Goal: Task Accomplishment & Management: Complete application form

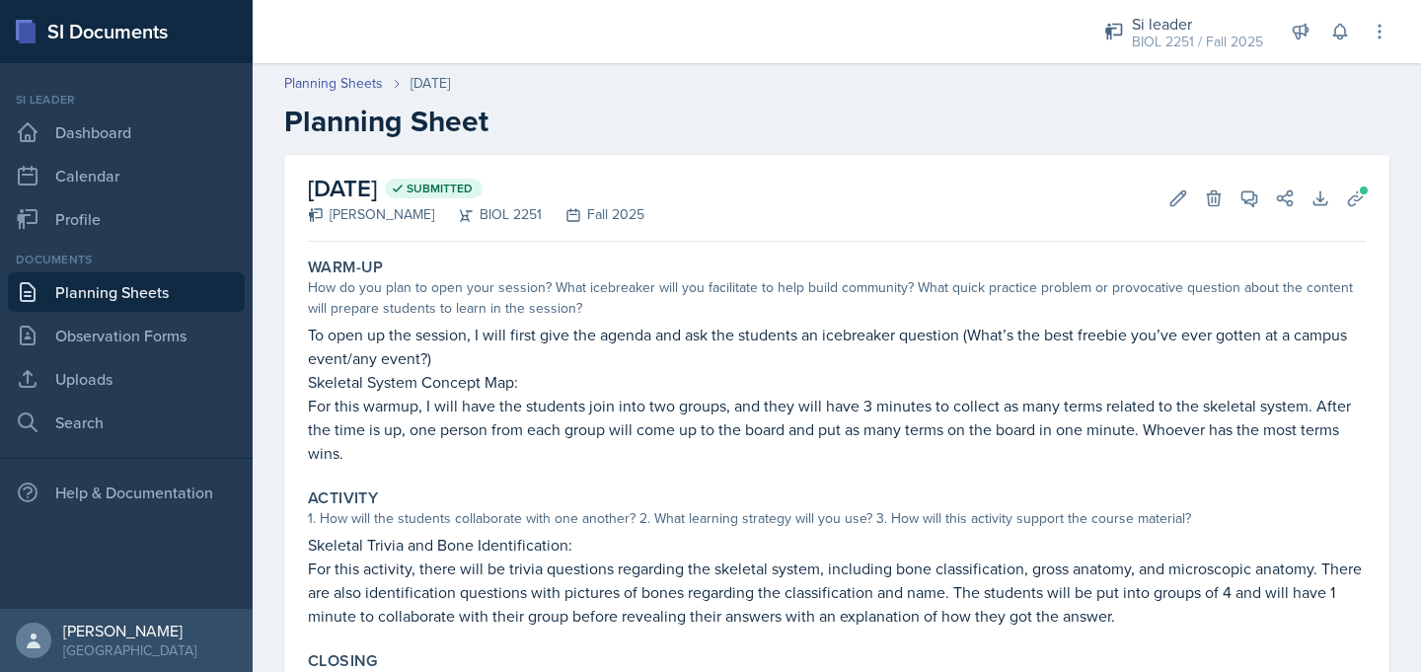
click at [159, 296] on link "Planning Sheets" at bounding box center [126, 291] width 237 height 39
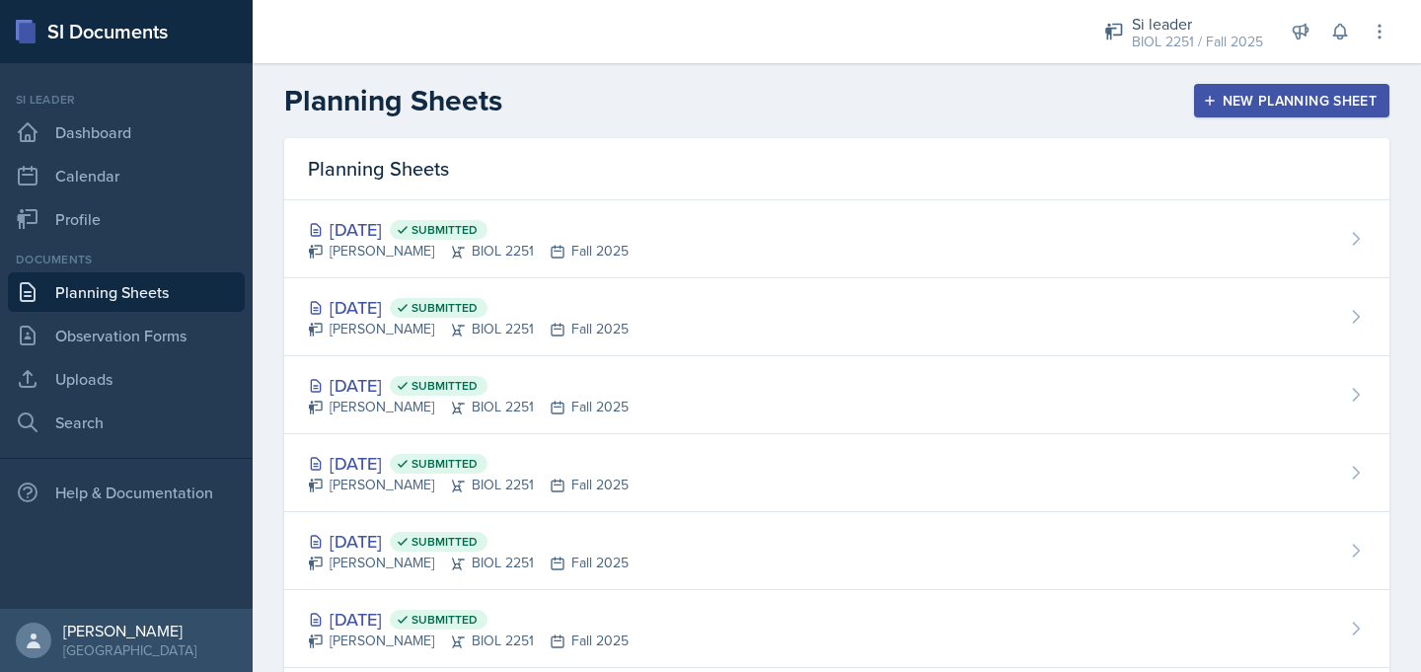
click at [1206, 101] on icon "button" at bounding box center [1210, 101] width 14 height 14
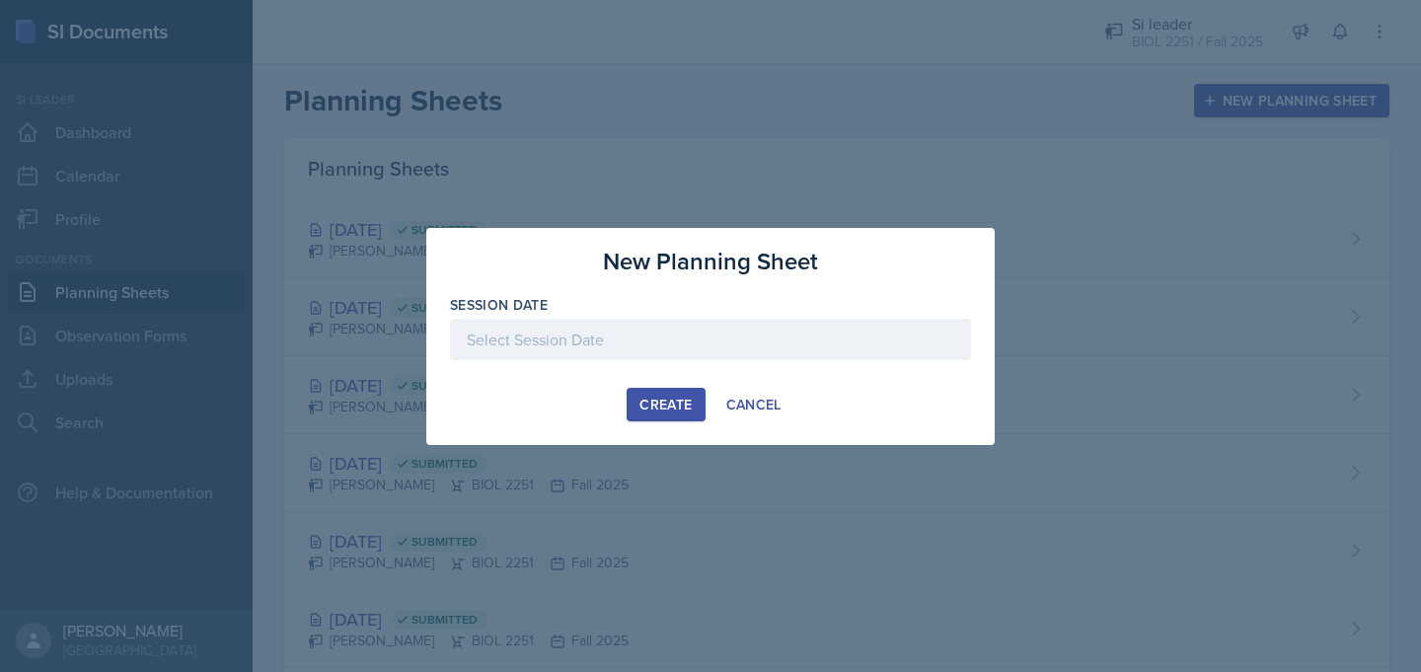
click at [552, 331] on div at bounding box center [710, 339] width 521 height 41
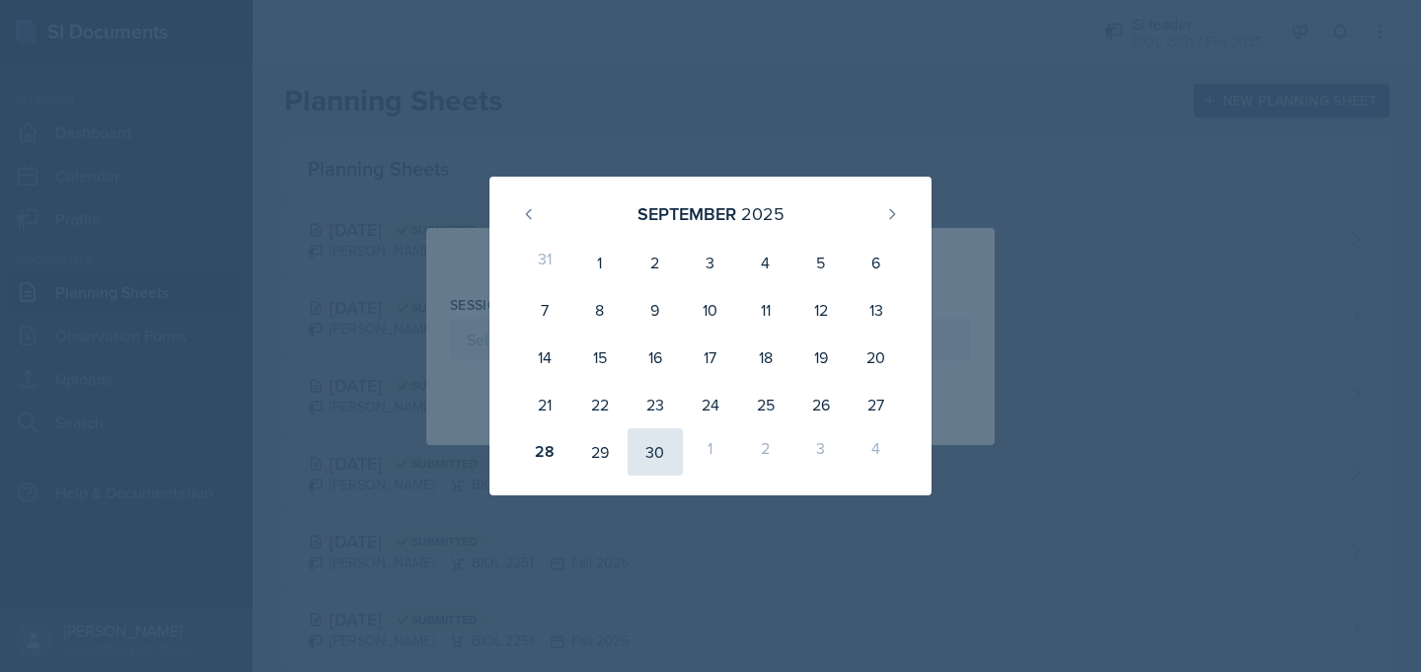
click at [657, 441] on div "30" at bounding box center [655, 451] width 55 height 47
type input "[DATE]"
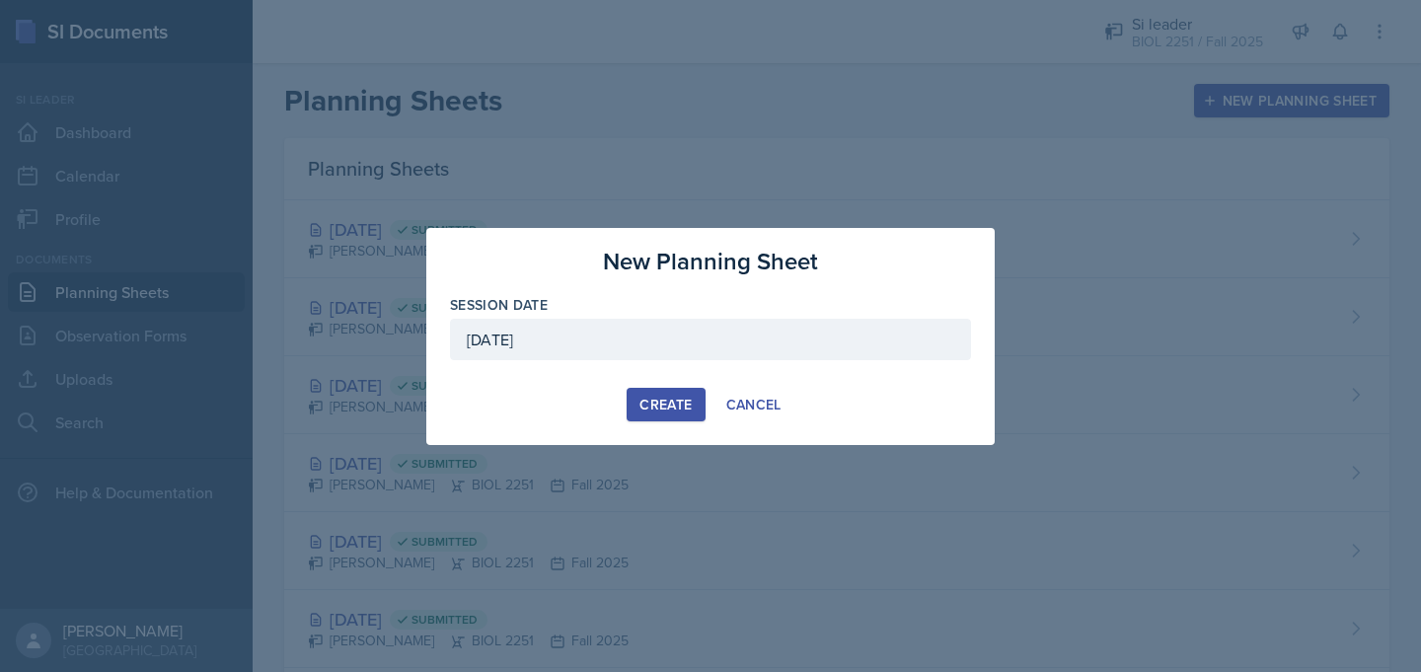
click at [663, 400] on div "Create" at bounding box center [665, 405] width 52 height 16
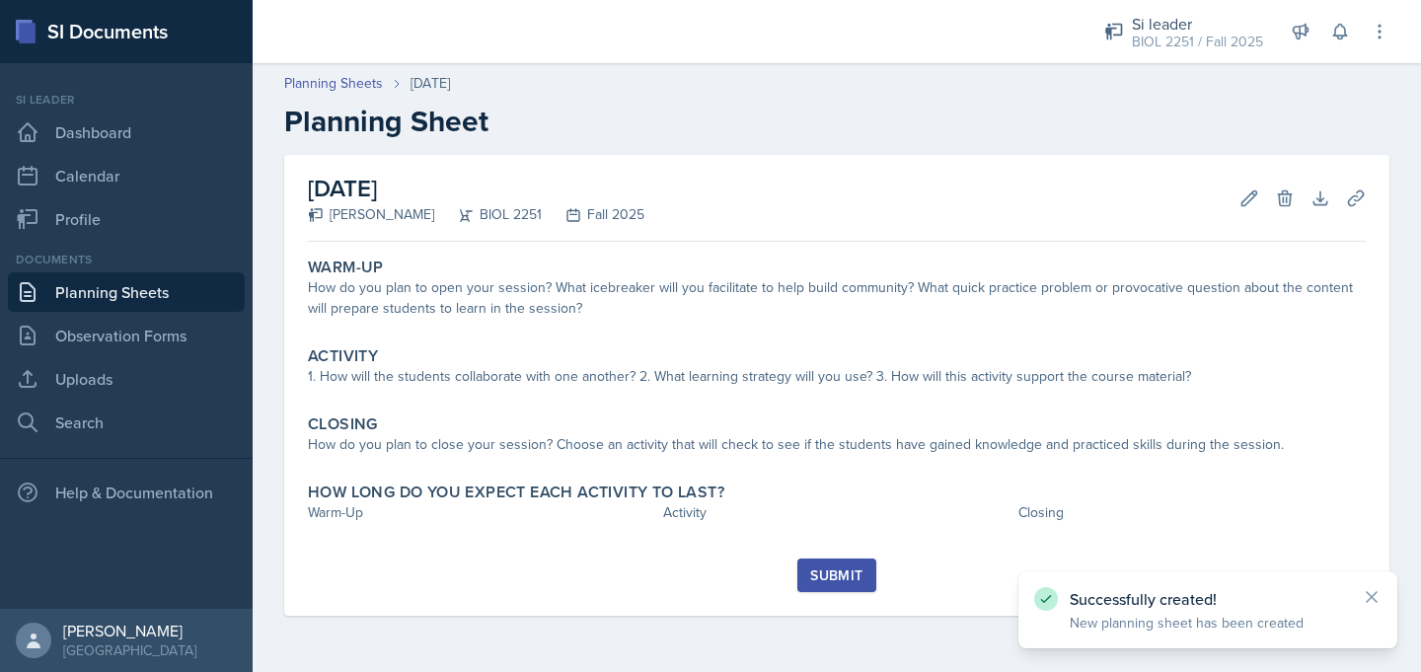
click at [164, 287] on link "Planning Sheets" at bounding box center [126, 291] width 237 height 39
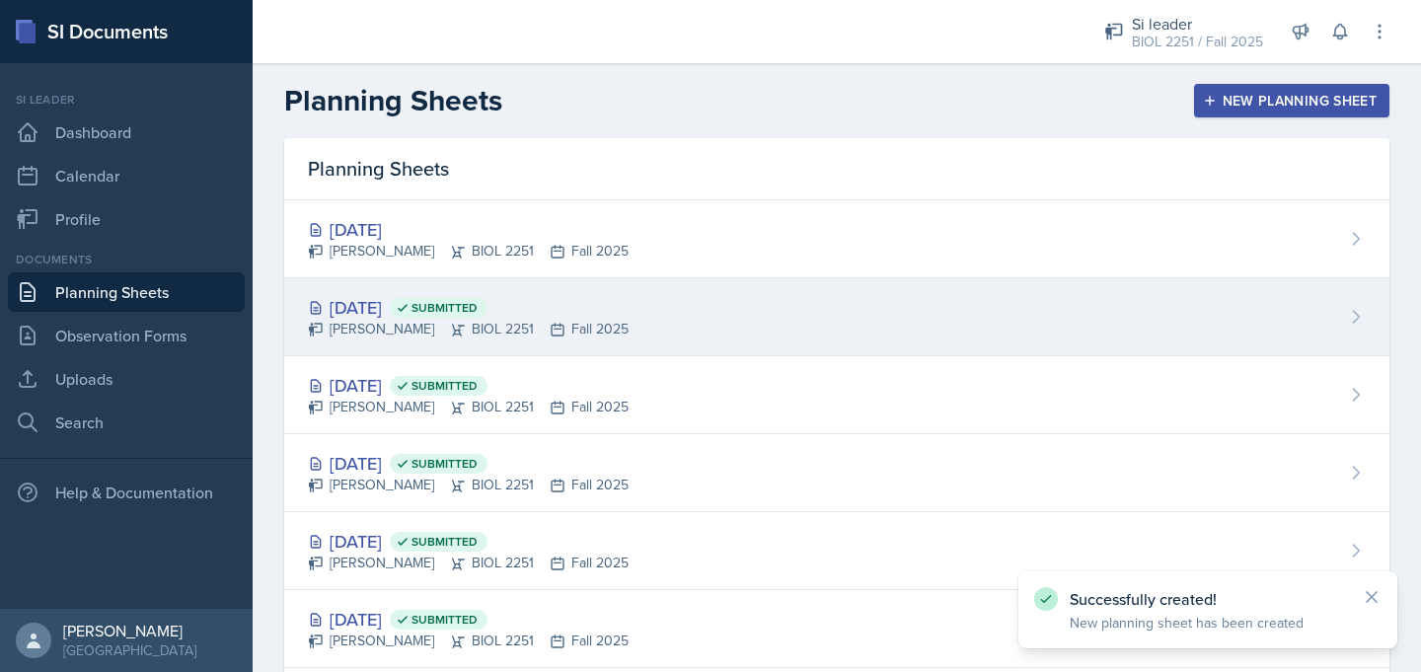
click at [380, 314] on div "[DATE] Submitted" at bounding box center [468, 307] width 321 height 27
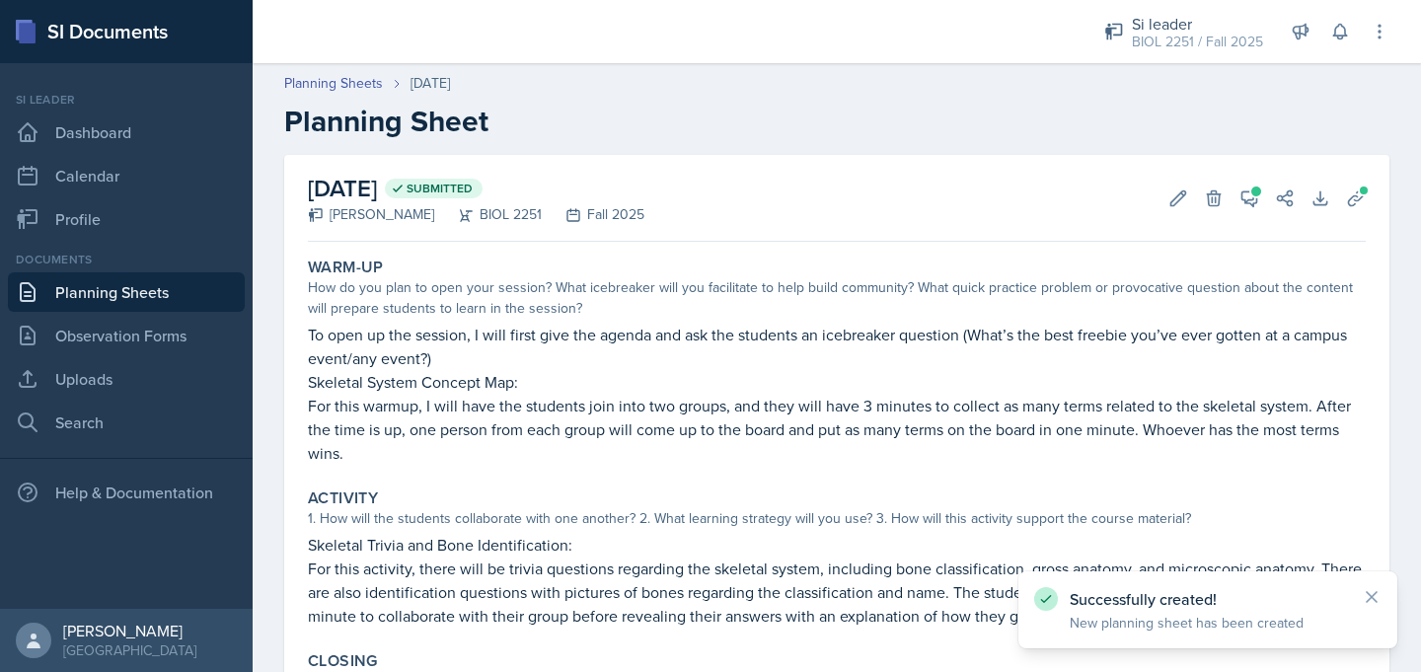
scroll to position [265, 0]
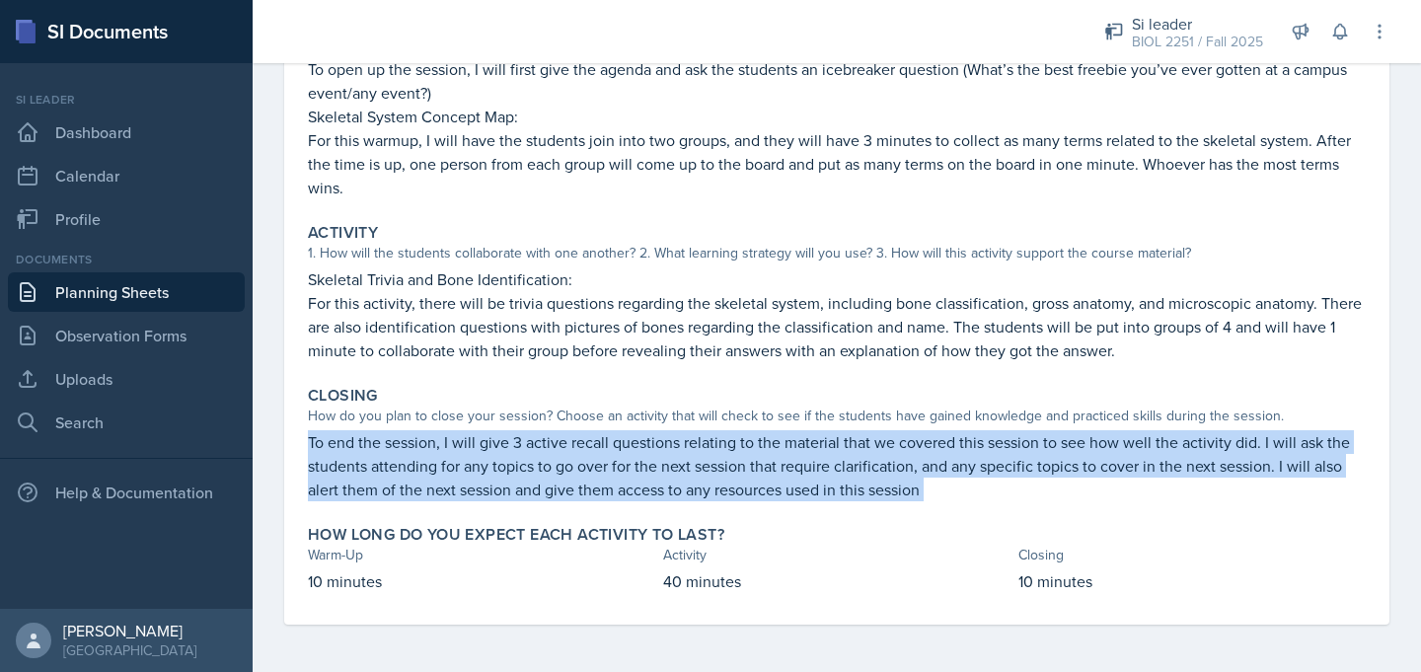
drag, startPoint x: 306, startPoint y: 450, endPoint x: 1045, endPoint y: 513, distance: 741.8
click at [1045, 513] on div "Warm-Up How do you plan to open your session? What icebreaker will you facilita…" at bounding box center [837, 304] width 1058 height 640
copy div "To end the session, I will give 3 active recall questions relating to the mater…"
click at [205, 285] on link "Planning Sheets" at bounding box center [126, 291] width 237 height 39
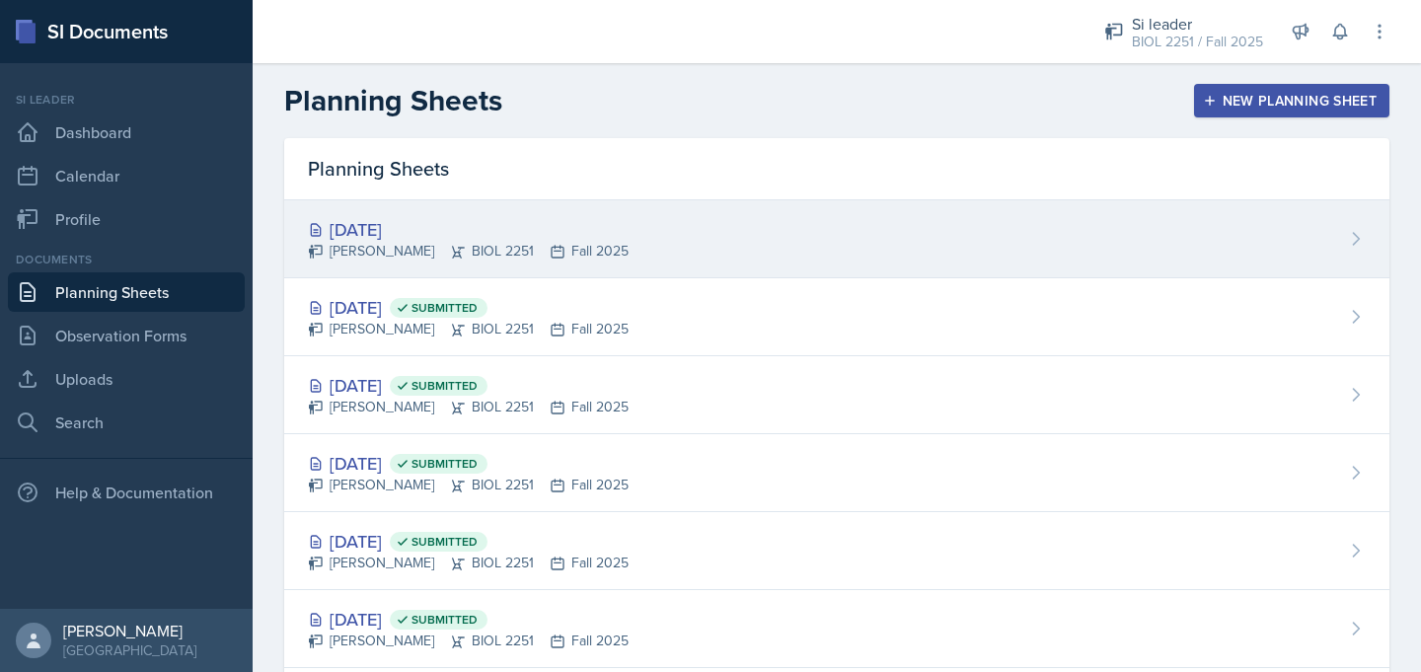
click at [376, 232] on div "[DATE]" at bounding box center [468, 229] width 321 height 27
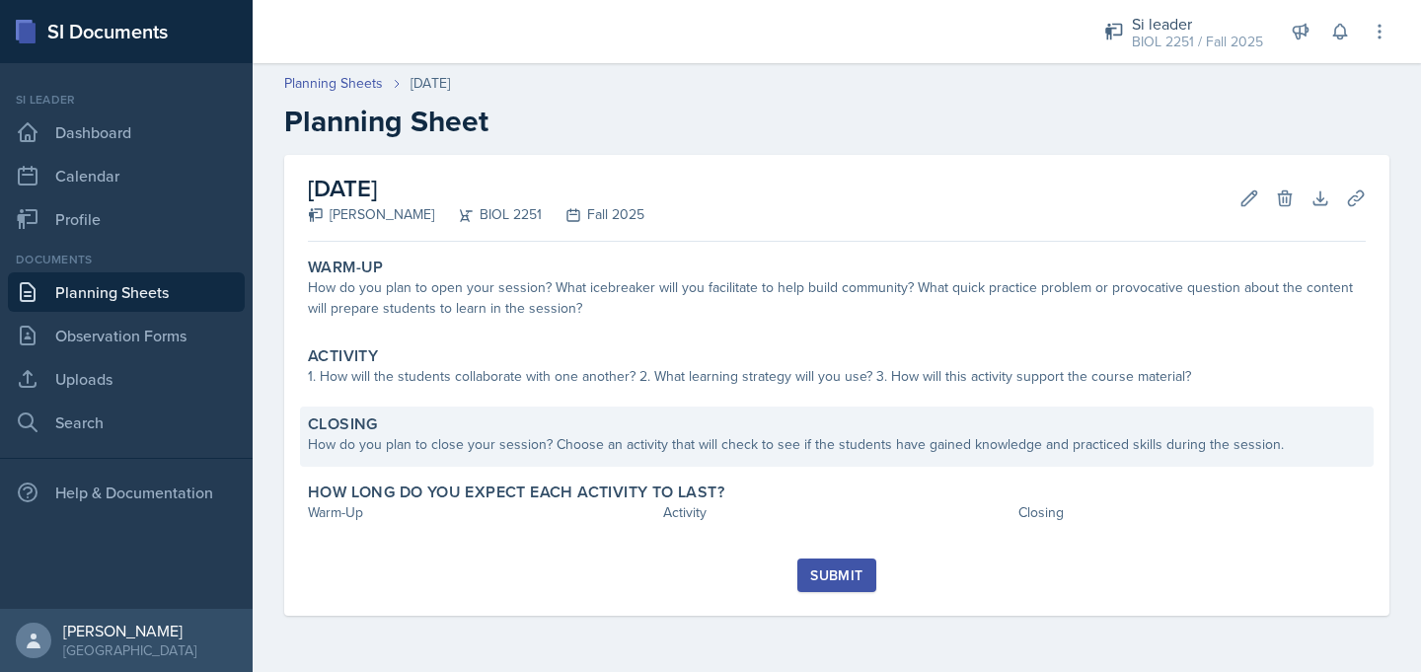
click at [392, 428] on div "Closing" at bounding box center [837, 424] width 1058 height 20
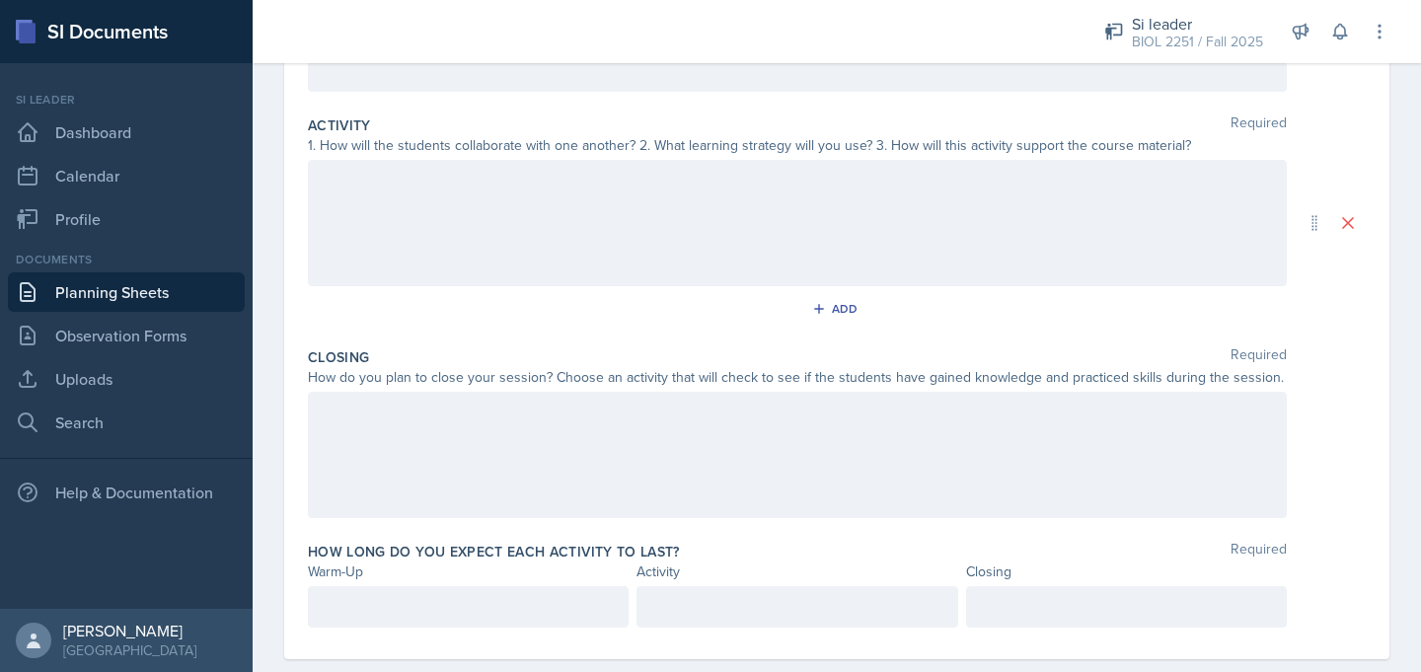
click at [376, 489] on div at bounding box center [797, 455] width 979 height 126
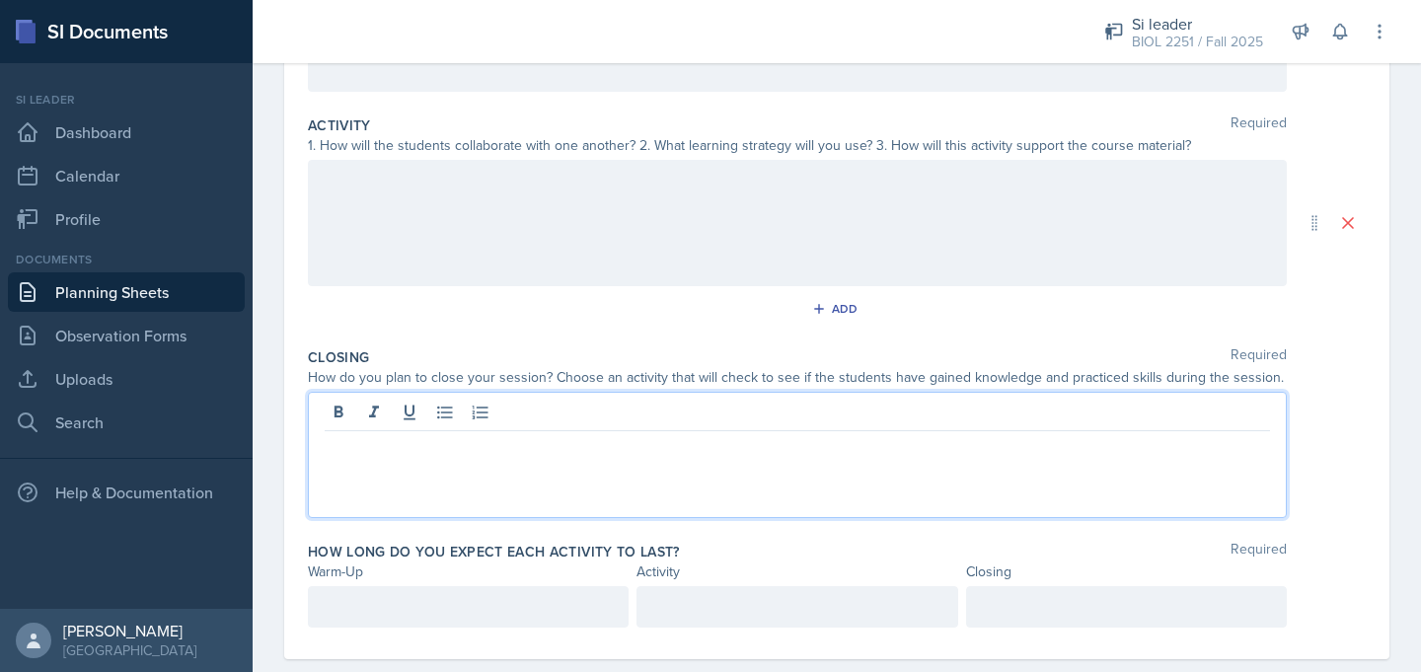
scroll to position [403, 0]
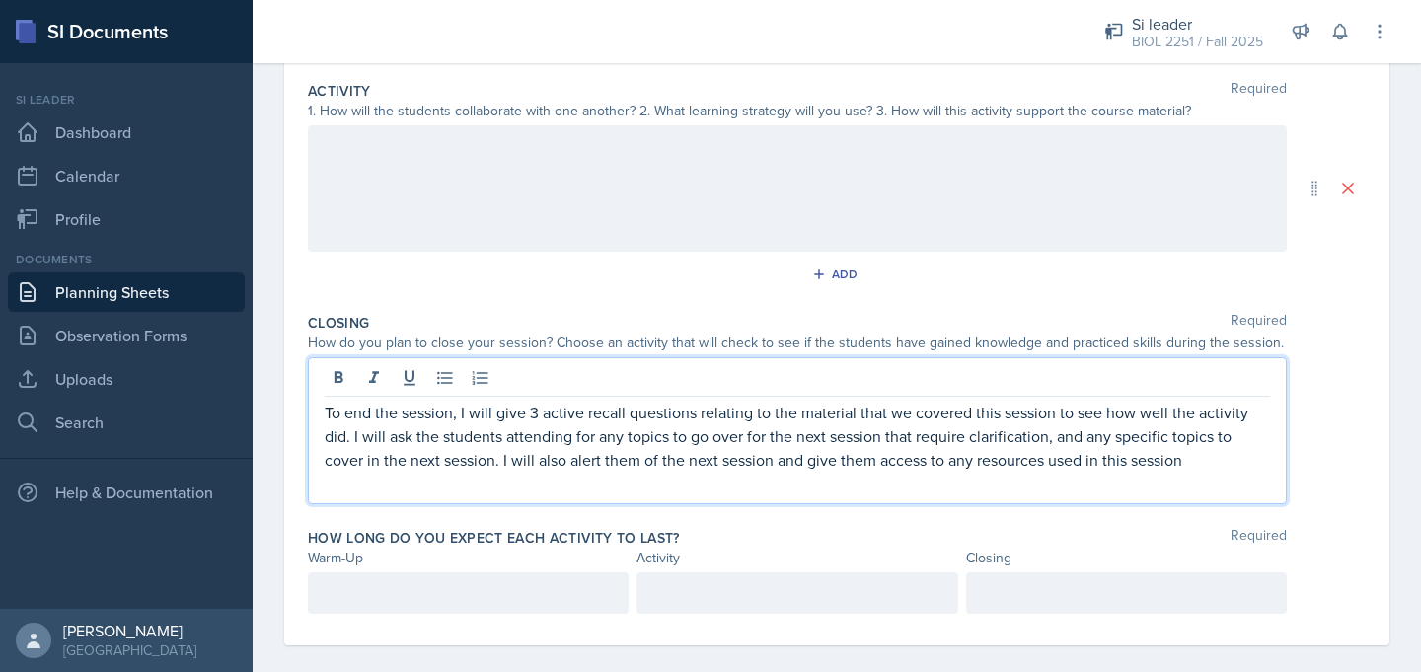
click at [431, 165] on div at bounding box center [797, 188] width 979 height 126
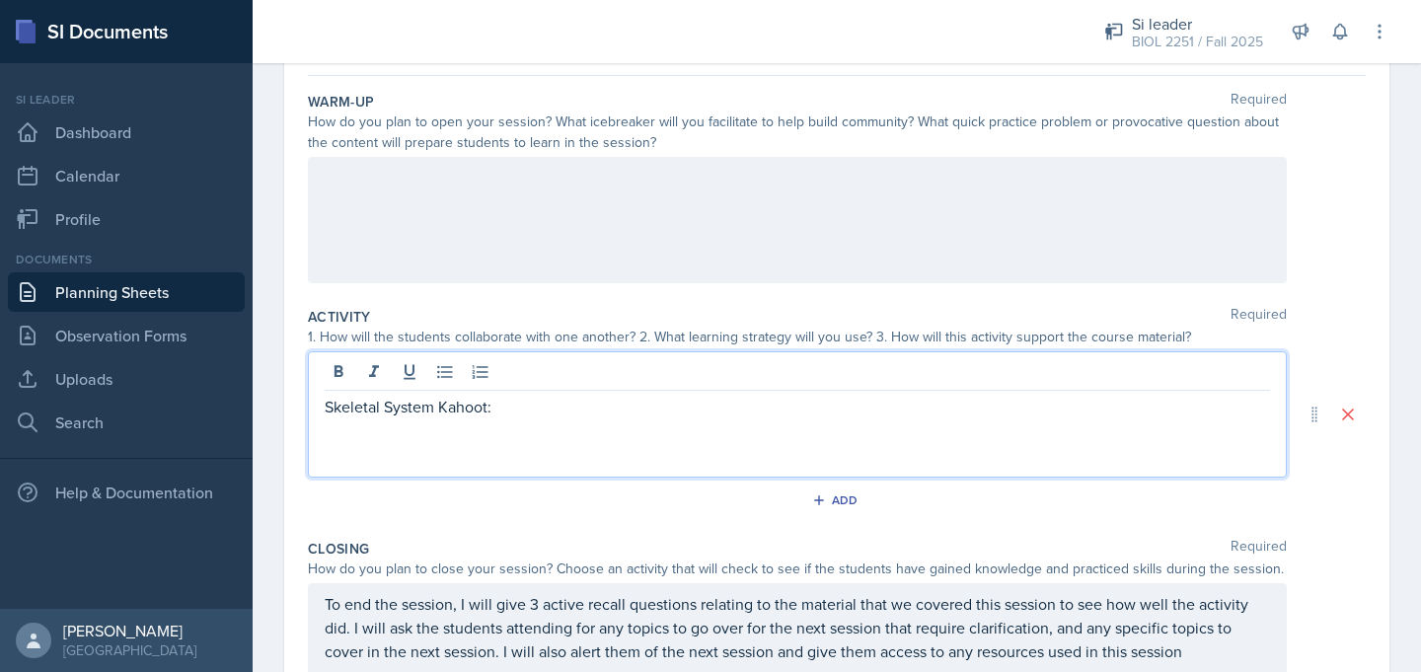
click at [381, 281] on div at bounding box center [797, 220] width 979 height 126
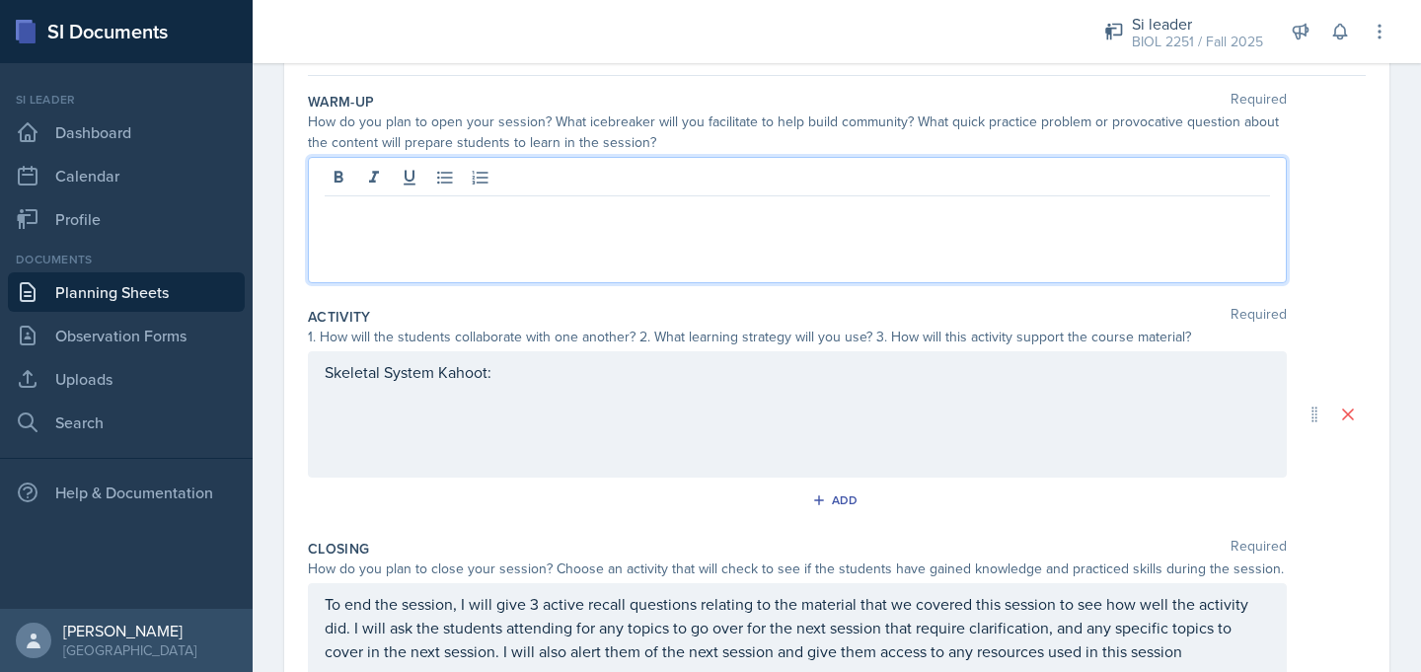
scroll to position [211, 0]
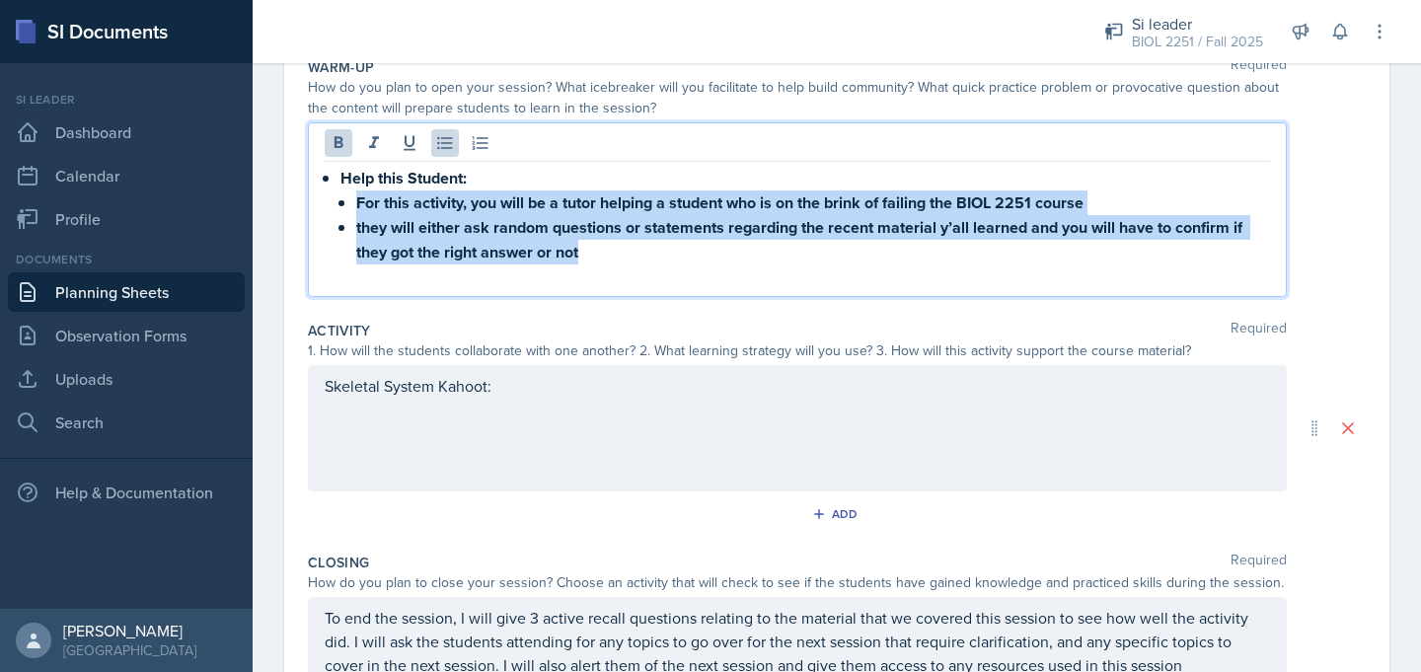
drag, startPoint x: 589, startPoint y: 255, endPoint x: 356, endPoint y: 200, distance: 239.1
click at [356, 200] on ul "For this activity, you will be a tutor helping a student who is on the brink of…" at bounding box center [813, 227] width 914 height 74
click at [341, 143] on icon at bounding box center [339, 142] width 9 height 12
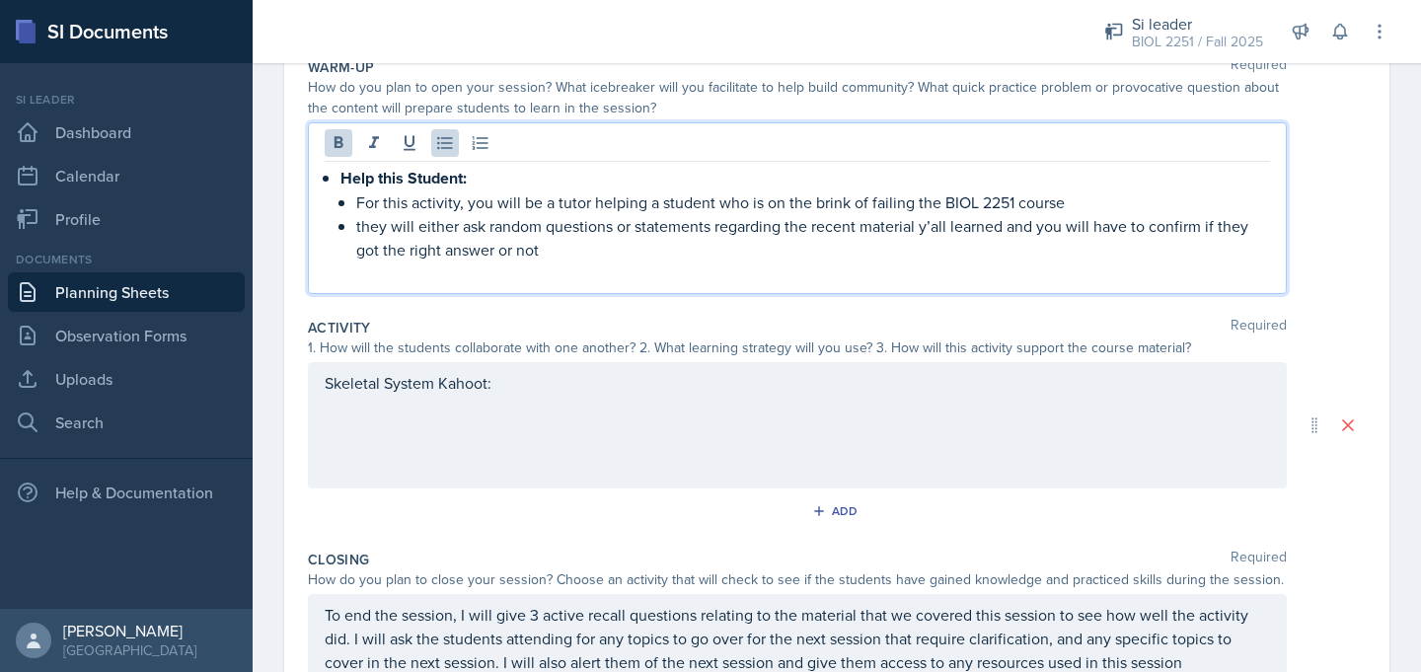
click at [336, 185] on div "Help this Student: For this activity, you will be a tutor helping a student who…" at bounding box center [797, 225] width 945 height 119
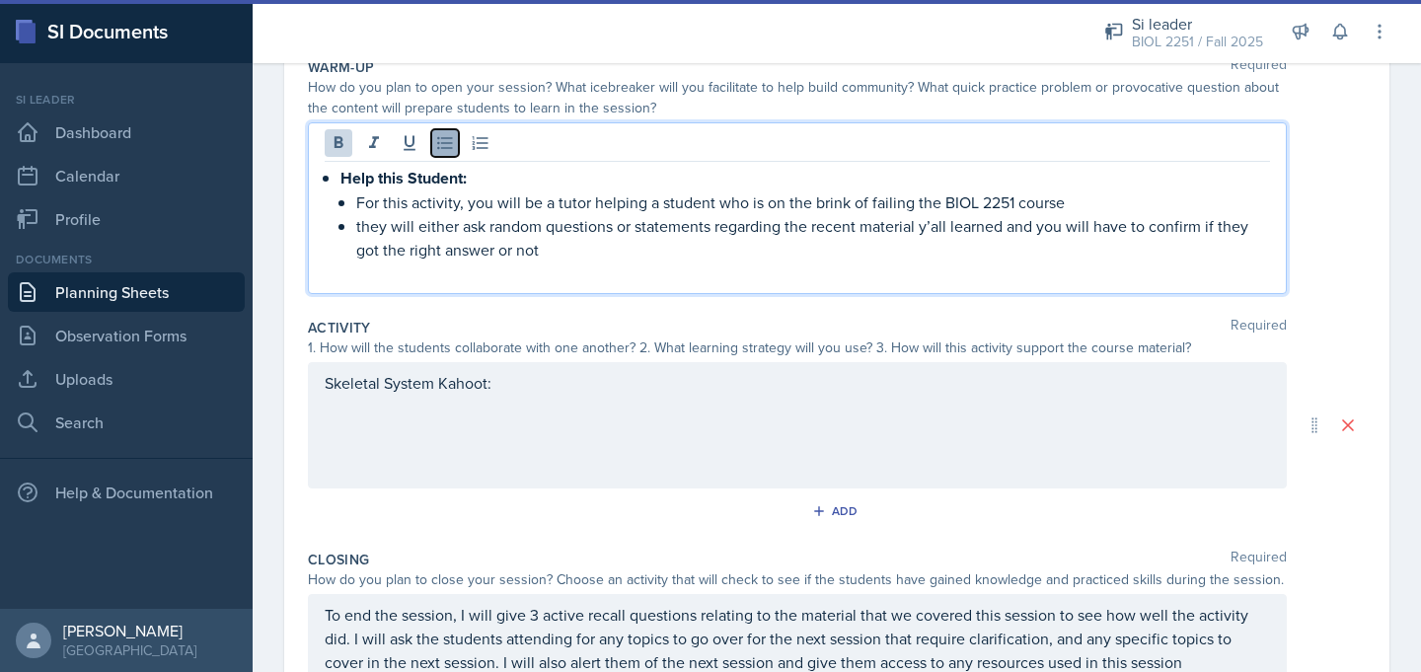
click at [436, 143] on icon at bounding box center [445, 143] width 20 height 20
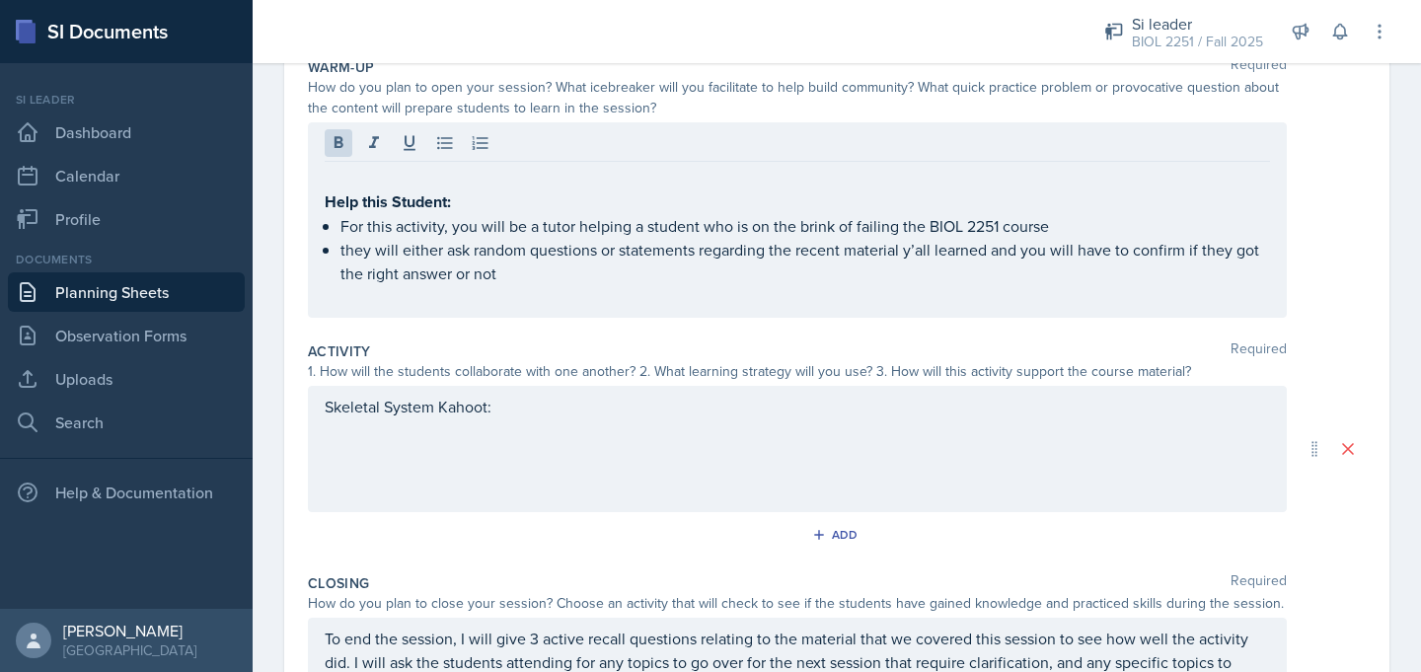
click at [358, 311] on div "Help this Student: For this activity, you will be a tutor helping a student who…" at bounding box center [797, 219] width 979 height 195
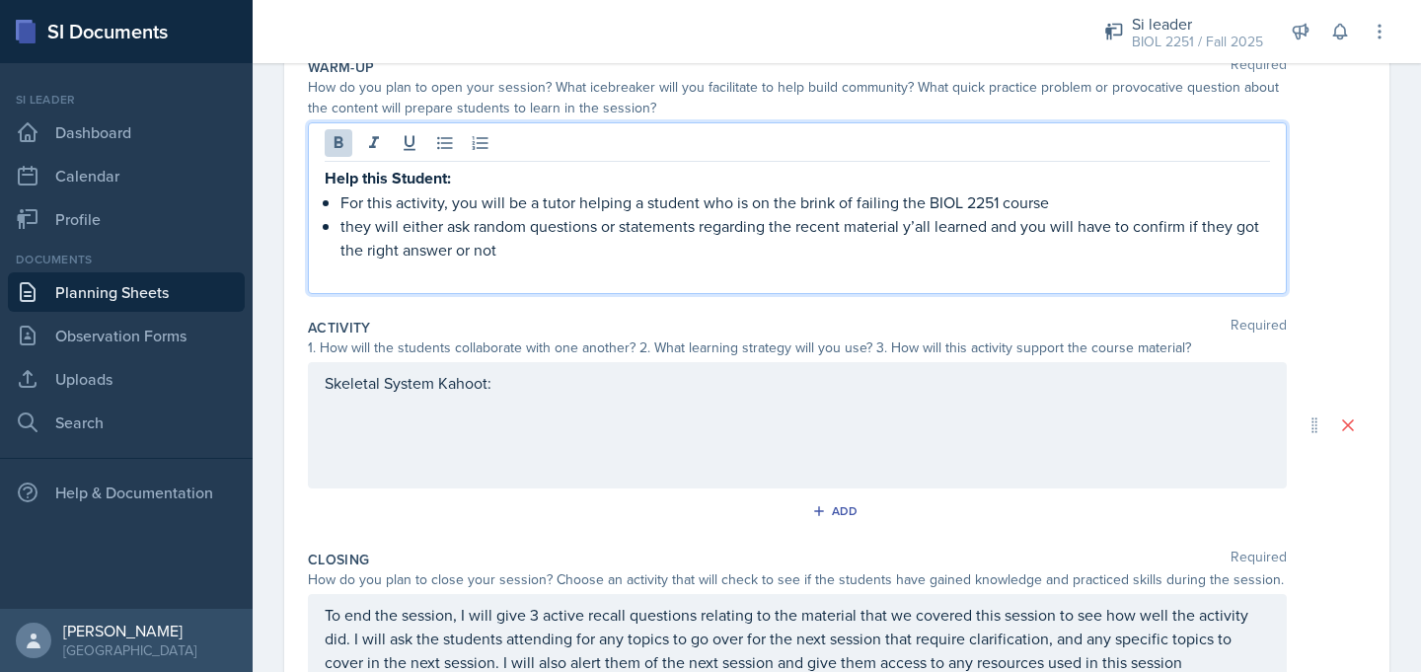
click at [365, 280] on p at bounding box center [797, 273] width 945 height 24
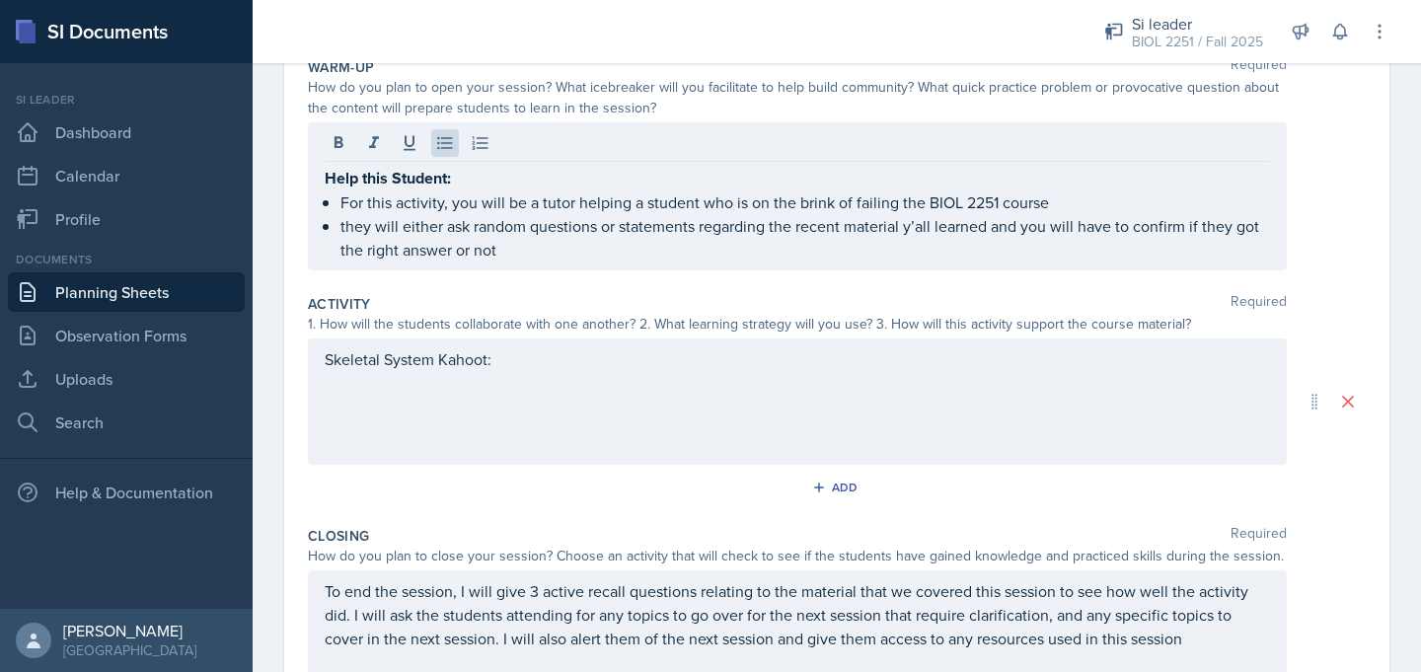
click at [323, 180] on div "Help this Student: For this activity, you will be a tutor helping a student who…" at bounding box center [797, 196] width 979 height 148
click at [323, 181] on div "Help this Student: For this activity, you will be a tutor helping a student who…" at bounding box center [797, 196] width 979 height 148
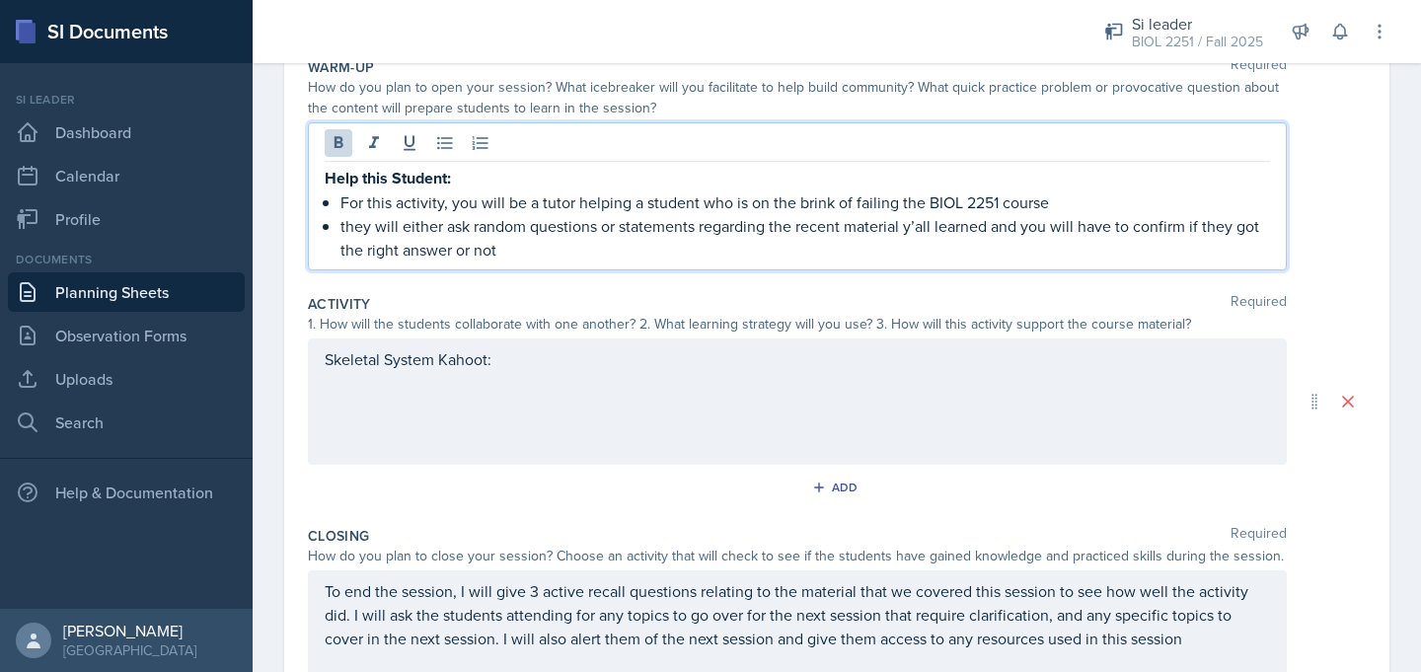
click at [330, 178] on strong "Help this Student:" at bounding box center [388, 178] width 126 height 23
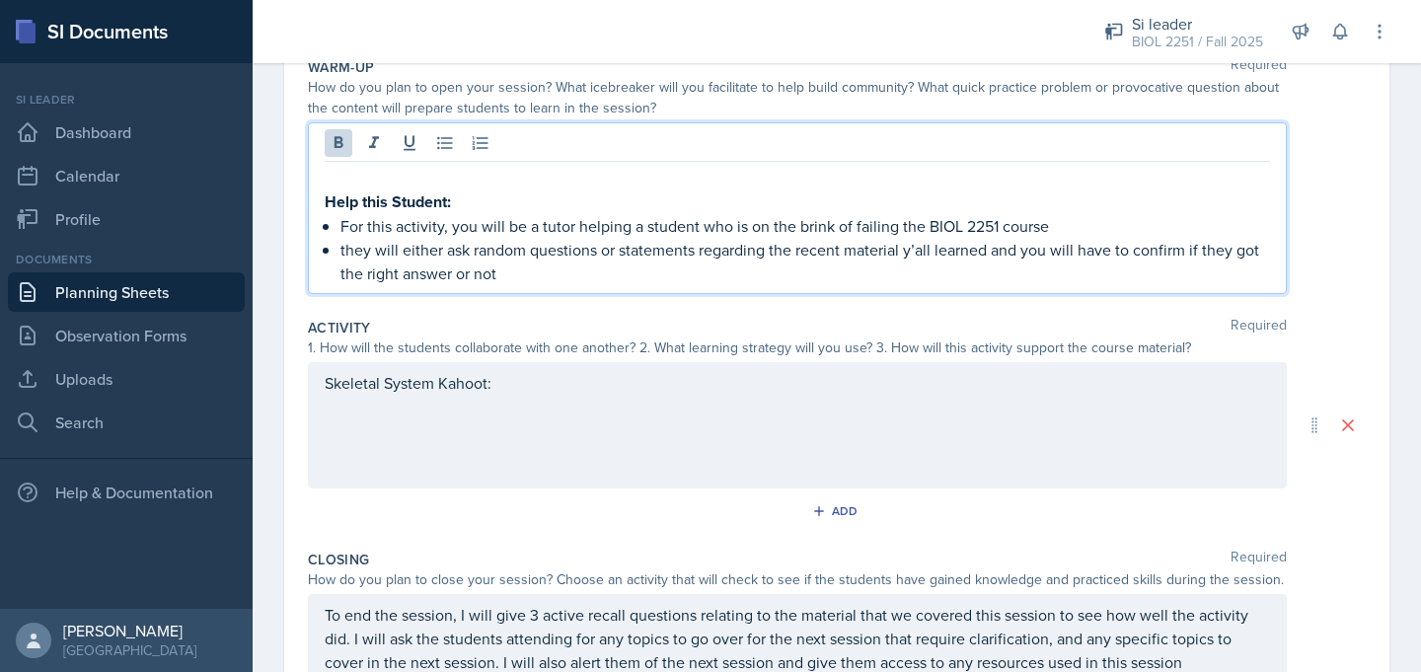
click at [337, 183] on p at bounding box center [797, 178] width 945 height 24
click at [168, 298] on link "Planning Sheets" at bounding box center [126, 291] width 237 height 39
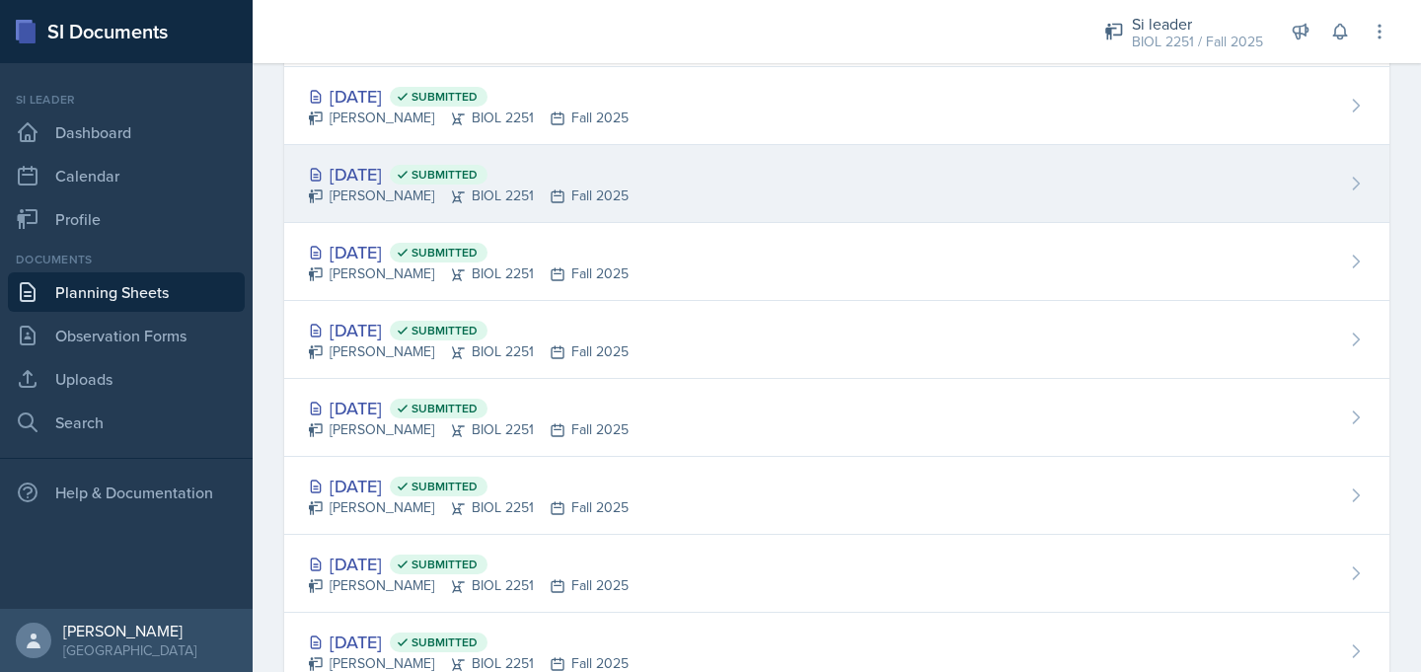
click at [378, 186] on div "[PERSON_NAME] BIOL 2251 Fall 2025" at bounding box center [468, 196] width 321 height 21
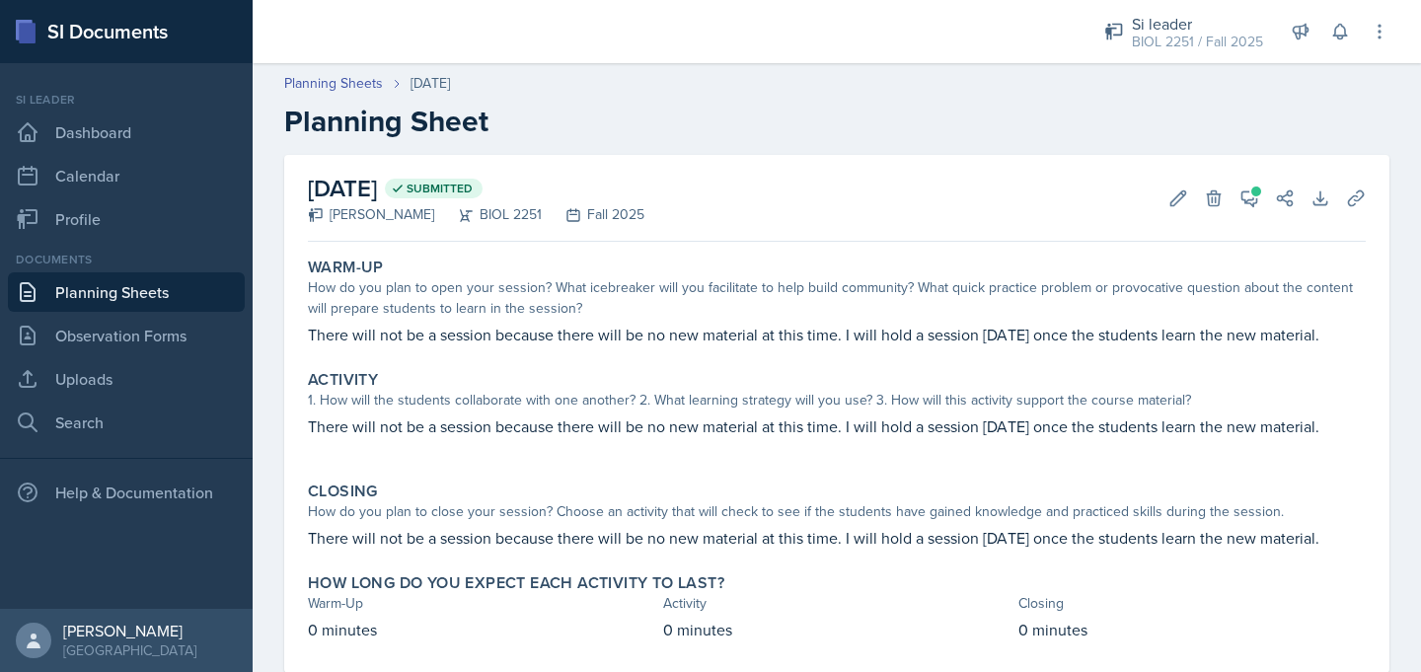
click at [192, 288] on link "Planning Sheets" at bounding box center [126, 291] width 237 height 39
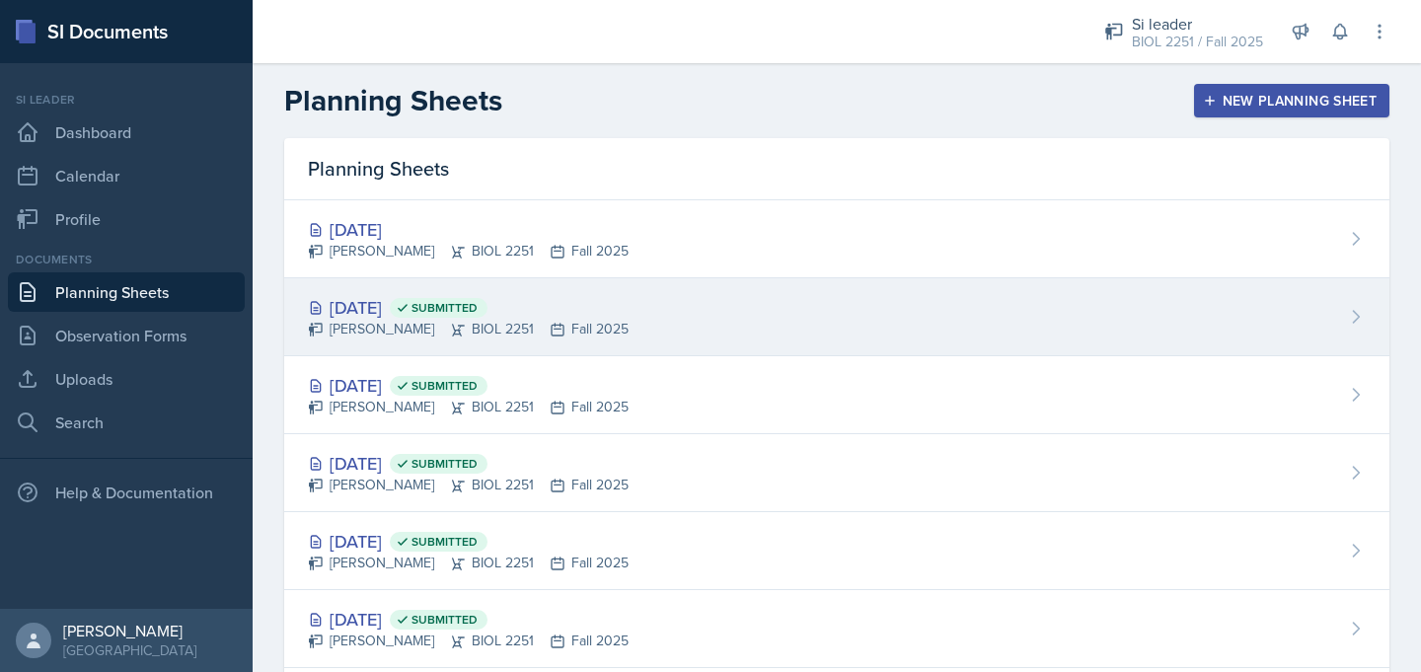
click at [379, 294] on div "[DATE] Submitted" at bounding box center [468, 307] width 321 height 27
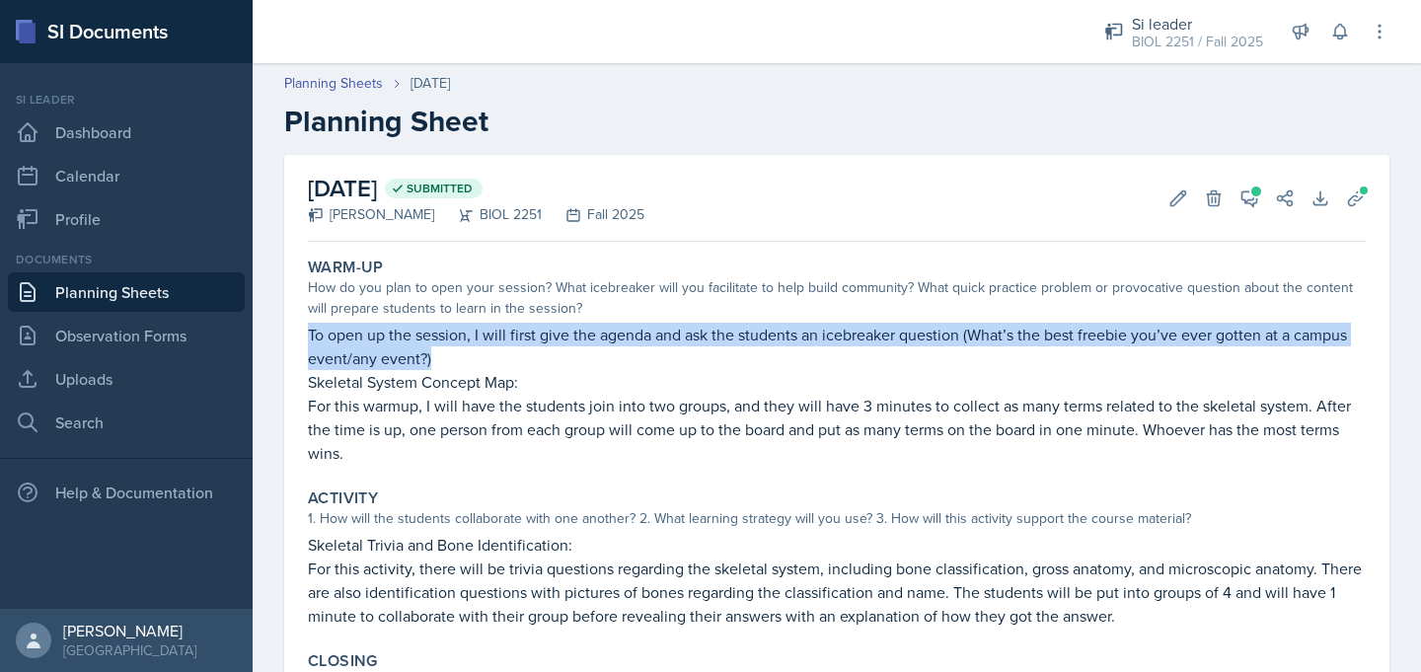
drag, startPoint x: 308, startPoint y: 328, endPoint x: 467, endPoint y: 353, distance: 160.9
click at [467, 353] on p "To open up the session, I will first give the agenda and ask the students an ic…" at bounding box center [837, 346] width 1058 height 47
copy p "To open up the session, I will first give the agenda and ask the students an ic…"
click at [156, 293] on link "Planning Sheets" at bounding box center [126, 291] width 237 height 39
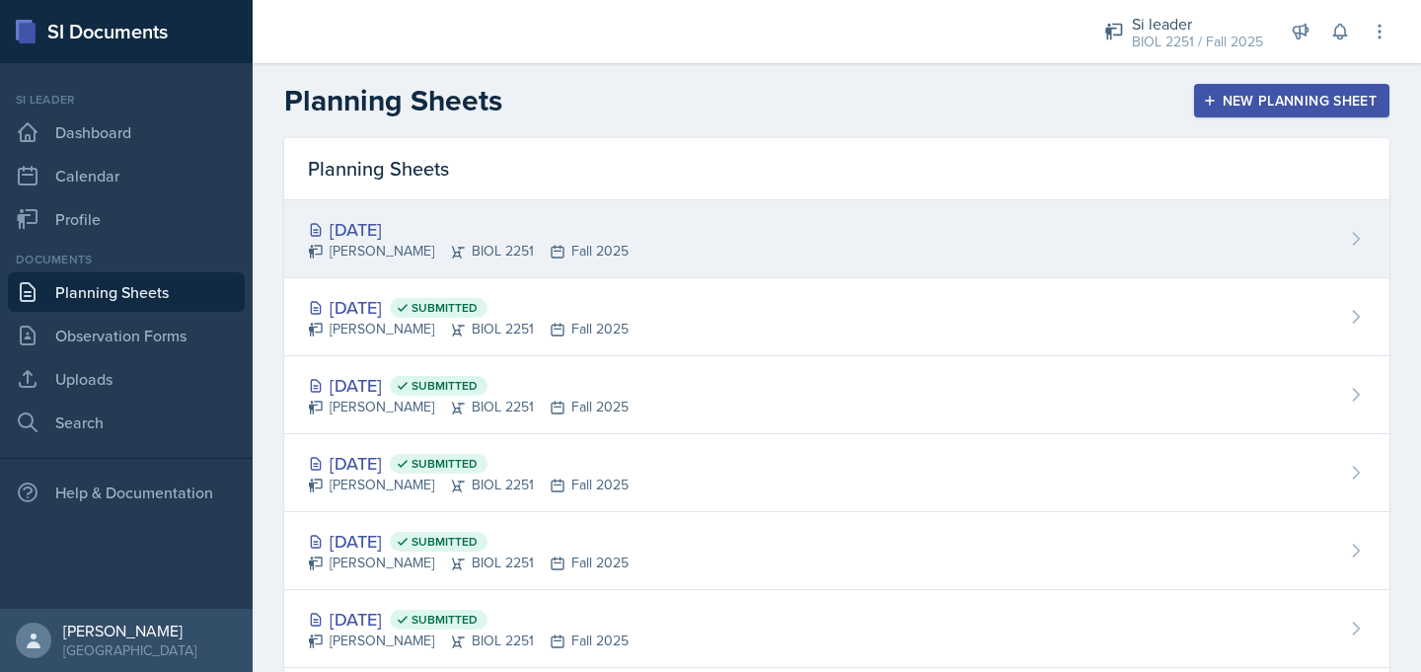
click at [398, 250] on div "[PERSON_NAME] BIOL 2251 Fall 2025" at bounding box center [468, 251] width 321 height 21
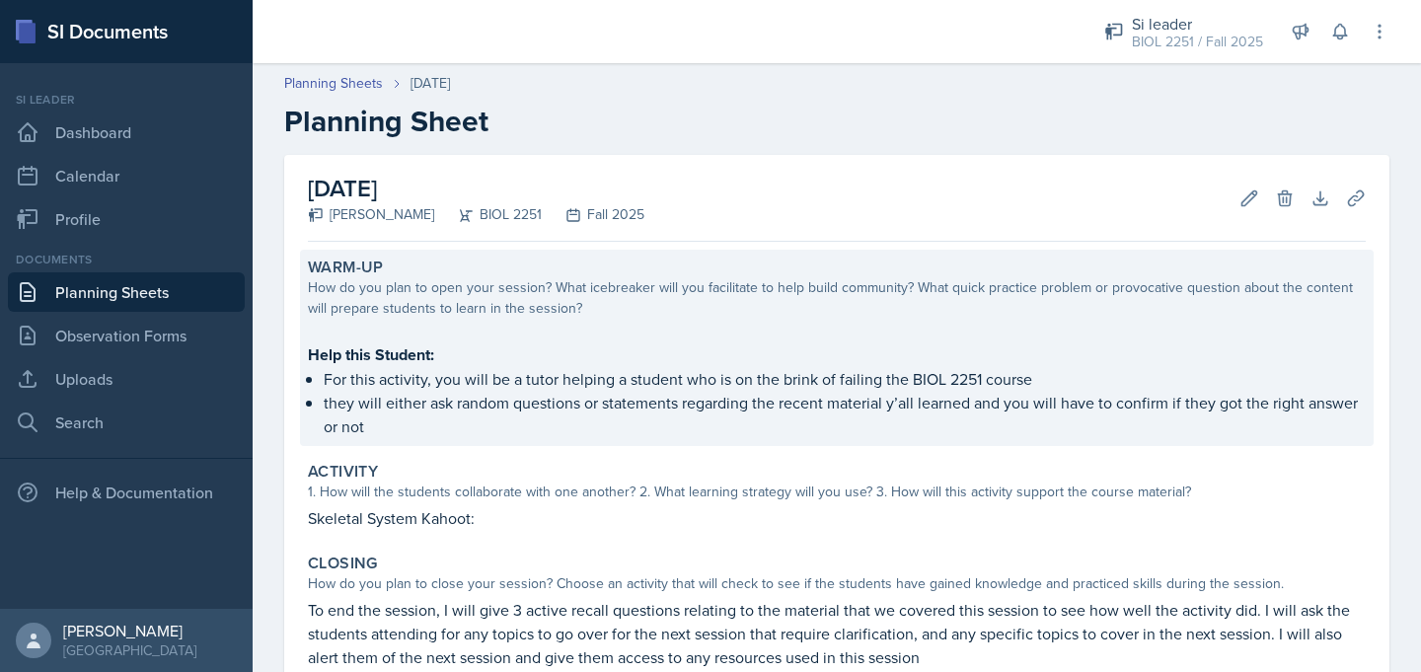
click at [403, 331] on p at bounding box center [837, 333] width 1058 height 20
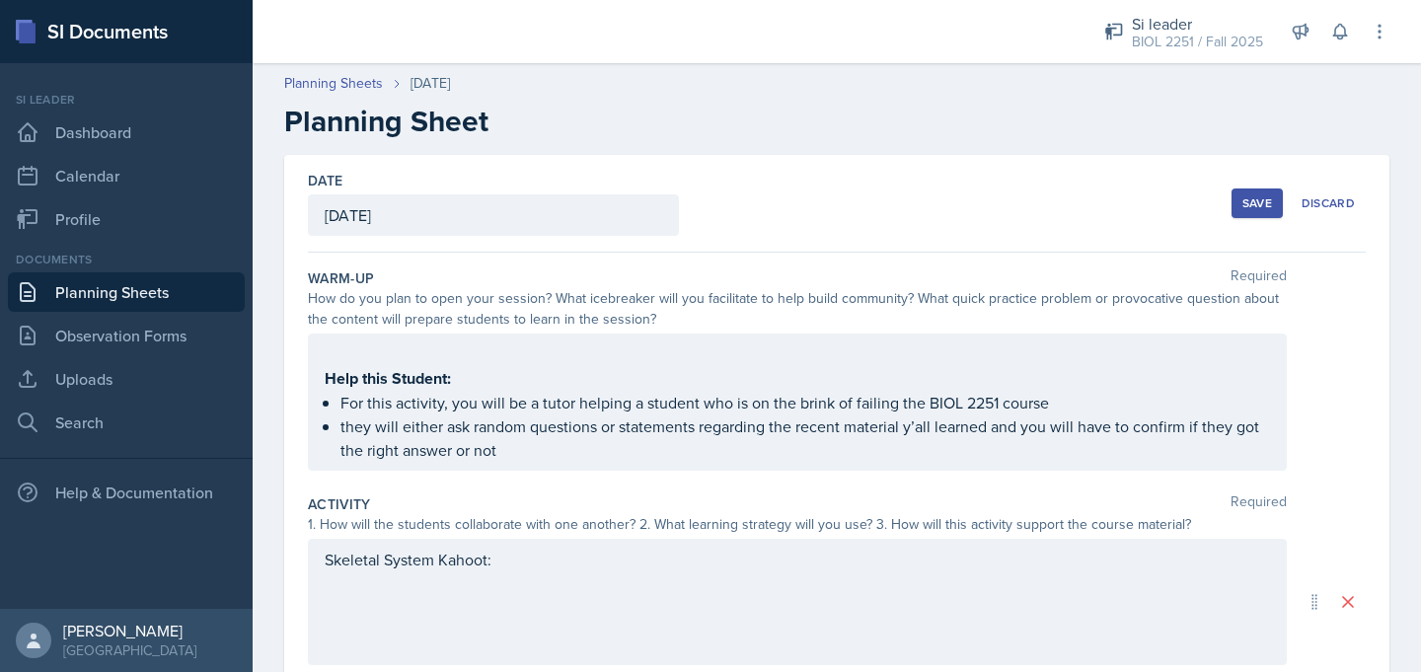
click at [393, 351] on div "Help this Student: For this activity, you will be a tutor helping a student who…" at bounding box center [797, 402] width 979 height 137
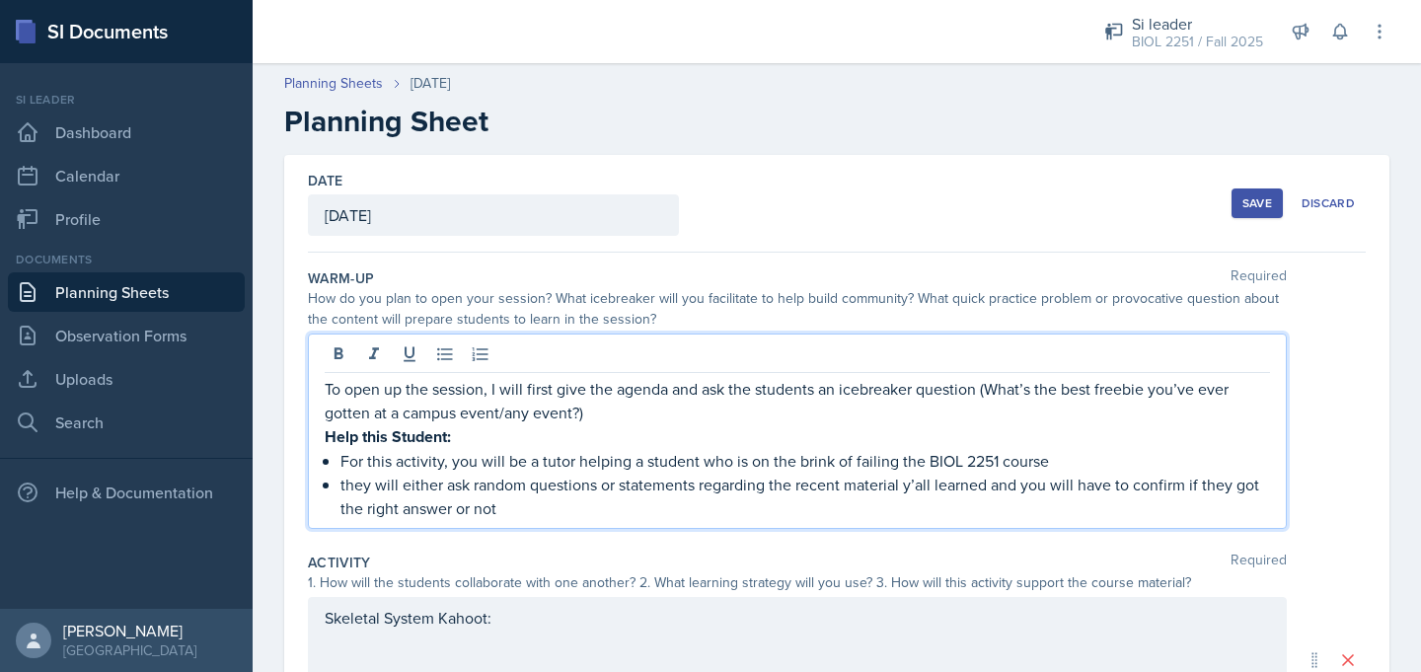
click at [572, 417] on p "To open up the session, I will first give the agenda and ask the students an ic…" at bounding box center [797, 400] width 945 height 47
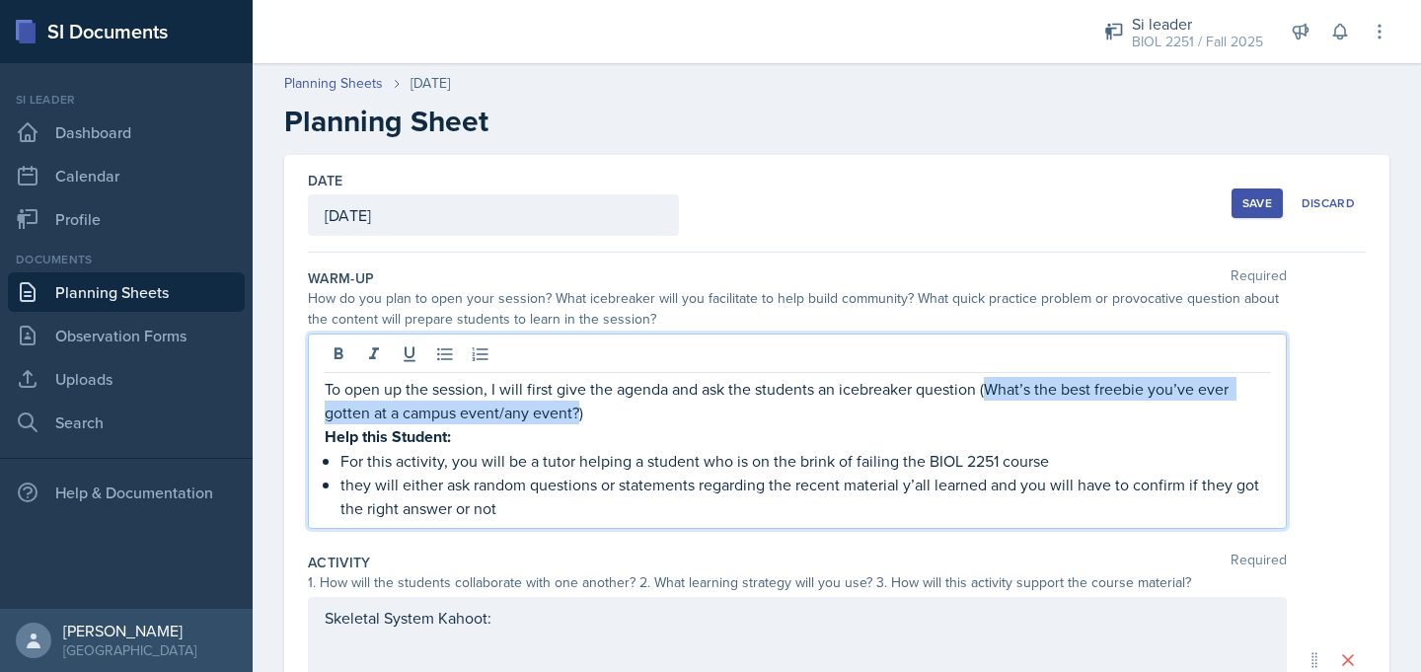
drag, startPoint x: 579, startPoint y: 418, endPoint x: 989, endPoint y: 398, distance: 410.0
click at [989, 398] on p "To open up the session, I will first give the agenda and ask the students an ic…" at bounding box center [797, 400] width 945 height 47
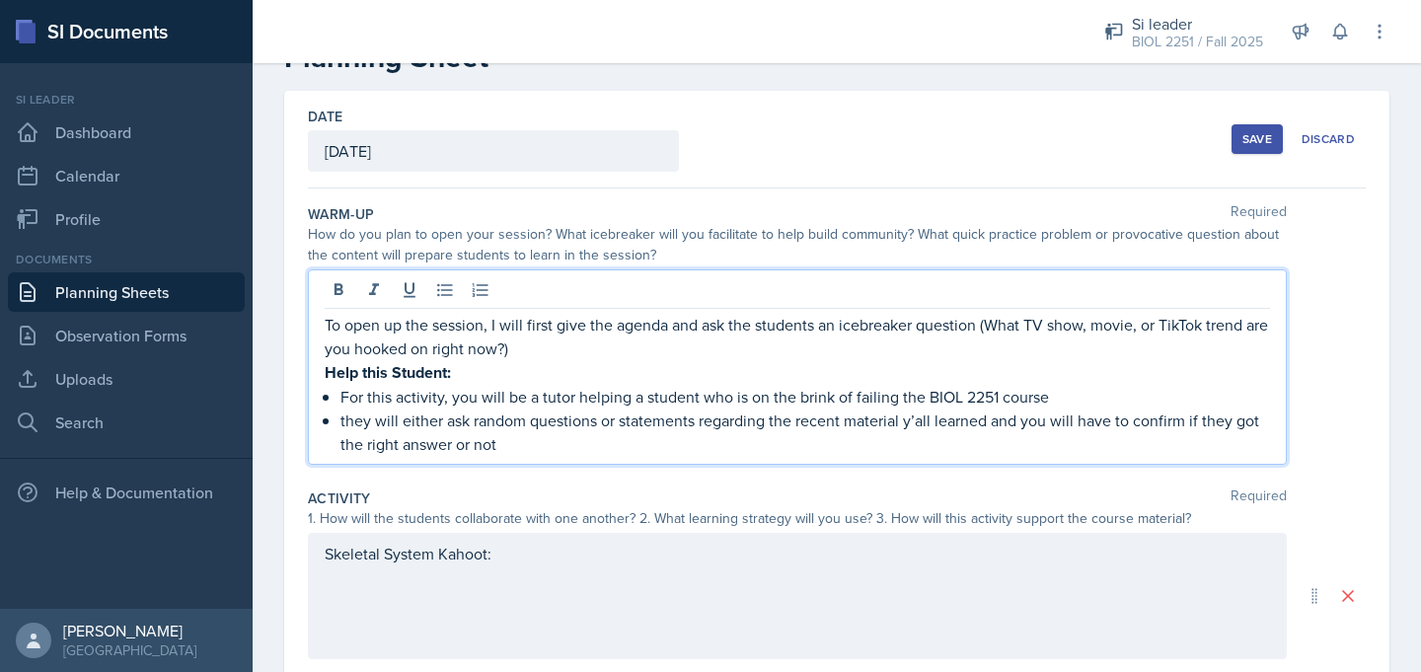
scroll to position [82, 0]
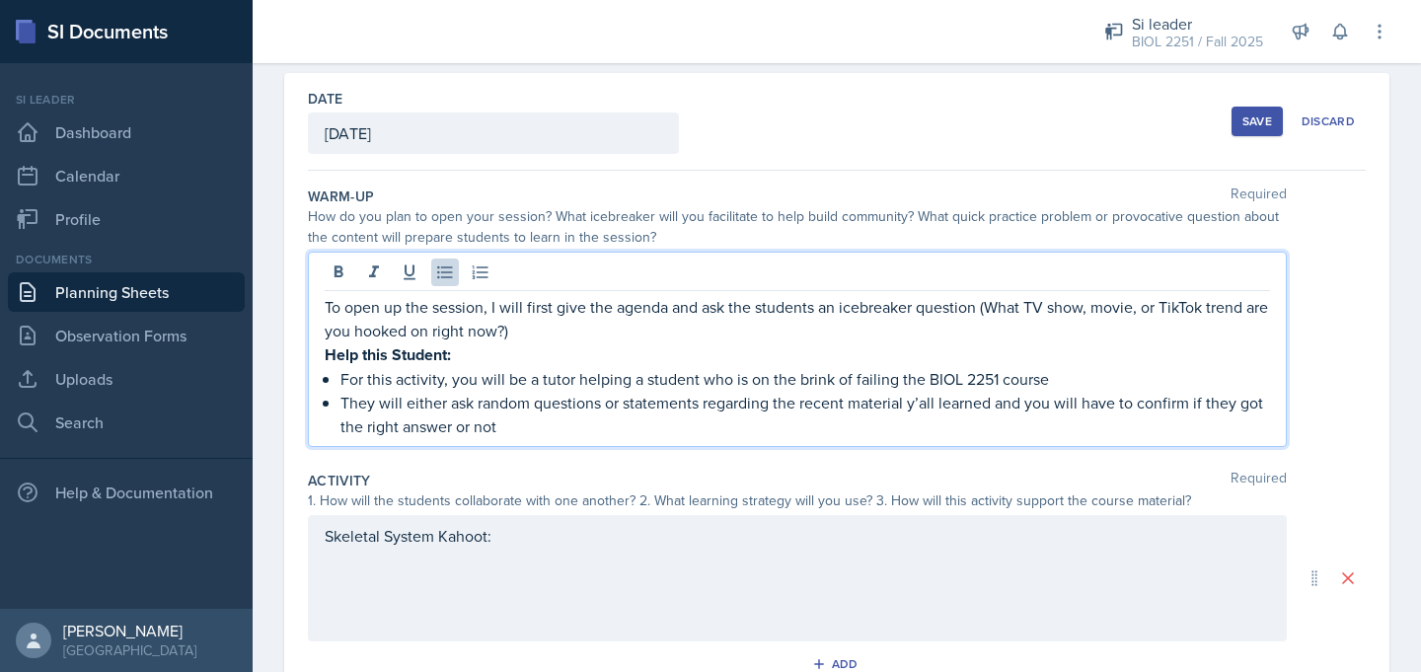
click at [508, 536] on div "Skeletal System Kahoot:" at bounding box center [797, 578] width 979 height 126
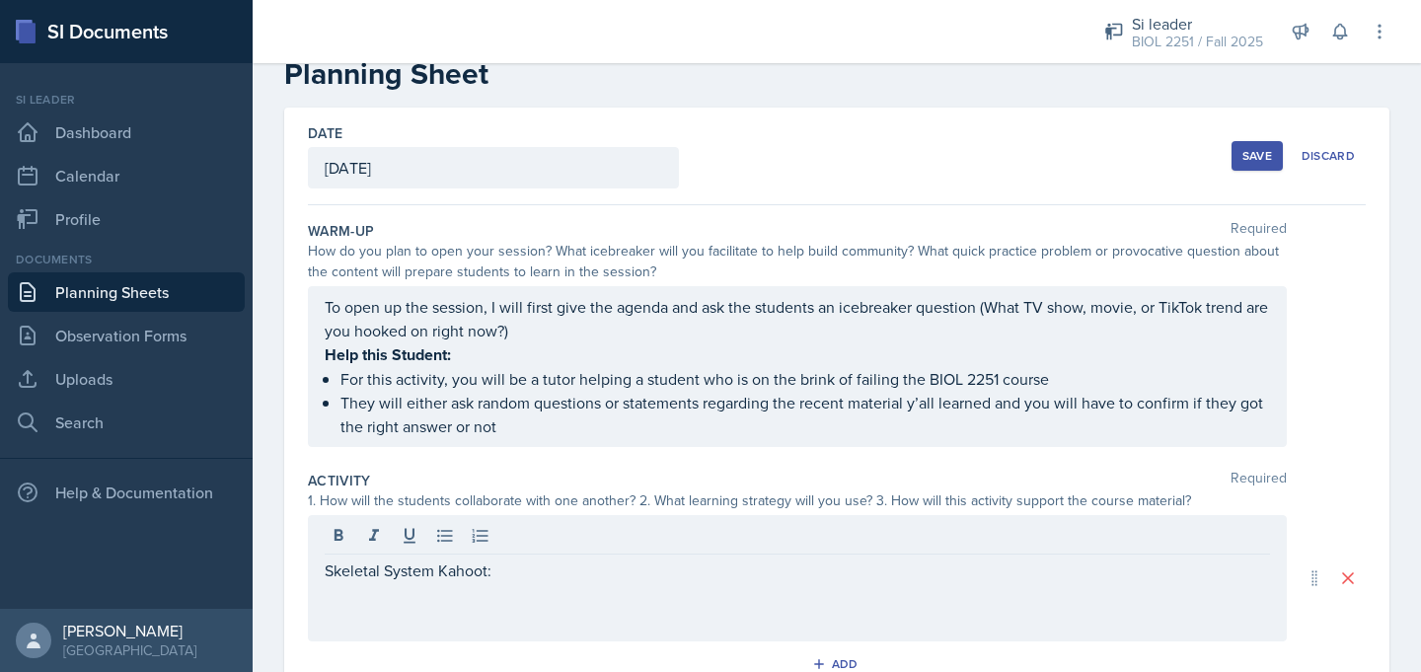
click at [512, 588] on div "Skeletal System Kahoot:" at bounding box center [797, 578] width 979 height 126
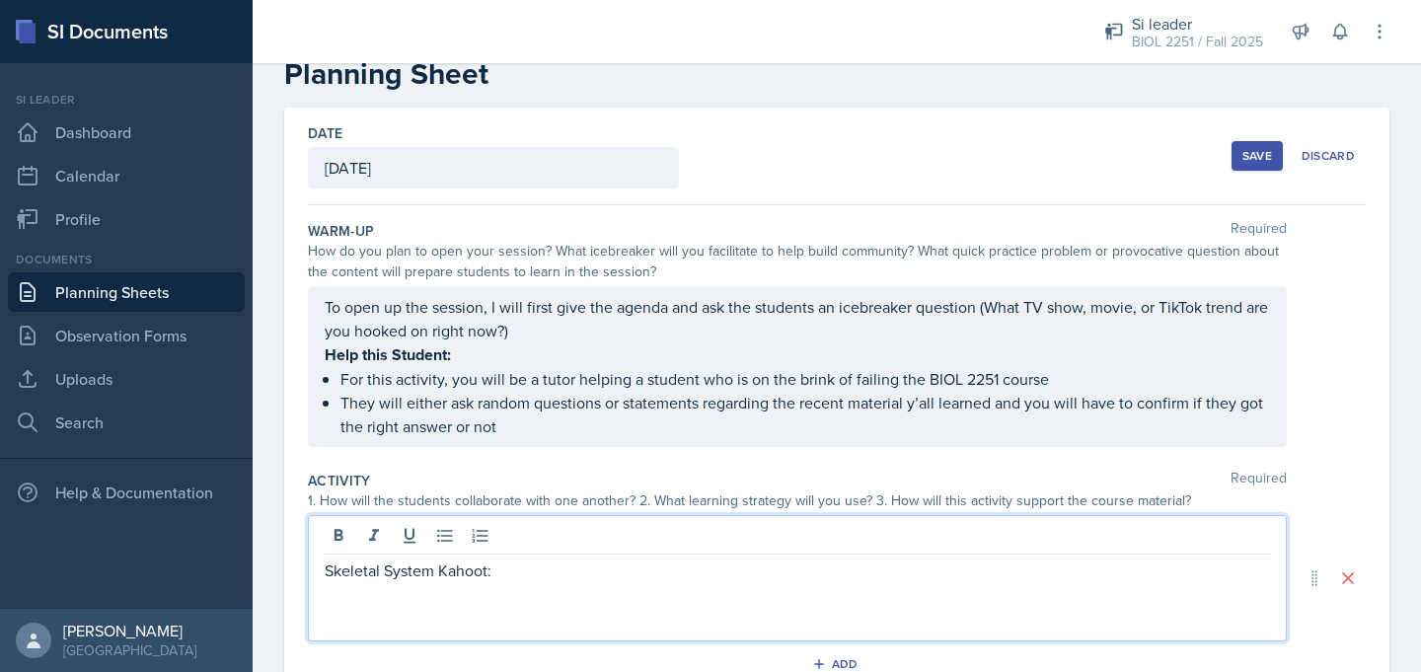
click at [515, 569] on p "Skeletal System Kahoot:" at bounding box center [797, 570] width 945 height 24
click at [328, 598] on p "for this activ" at bounding box center [797, 594] width 945 height 24
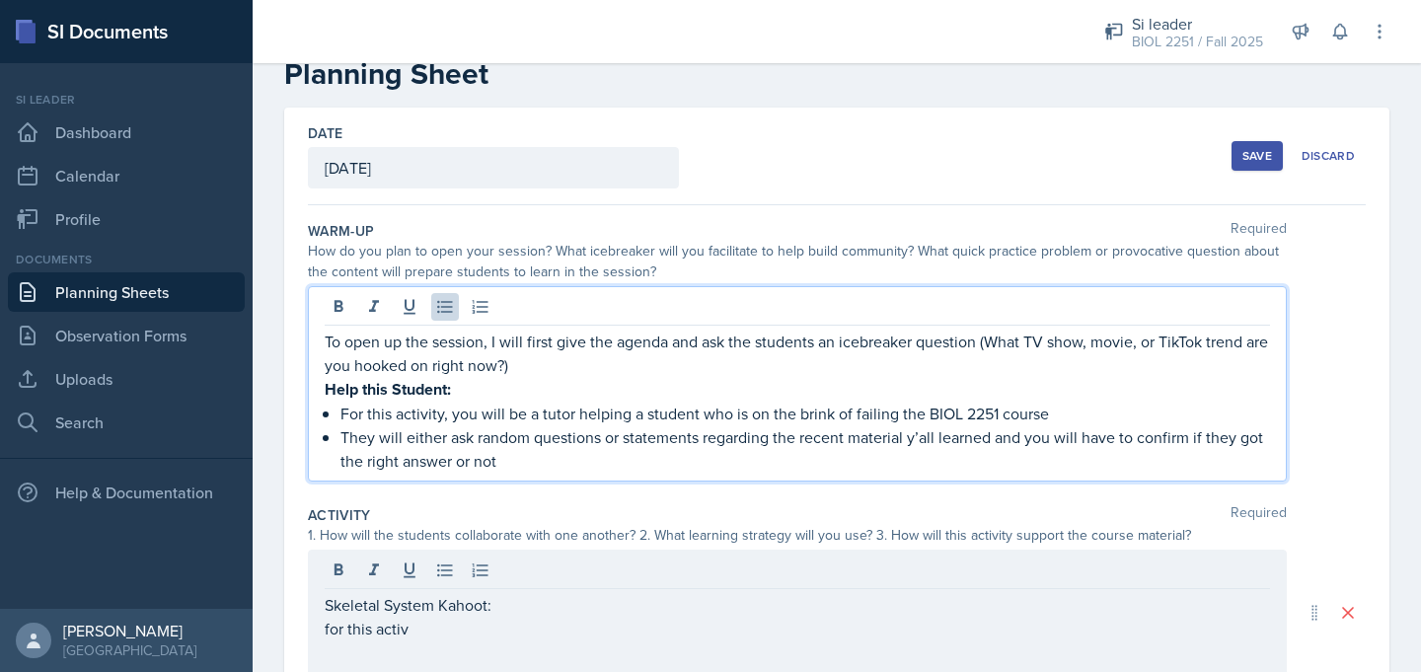
scroll to position [82, 0]
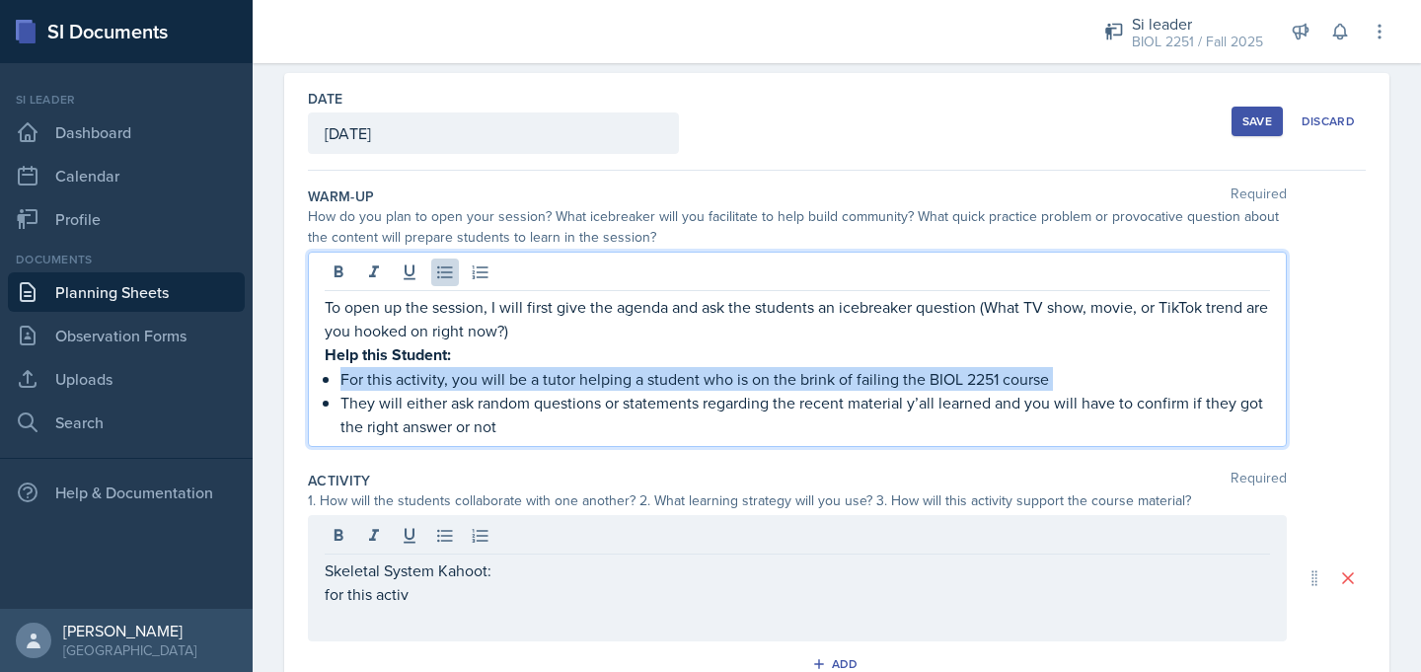
drag, startPoint x: 334, startPoint y: 400, endPoint x: 327, endPoint y: 373, distance: 27.5
click at [327, 373] on div "To open up the session, I will first give the agenda and ask the students an ic…" at bounding box center [797, 366] width 945 height 143
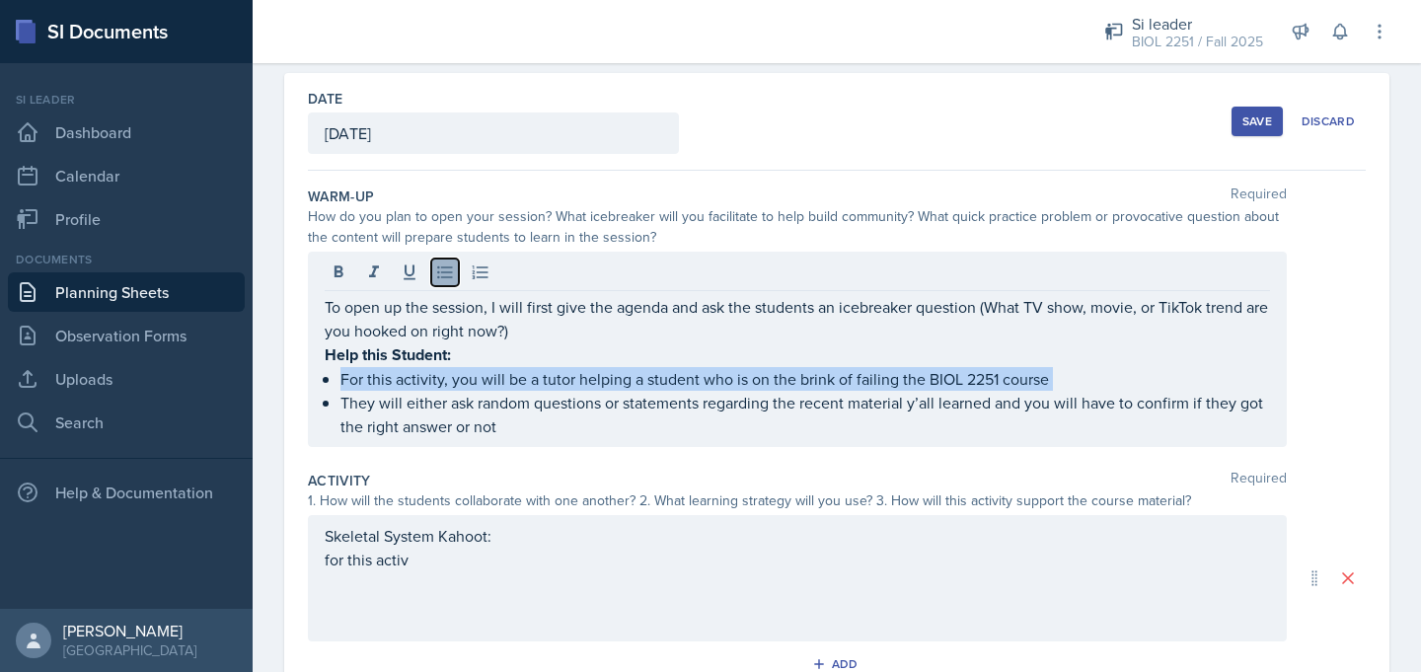
click at [435, 280] on icon at bounding box center [445, 272] width 20 height 20
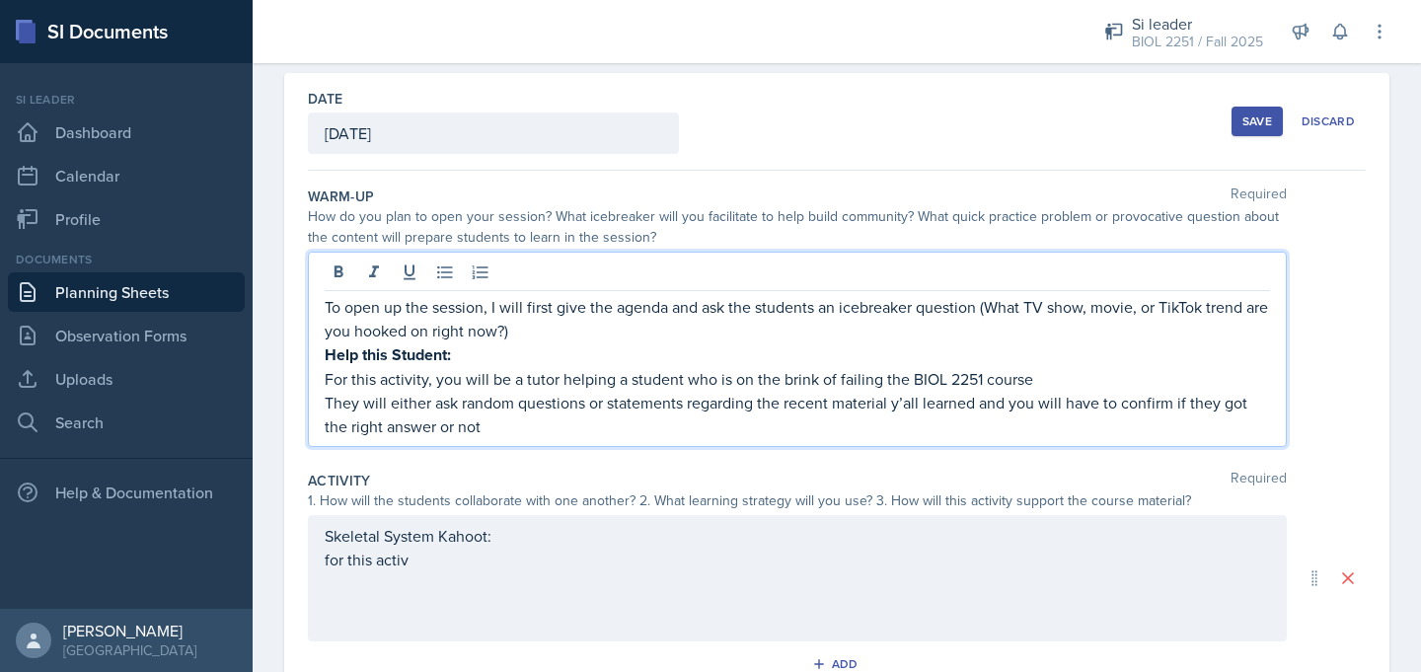
click at [415, 556] on div "Skeletal System Kahoot: for this activ" at bounding box center [797, 578] width 979 height 126
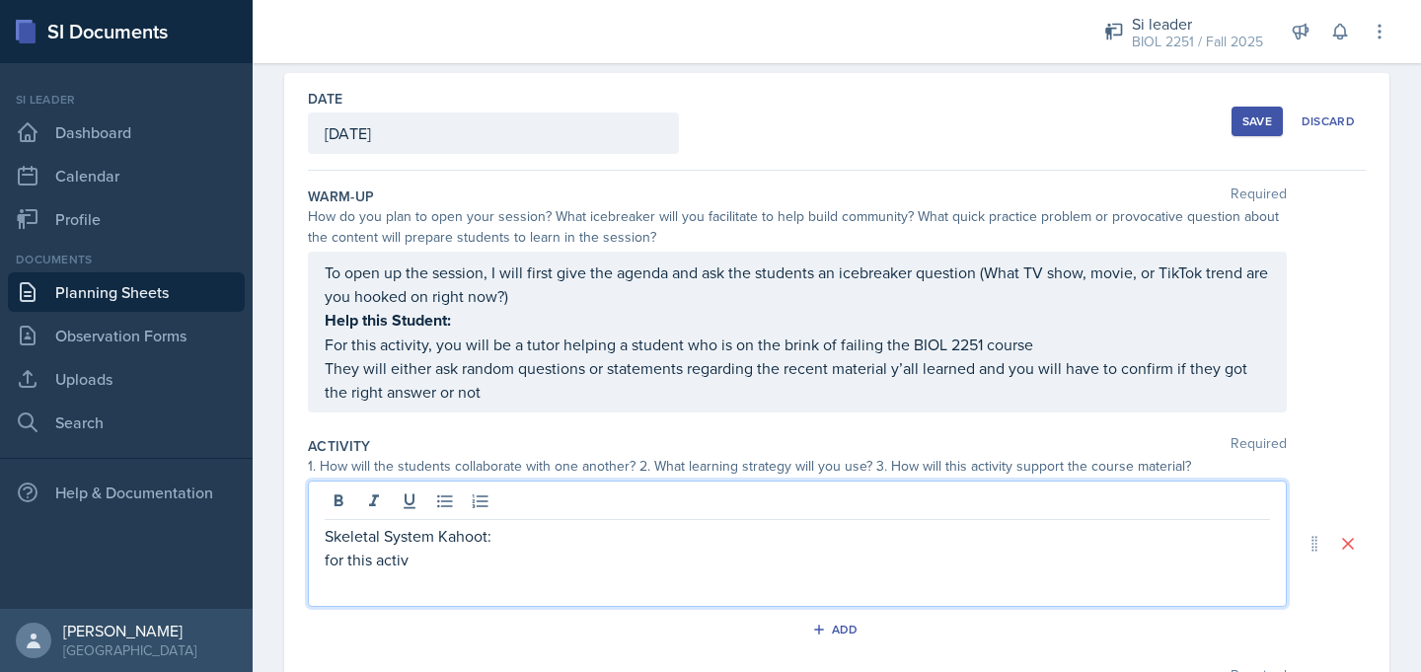
scroll to position [47, 0]
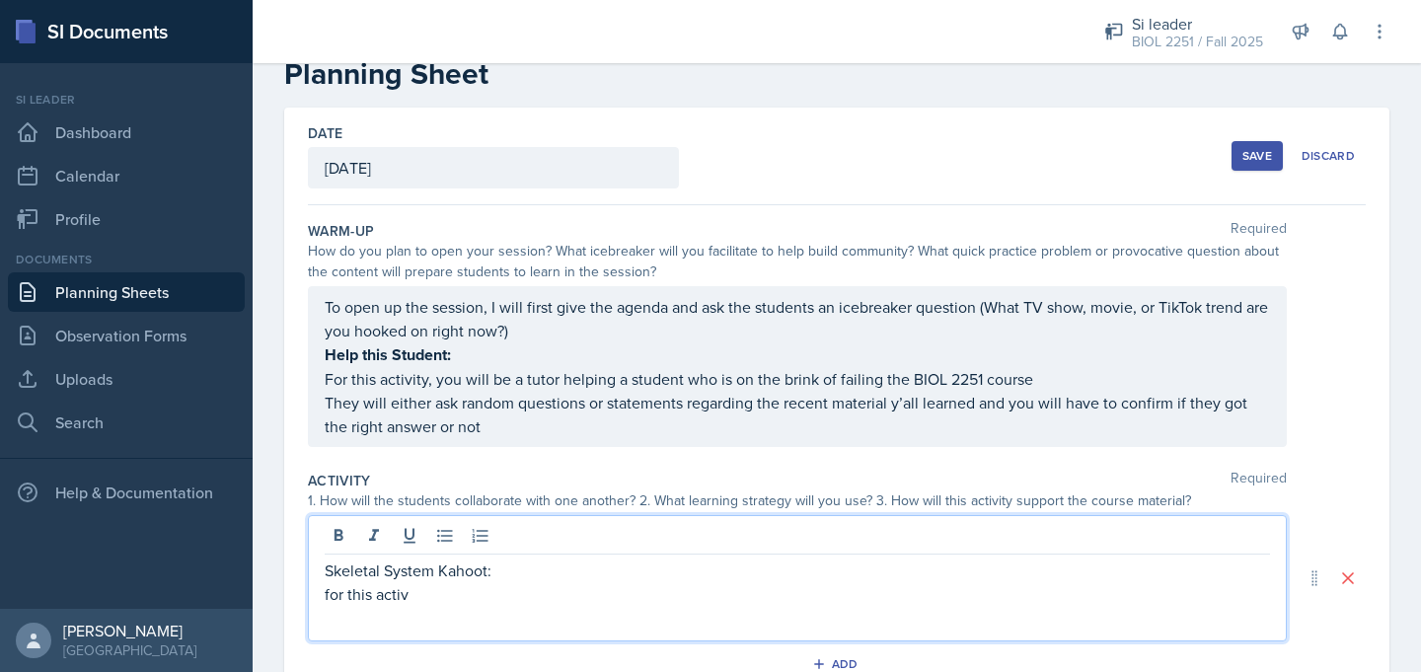
click at [331, 596] on p "for this activ" at bounding box center [797, 594] width 945 height 24
drag, startPoint x: 522, startPoint y: 574, endPoint x: 322, endPoint y: 572, distance: 200.3
click at [322, 572] on div "Skeletal System Kahoot: For this activ" at bounding box center [797, 578] width 979 height 126
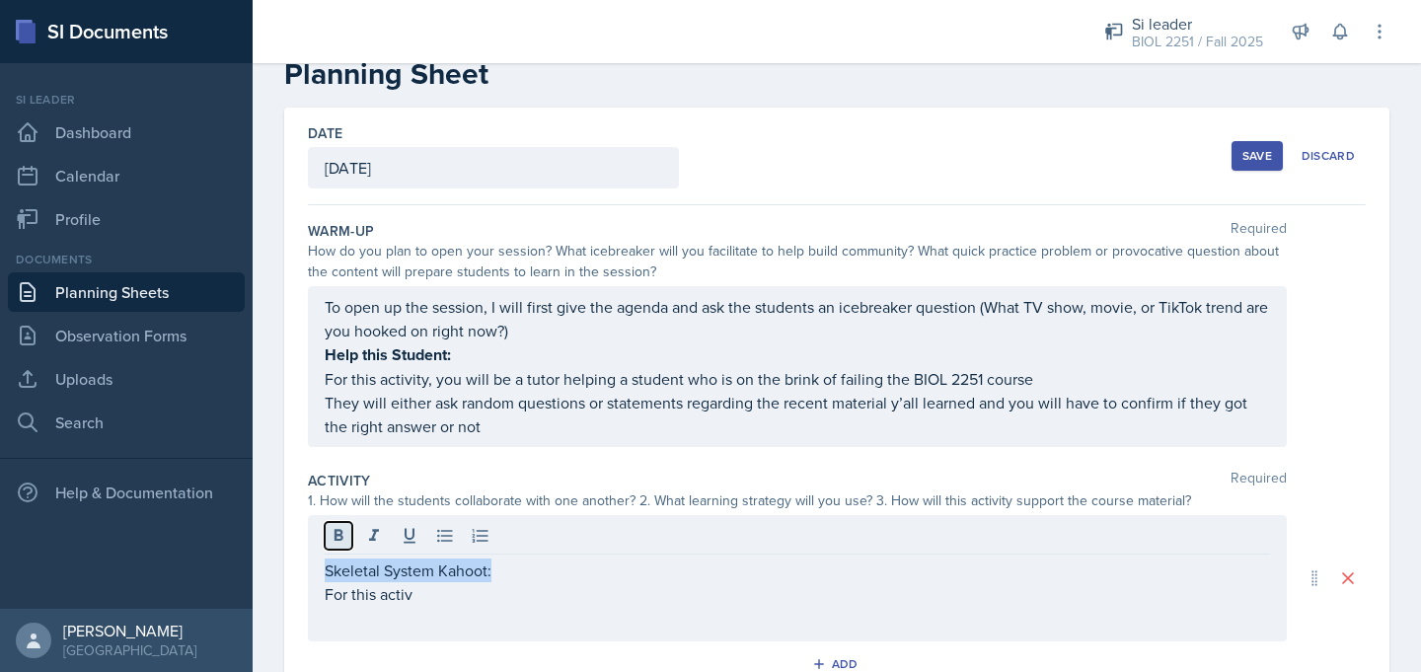
click at [336, 540] on icon at bounding box center [339, 536] width 20 height 20
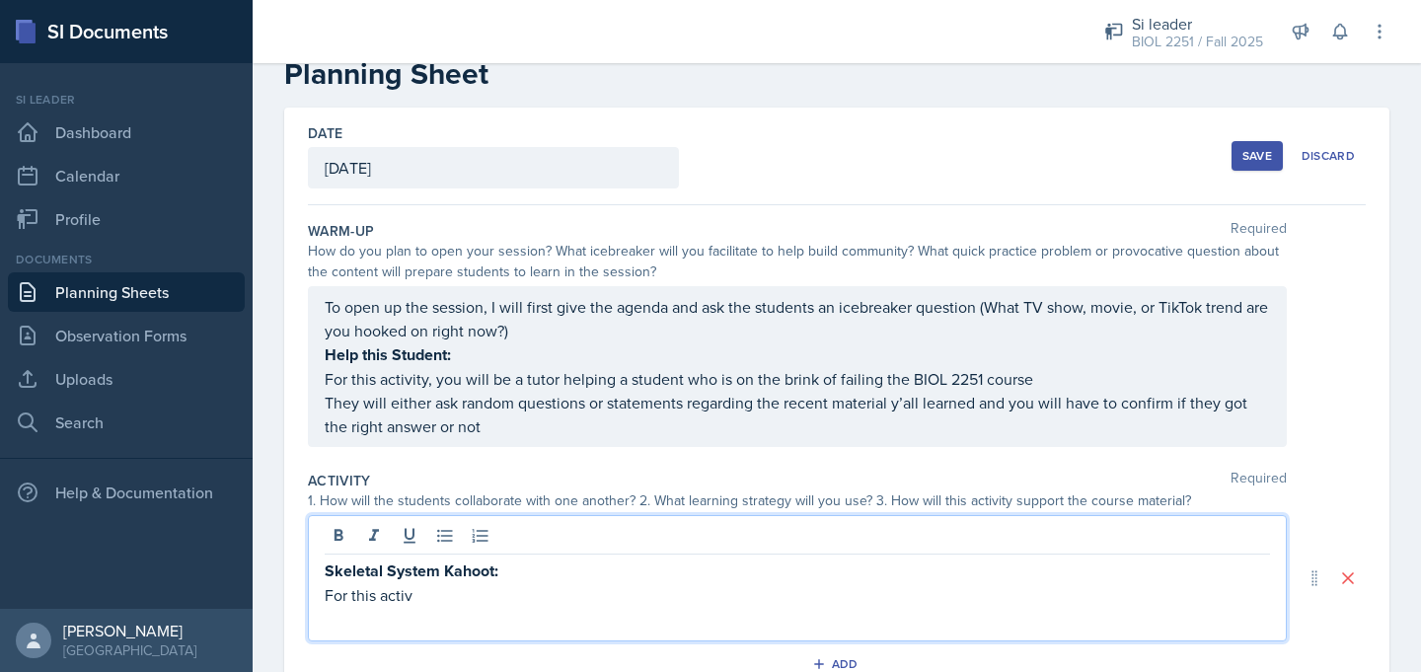
click at [432, 600] on p "For this activ" at bounding box center [797, 595] width 945 height 24
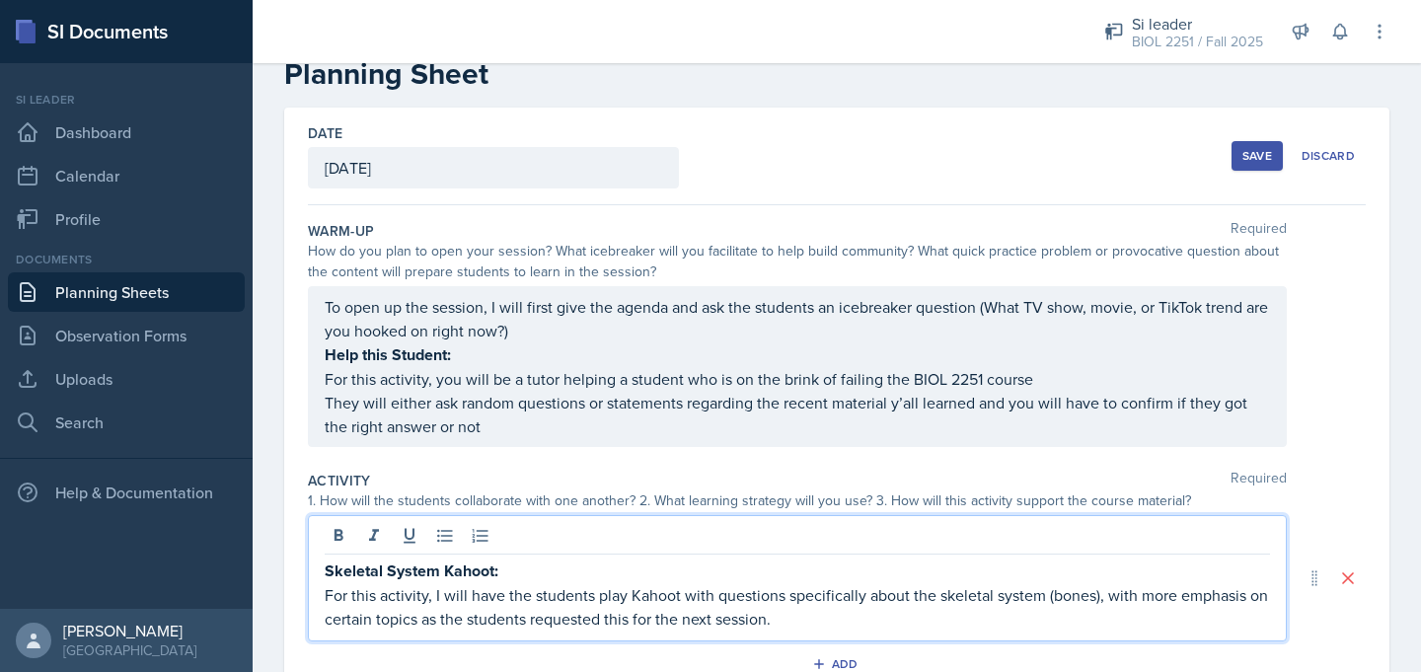
click at [805, 622] on p "For this activity, I will have the students play Kahoot with questions specific…" at bounding box center [797, 606] width 945 height 47
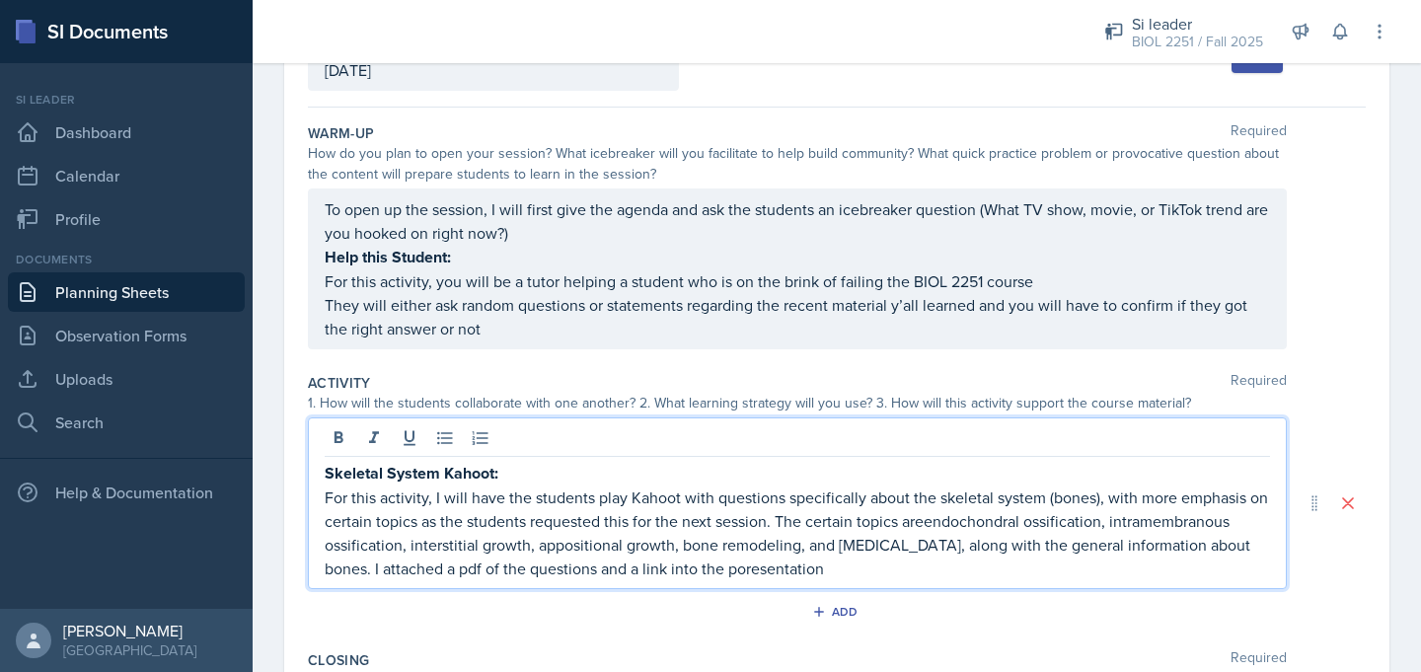
scroll to position [146, 0]
click at [764, 569] on p "For this activity, I will have the students play Kahoot with questions specific…" at bounding box center [797, 531] width 945 height 95
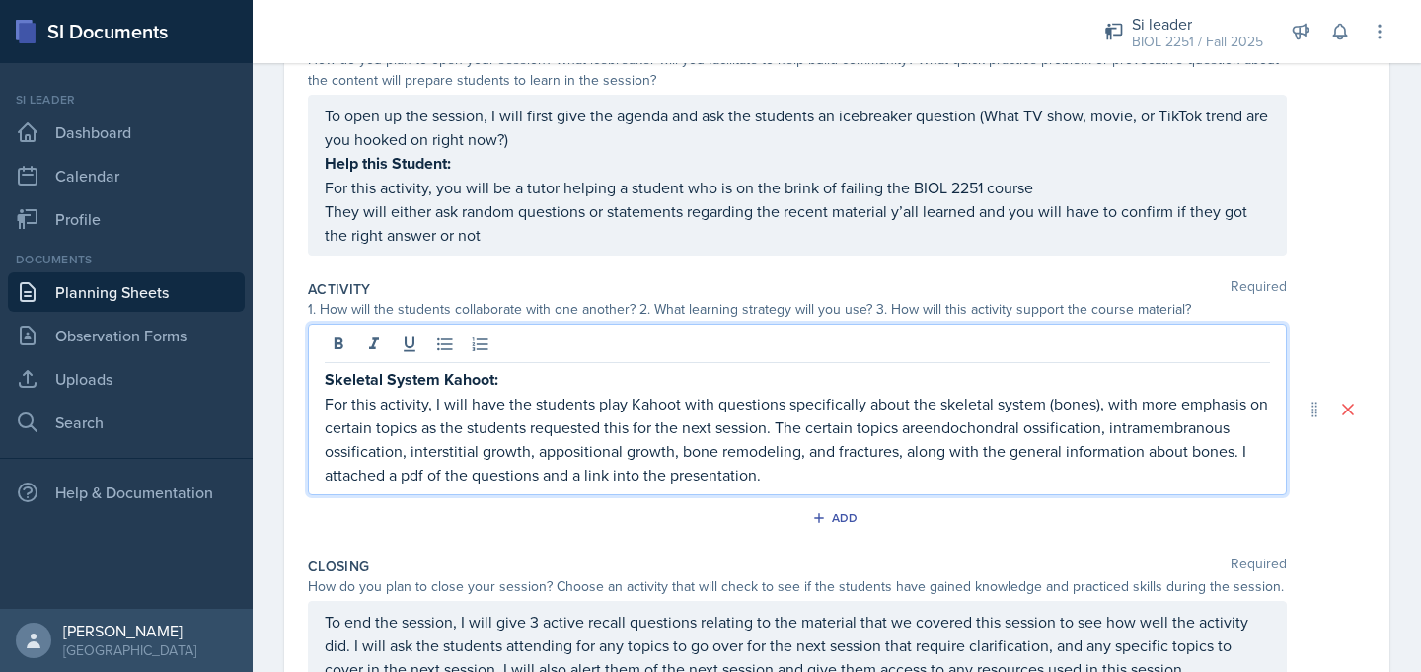
scroll to position [237, 0]
click at [587, 234] on p "They will either ask random questions or statements regarding the recent materi…" at bounding box center [797, 224] width 945 height 47
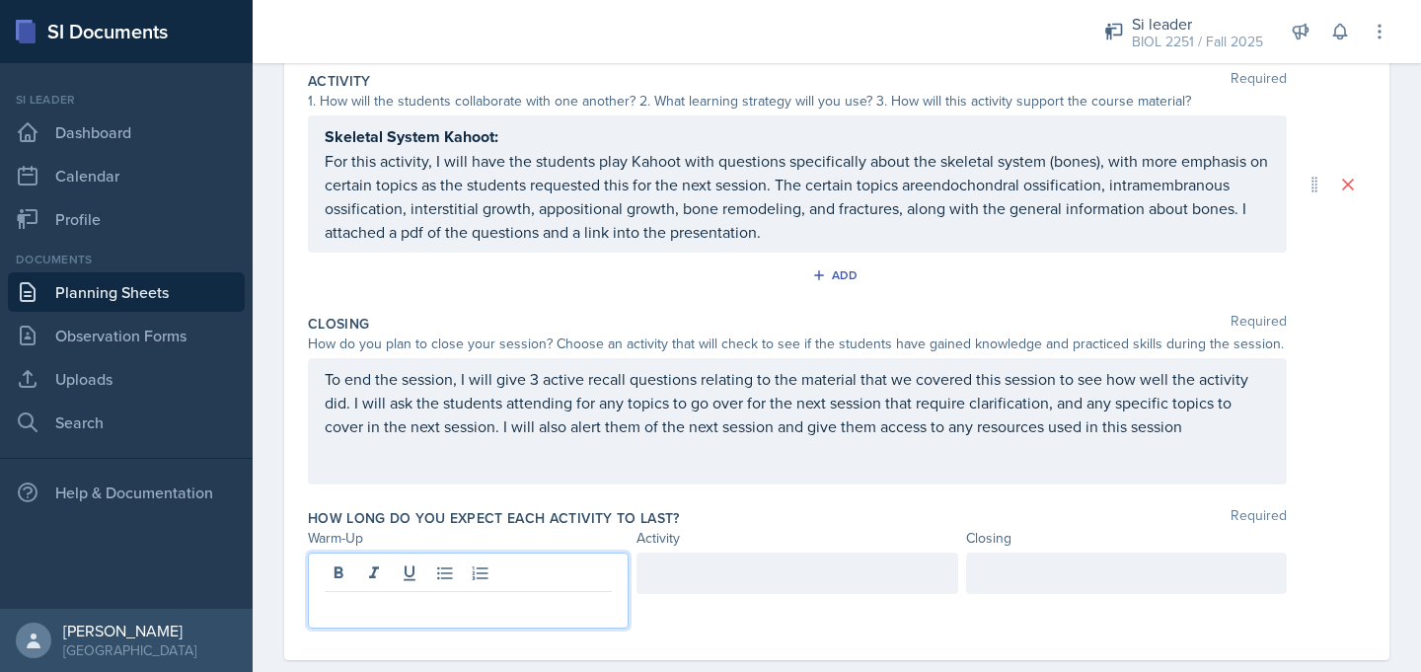
scroll to position [482, 0]
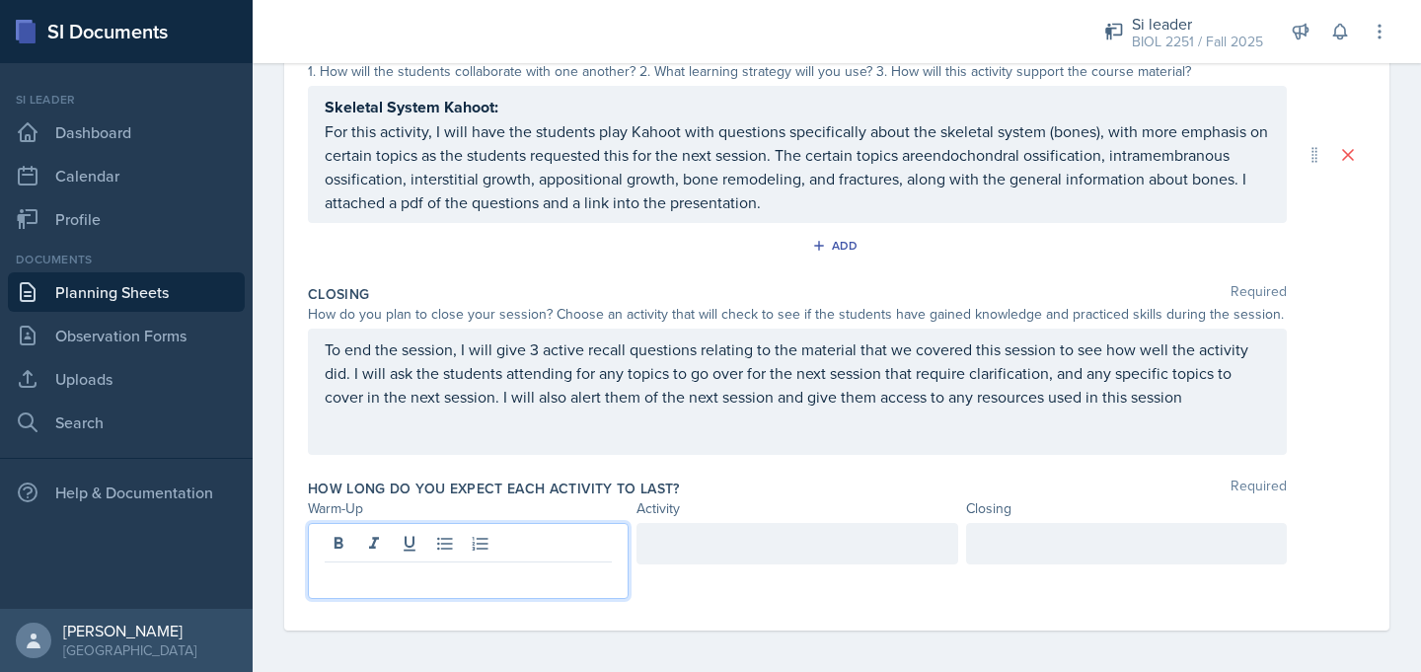
click at [483, 579] on p at bounding box center [468, 578] width 287 height 24
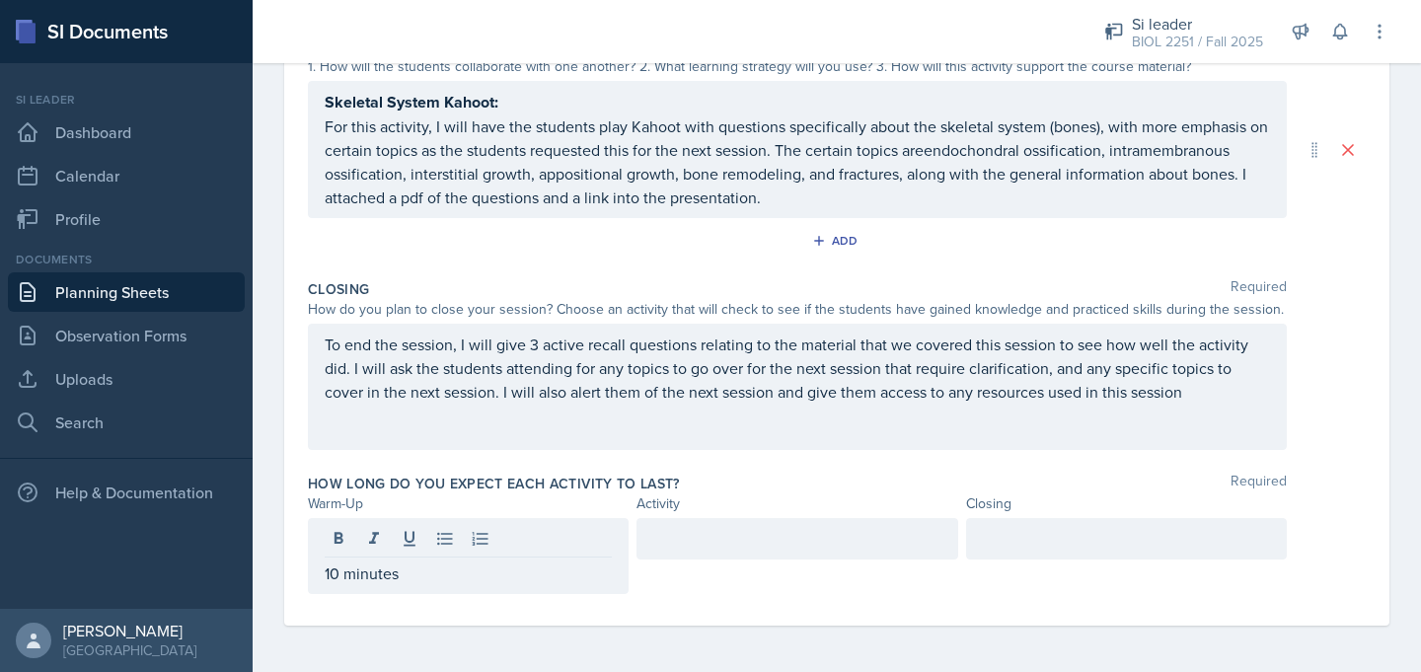
click at [694, 551] on div at bounding box center [796, 538] width 321 height 41
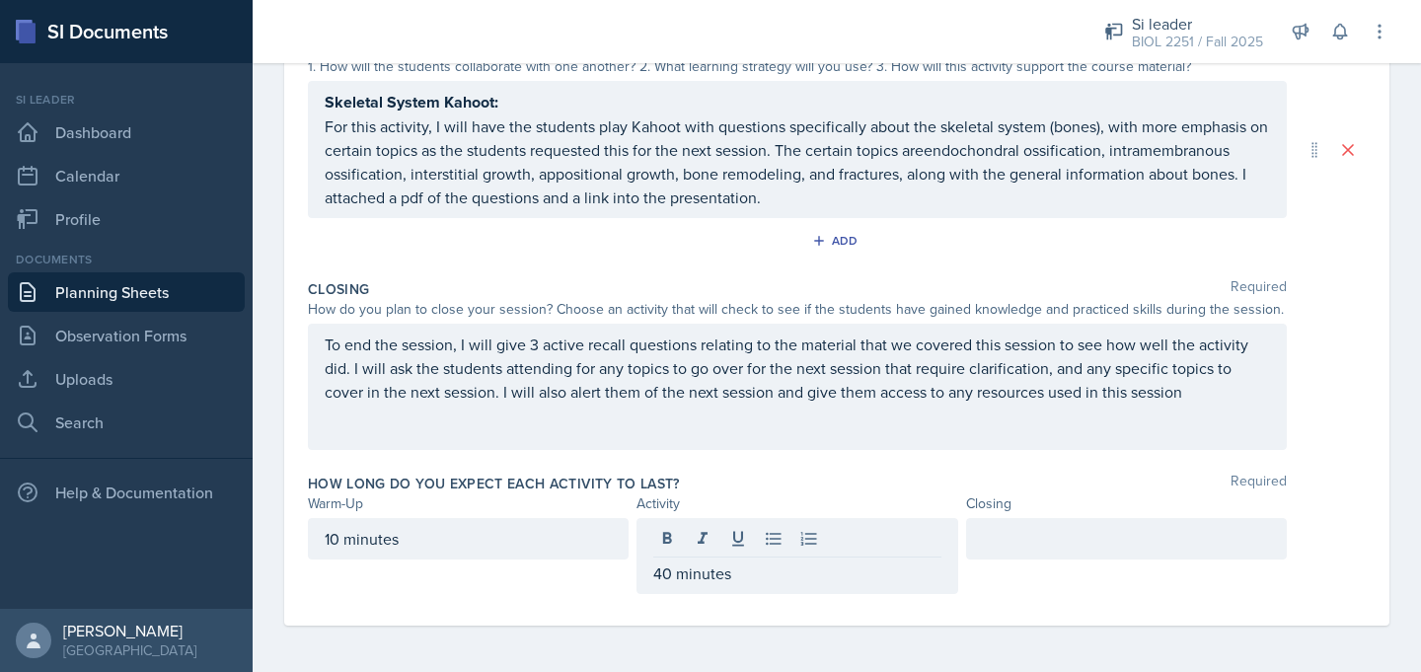
click at [996, 554] on div at bounding box center [1126, 538] width 321 height 41
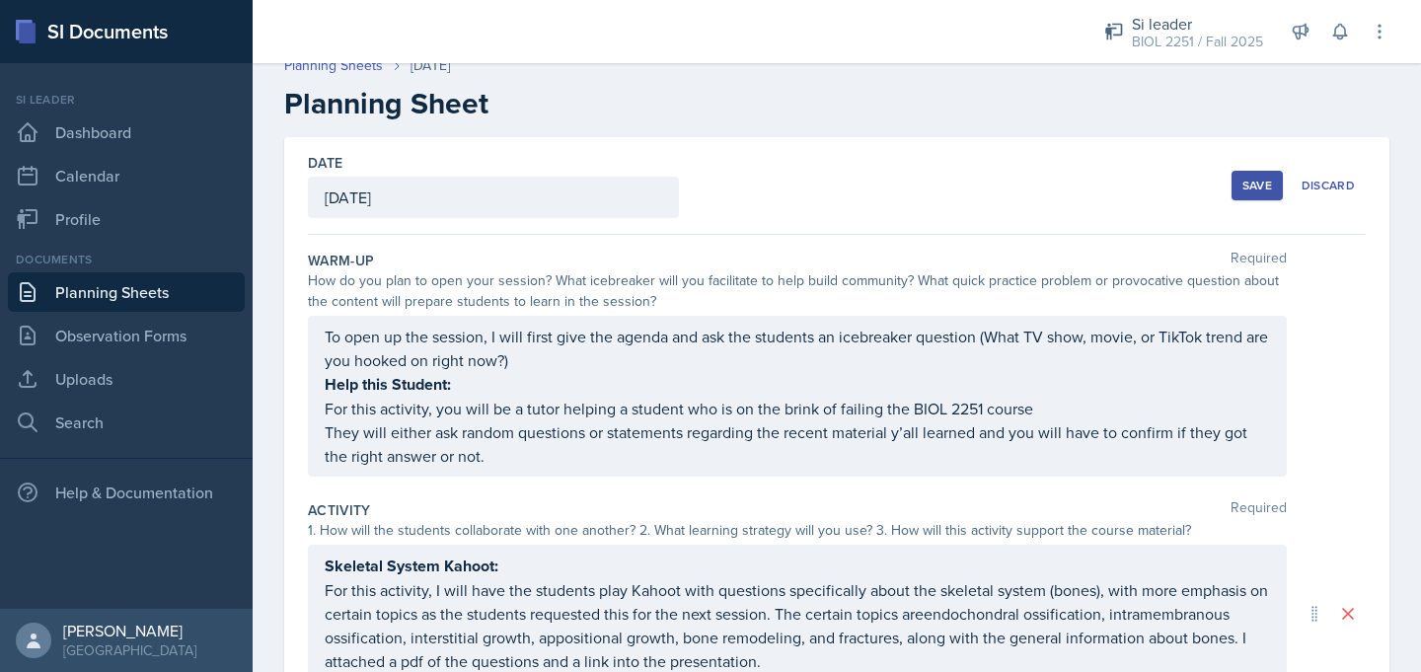
scroll to position [0, 0]
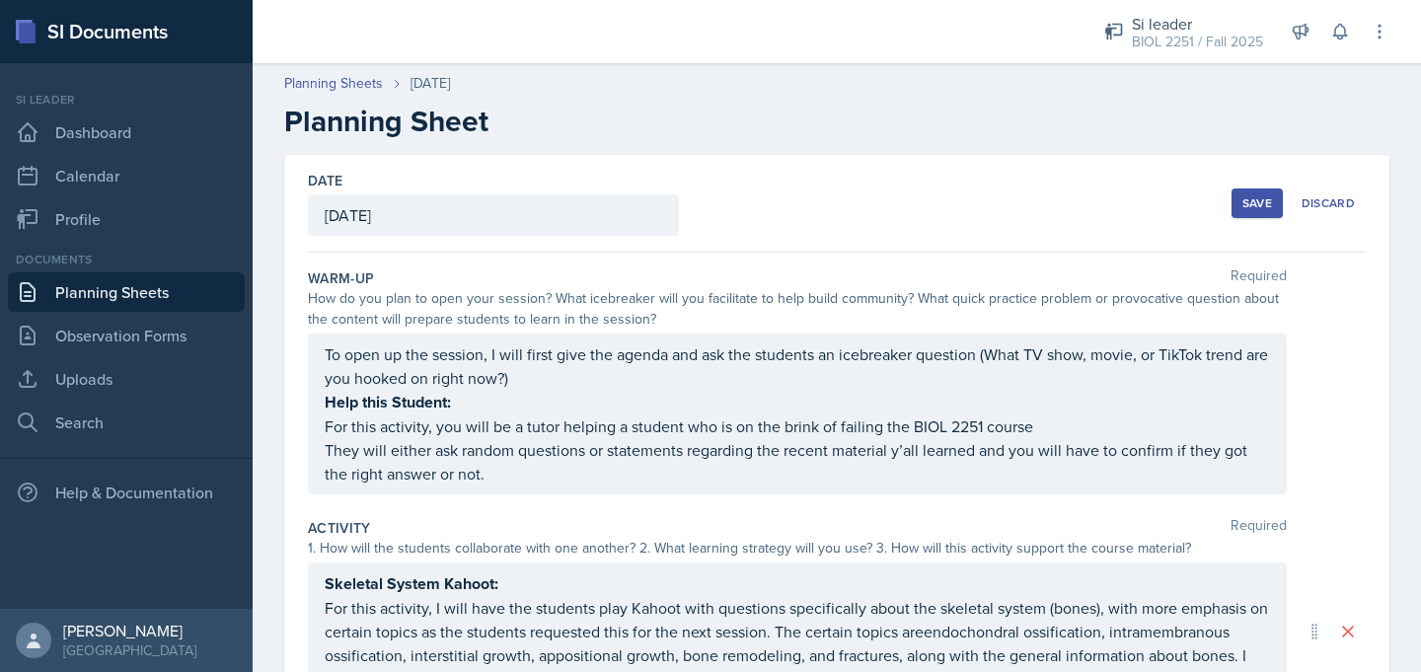
click at [1245, 210] on div "Save" at bounding box center [1257, 203] width 30 height 16
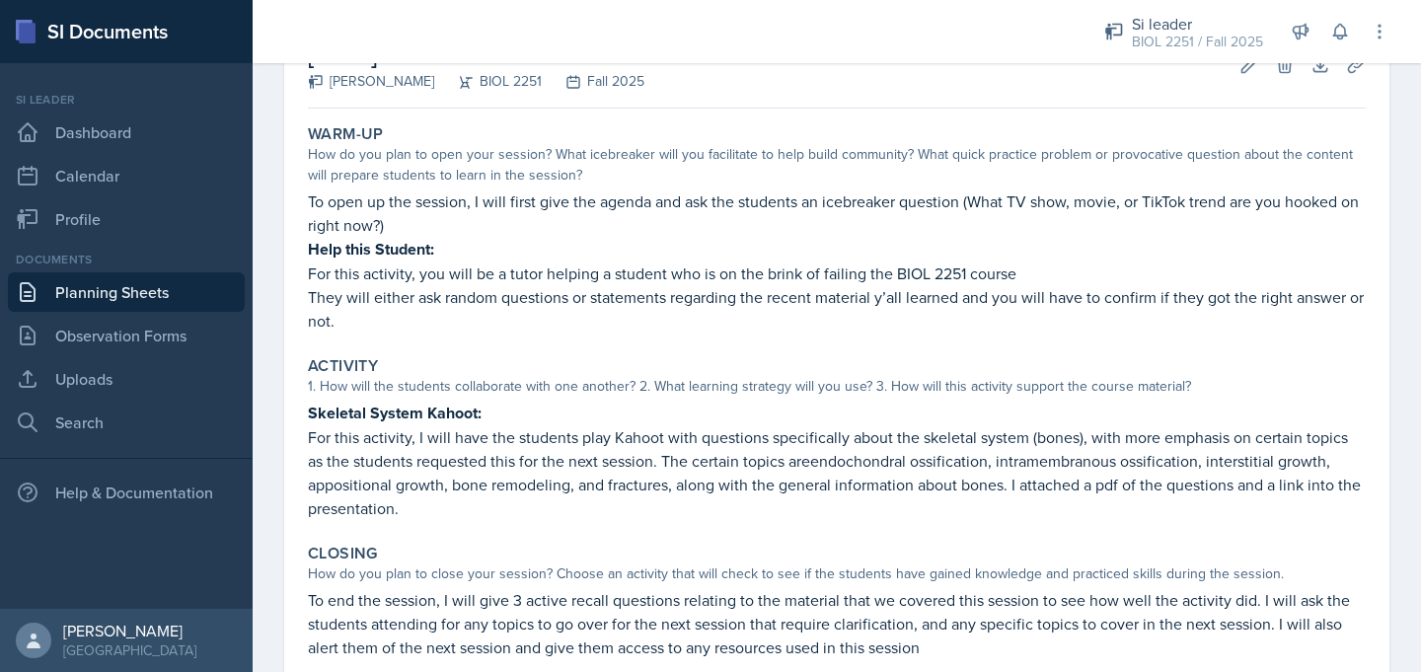
scroll to position [367, 0]
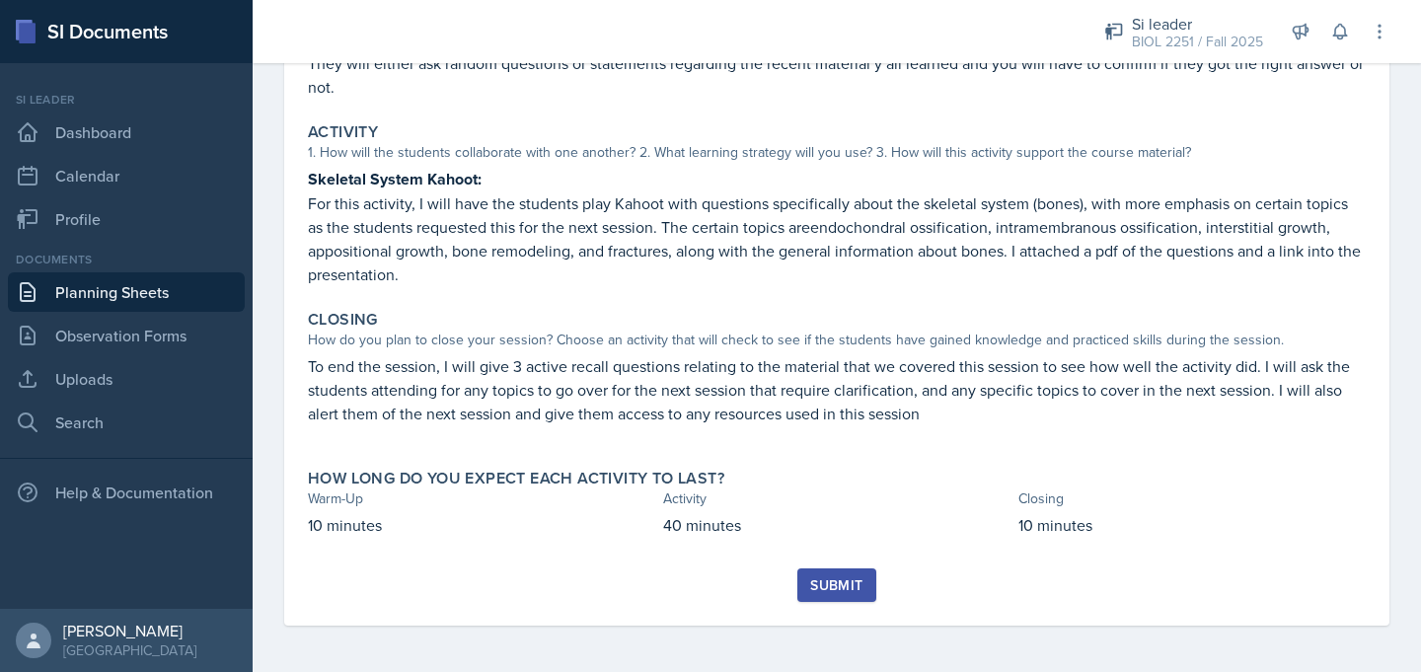
click at [829, 597] on button "Submit" at bounding box center [836, 585] width 78 height 34
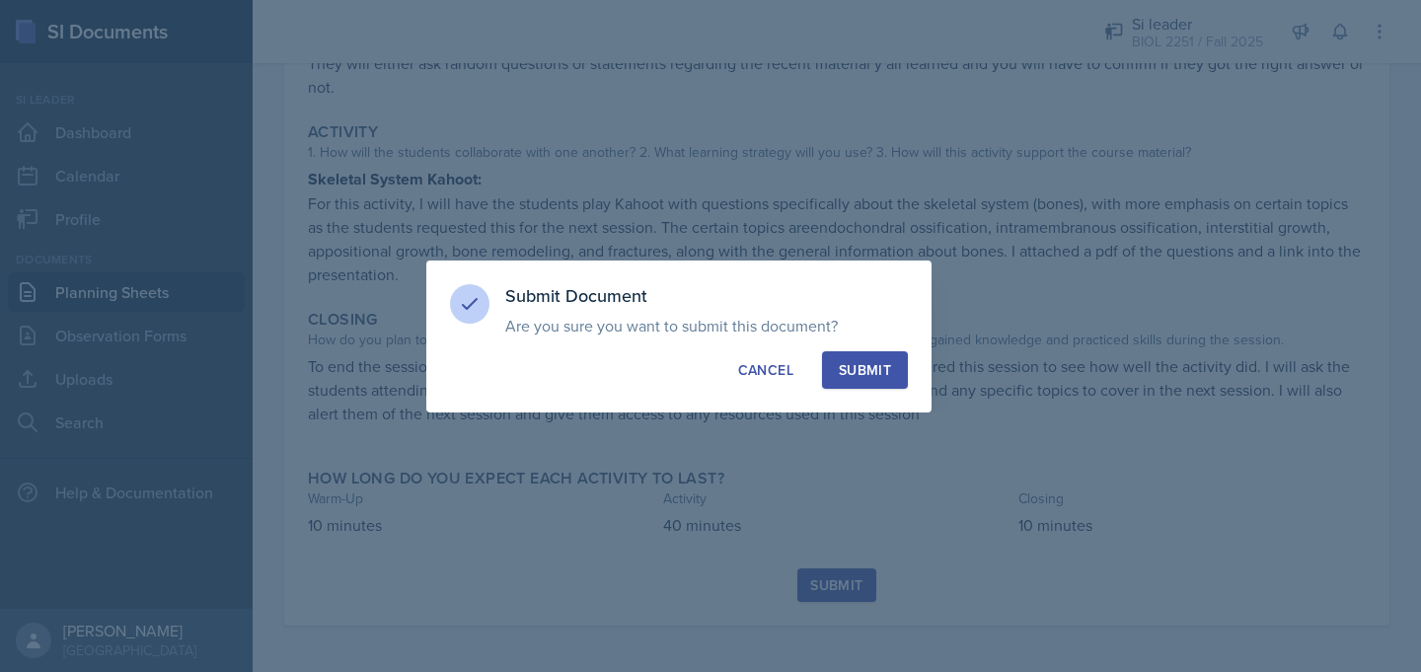
click at [868, 372] on div "Submit" at bounding box center [865, 370] width 52 height 20
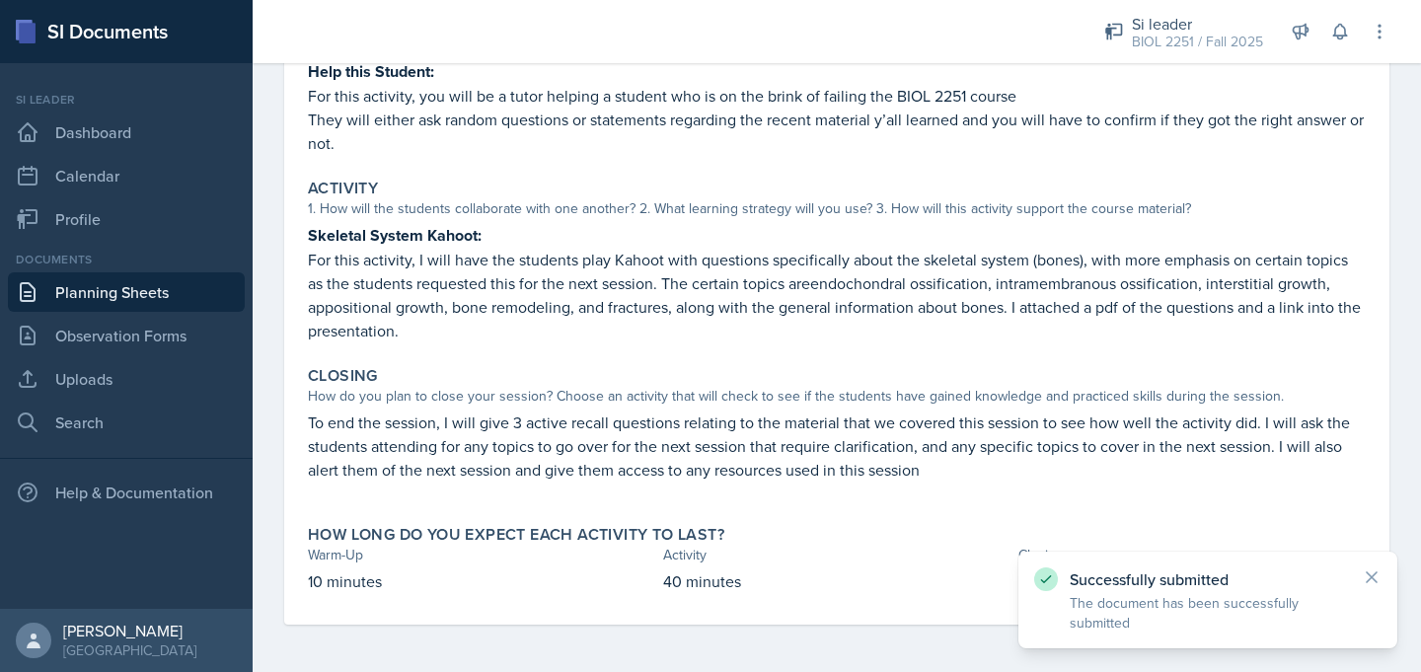
scroll to position [310, 0]
click at [178, 286] on link "Planning Sheets" at bounding box center [126, 291] width 237 height 39
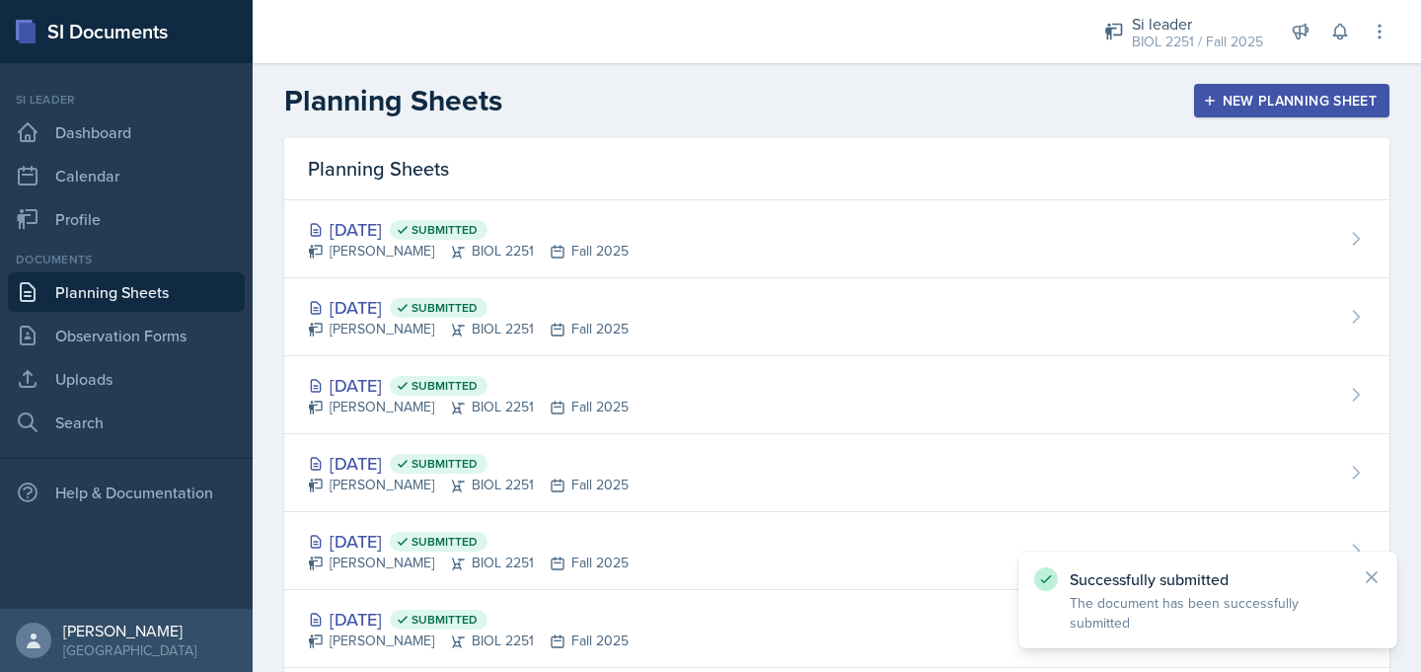
click at [1205, 114] on button "New Planning Sheet" at bounding box center [1291, 101] width 195 height 34
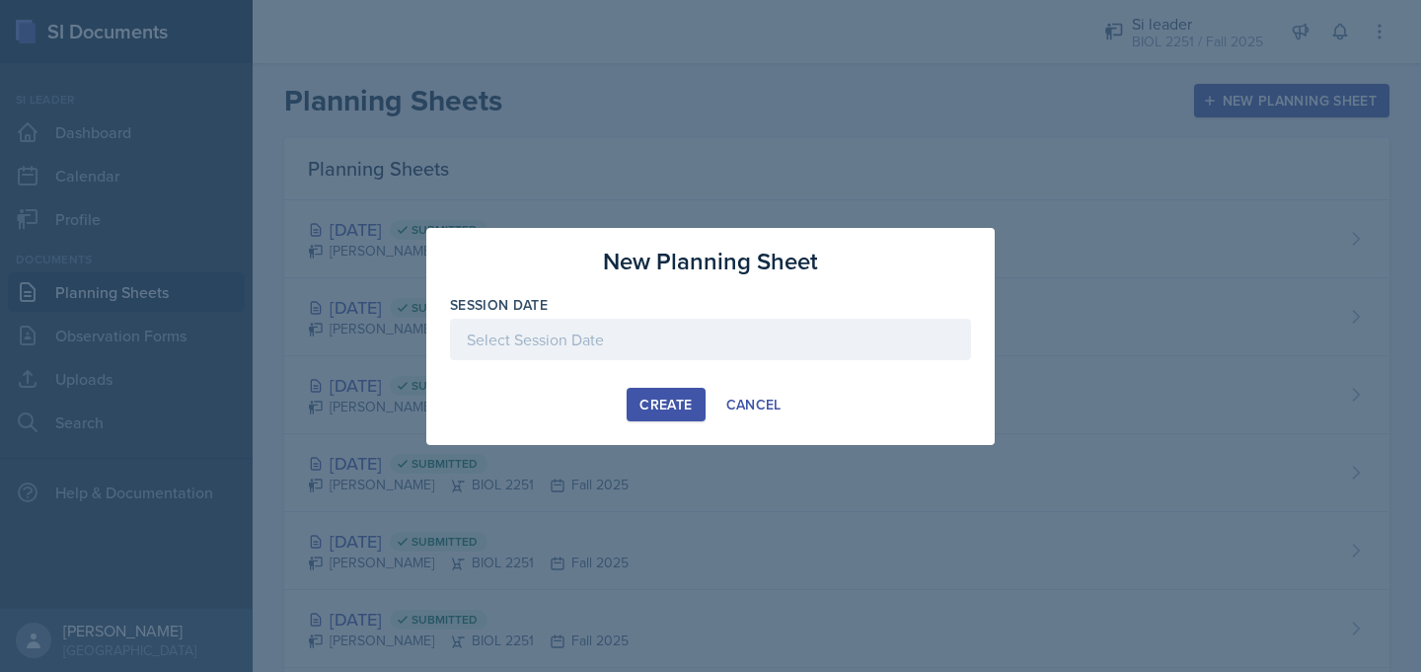
click at [702, 339] on div at bounding box center [710, 339] width 521 height 41
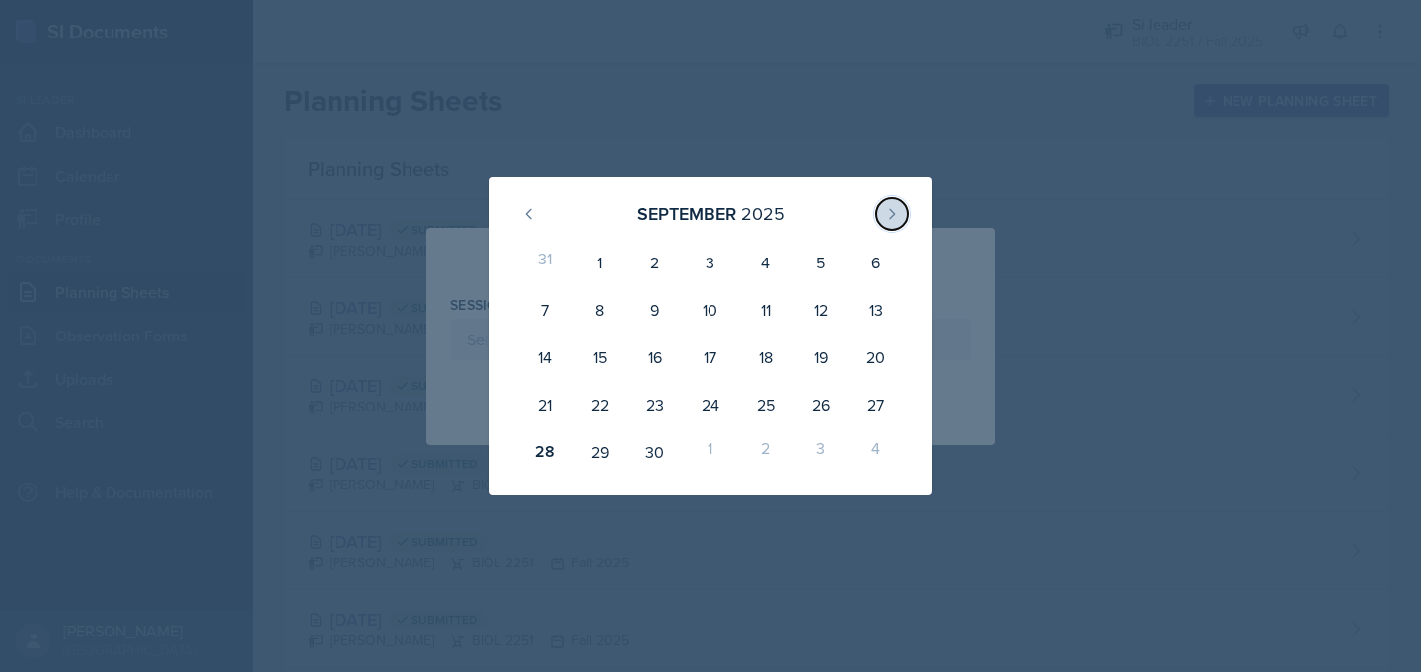
click at [898, 215] on icon at bounding box center [892, 214] width 16 height 16
click at [768, 260] on div "2" at bounding box center [765, 262] width 55 height 47
type input "[DATE]"
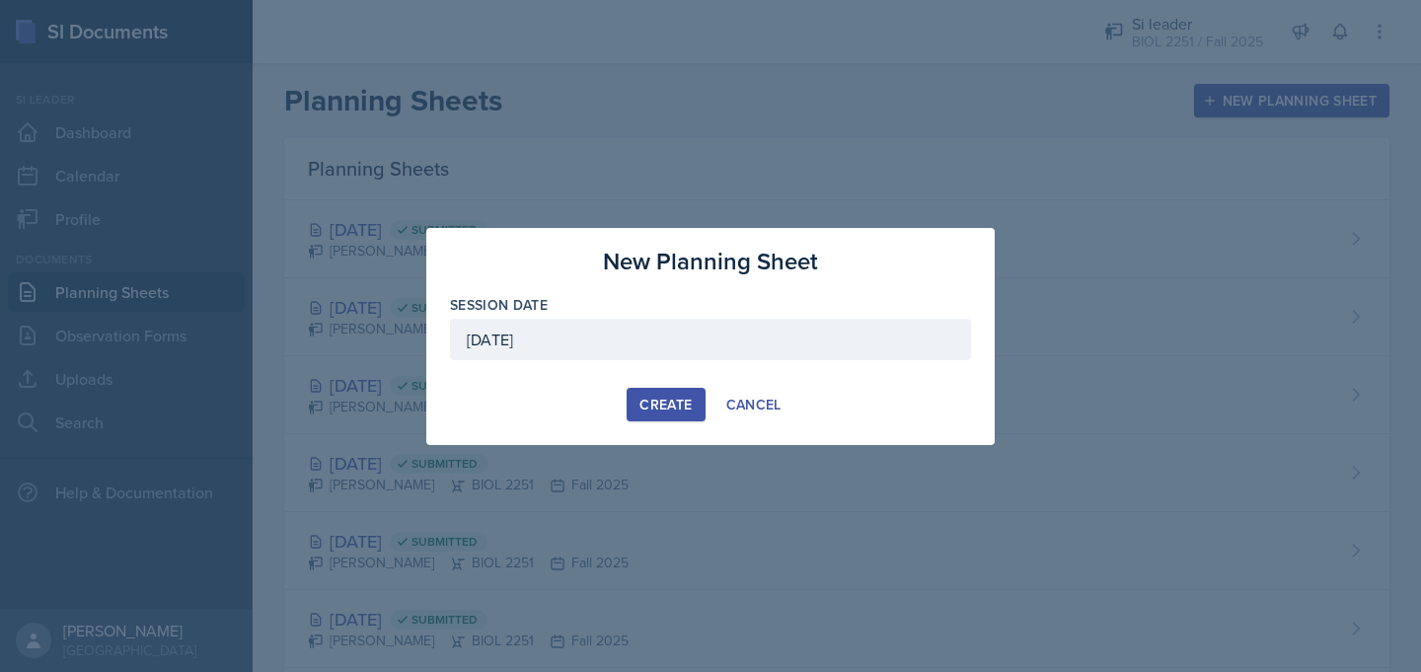
click at [651, 400] on div "Create" at bounding box center [665, 405] width 52 height 16
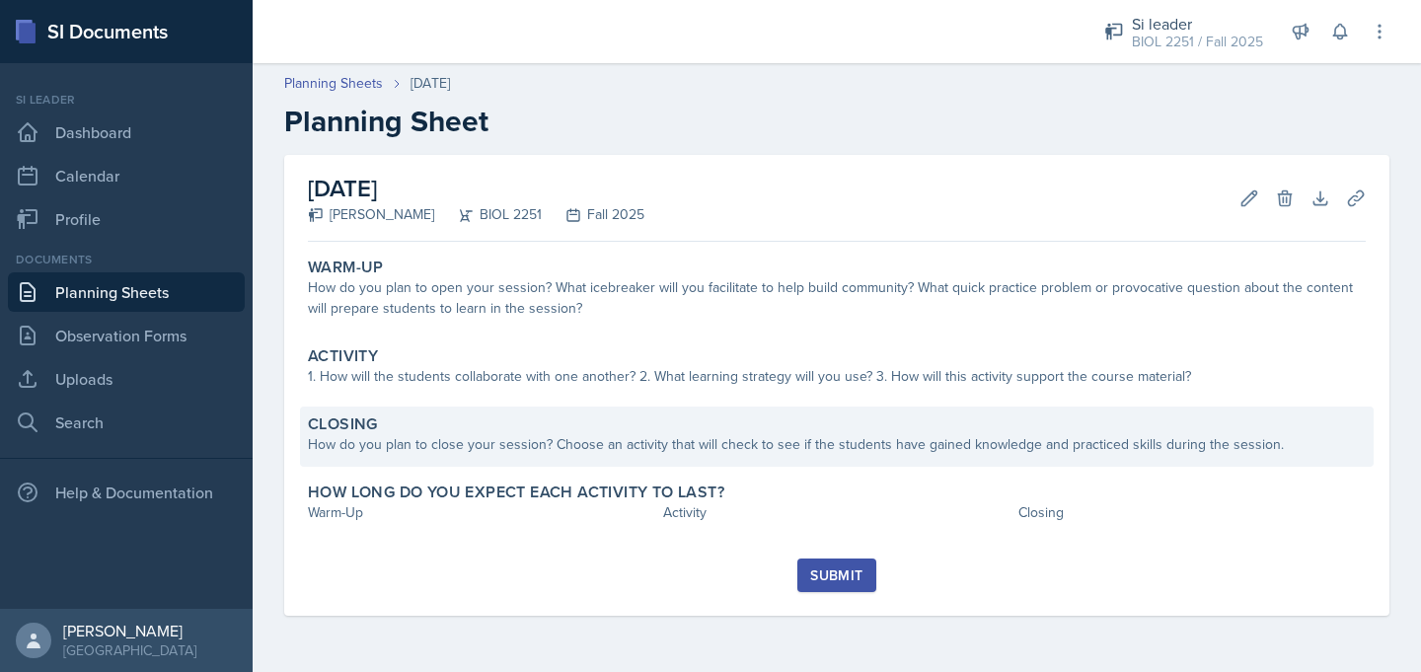
click at [549, 423] on div "Closing" at bounding box center [837, 424] width 1058 height 20
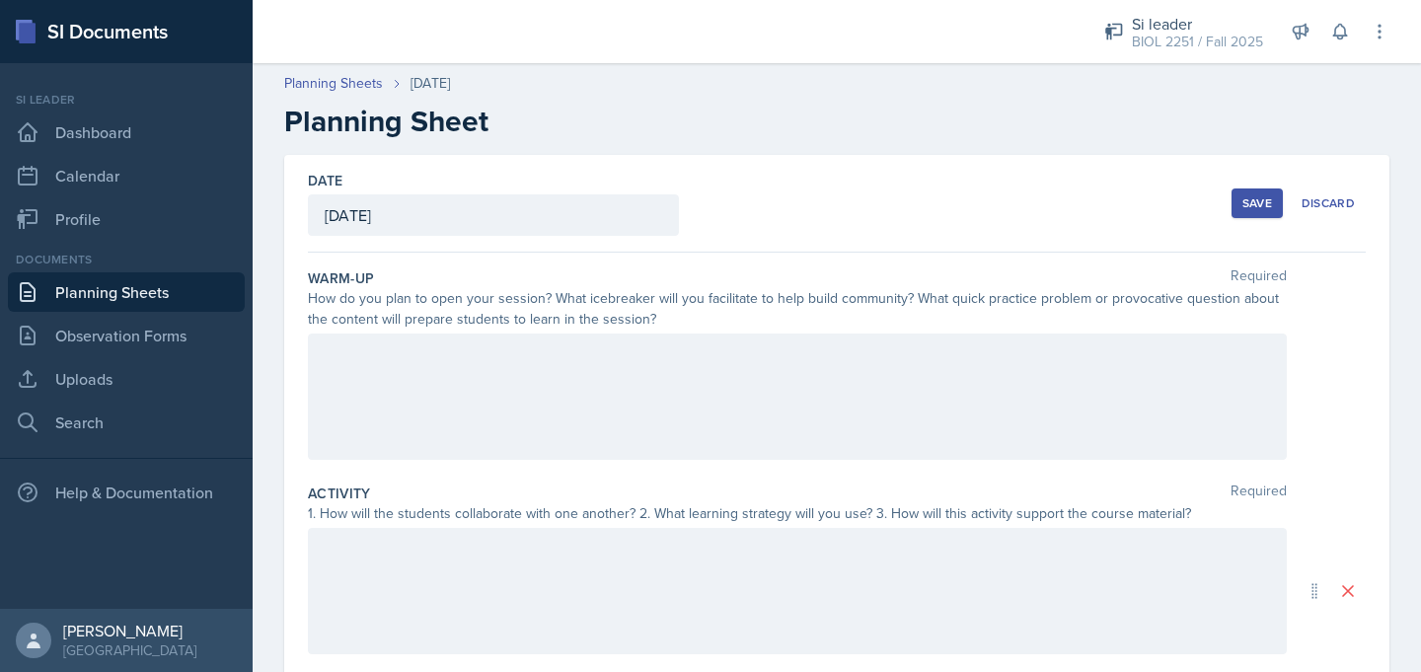
scroll to position [403, 0]
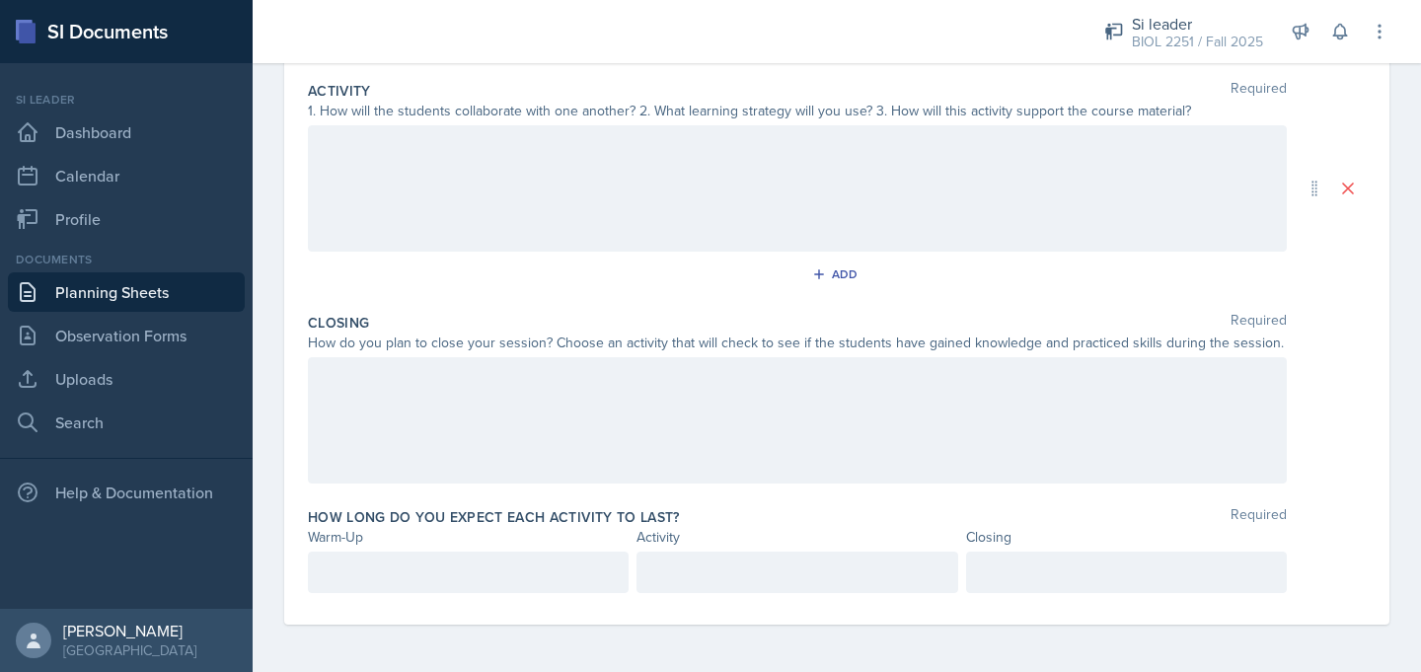
click at [488, 463] on div at bounding box center [797, 420] width 979 height 126
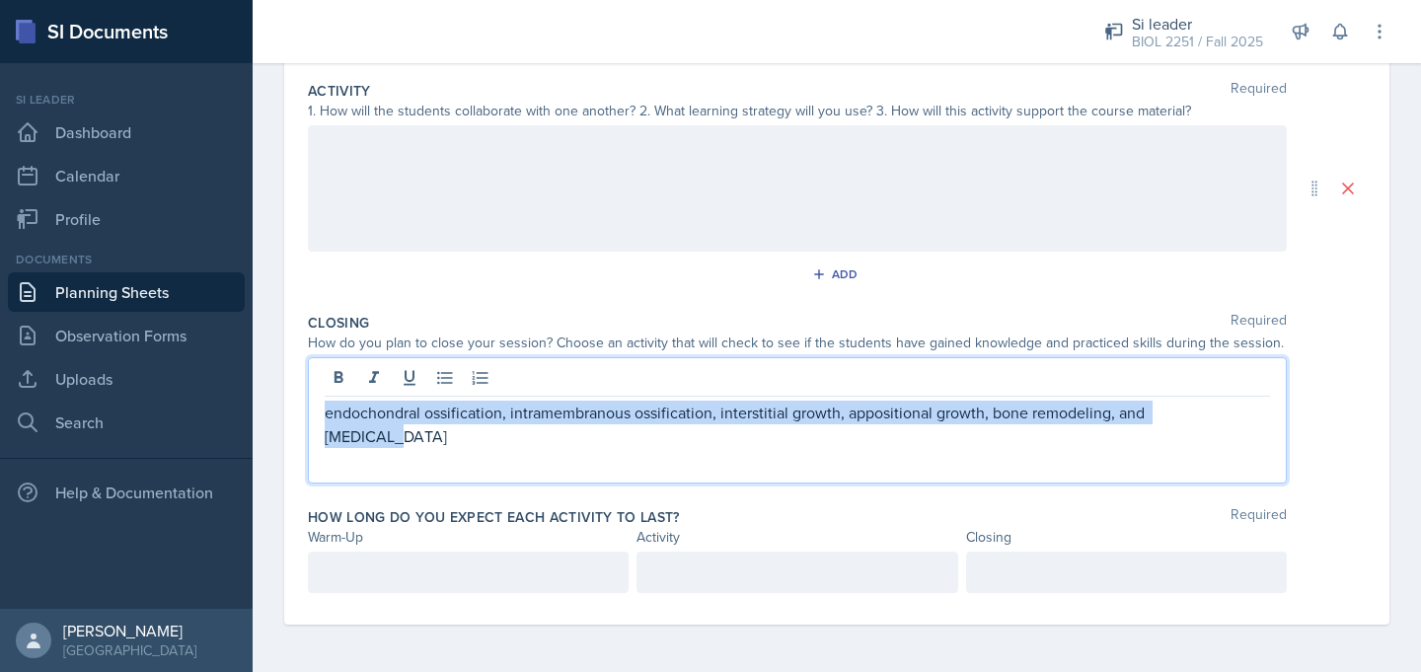
drag, startPoint x: 1216, startPoint y: 419, endPoint x: 317, endPoint y: 418, distance: 898.9
click at [317, 418] on div "endochondral ossification, intramembranous ossification, interstitial growth, a…" at bounding box center [797, 420] width 979 height 126
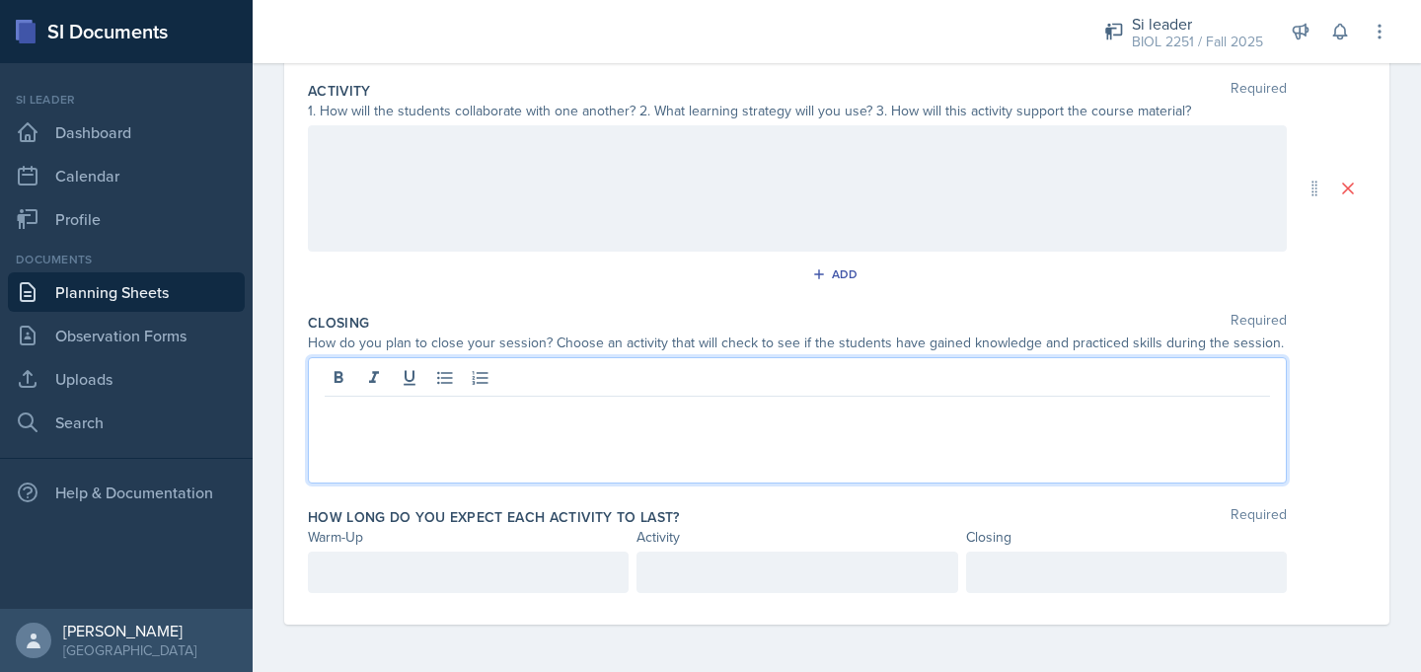
click at [175, 280] on link "Planning Sheets" at bounding box center [126, 291] width 237 height 39
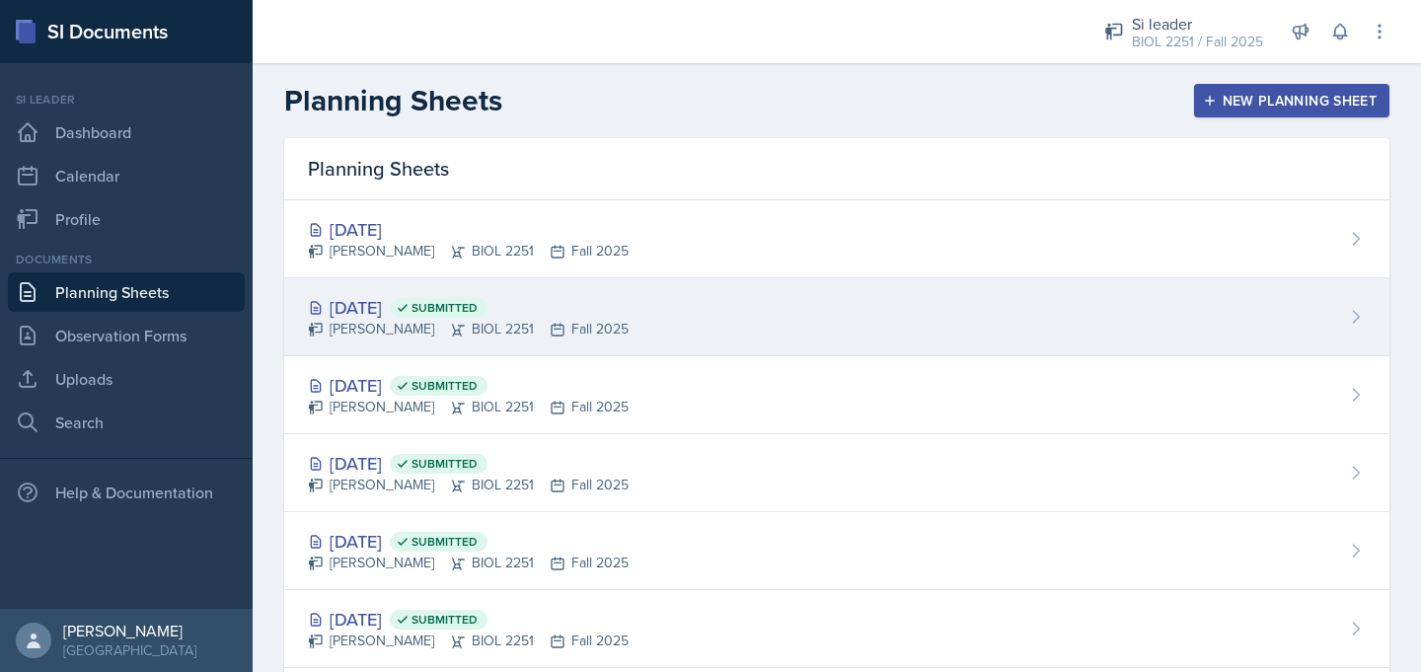
click at [369, 328] on div "[PERSON_NAME] BIOL 2251 Fall 2025" at bounding box center [468, 329] width 321 height 21
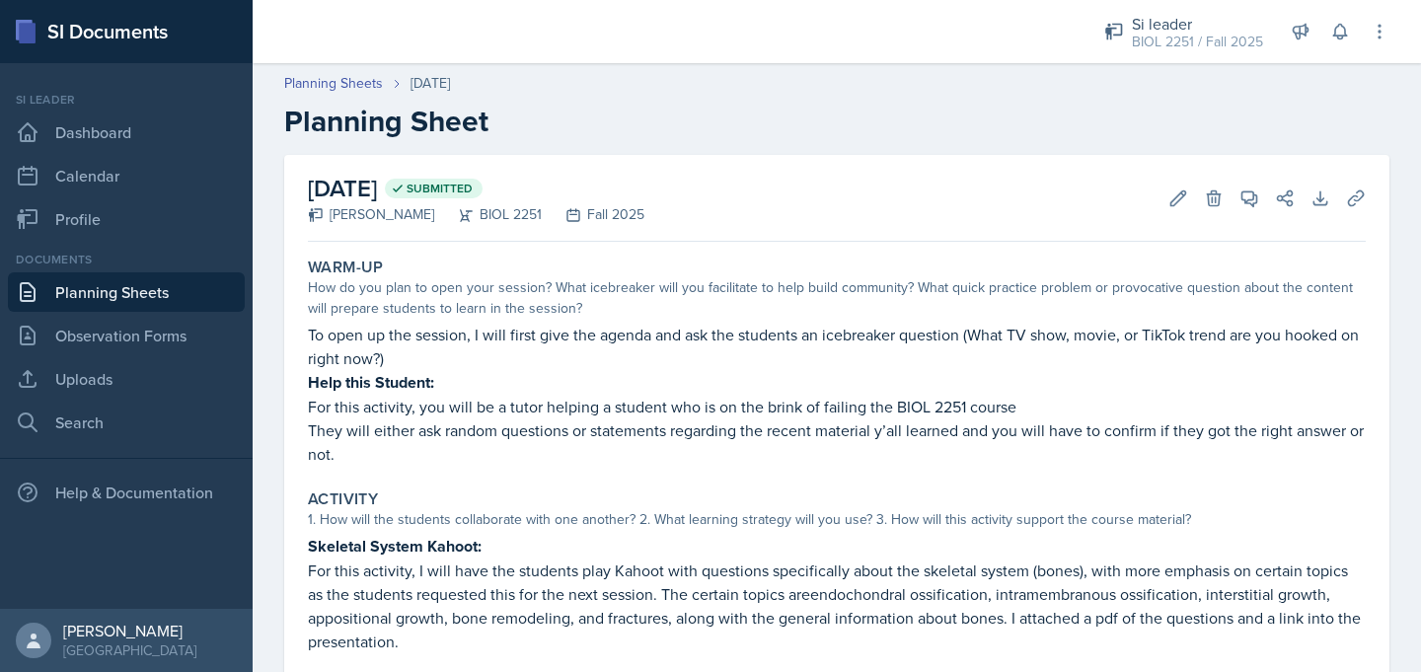
scroll to position [310, 0]
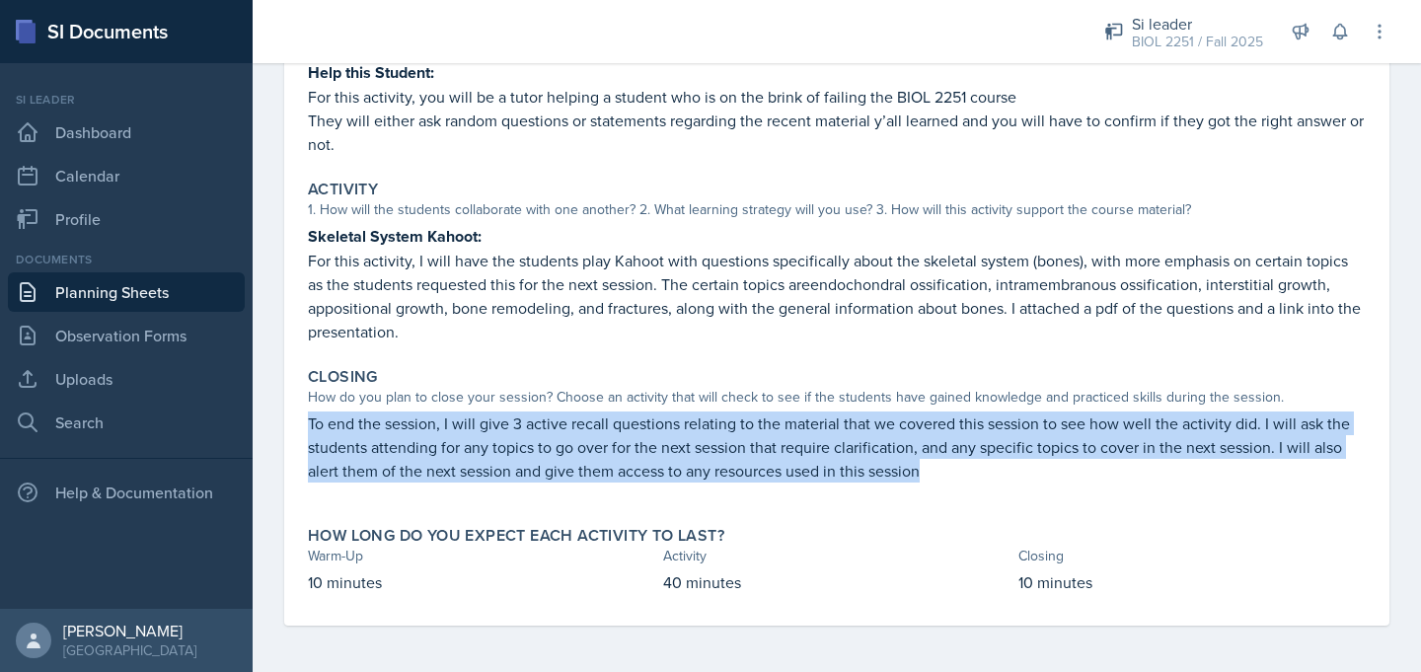
drag, startPoint x: 307, startPoint y: 425, endPoint x: 935, endPoint y: 468, distance: 630.0
click at [935, 468] on p "To end the session, I will give 3 active recall questions relating to the mater…" at bounding box center [837, 446] width 1058 height 71
copy p "To end the session, I will give 3 active recall questions relating to the mater…"
click at [215, 280] on link "Planning Sheets" at bounding box center [126, 291] width 237 height 39
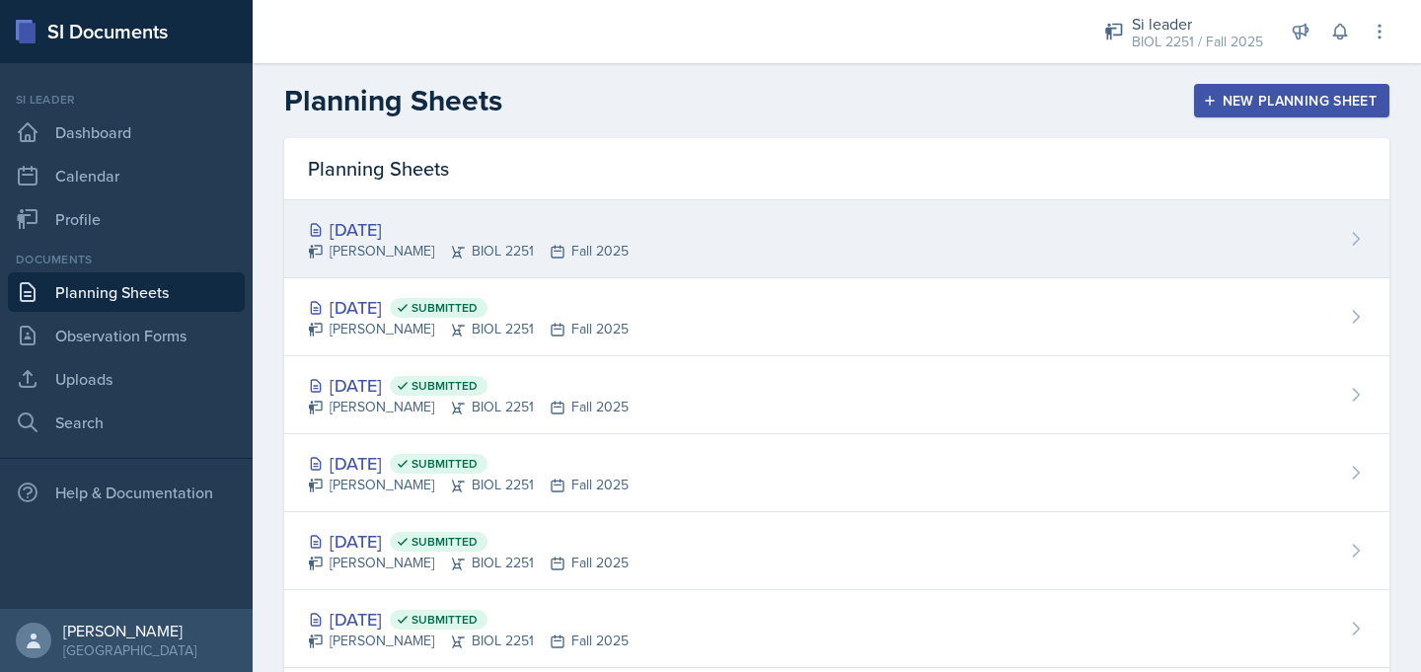
click at [402, 226] on div "[DATE]" at bounding box center [468, 229] width 321 height 27
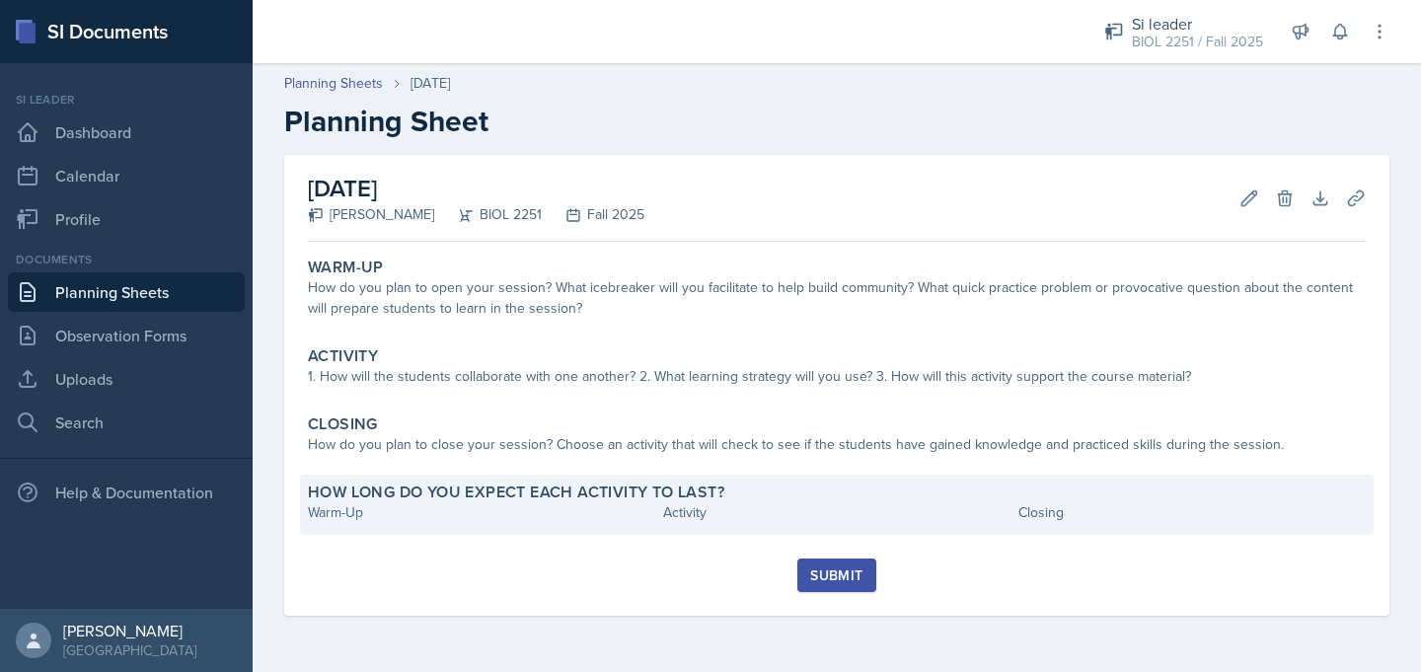
click at [423, 480] on div "How long do you expect each activity to last? Warm-Up Activity Closing" at bounding box center [837, 505] width 1074 height 60
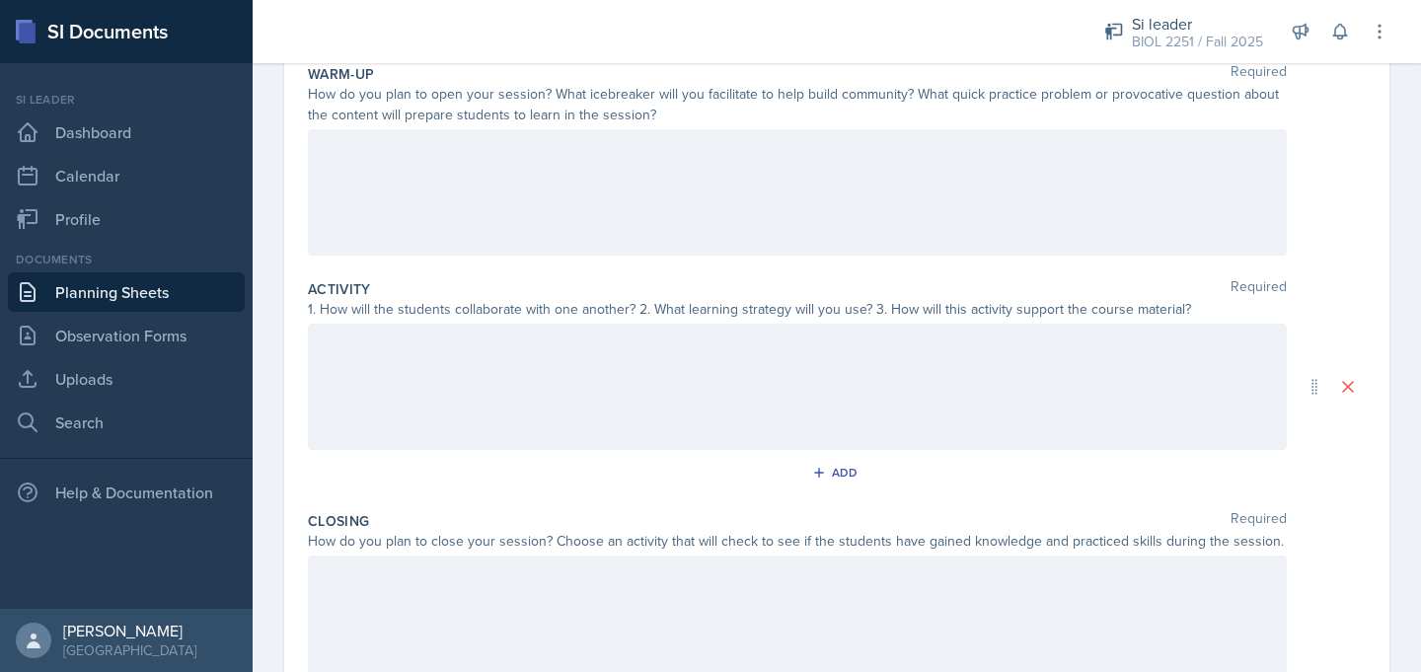
scroll to position [403, 0]
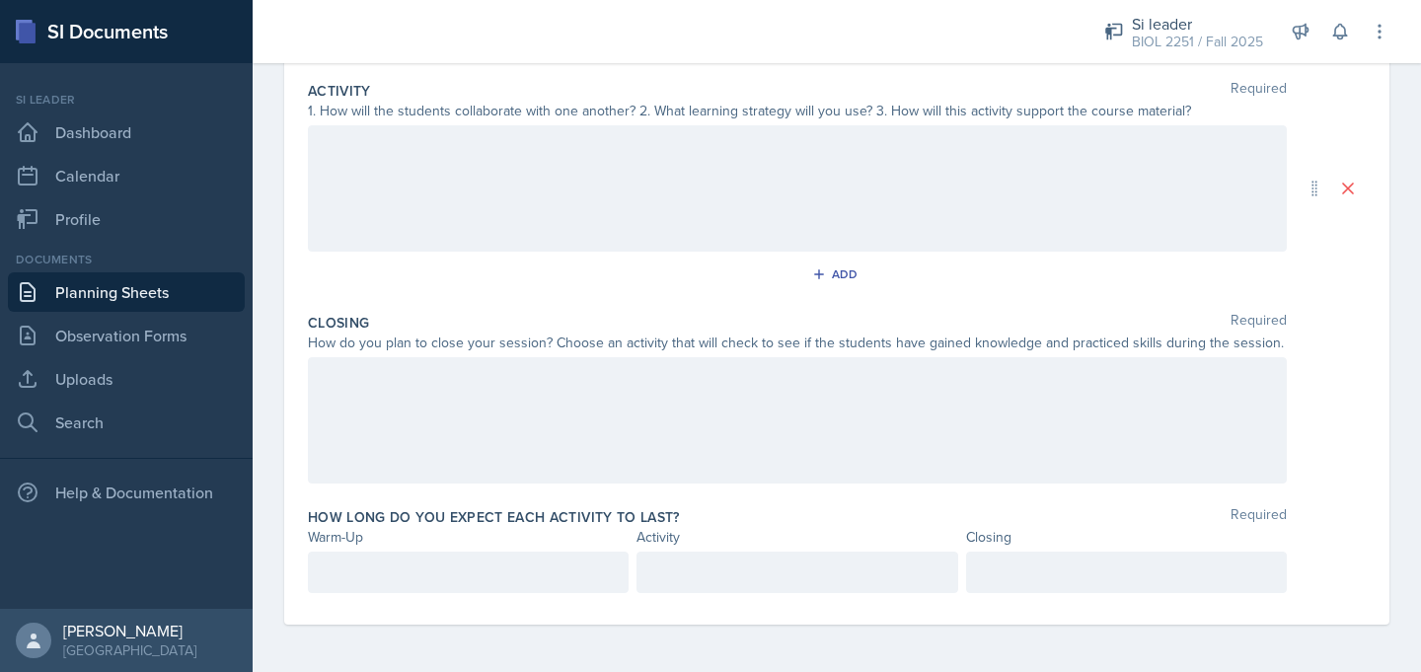
click at [408, 447] on div at bounding box center [797, 420] width 979 height 126
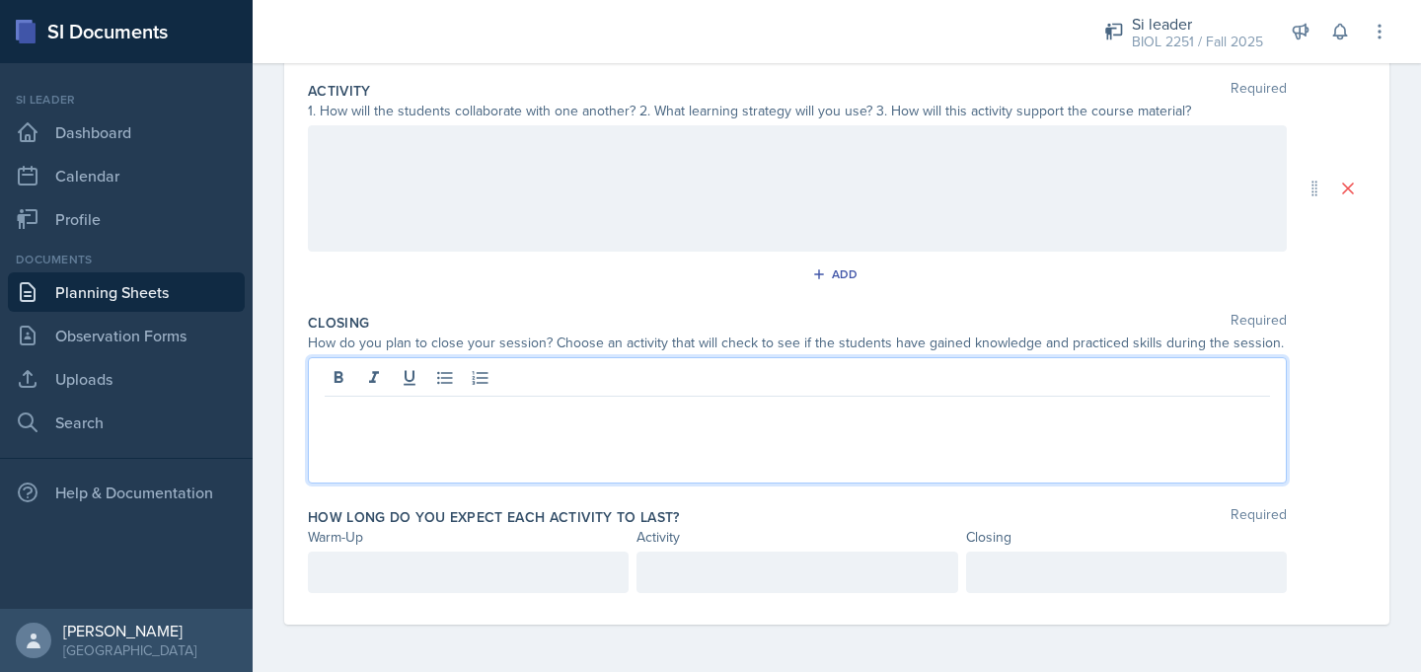
scroll to position [423, 0]
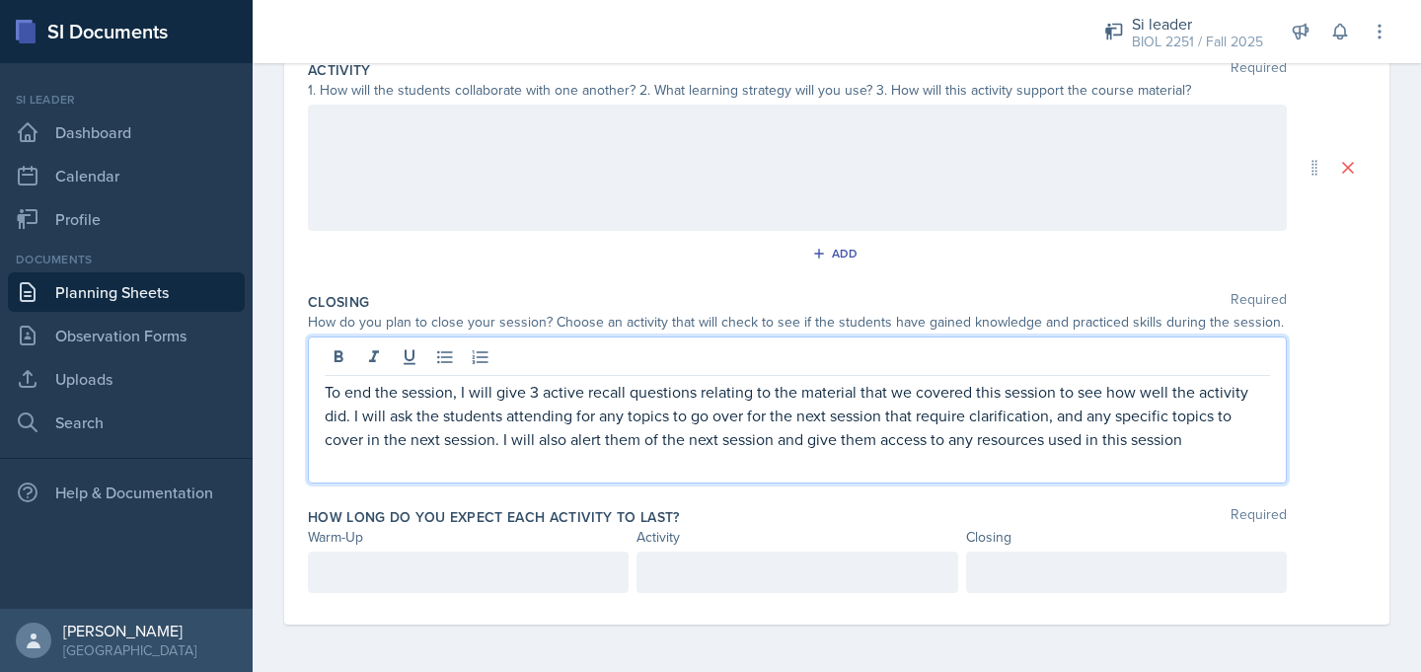
click at [1005, 259] on div "Add" at bounding box center [837, 257] width 1058 height 37
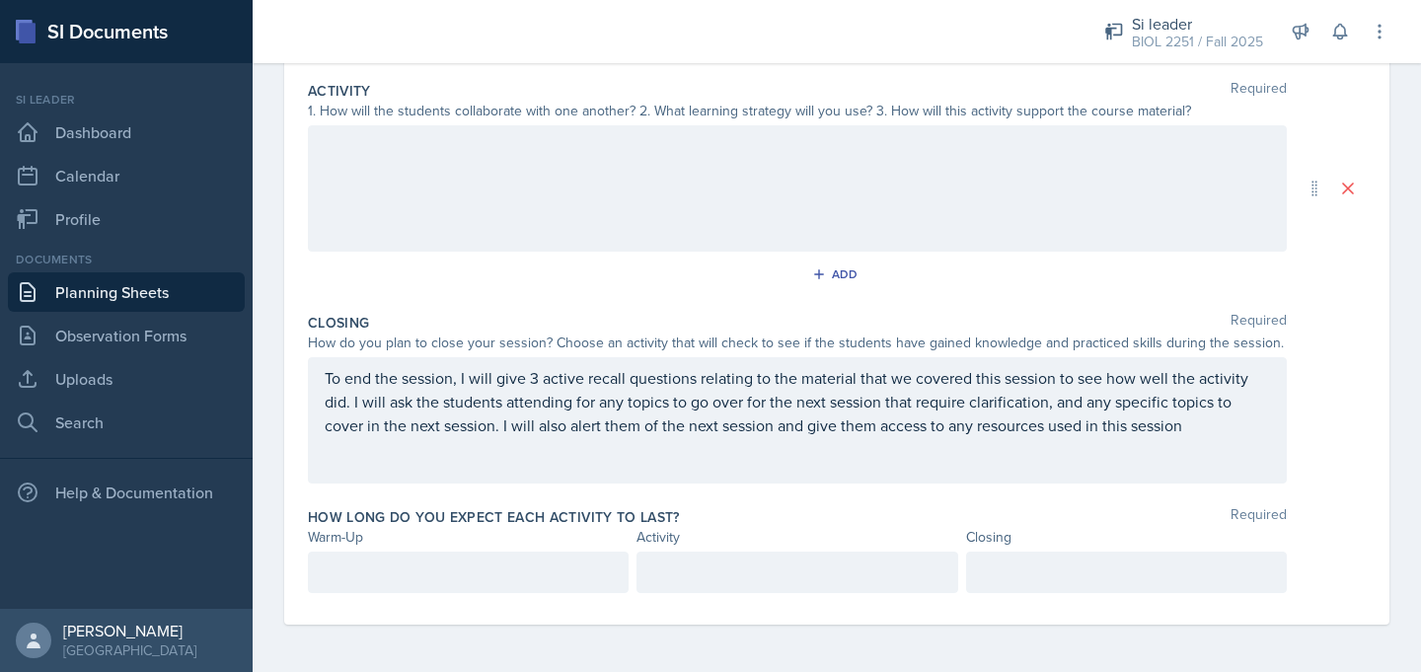
scroll to position [403, 0]
click at [1159, 40] on div "BIOL 2251 / Fall 2025" at bounding box center [1197, 42] width 131 height 21
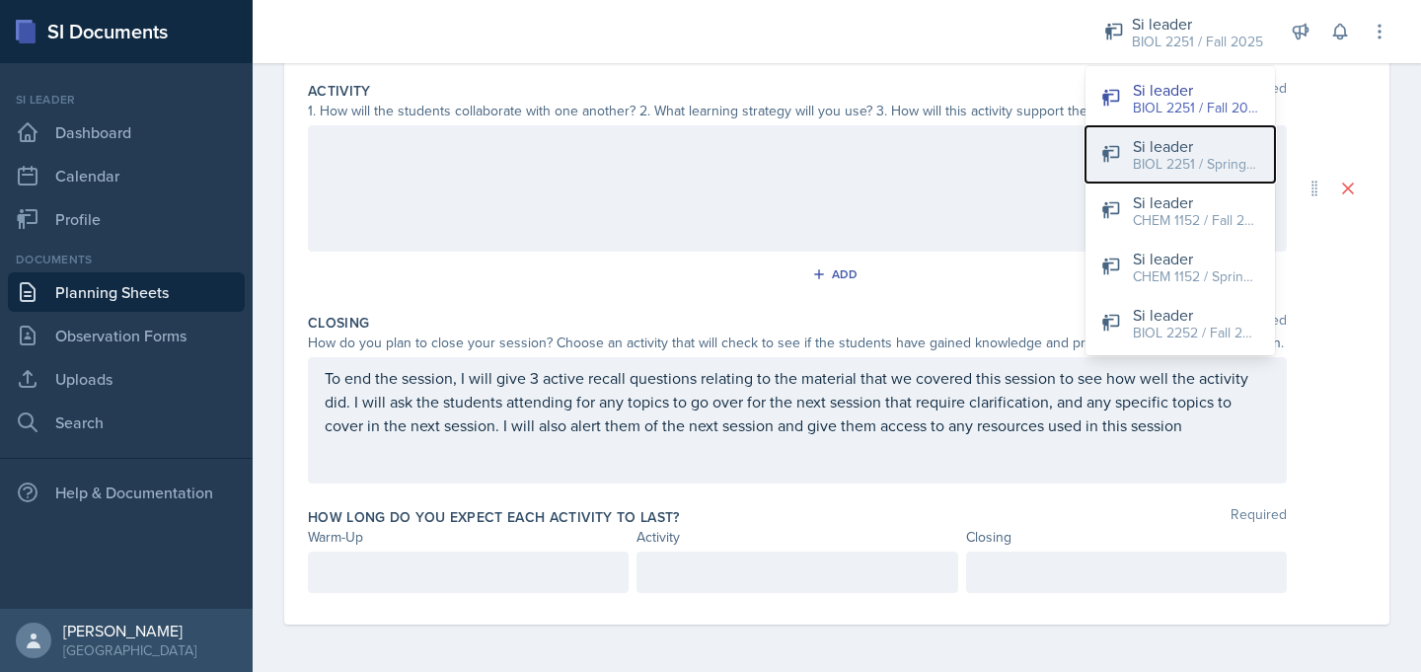
click at [1136, 151] on div "Si leader" at bounding box center [1196, 146] width 126 height 24
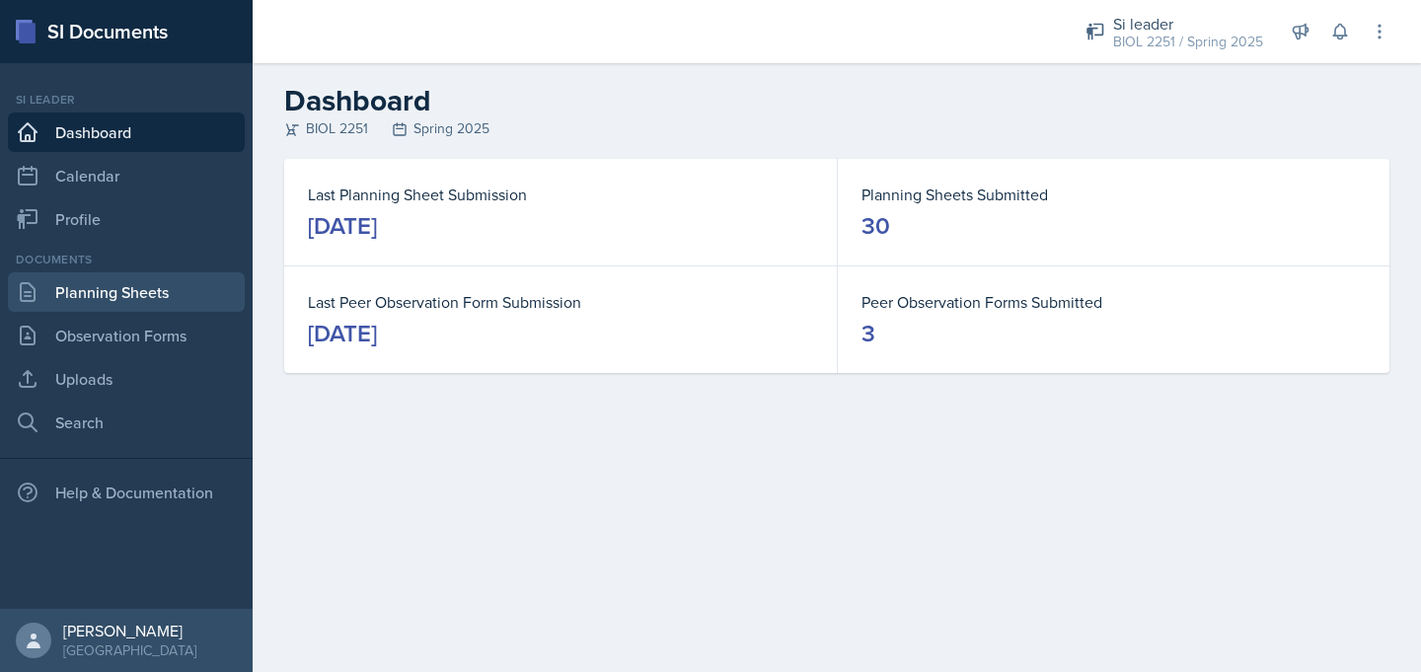
click at [147, 308] on link "Planning Sheets" at bounding box center [126, 291] width 237 height 39
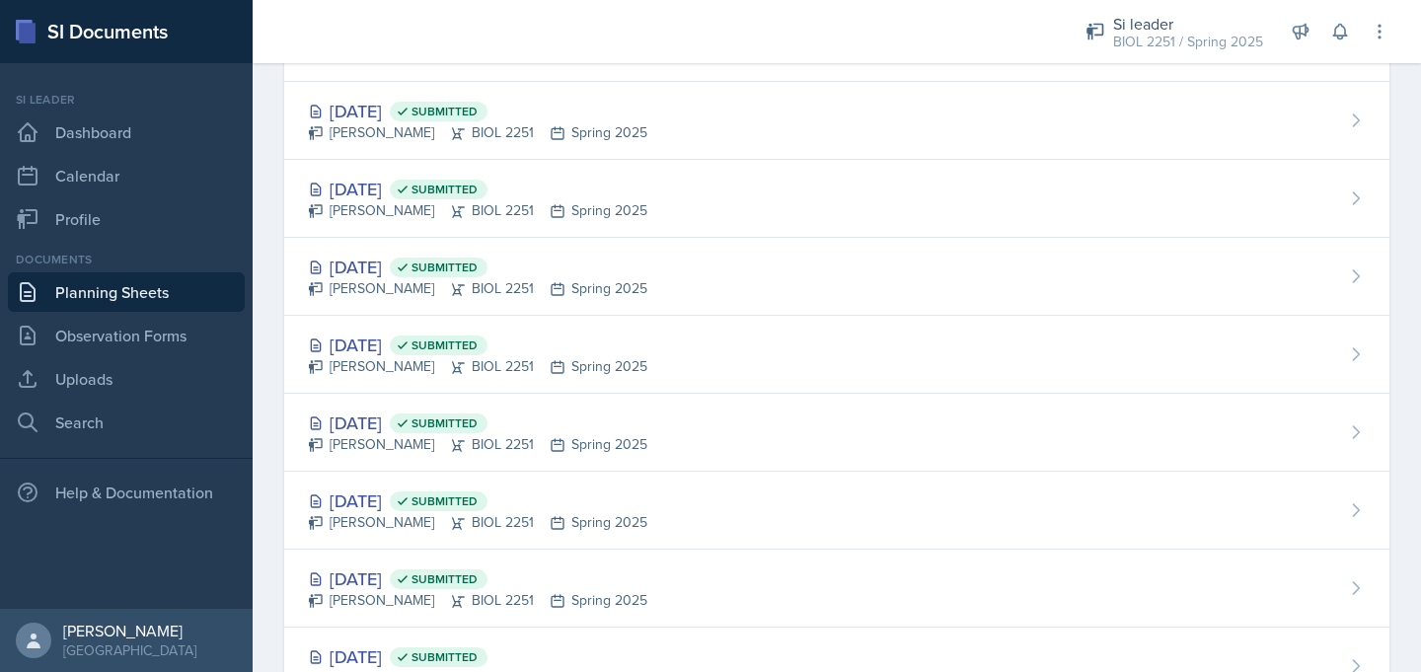
scroll to position [1377, 0]
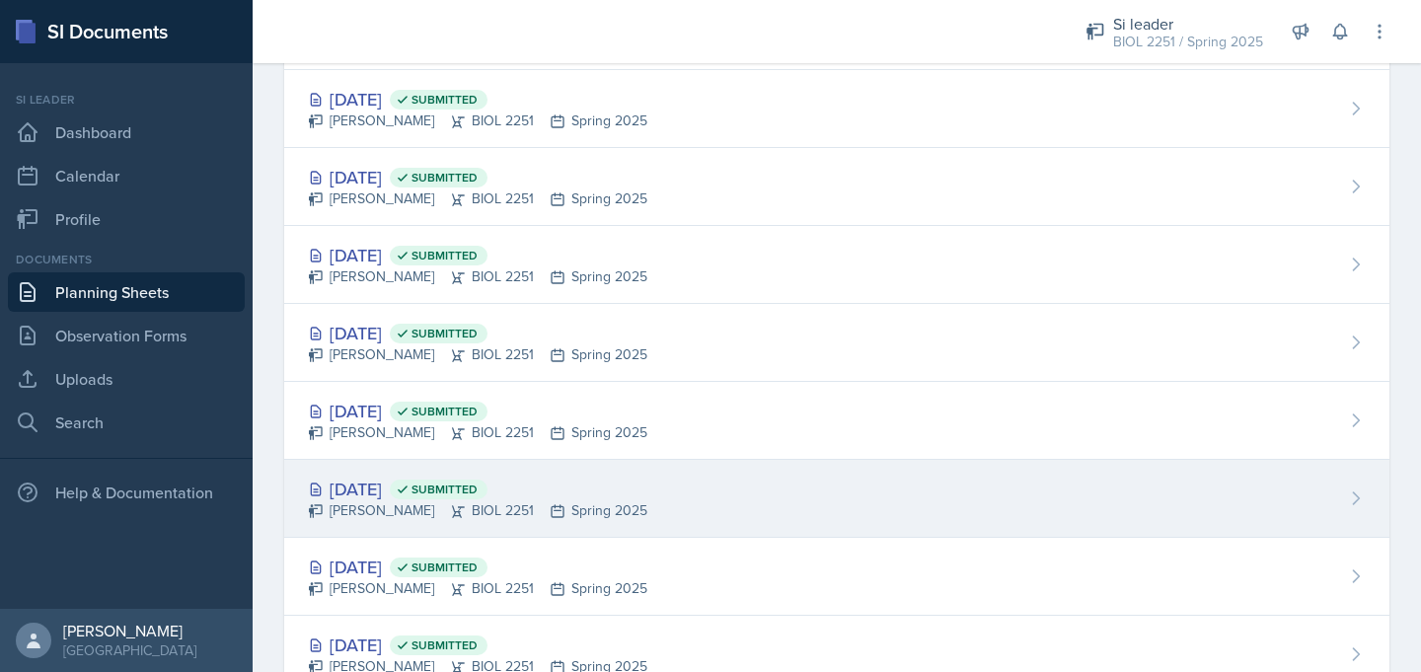
click at [411, 490] on div "[DATE] Submitted" at bounding box center [477, 489] width 339 height 27
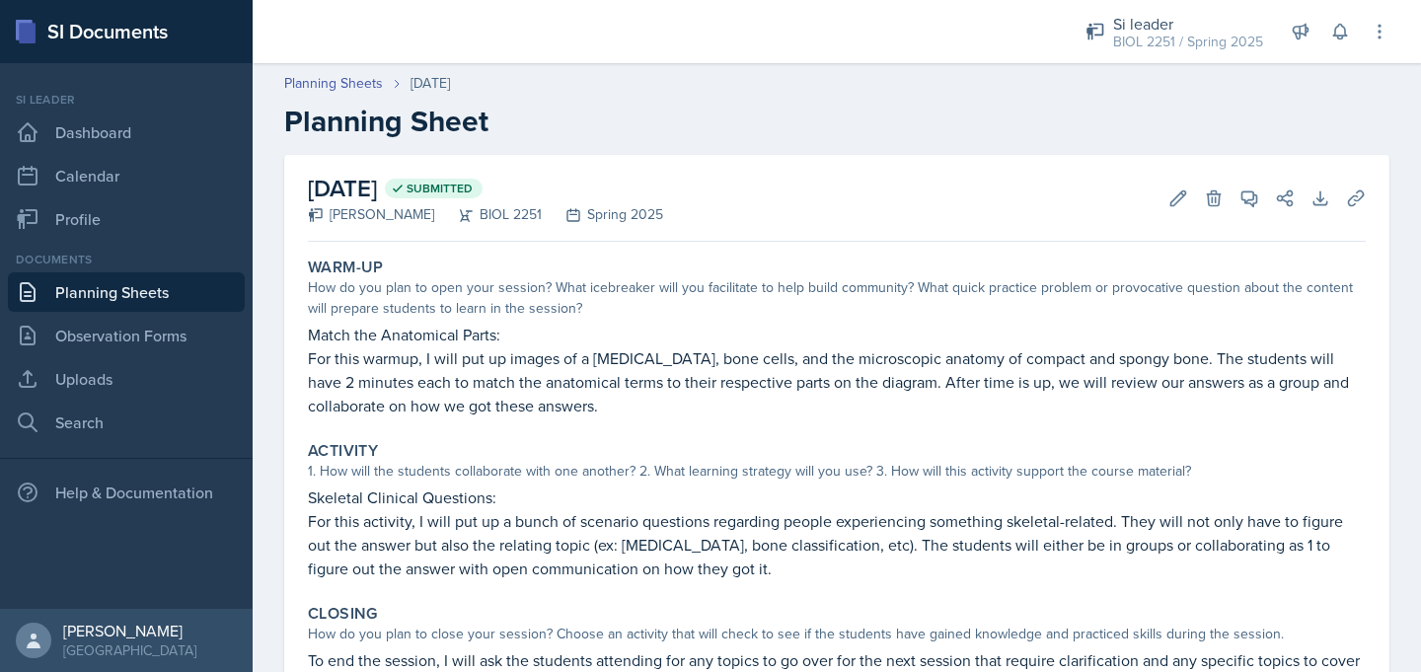
click at [411, 490] on p "Skeletal Clinical Questions:" at bounding box center [837, 497] width 1058 height 24
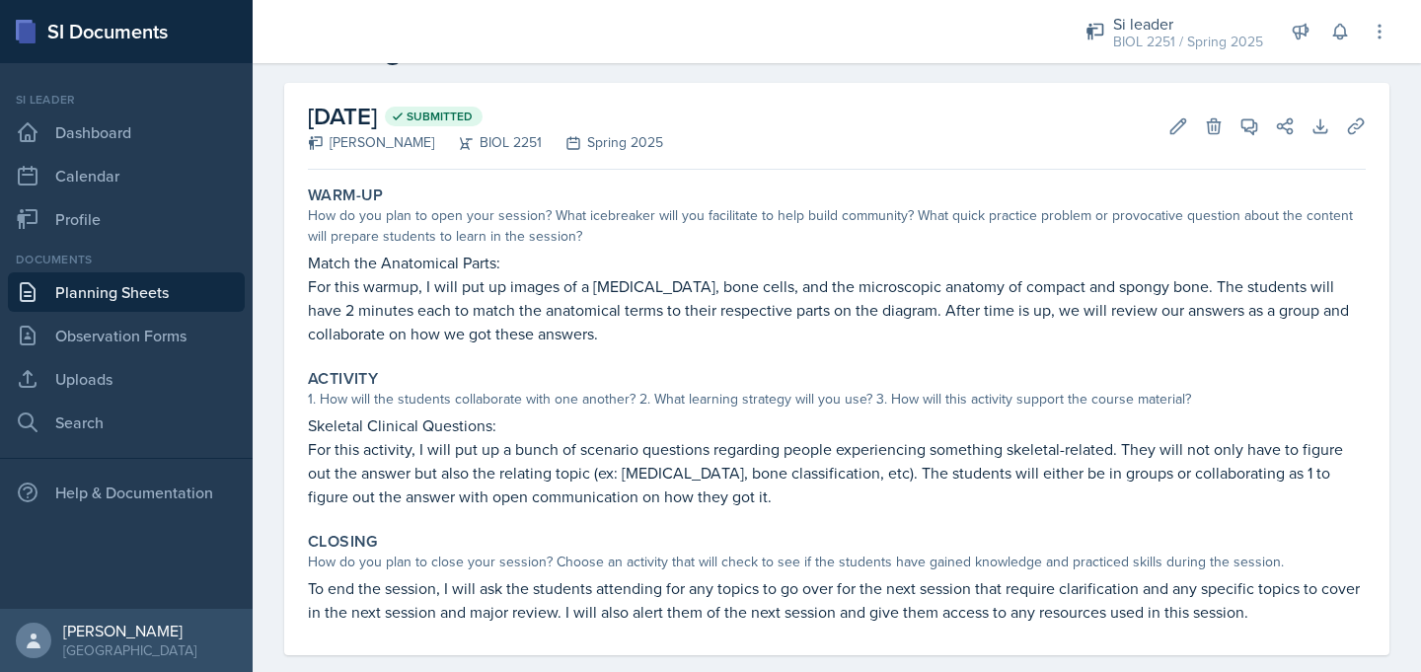
scroll to position [80, 0]
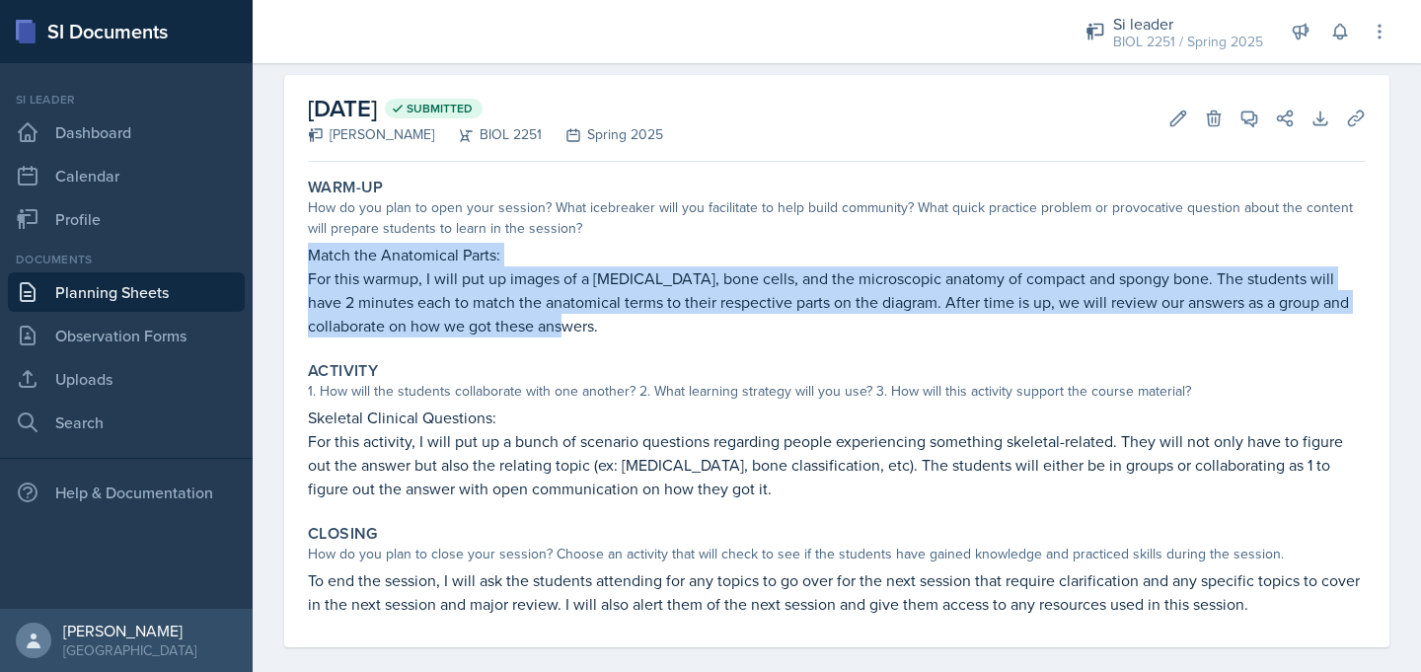
drag, startPoint x: 308, startPoint y: 255, endPoint x: 624, endPoint y: 329, distance: 324.3
click at [624, 329] on div "Match the Anatomical Parts: For this warmup, I will put up images of a [MEDICAL…" at bounding box center [837, 290] width 1058 height 95
copy div "Match the Anatomical Parts: For this warmup, I will put up images of a [MEDICAL…"
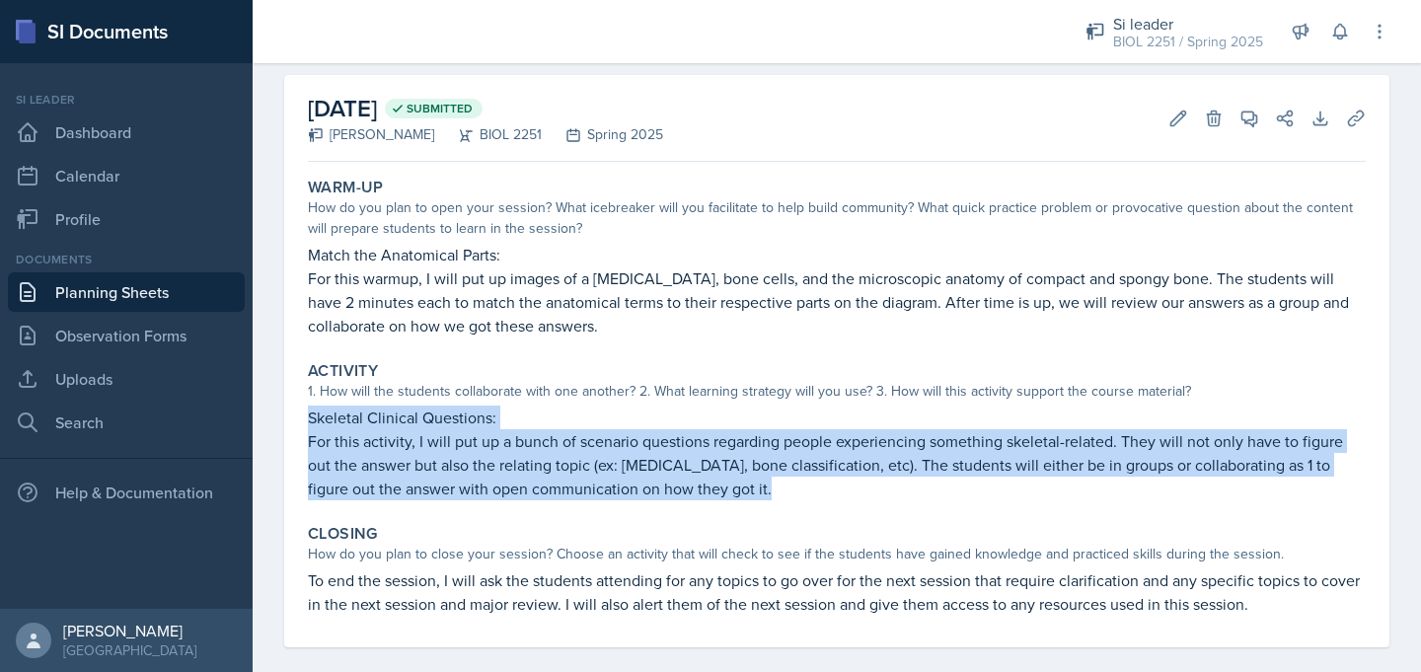
drag, startPoint x: 309, startPoint y: 416, endPoint x: 741, endPoint y: 494, distance: 439.2
click at [741, 494] on div "Skeletal Clinical Questions: For this activity, I will put up a bunch of scenar…" at bounding box center [837, 453] width 1058 height 95
copy div "Skeletal Clinical Questions: For this activity, I will put up a bunch of scenar…"
click at [216, 295] on link "Planning Sheets" at bounding box center [126, 291] width 237 height 39
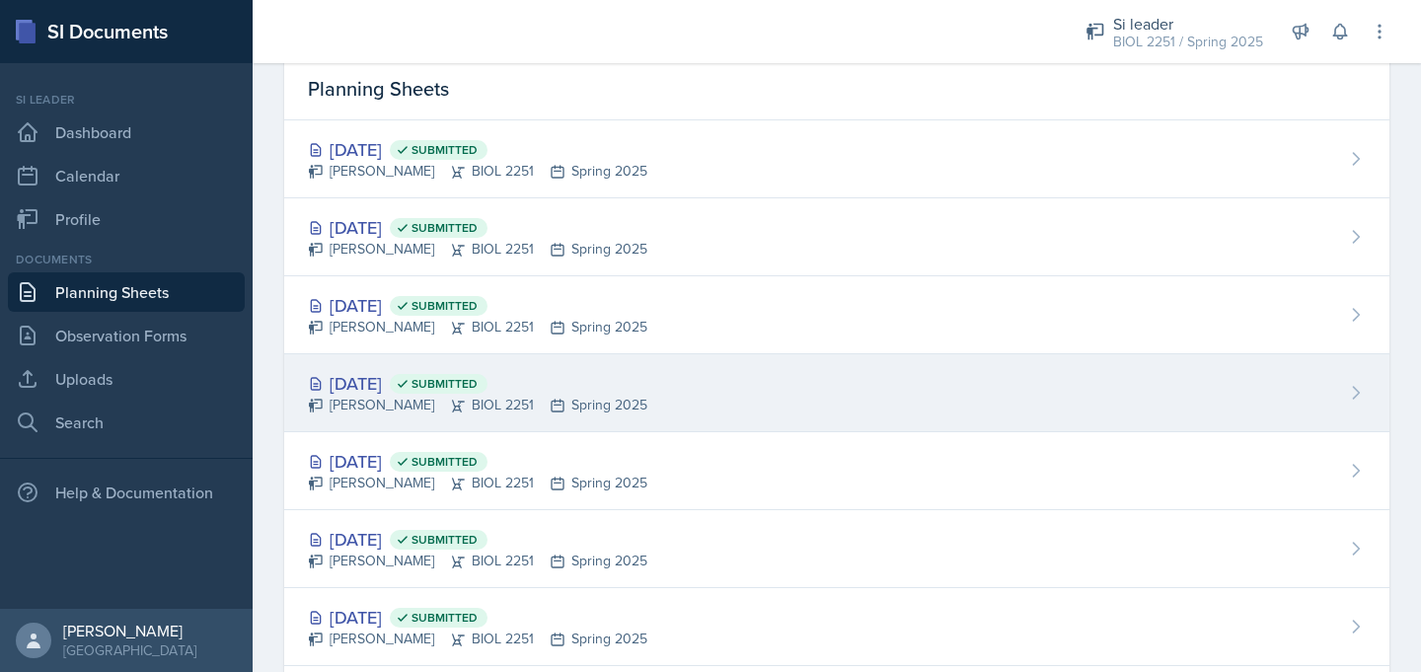
click at [385, 377] on div "[DATE] Submitted" at bounding box center [477, 383] width 339 height 27
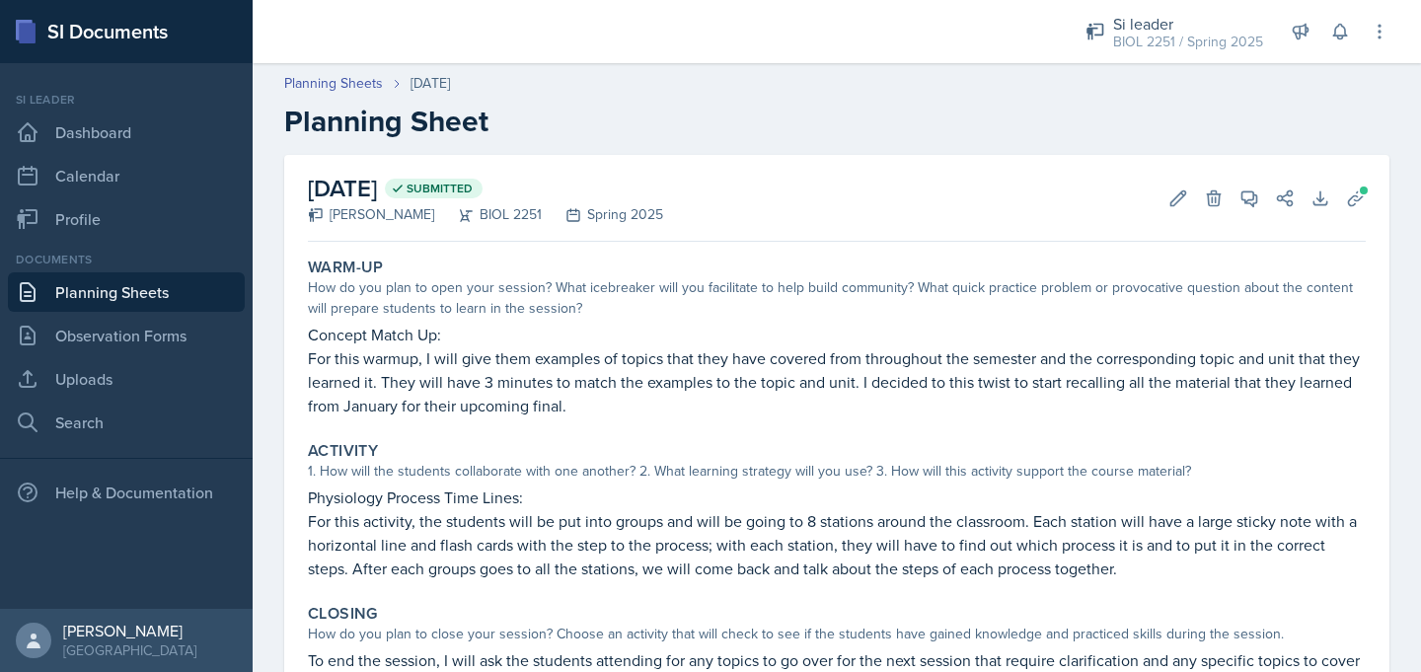
click at [152, 296] on link "Planning Sheets" at bounding box center [126, 291] width 237 height 39
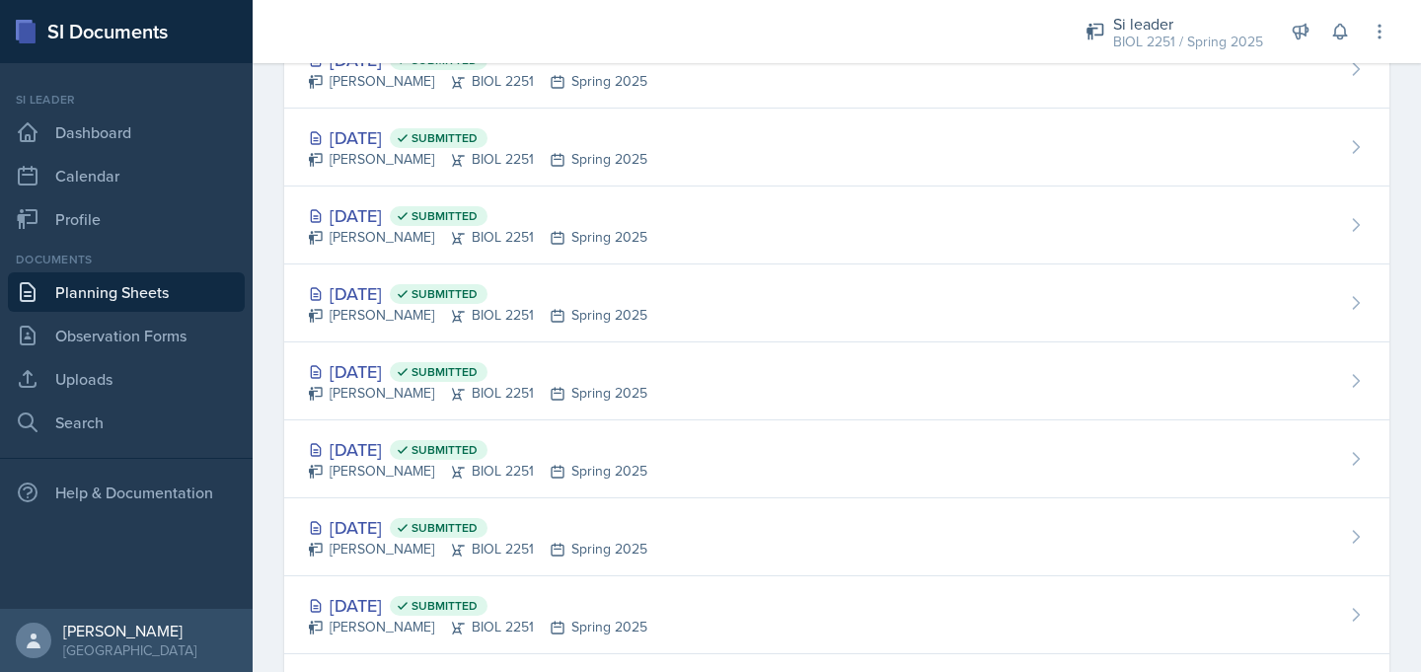
scroll to position [876, 0]
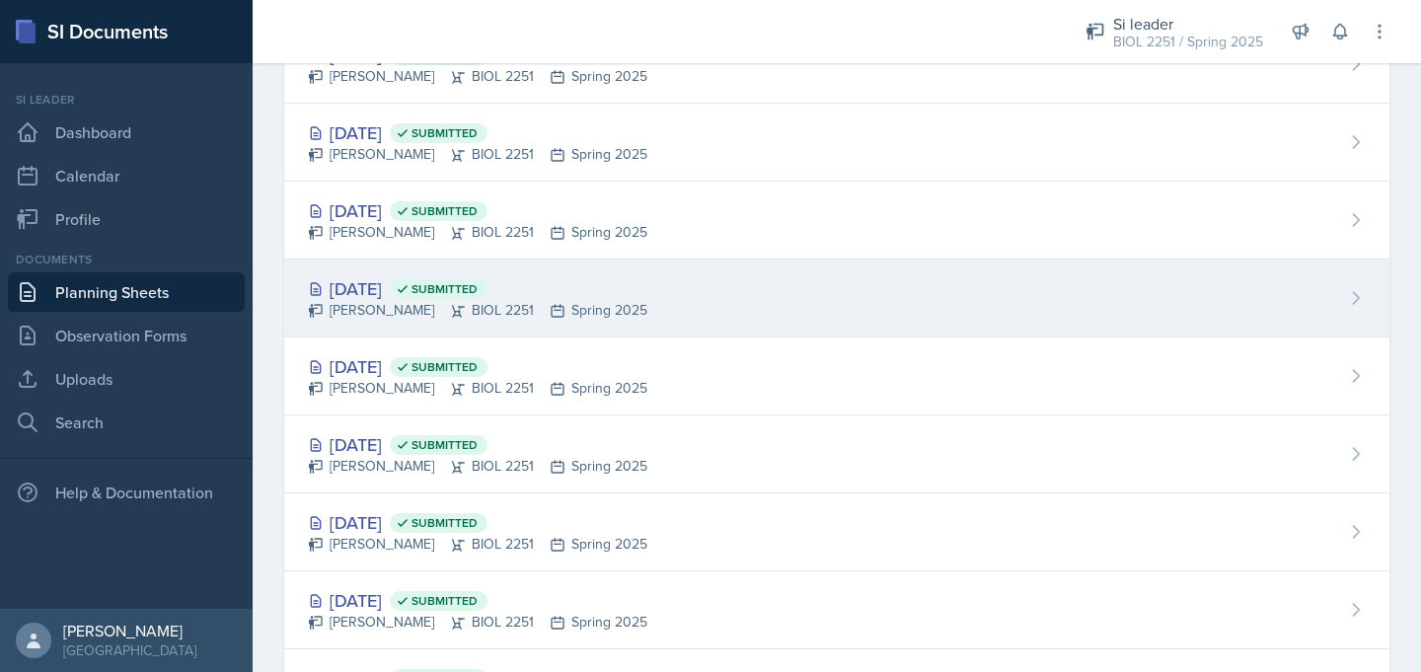
click at [374, 285] on div "[DATE] Submitted" at bounding box center [477, 288] width 339 height 27
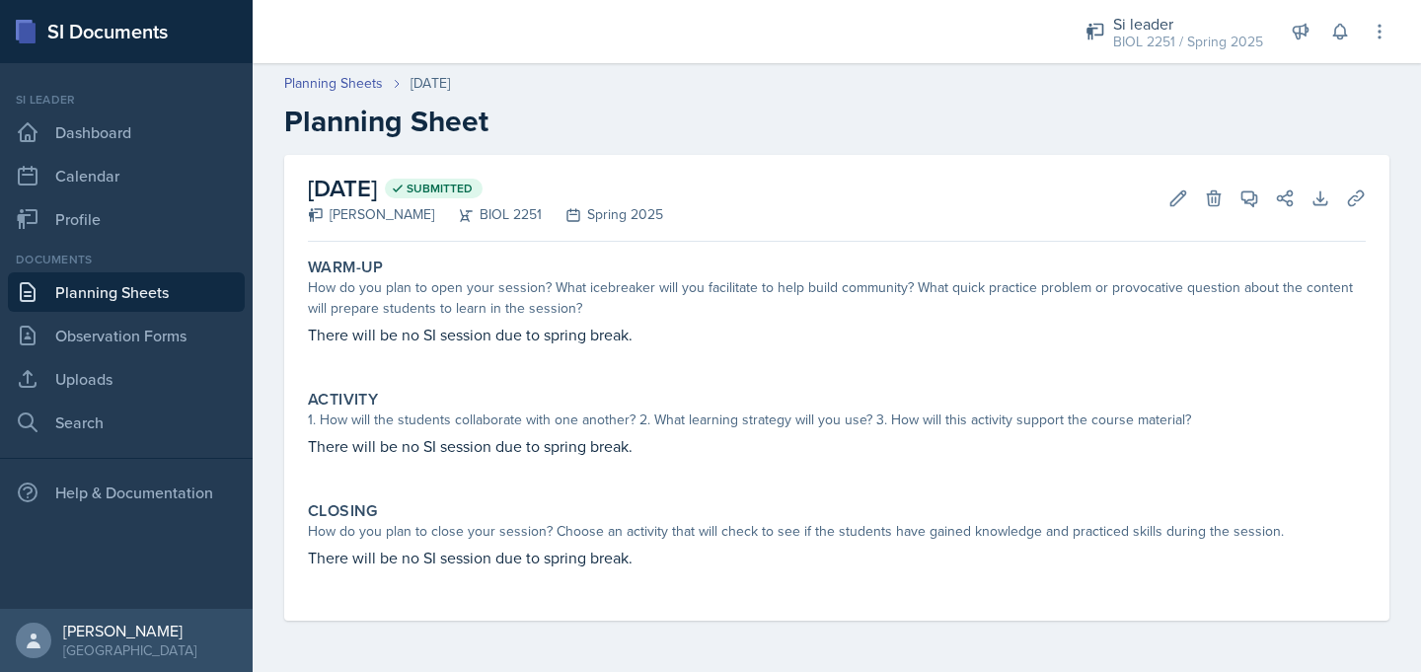
click at [175, 292] on link "Planning Sheets" at bounding box center [126, 291] width 237 height 39
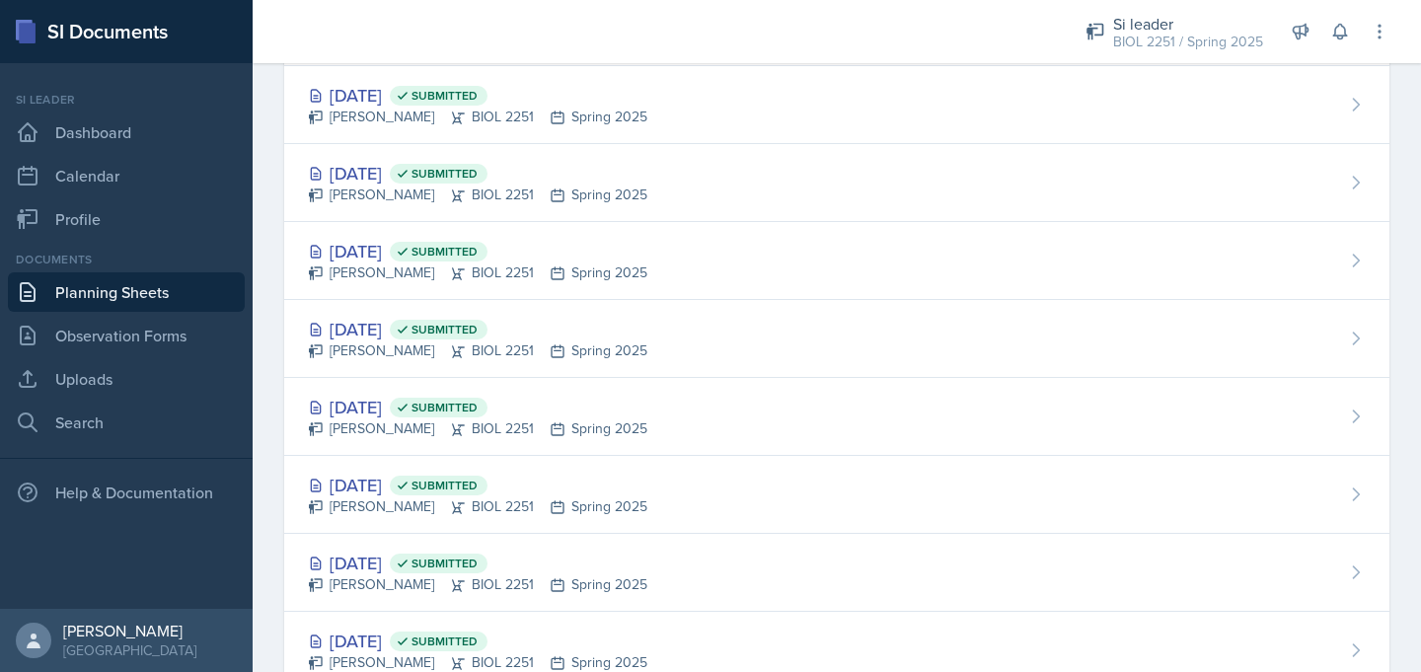
scroll to position [839, 0]
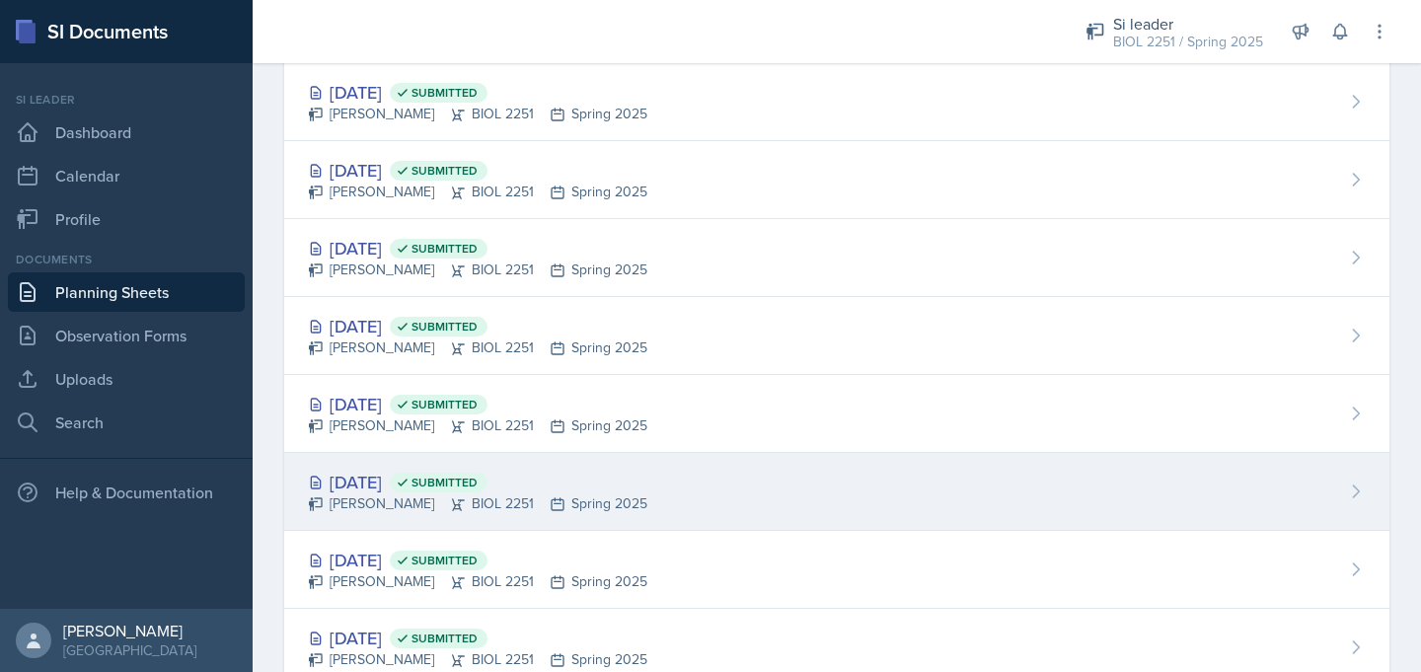
click at [354, 490] on div "[DATE] Submitted" at bounding box center [477, 482] width 339 height 27
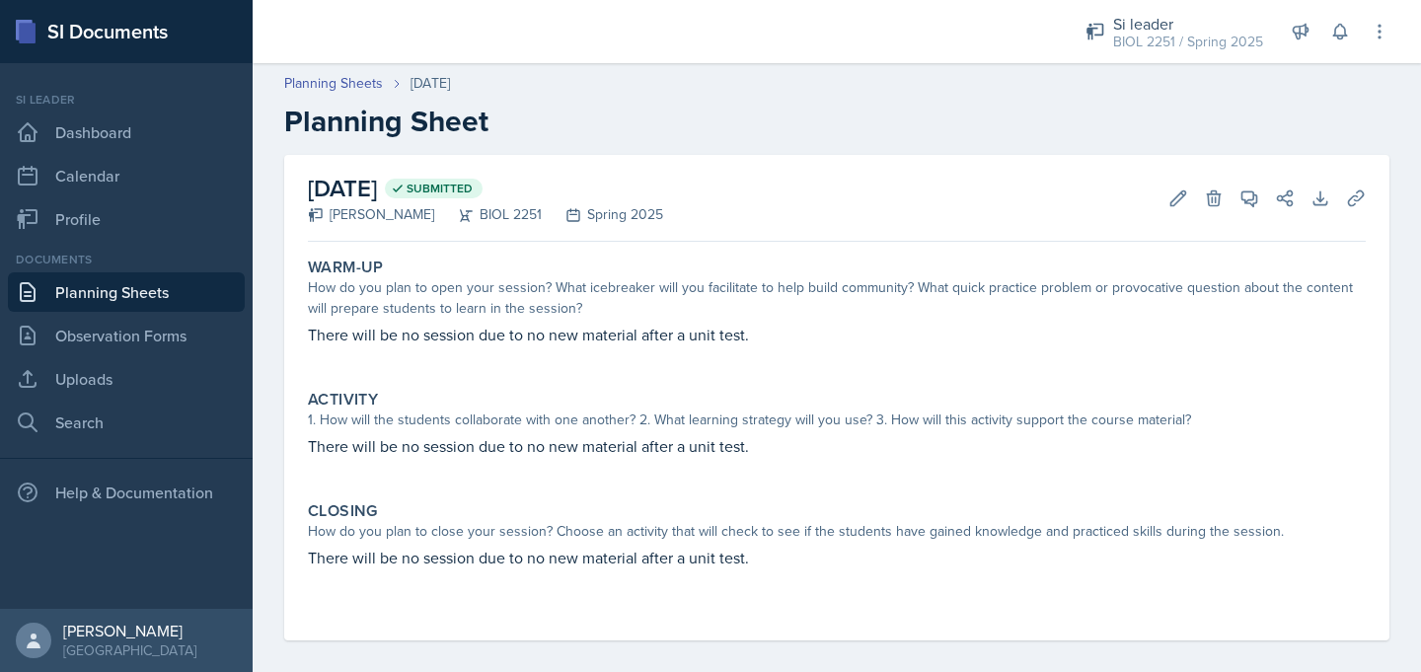
click at [159, 298] on link "Planning Sheets" at bounding box center [126, 291] width 237 height 39
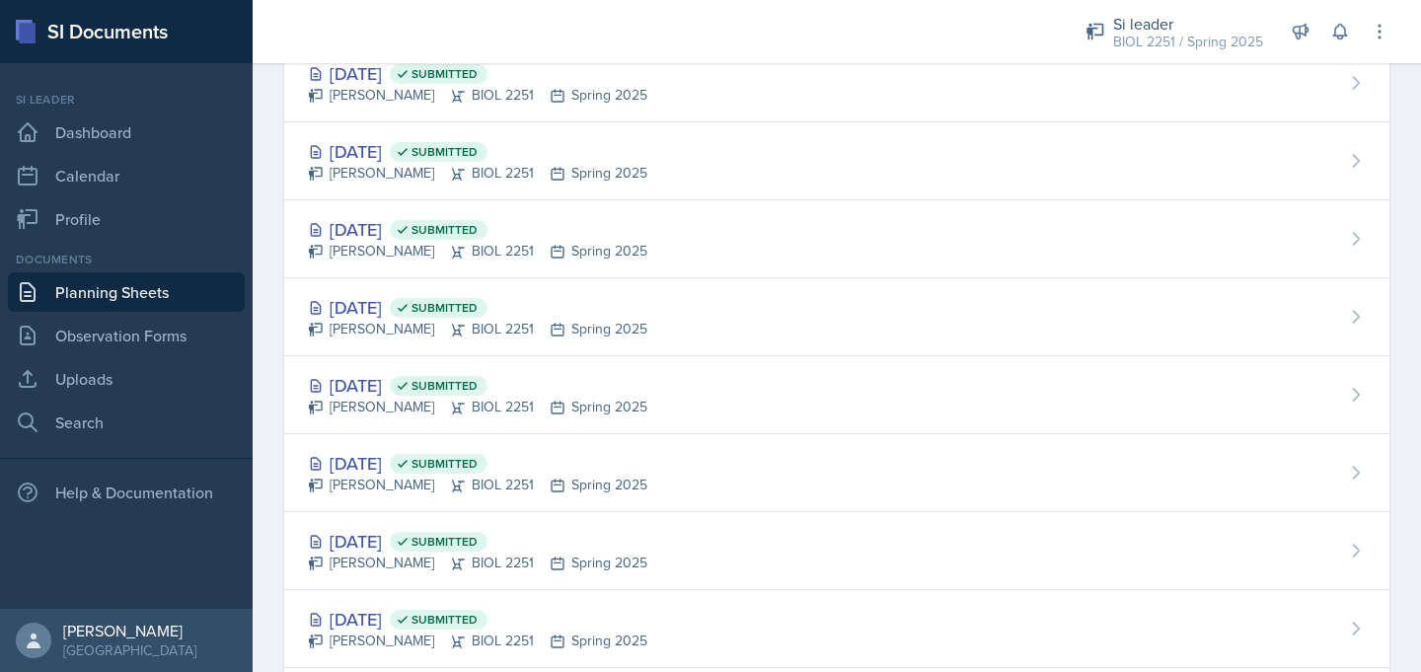
scroll to position [1096, 0]
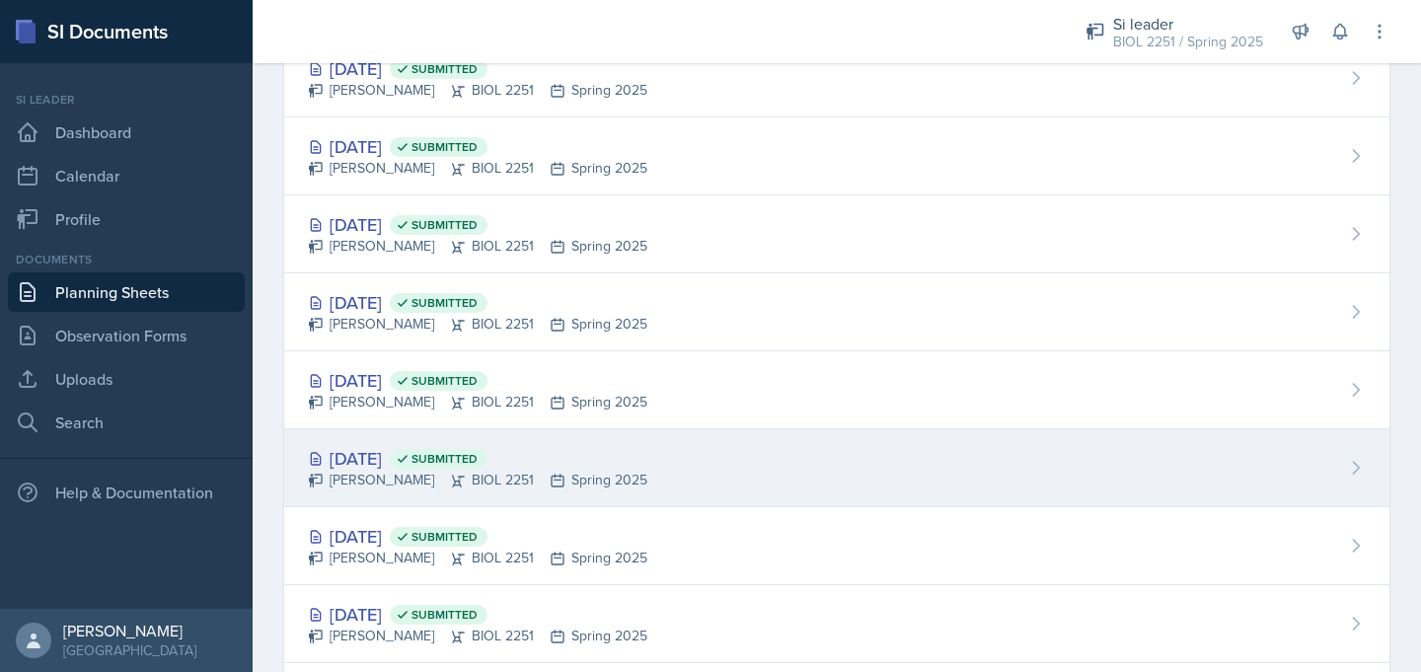
click at [400, 471] on div "[PERSON_NAME] BIOL 2251 Spring 2025" at bounding box center [477, 480] width 339 height 21
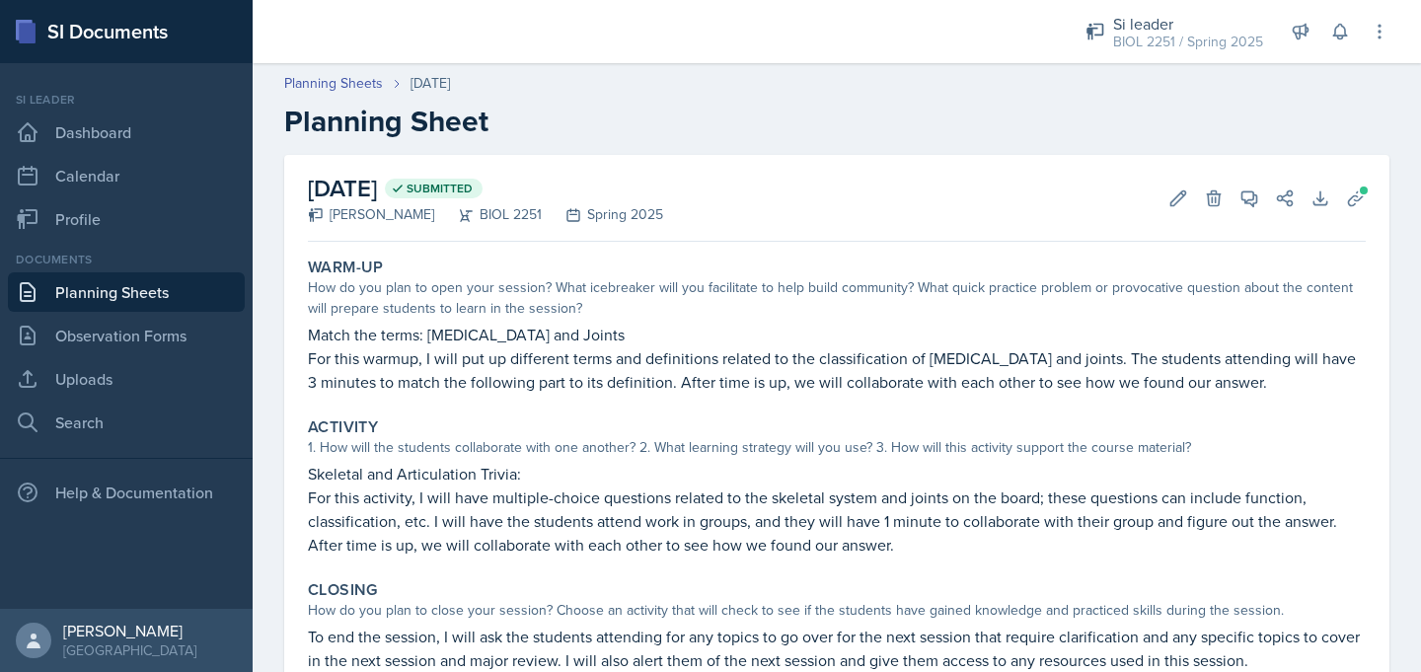
click at [165, 300] on link "Planning Sheets" at bounding box center [126, 291] width 237 height 39
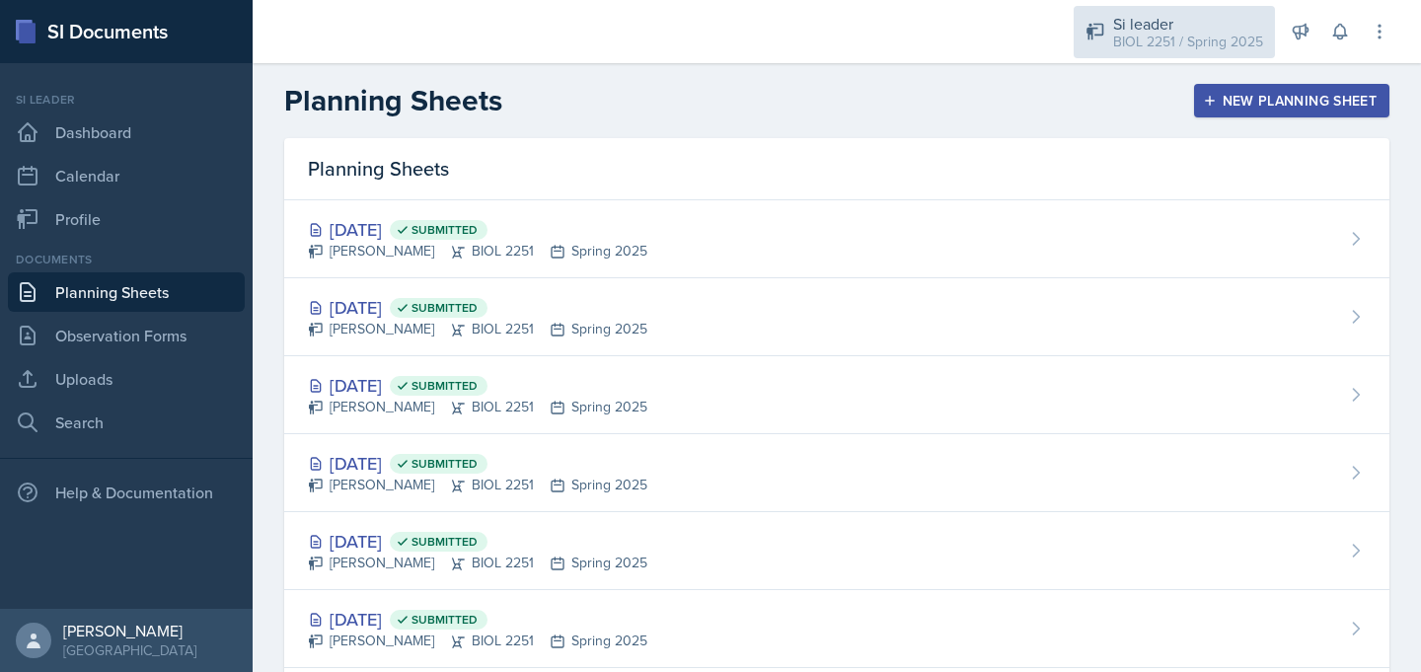
click at [1188, 35] on div "BIOL 2251 / Spring 2025" at bounding box center [1188, 42] width 150 height 21
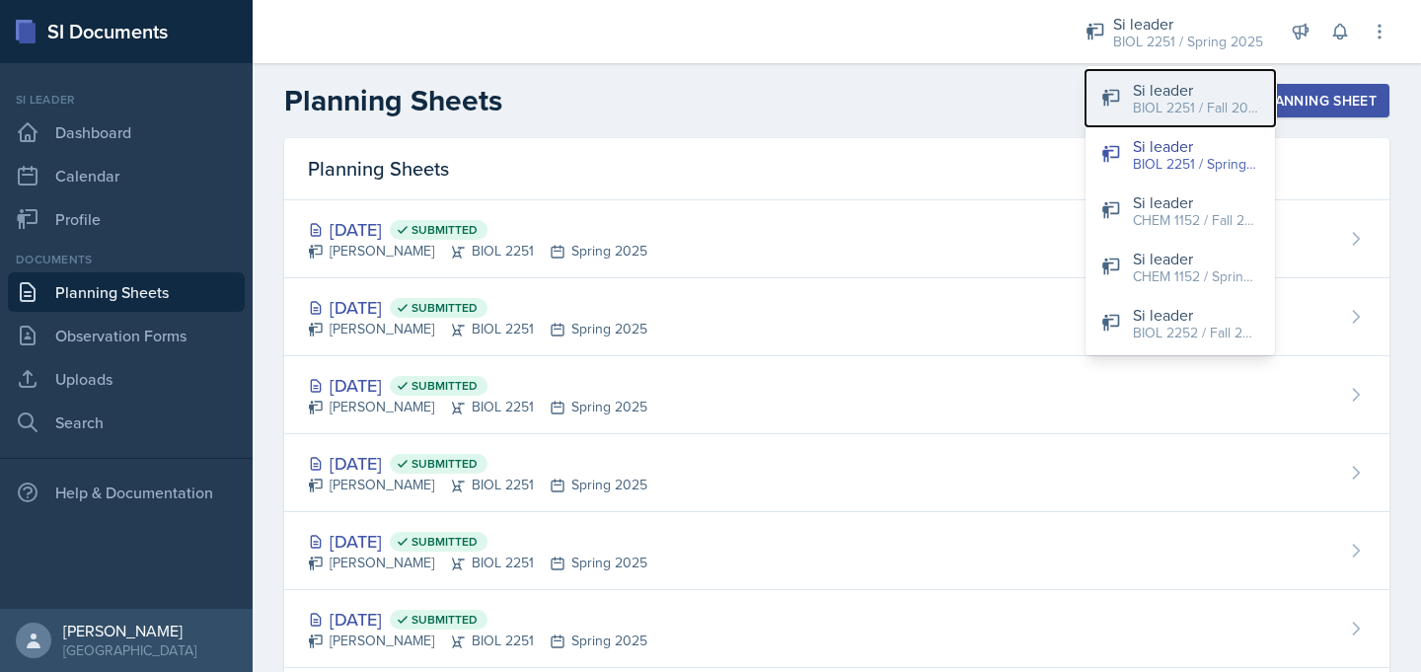
click at [1157, 98] on div "BIOL 2251 / Fall 2025" at bounding box center [1196, 108] width 126 height 21
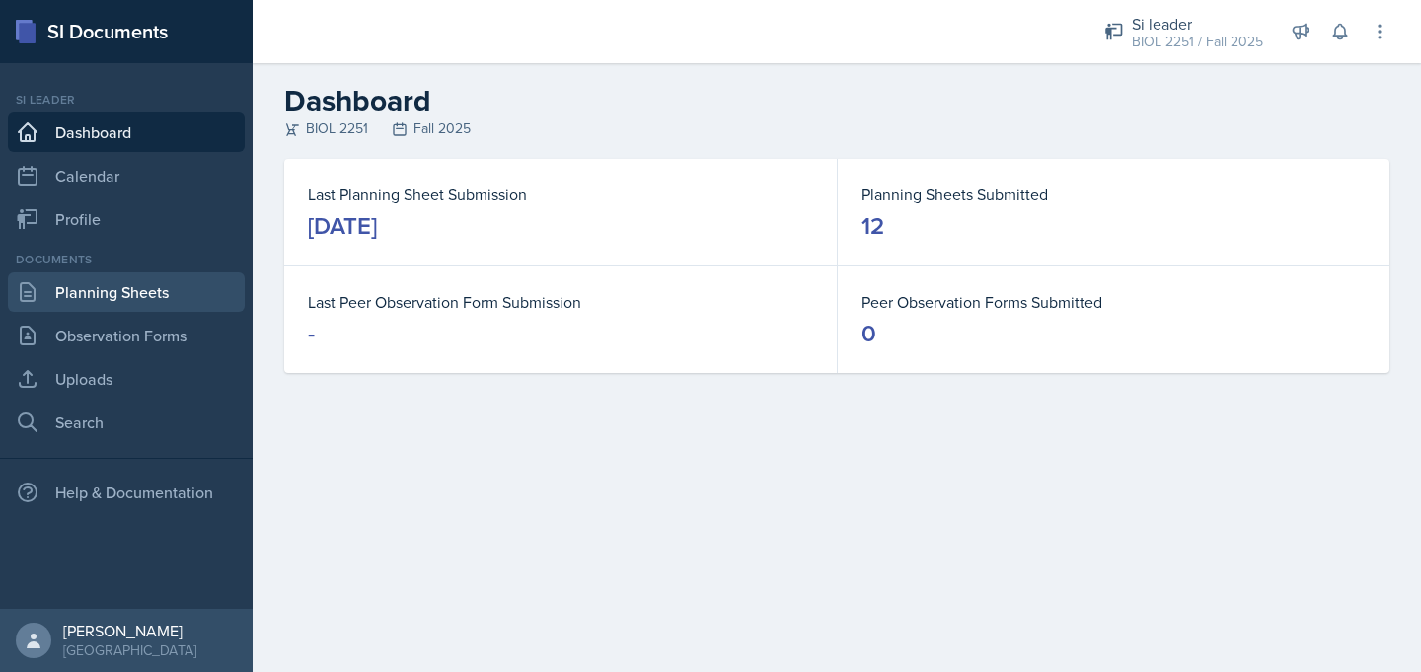
click at [170, 298] on link "Planning Sheets" at bounding box center [126, 291] width 237 height 39
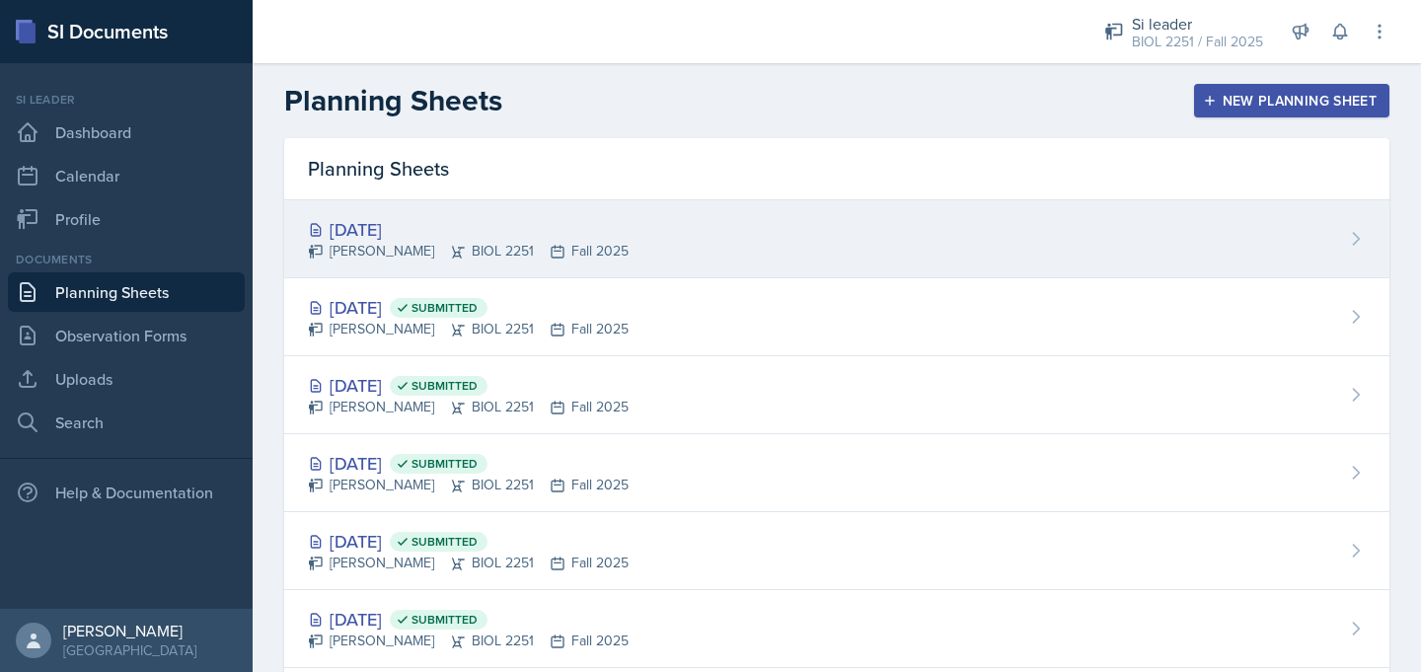
click at [389, 234] on div "[DATE]" at bounding box center [468, 229] width 321 height 27
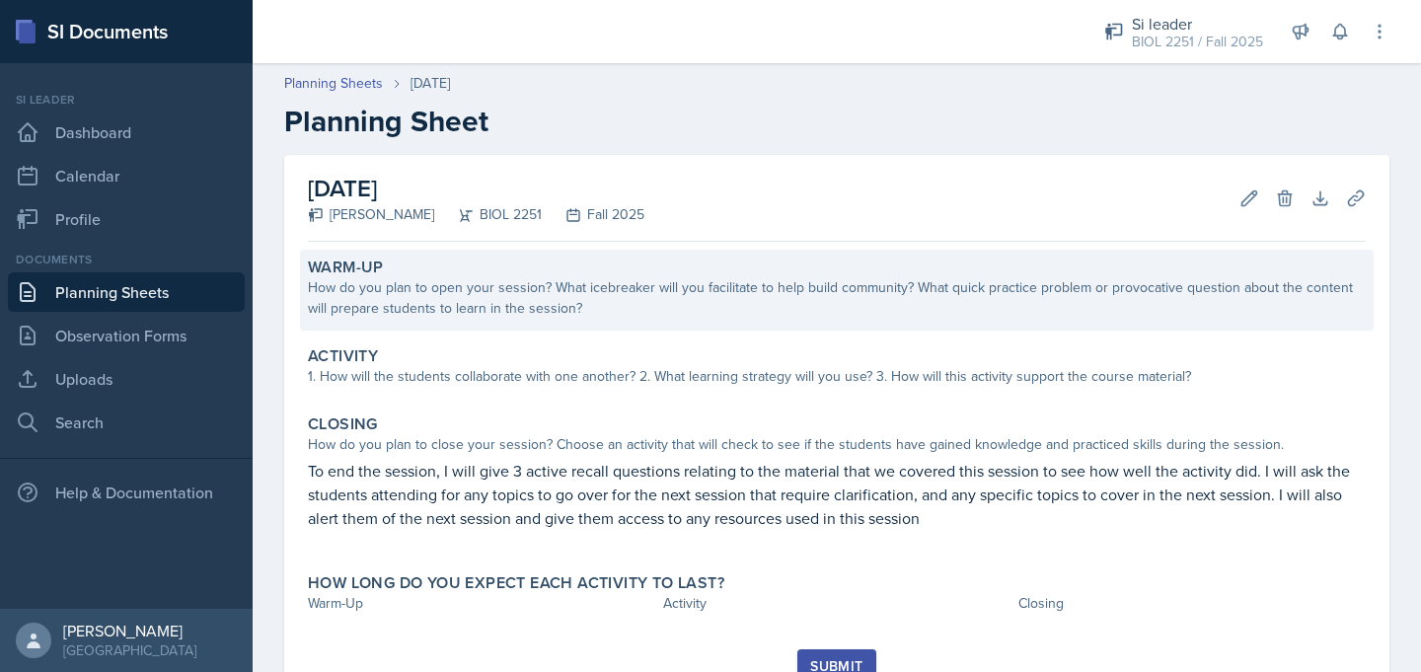
click at [403, 299] on div "How do you plan to open your session? What icebreaker will you facilitate to he…" at bounding box center [837, 297] width 1058 height 41
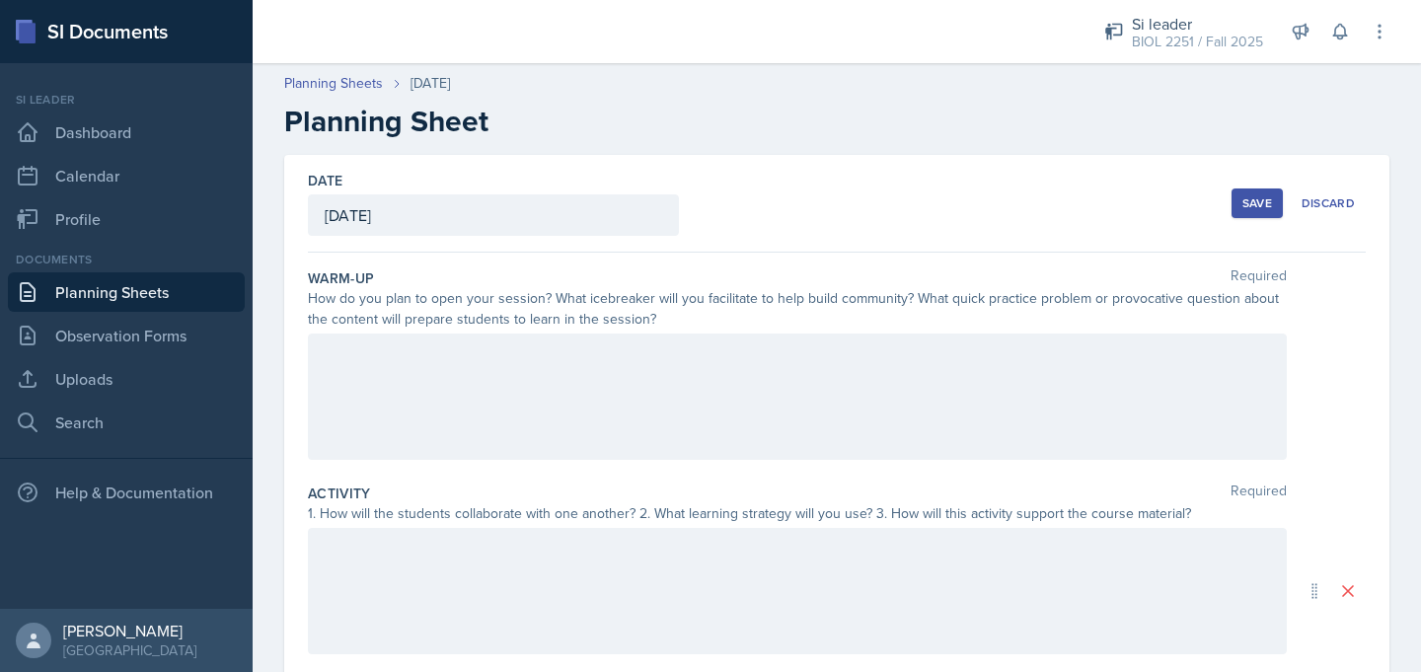
click at [353, 426] on div at bounding box center [797, 397] width 979 height 126
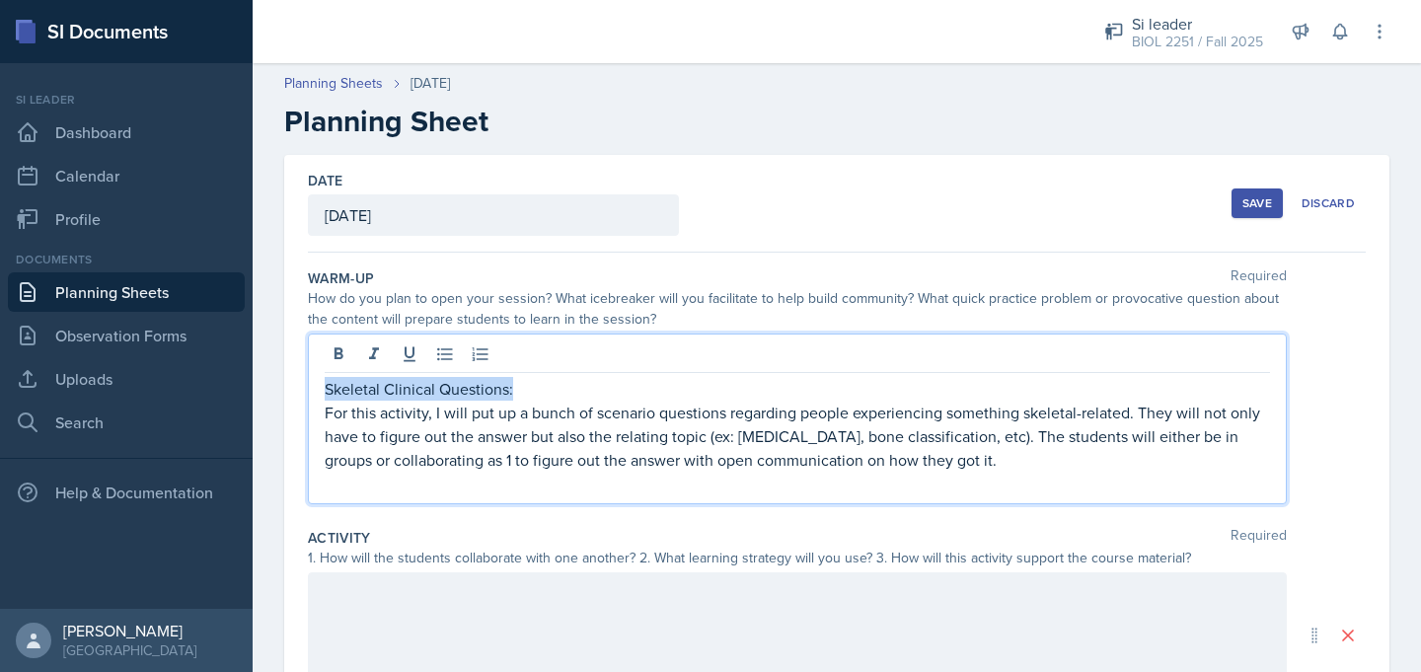
drag, startPoint x: 530, startPoint y: 391, endPoint x: 319, endPoint y: 396, distance: 211.2
click at [319, 396] on div "Skeletal Clinical Questions: For this activity, I will put up a bunch of scenar…" at bounding box center [797, 419] width 979 height 171
click at [330, 358] on icon at bounding box center [339, 354] width 20 height 20
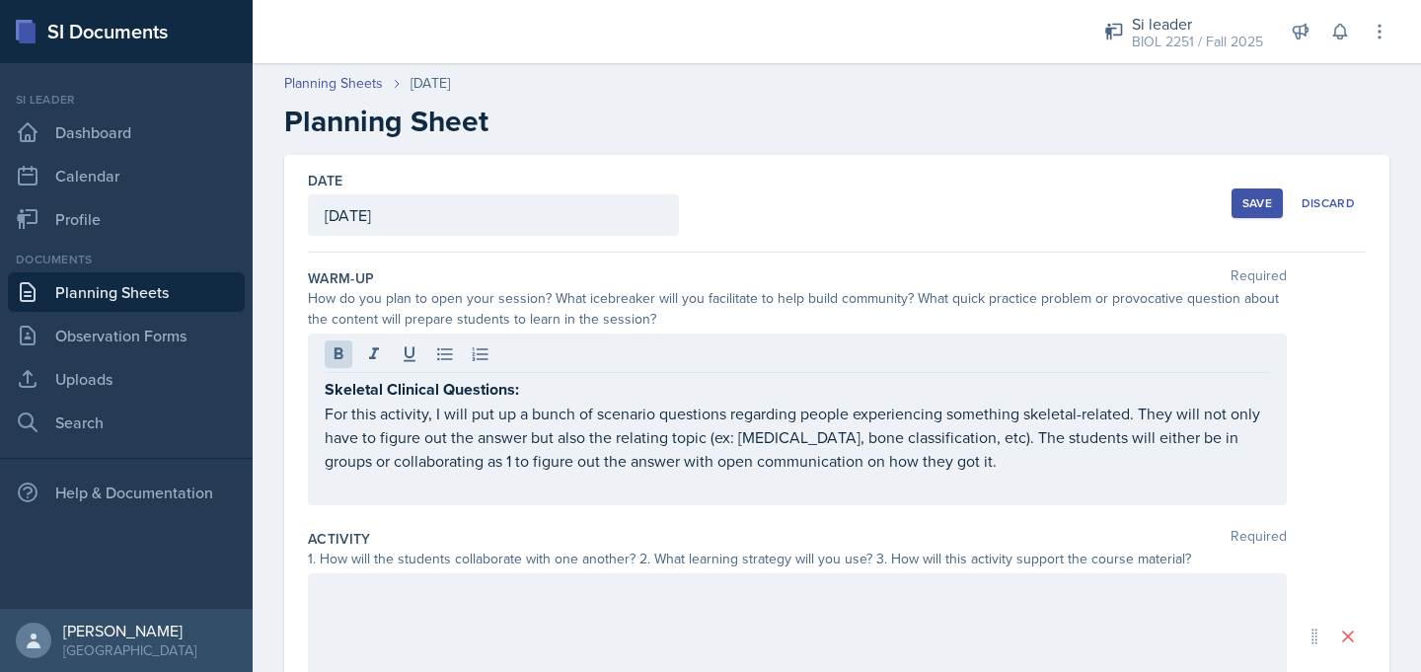
click at [353, 497] on div "Skeletal Clinical Questions: For this activity, I will put up a bunch of scenar…" at bounding box center [797, 420] width 979 height 172
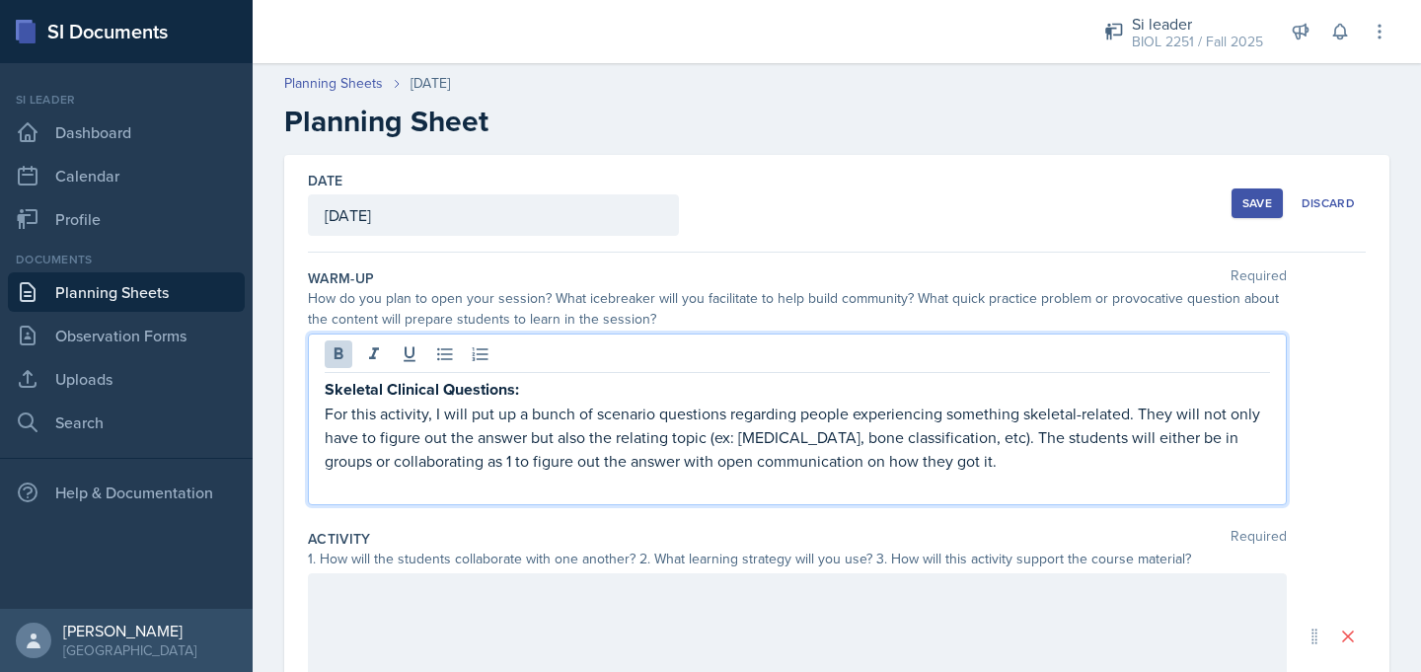
click at [363, 491] on p at bounding box center [797, 485] width 945 height 24
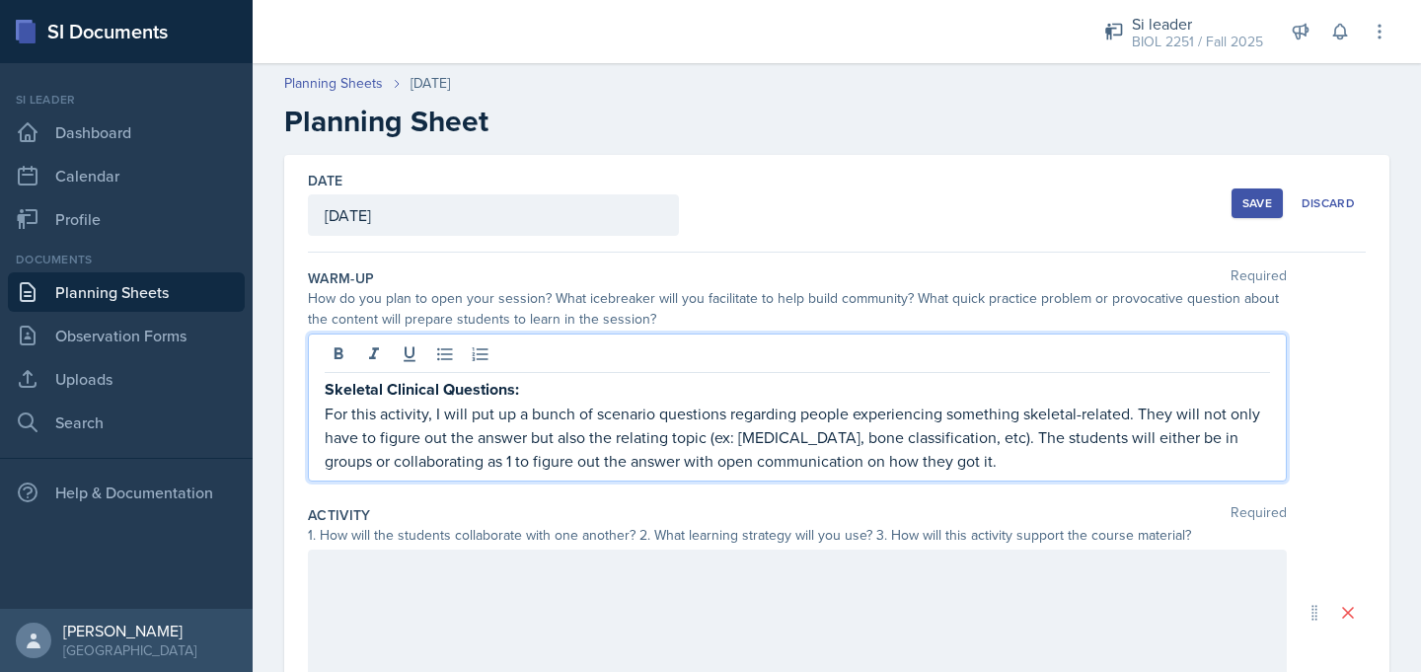
click at [325, 392] on strong "Skeletal Clinical Questions:" at bounding box center [422, 389] width 194 height 23
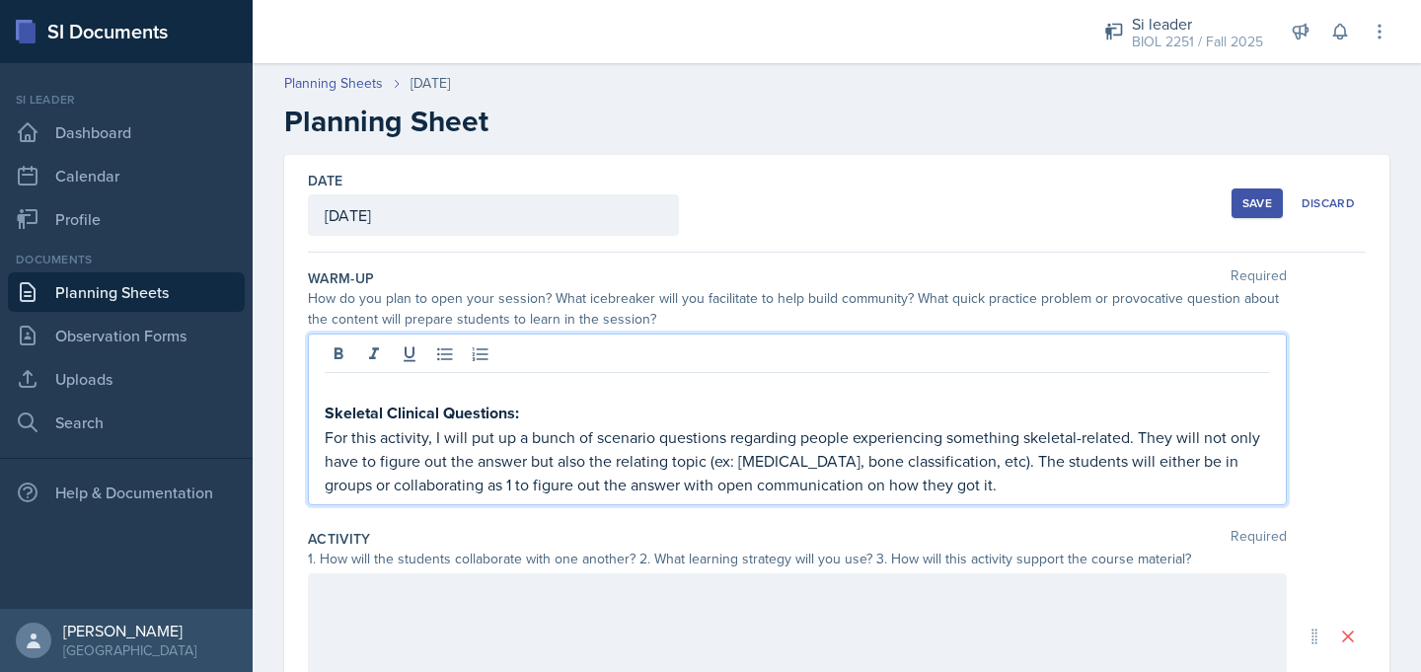
click at [343, 393] on p at bounding box center [797, 389] width 945 height 24
click at [181, 284] on link "Planning Sheets" at bounding box center [126, 291] width 237 height 39
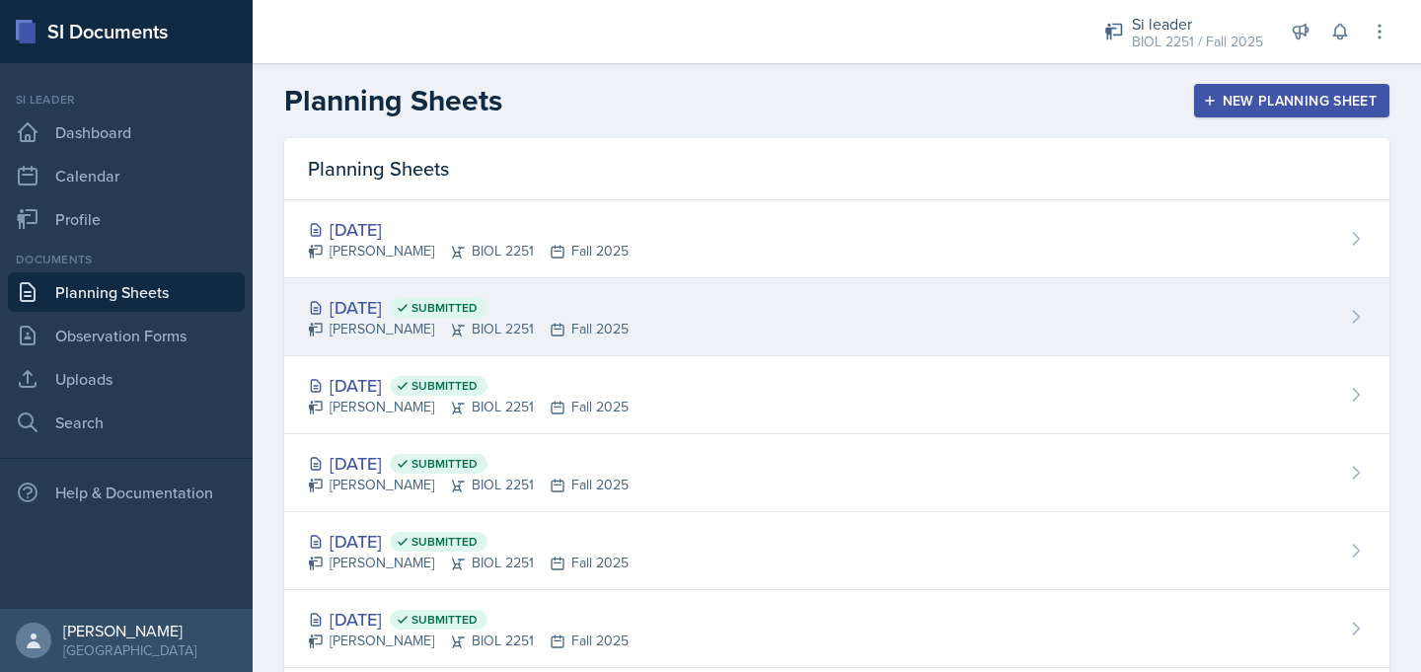
click at [356, 321] on div "[PERSON_NAME] BIOL 2251 Fall 2025" at bounding box center [468, 329] width 321 height 21
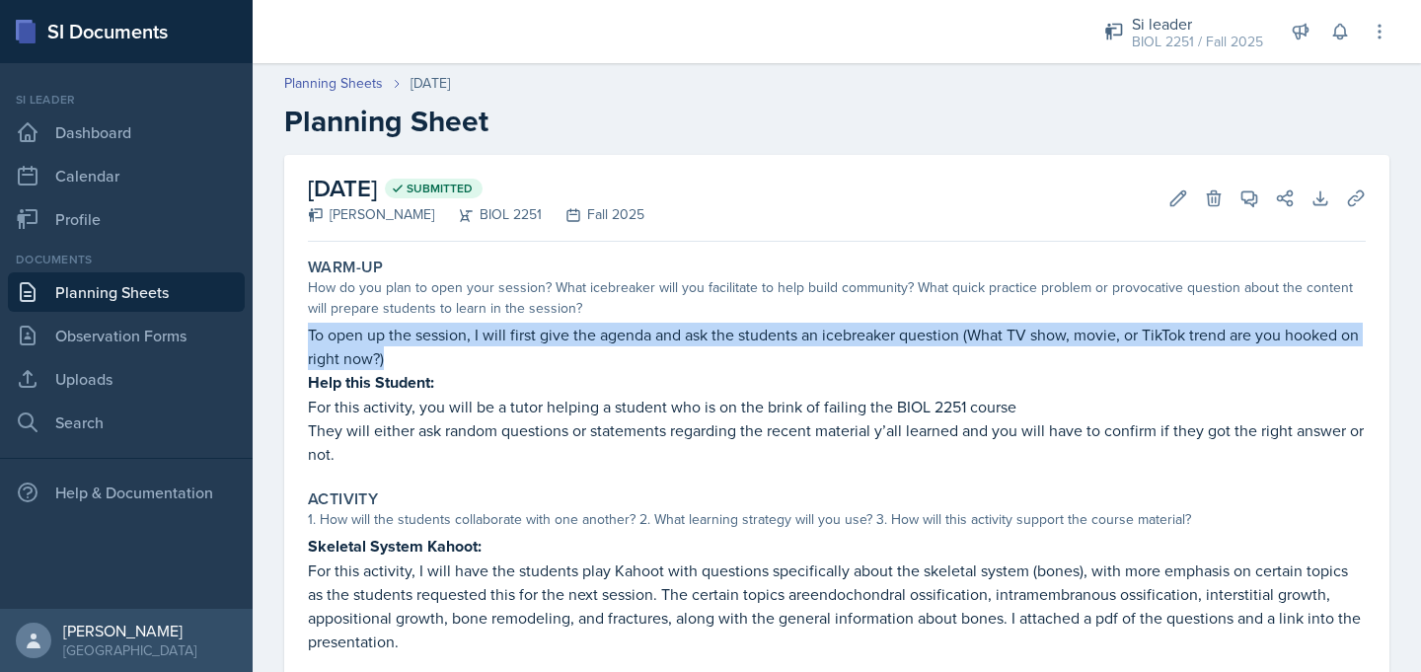
drag, startPoint x: 307, startPoint y: 334, endPoint x: 392, endPoint y: 357, distance: 88.1
click at [392, 357] on div "Warm-Up How do you plan to open your session? What icebreaker will you facilita…" at bounding box center [837, 362] width 1074 height 224
copy p "To open up the session, I will first give the agenda and ask the students an ic…"
click at [219, 292] on link "Planning Sheets" at bounding box center [126, 291] width 237 height 39
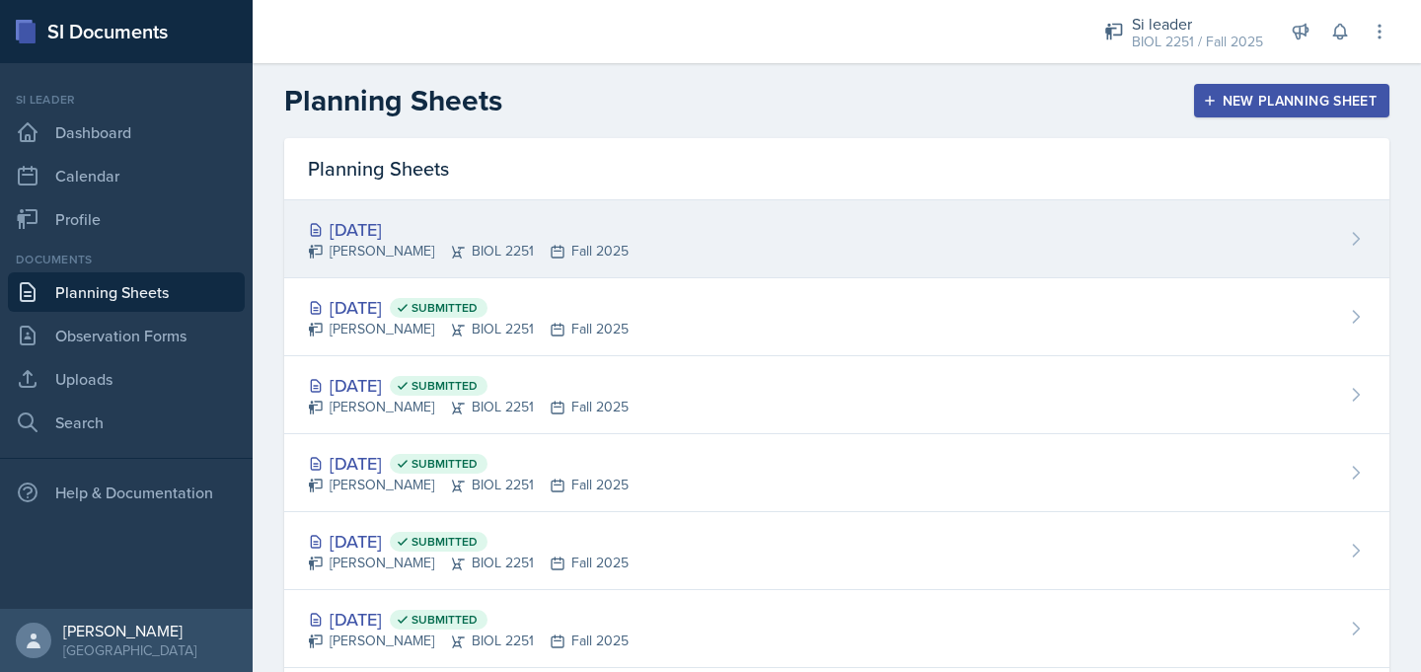
click at [332, 252] on div "[PERSON_NAME] BIOL 2251 Fall 2025" at bounding box center [468, 251] width 321 height 21
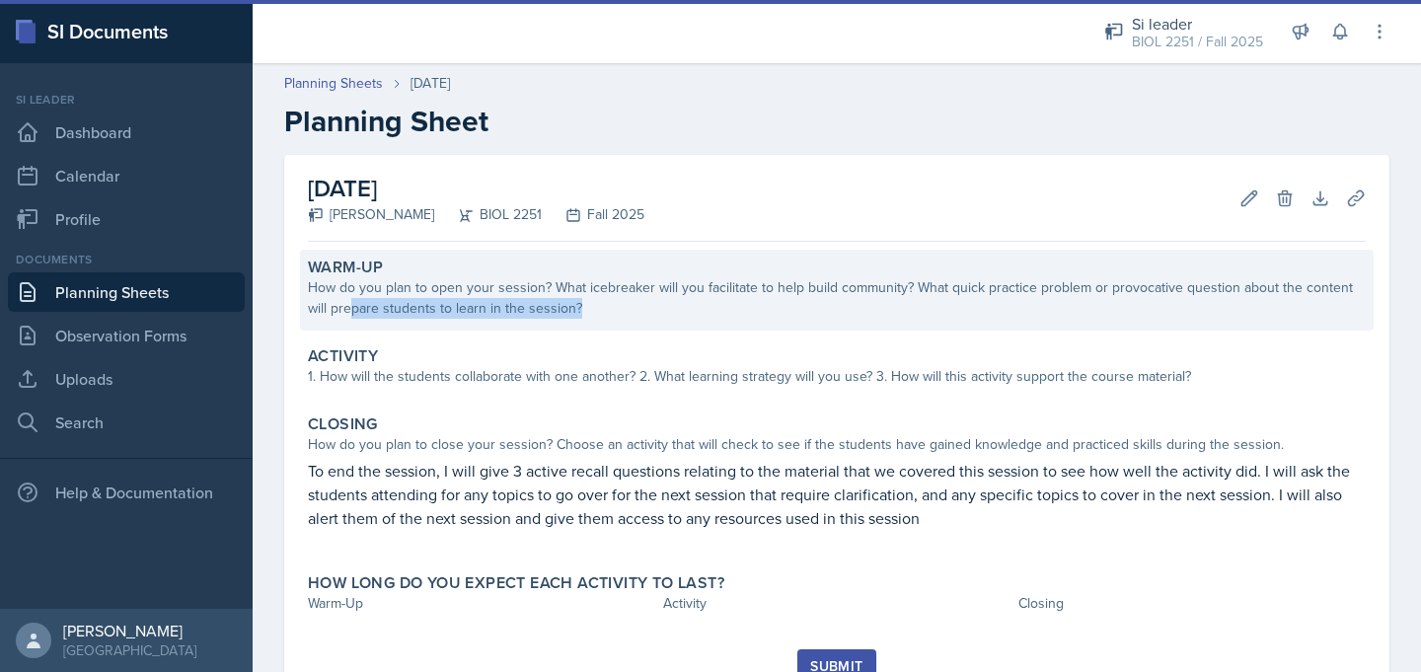
click at [325, 319] on div "Warm-Up How do you plan to open your session? What icebreaker will you facilita…" at bounding box center [837, 290] width 1074 height 81
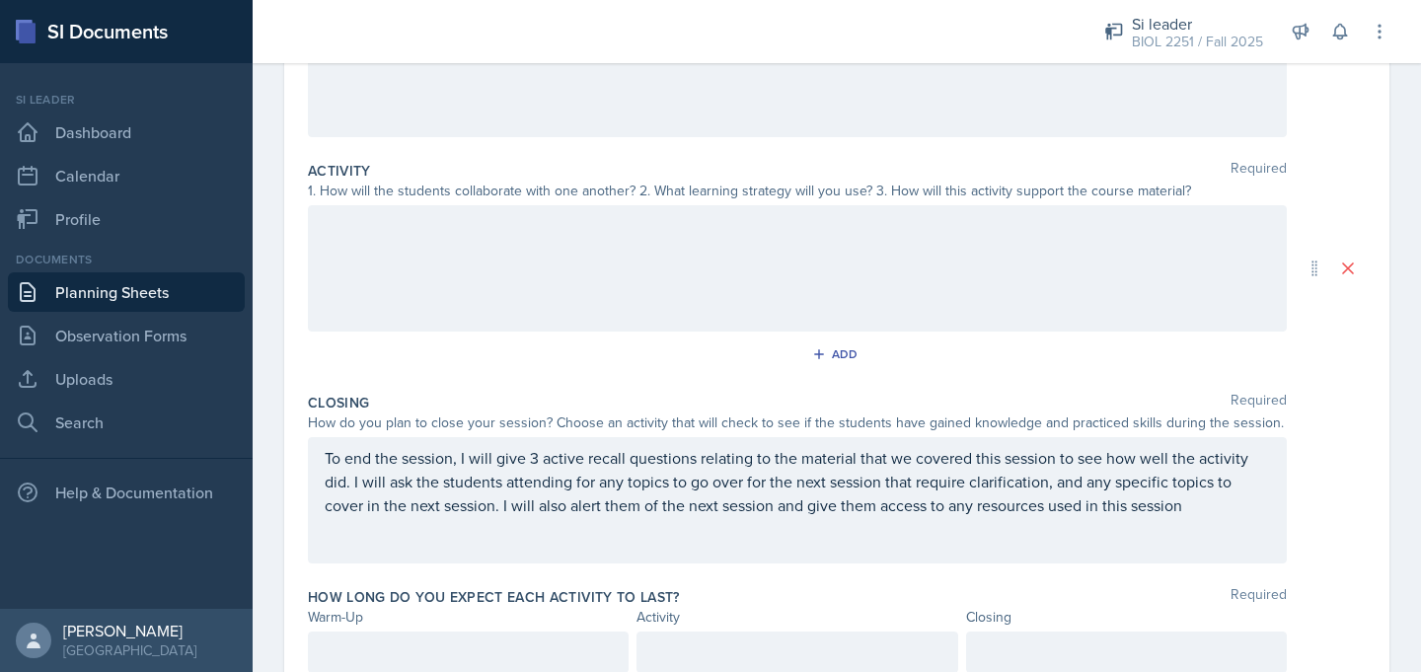
scroll to position [403, 0]
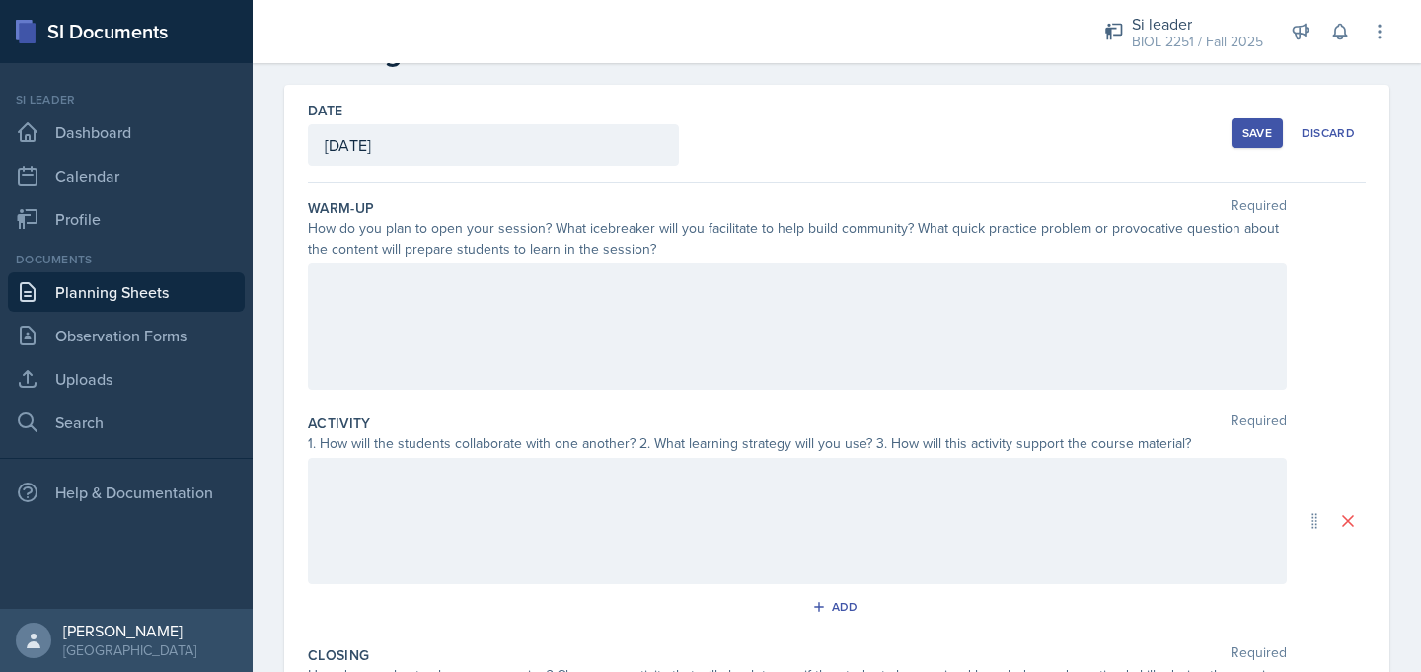
click at [333, 267] on div at bounding box center [797, 326] width 979 height 126
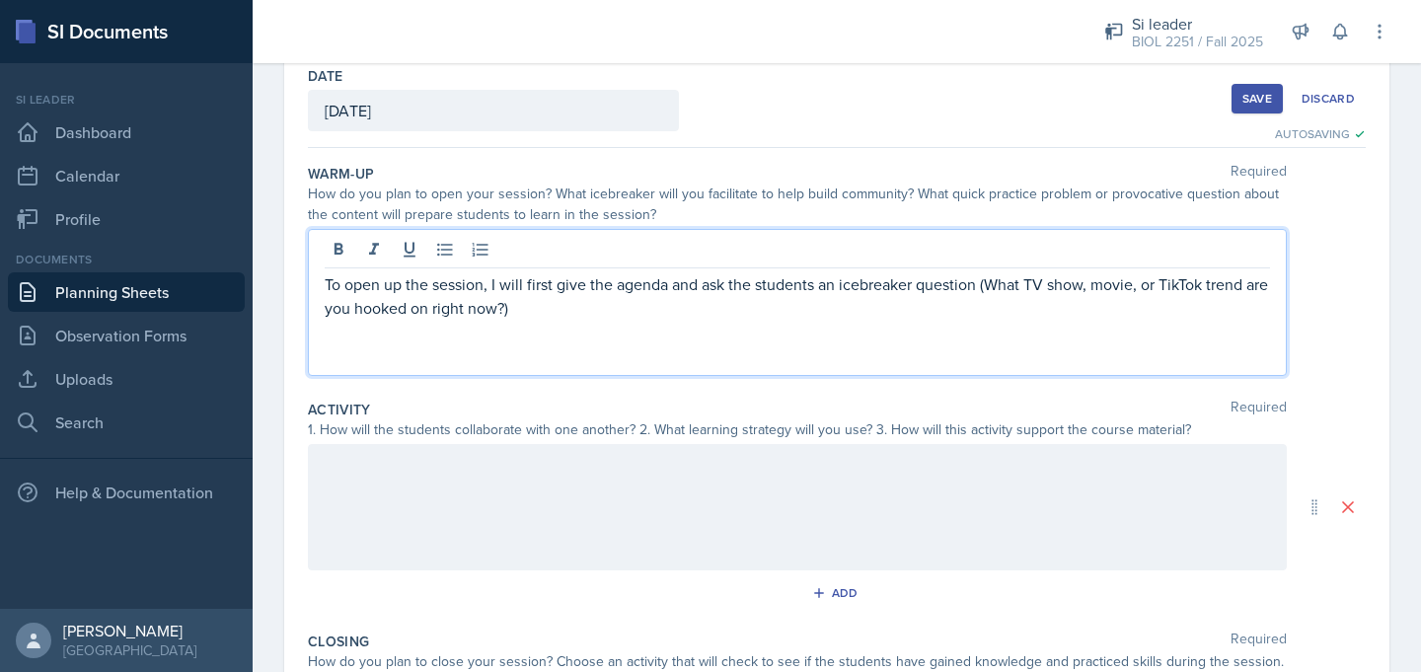
click at [142, 297] on link "Planning Sheets" at bounding box center [126, 291] width 237 height 39
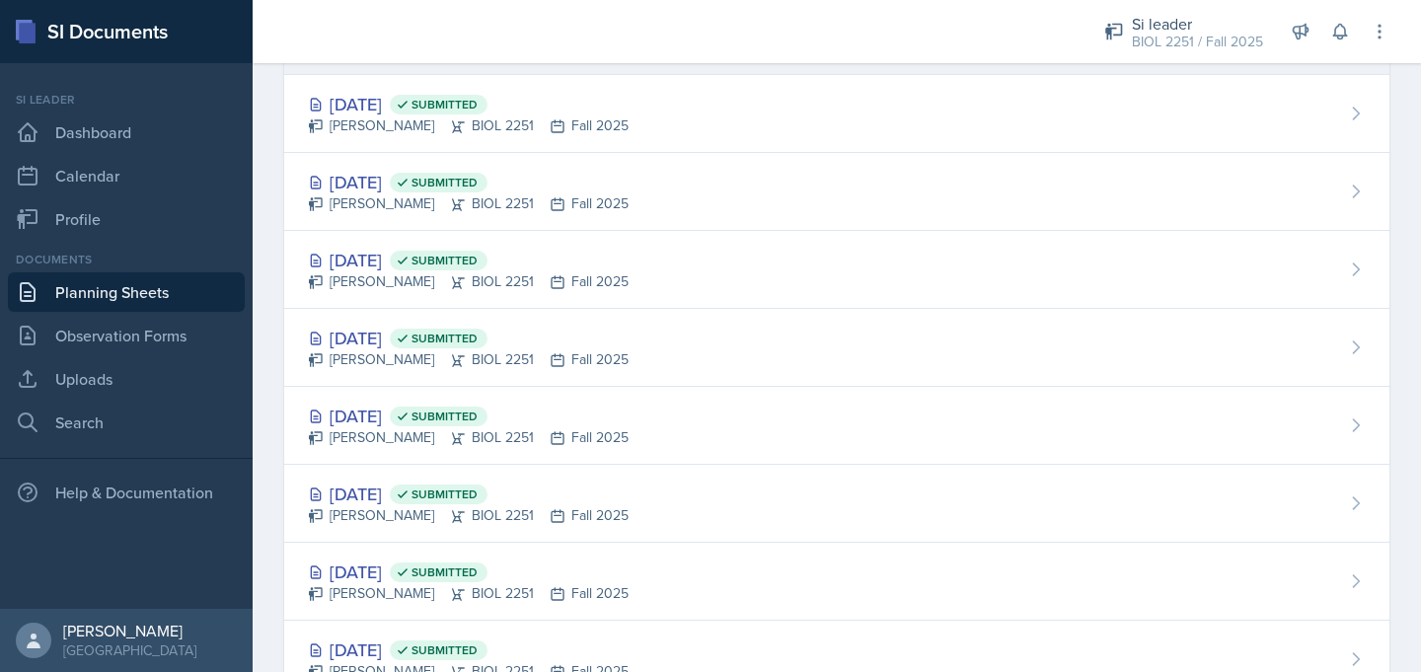
scroll to position [588, 0]
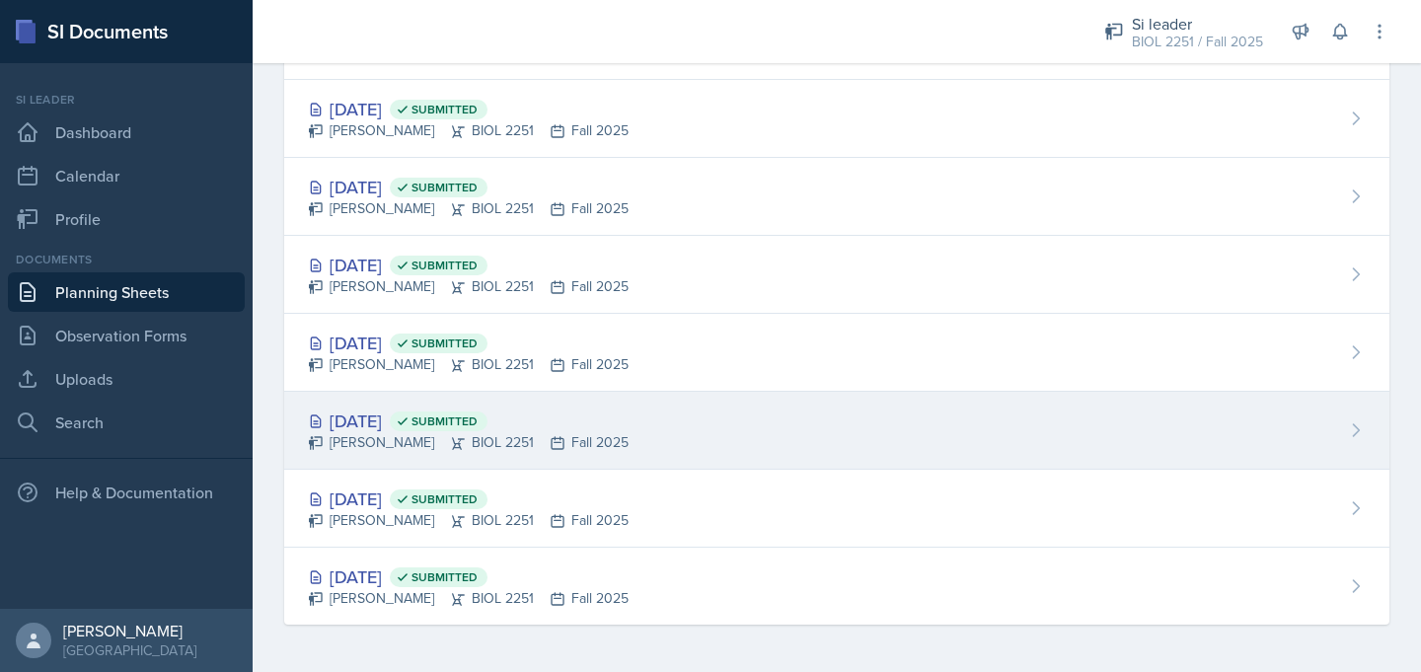
click at [368, 422] on div "[DATE] Submitted" at bounding box center [468, 421] width 321 height 27
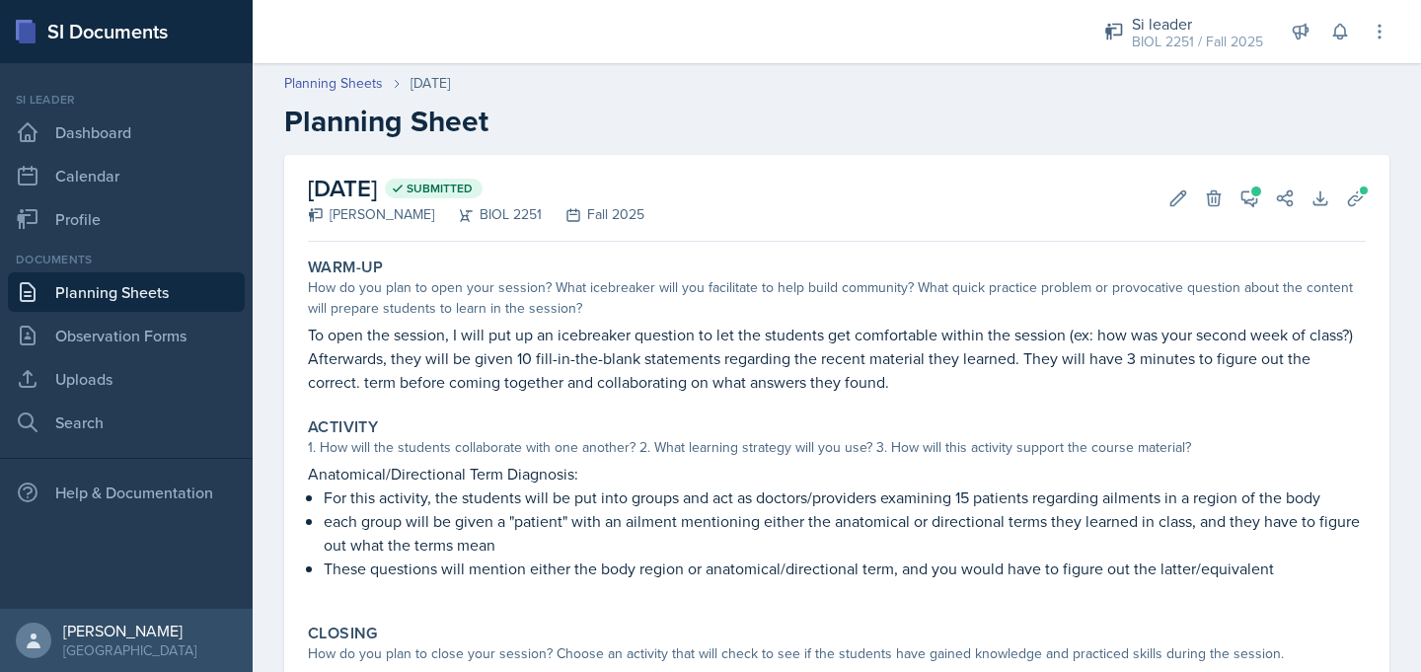
click at [157, 301] on link "Planning Sheets" at bounding box center [126, 291] width 237 height 39
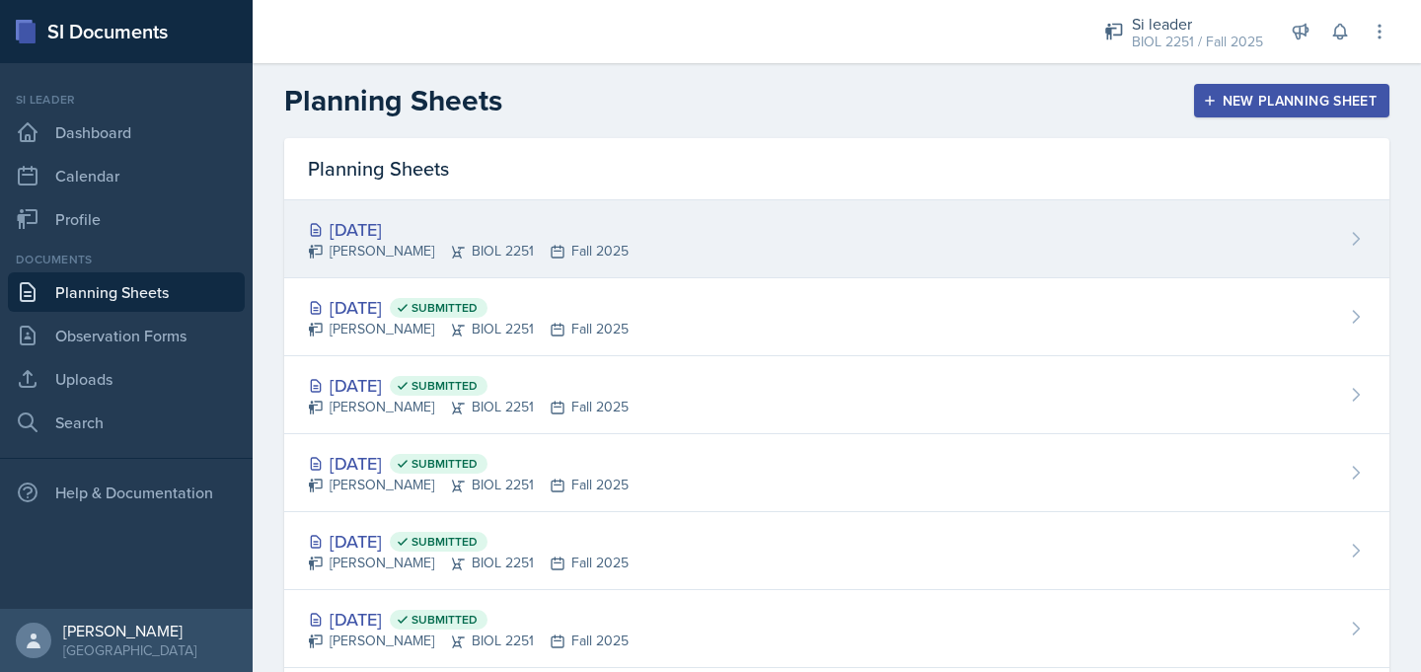
click at [326, 258] on div "[PERSON_NAME] BIOL 2251 Fall 2025" at bounding box center [468, 251] width 321 height 21
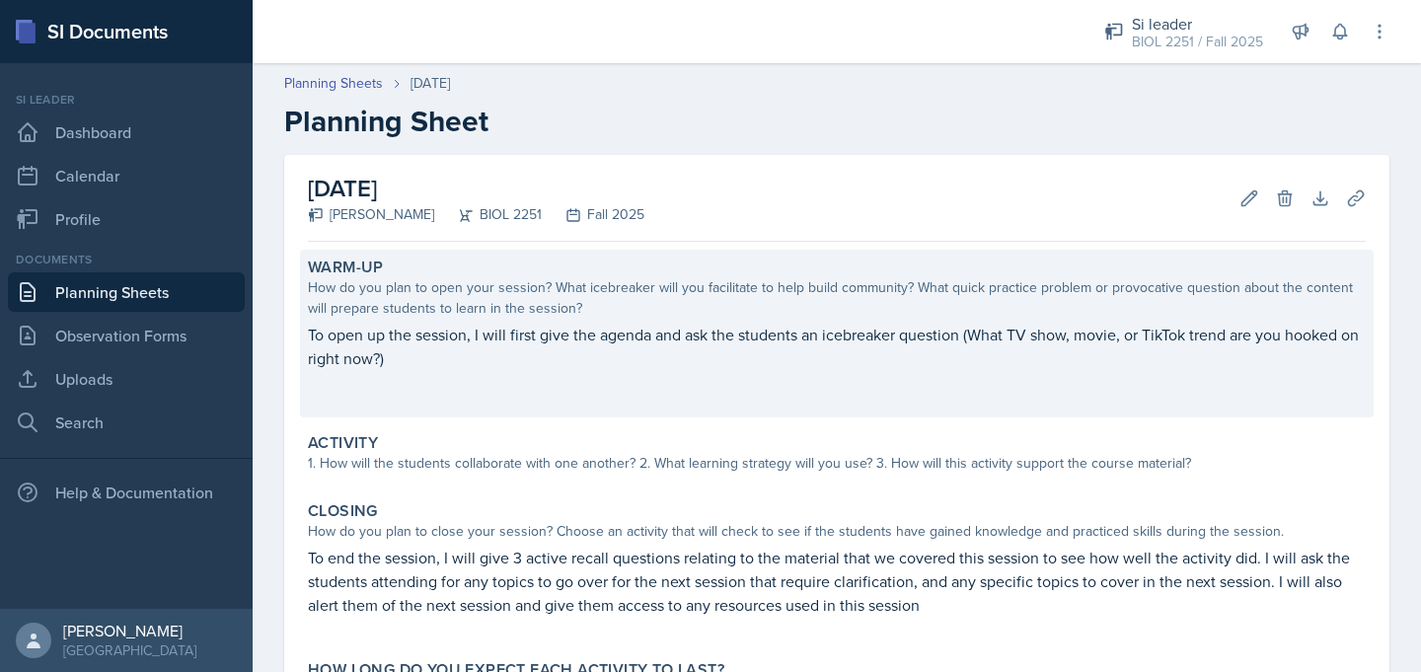
click at [730, 372] on p at bounding box center [837, 380] width 1058 height 20
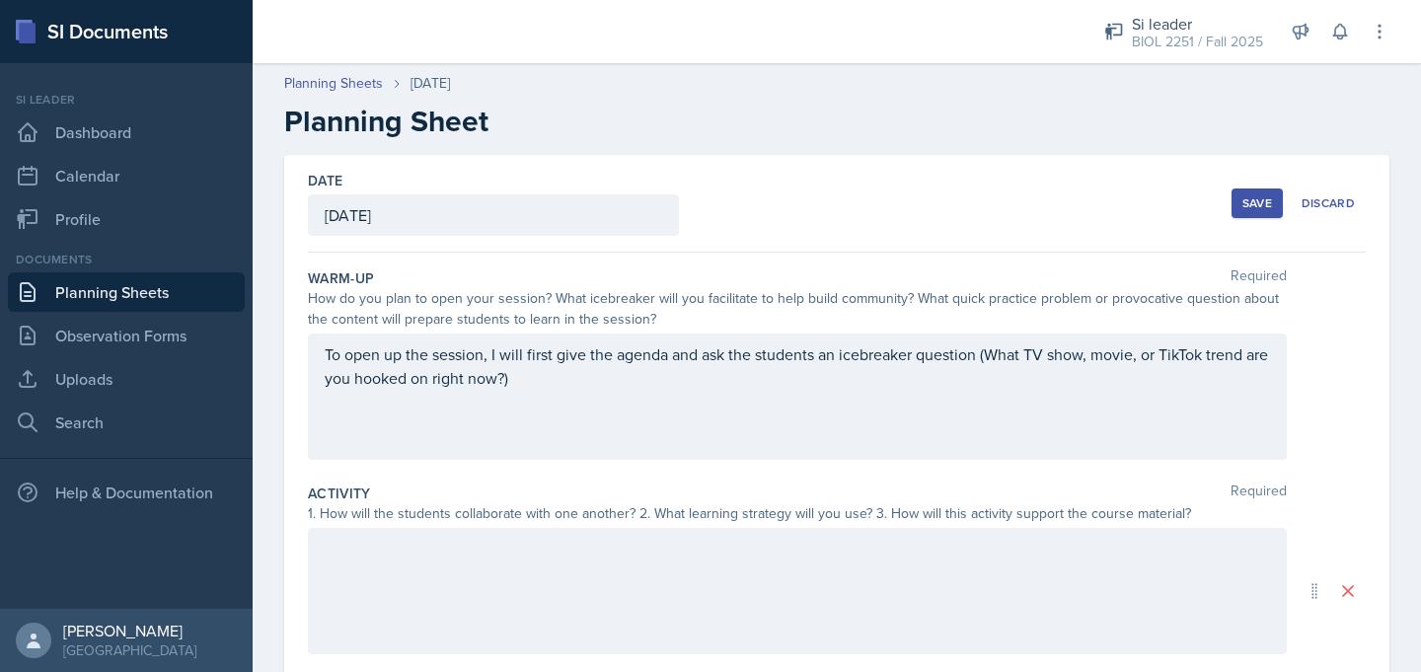
click at [522, 400] on div "To open up the session, I will first give the agenda and ask the students an ic…" at bounding box center [797, 389] width 945 height 95
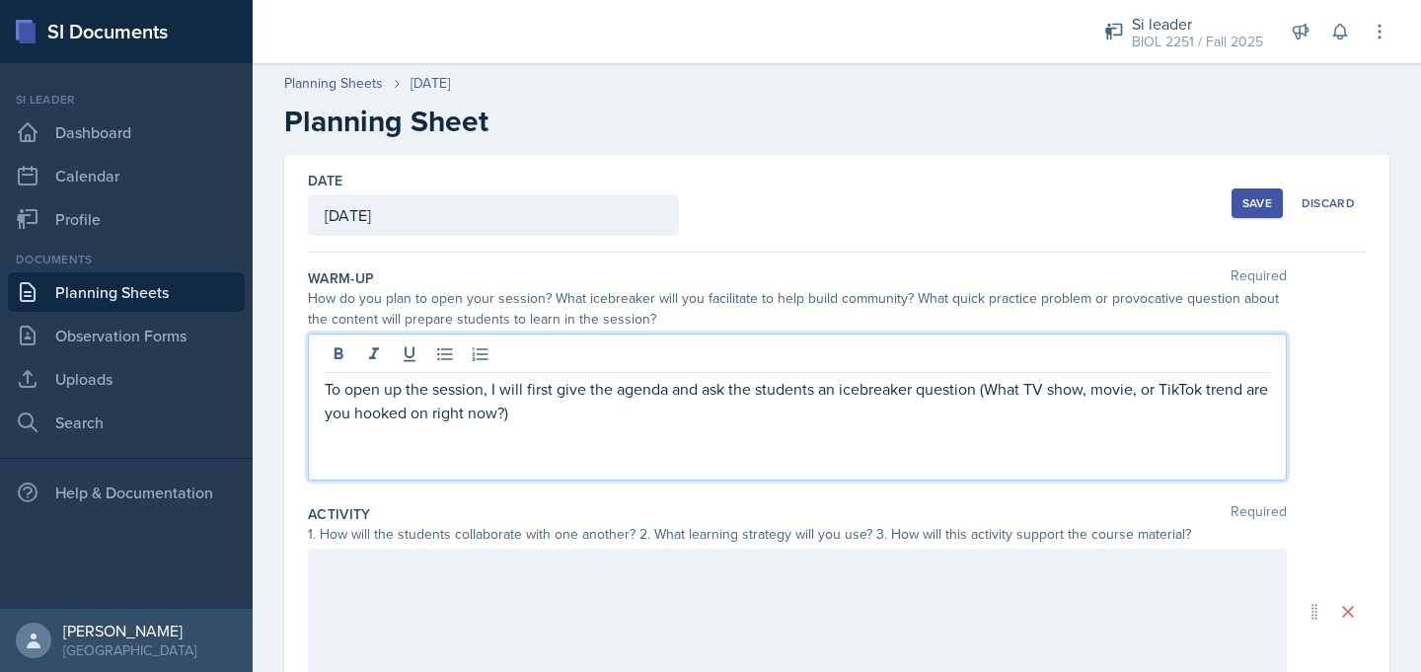
paste div
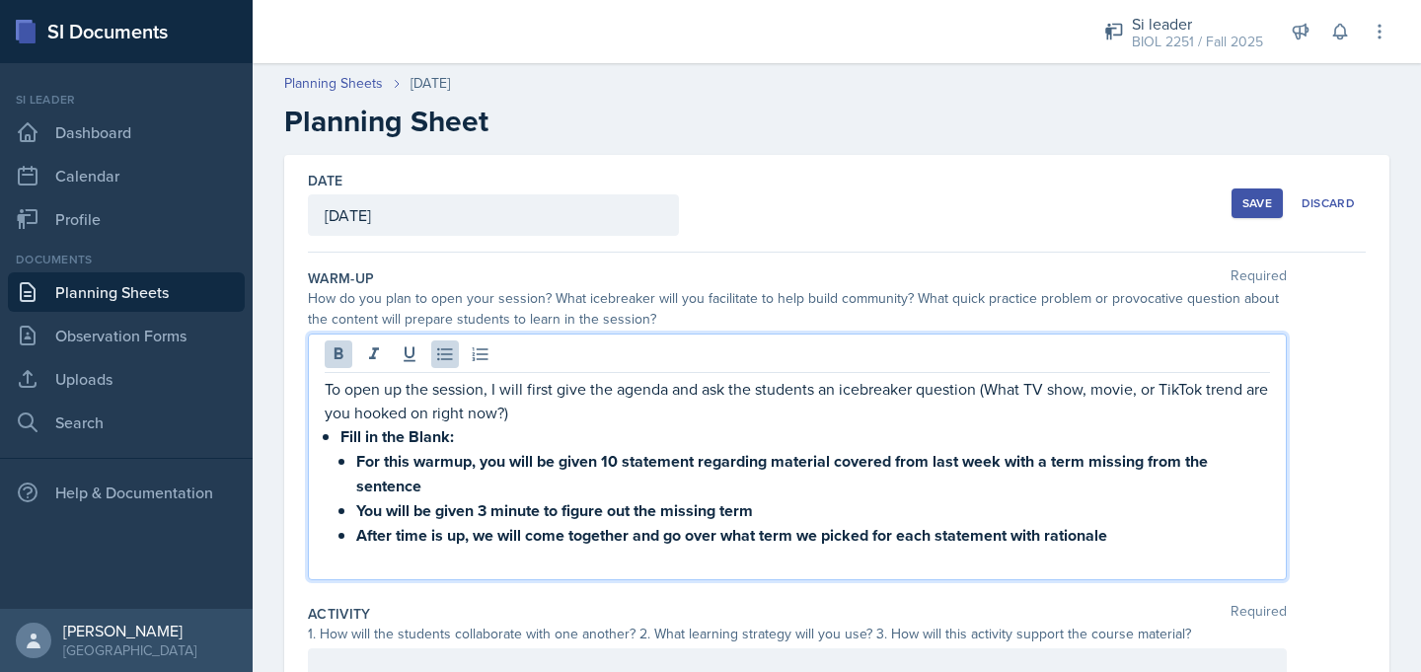
click at [505, 468] on strong "For this warmup, you will be given 10 statement regarding material covered from…" at bounding box center [783, 473] width 855 height 47
drag, startPoint x: 1072, startPoint y: 464, endPoint x: 905, endPoint y: 471, distance: 166.9
click at [905, 471] on strong "For this warmup, the students will be given 10 statements regarding material co…" at bounding box center [805, 473] width 899 height 47
click at [384, 516] on strong "You will be given 3 minute to figure out the missing term" at bounding box center [554, 510] width 397 height 23
click at [364, 516] on strong "they will be given 3 minute to figure out the missing term" at bounding box center [557, 510] width 402 height 23
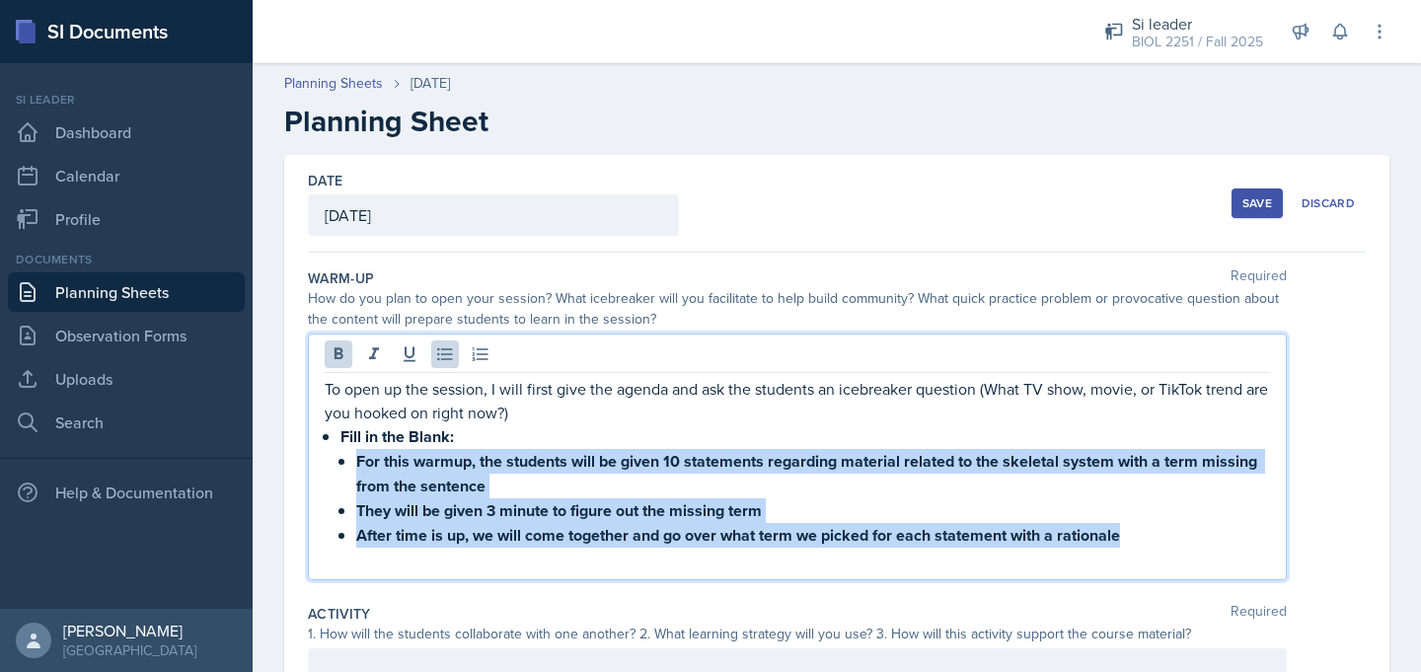
drag, startPoint x: 1134, startPoint y: 541, endPoint x: 342, endPoint y: 465, distance: 795.0
click at [356, 465] on ul "For this warmup, the students will be given 10 statements regarding material re…" at bounding box center [813, 498] width 914 height 99
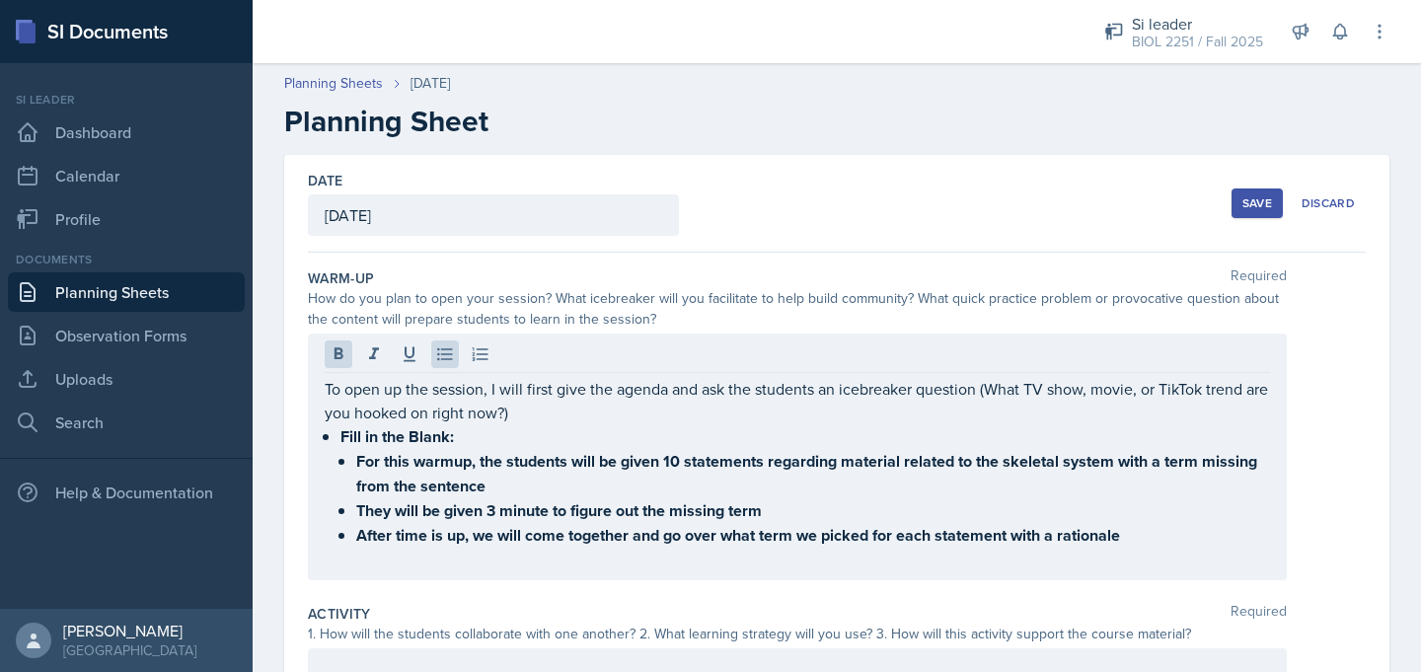
click at [442, 368] on div at bounding box center [797, 356] width 945 height 33
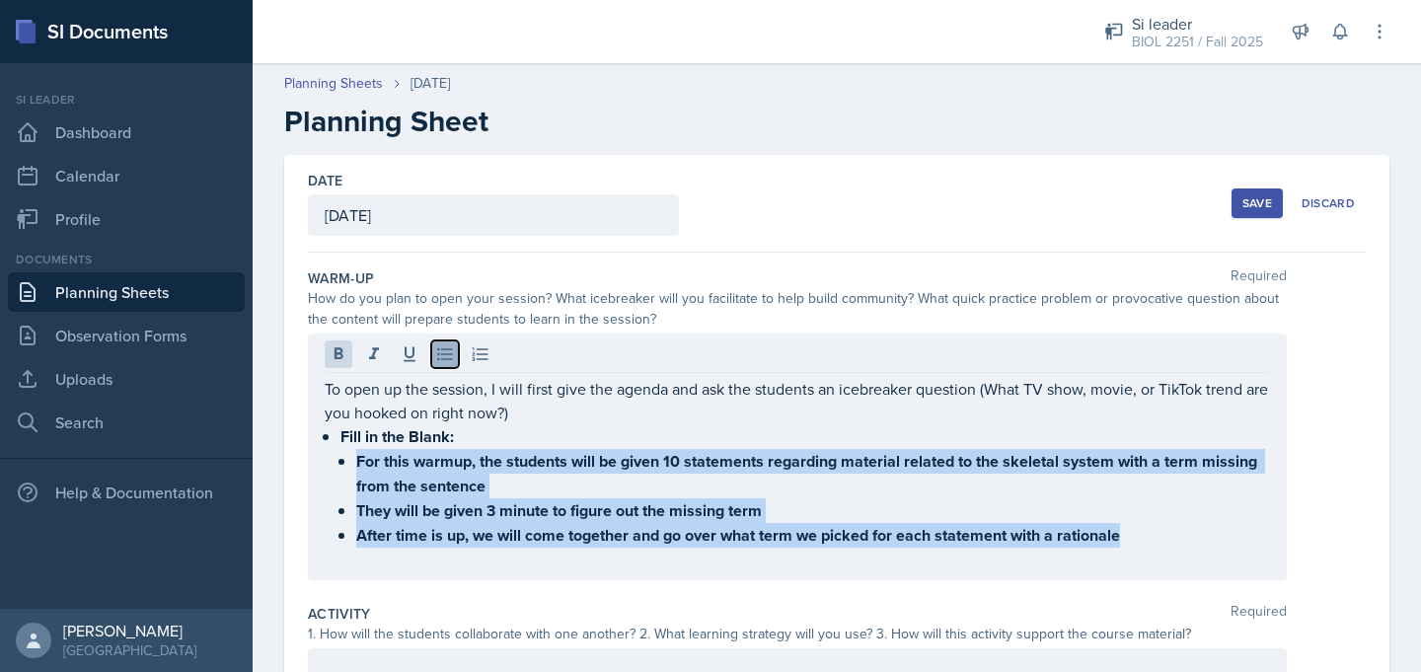
click at [443, 363] on icon at bounding box center [445, 354] width 20 height 20
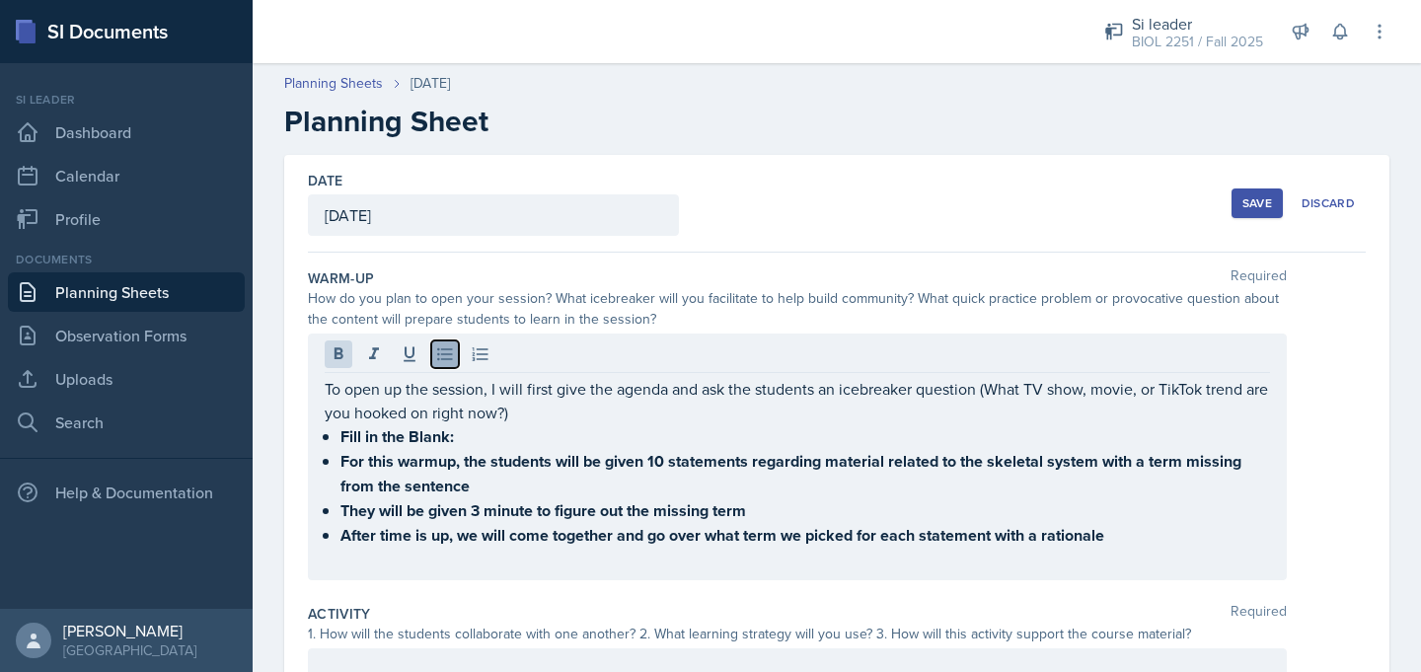
click at [449, 356] on icon at bounding box center [445, 354] width 20 height 20
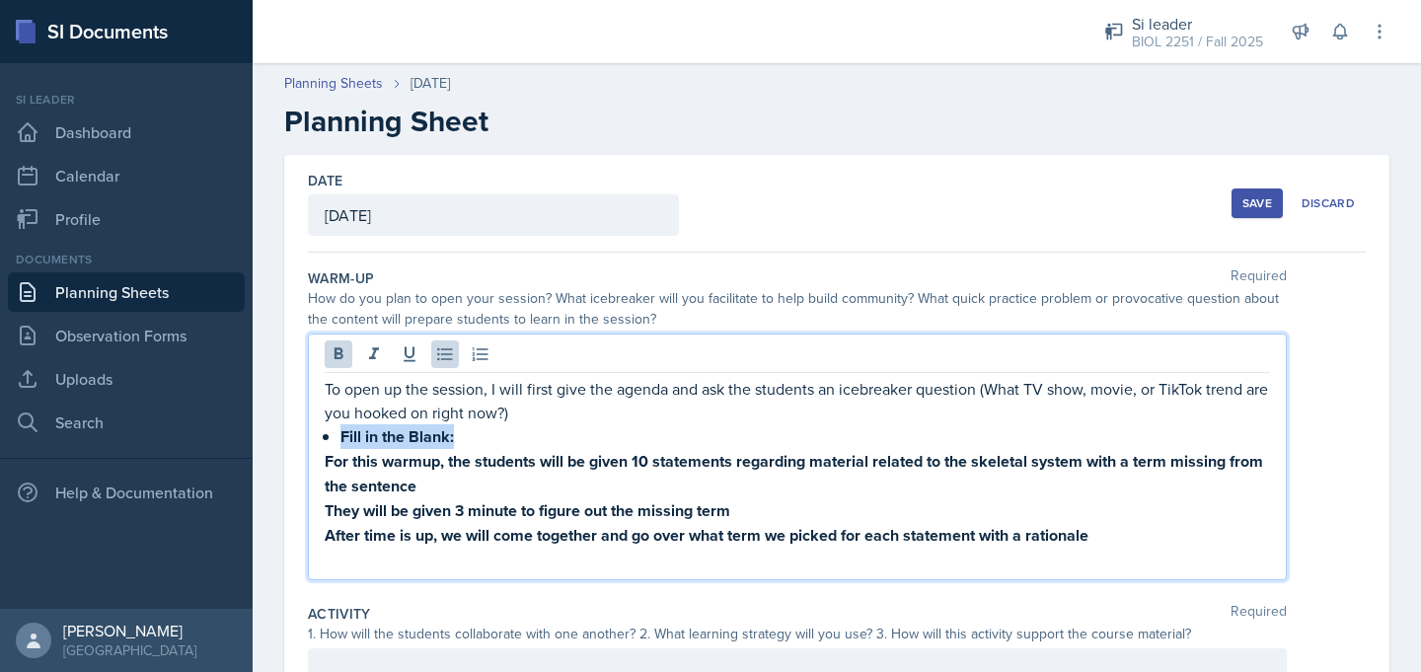
drag, startPoint x: 461, startPoint y: 439, endPoint x: 310, endPoint y: 438, distance: 151.0
click at [310, 438] on div "To open up the session, I will first give the agenda and ask the students an ic…" at bounding box center [797, 457] width 979 height 247
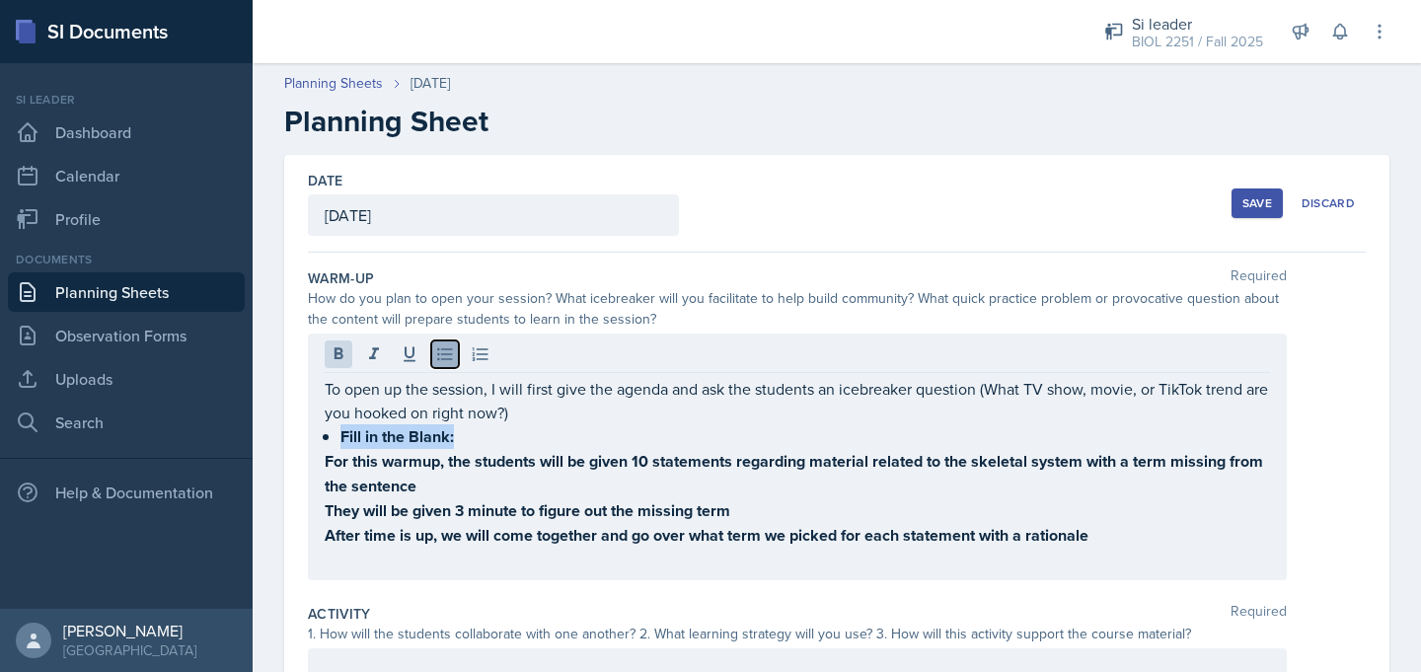
click at [441, 367] on button at bounding box center [445, 354] width 28 height 28
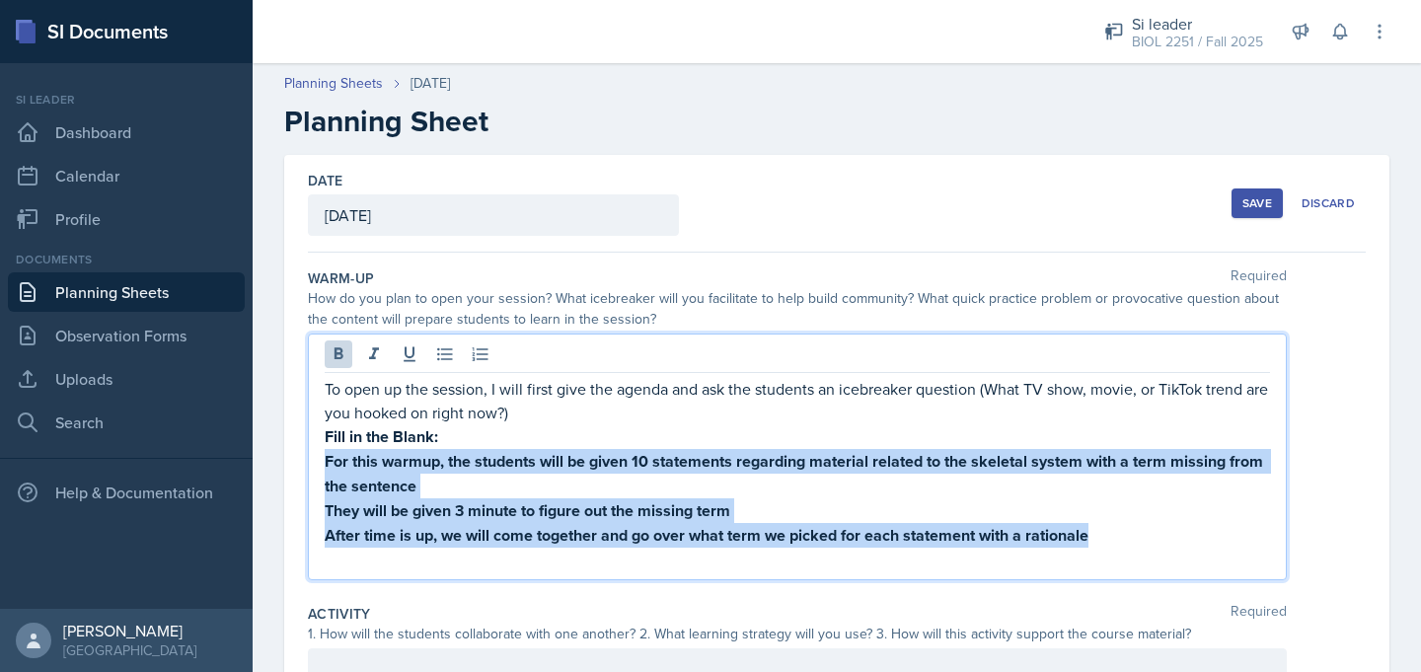
drag, startPoint x: 1091, startPoint y: 533, endPoint x: 316, endPoint y: 461, distance: 778.9
click at [316, 461] on div "To open up the session, I will first give the agenda and ask the students an ic…" at bounding box center [797, 457] width 979 height 247
click at [341, 365] on button at bounding box center [339, 354] width 28 height 28
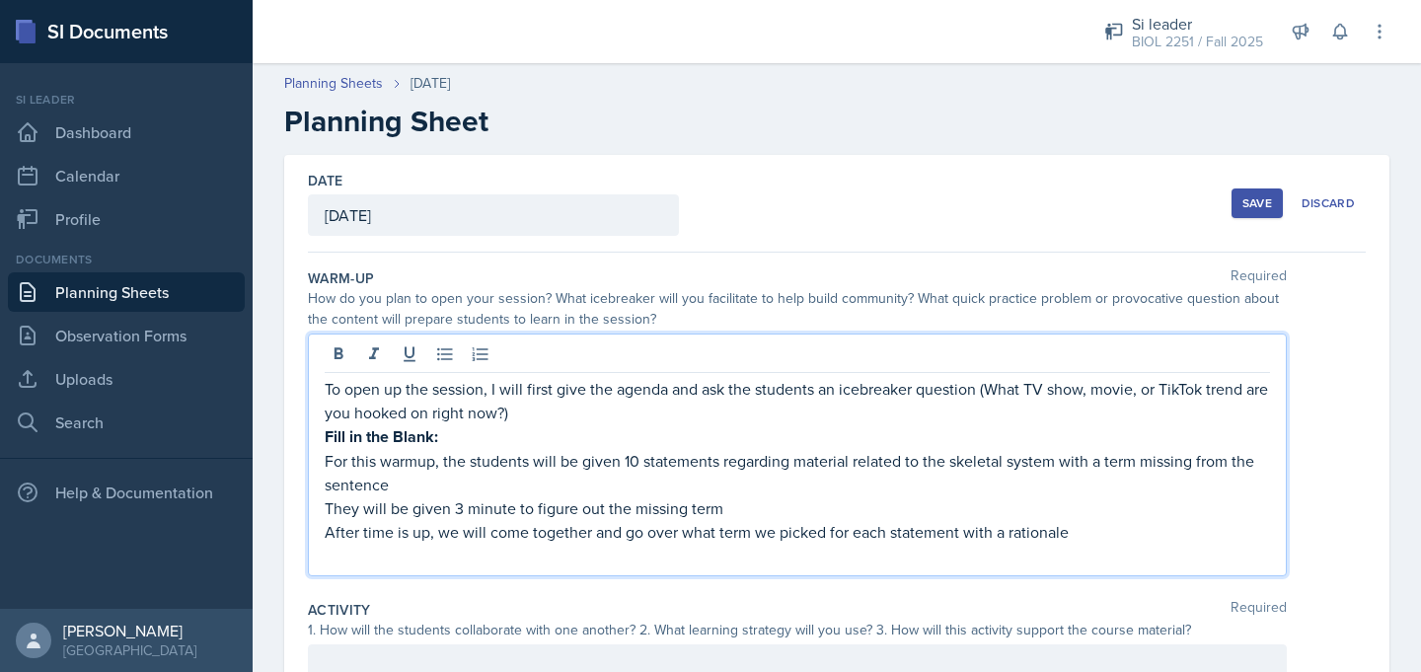
click at [288, 514] on div "Date [DATE] [DATE] 31 1 2 3 4 5 6 7 8 9 10 11 12 13 14 15 16 17 18 19 20 21 22 …" at bounding box center [836, 649] width 1105 height 989
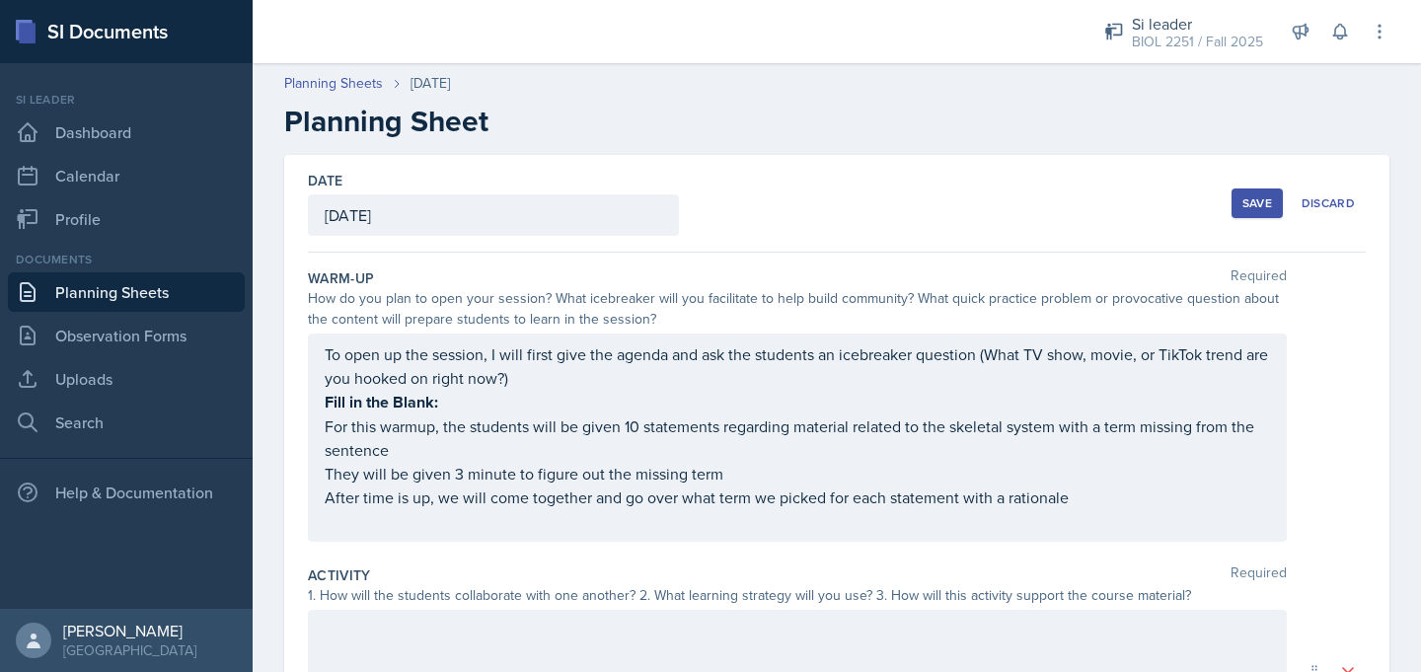
click at [321, 476] on div "To open up the session, I will first give the agenda and ask the students an ic…" at bounding box center [797, 438] width 979 height 208
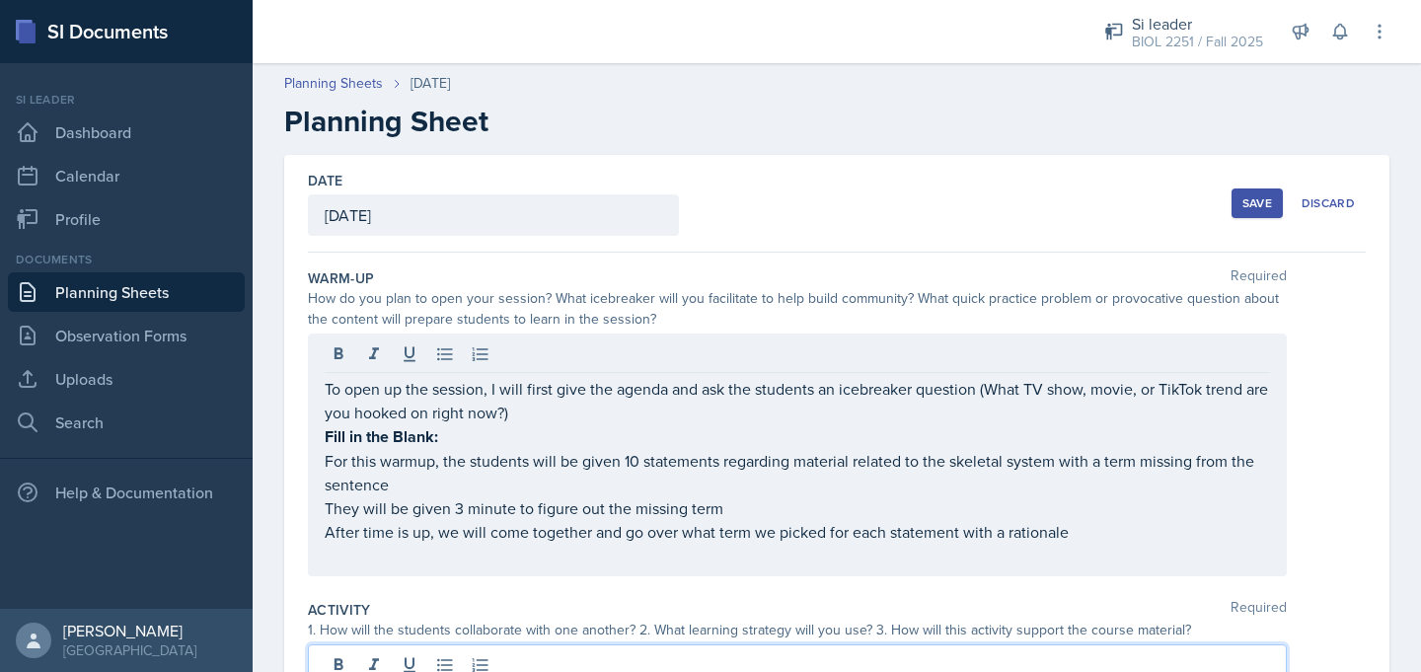
scroll to position [37, 0]
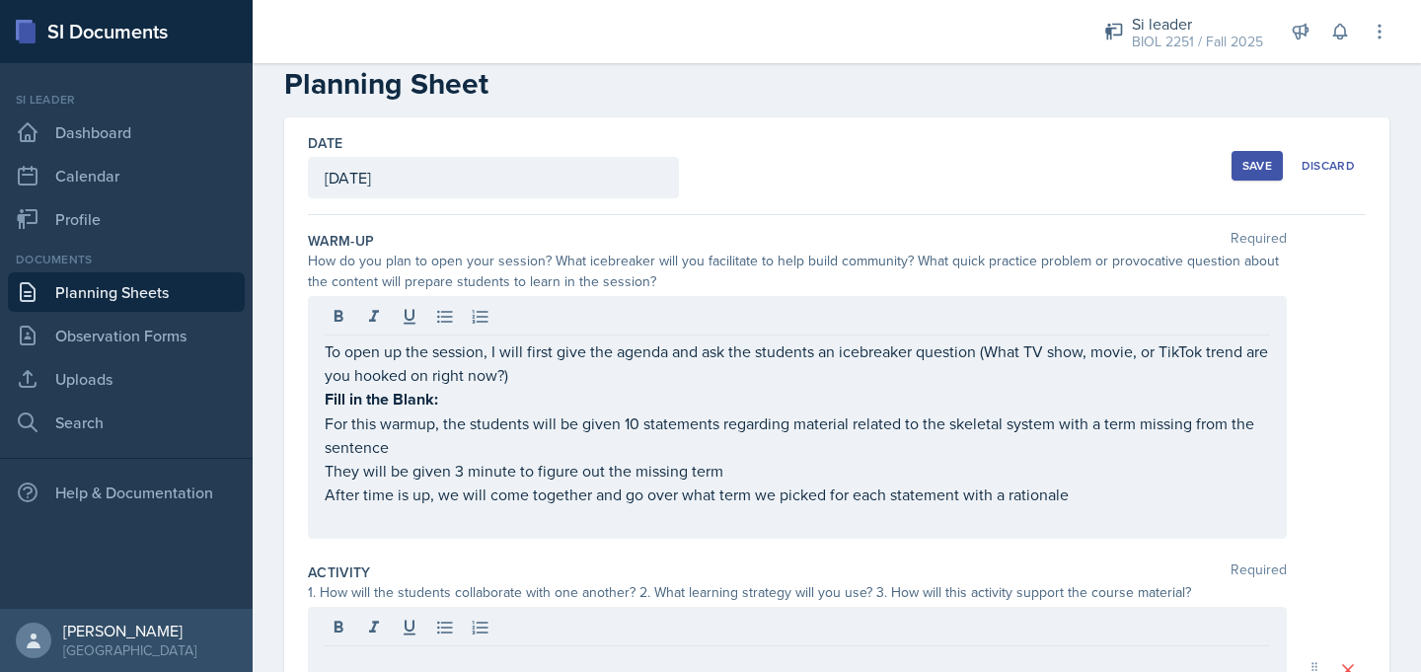
click at [323, 473] on div "To open up the session, I will first give the agenda and ask the students an ic…" at bounding box center [797, 417] width 979 height 243
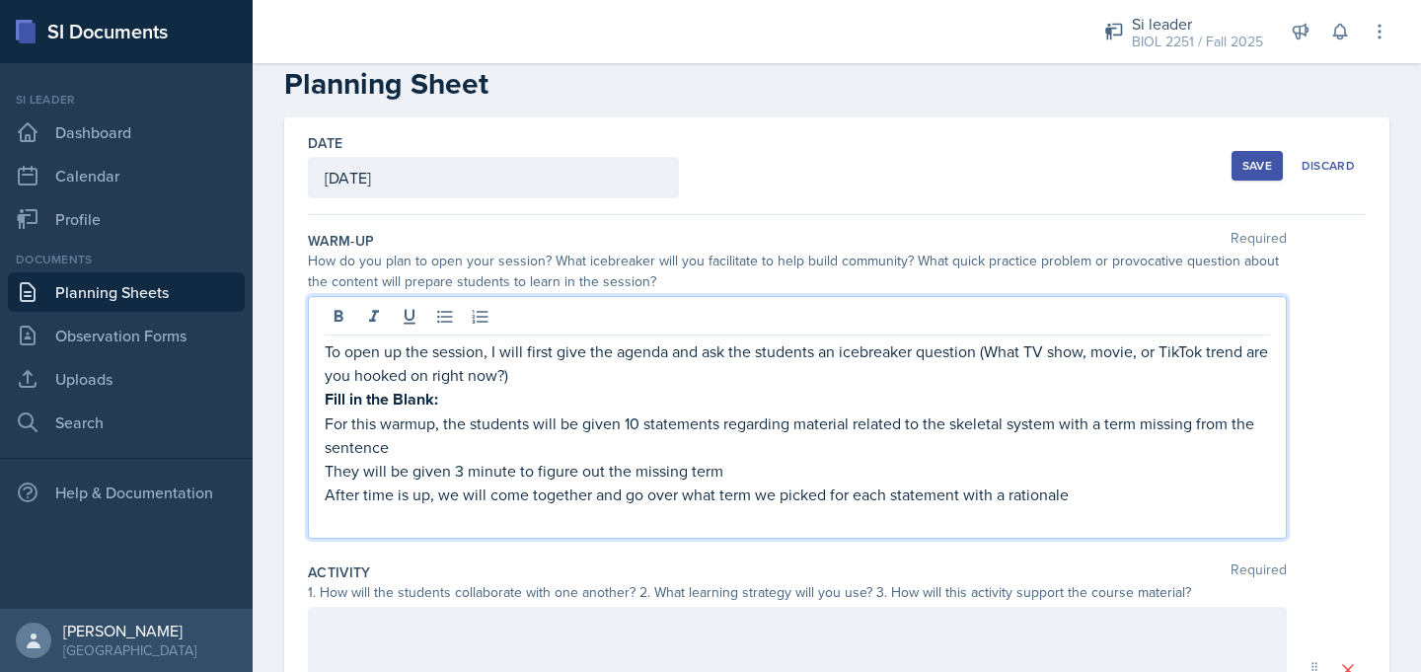
scroll to position [72, 0]
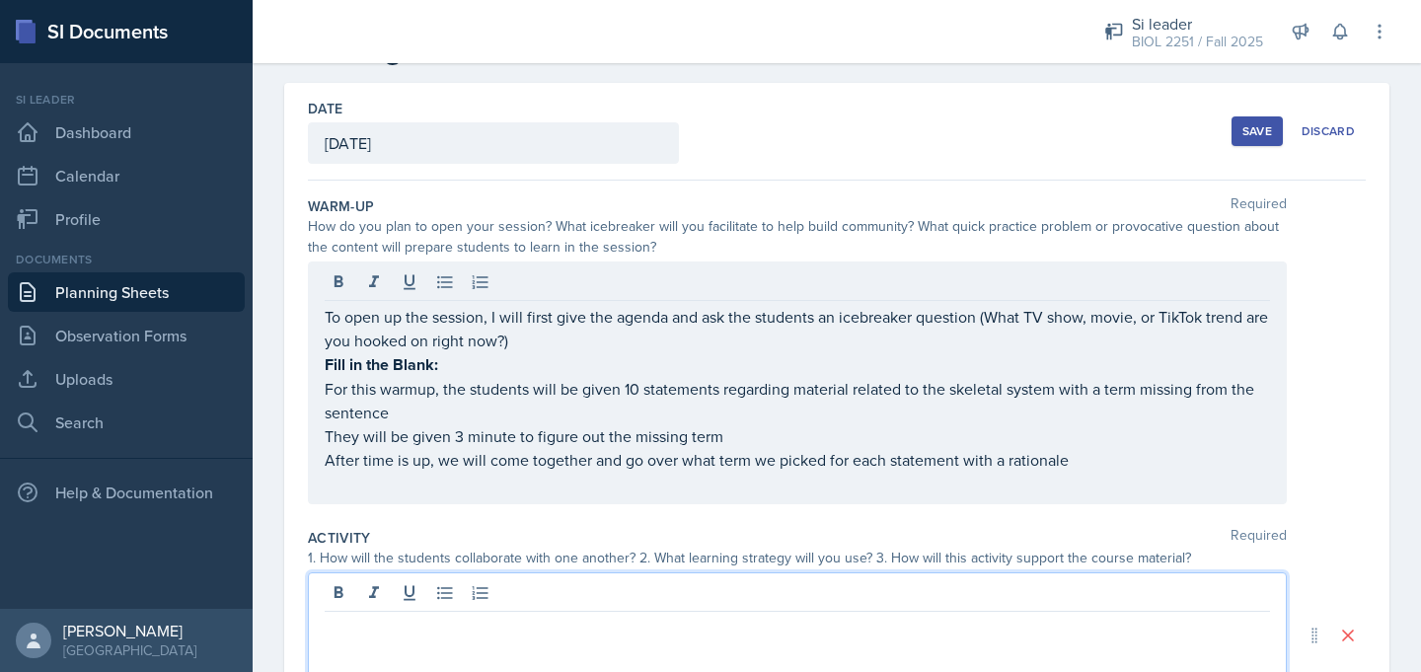
click at [321, 439] on div "To open up the session, I will first give the agenda and ask the students an ic…" at bounding box center [797, 382] width 979 height 243
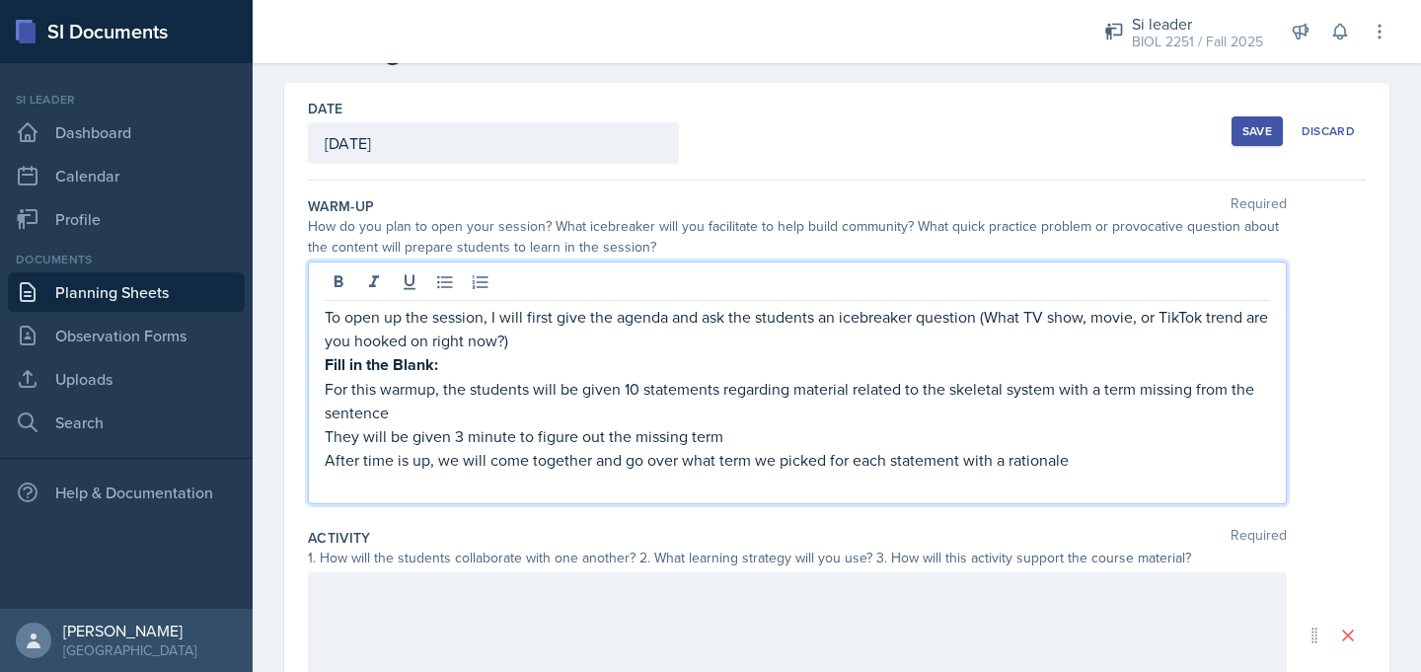
click at [340, 436] on p "They will be given 3 minute to figure out the missing term" at bounding box center [797, 436] width 945 height 24
click at [326, 438] on p "They will be given 3 minute to figure out the missing term" at bounding box center [797, 436] width 945 height 24
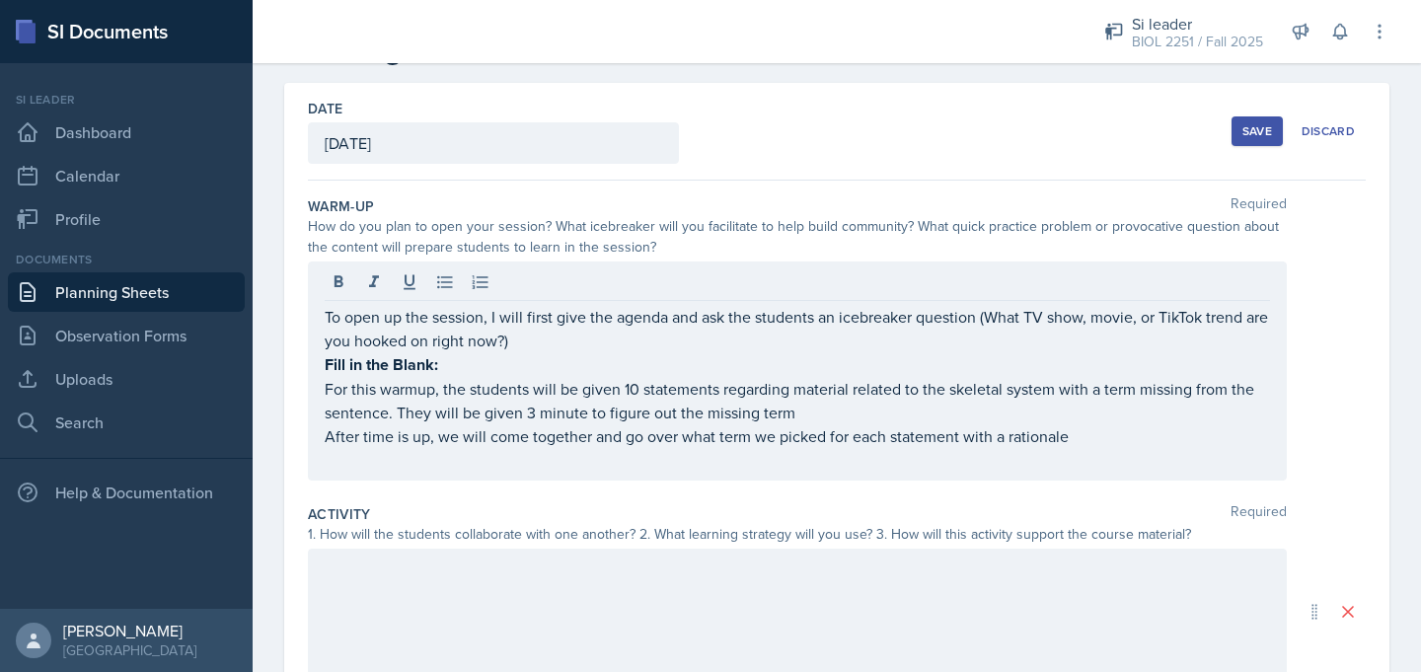
click at [314, 440] on div "To open up the session, I will first give the agenda and ask the students an ic…" at bounding box center [797, 370] width 979 height 219
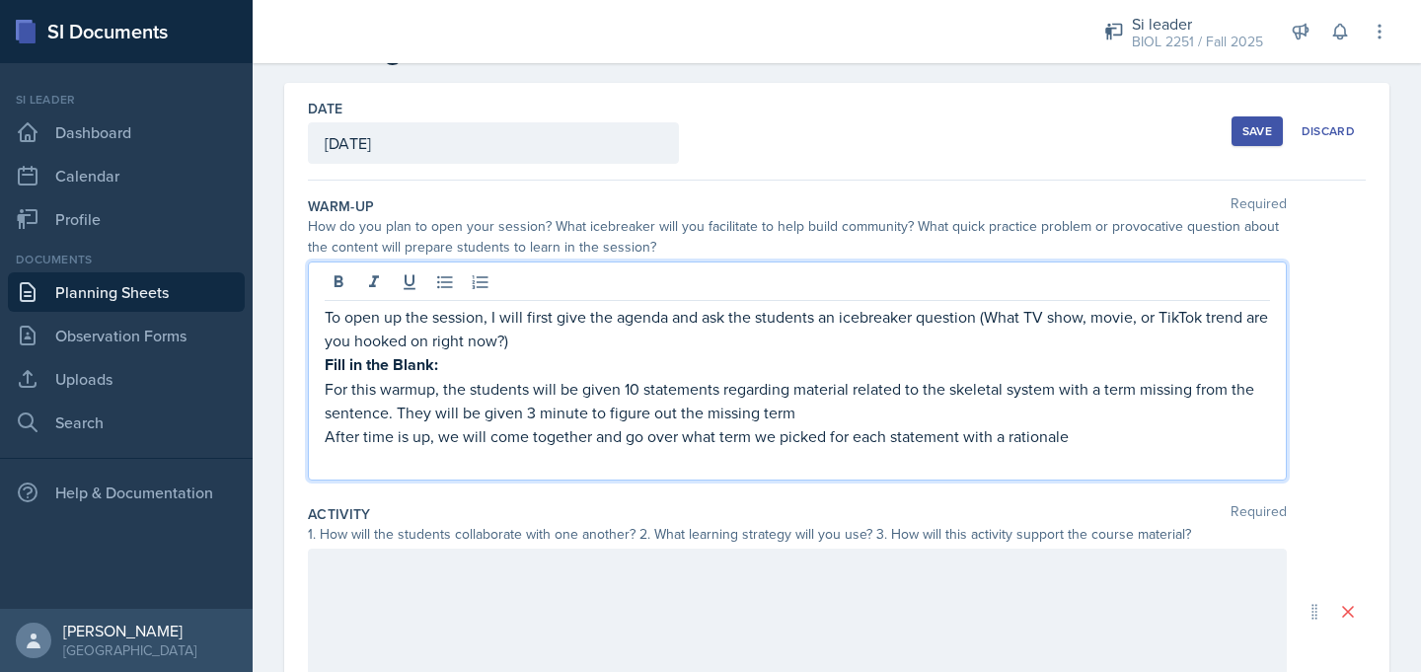
click at [325, 436] on p "After time is up, we will come together and go over what term we picked for eac…" at bounding box center [797, 436] width 945 height 24
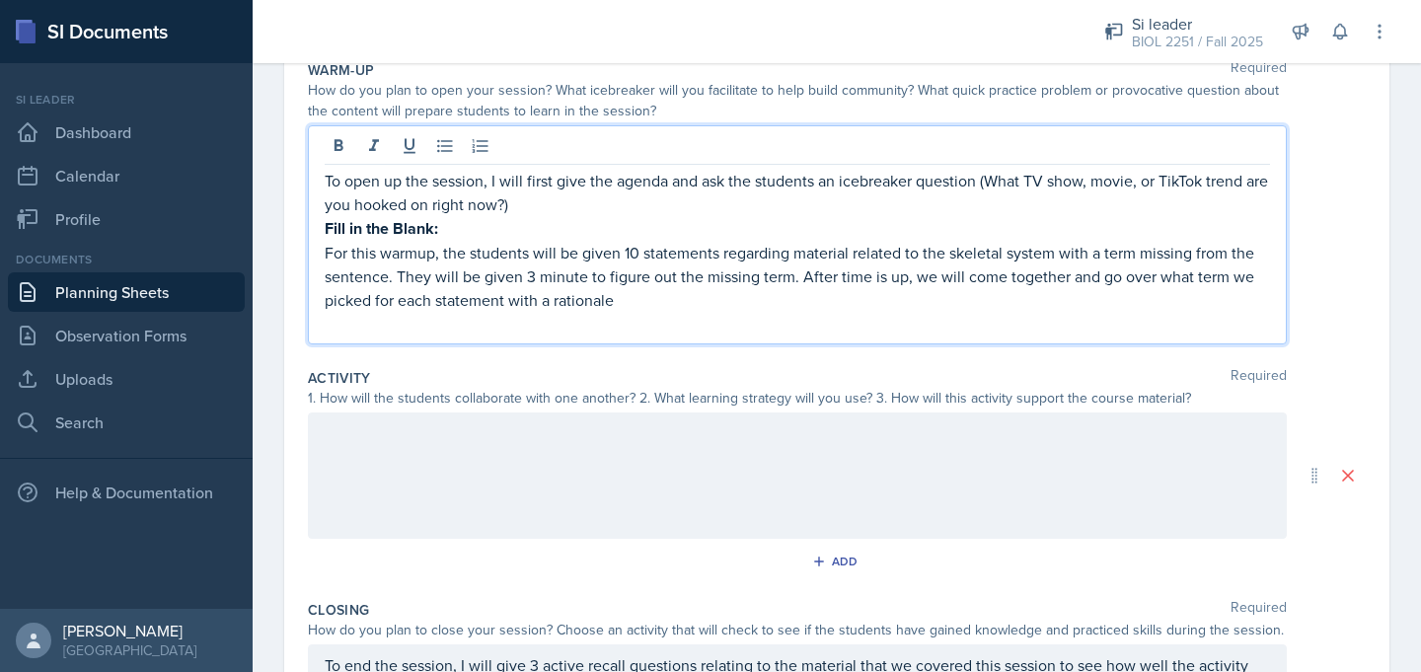
scroll to position [215, 0]
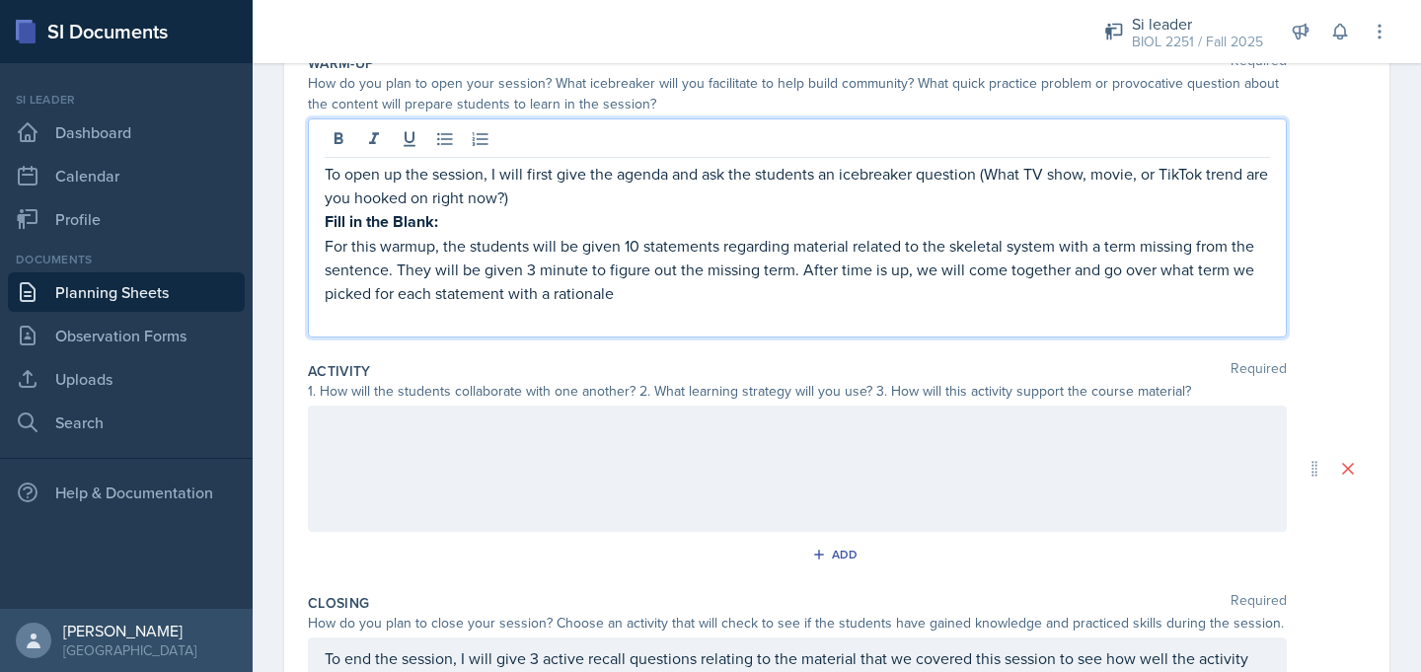
click at [520, 453] on div at bounding box center [797, 469] width 979 height 126
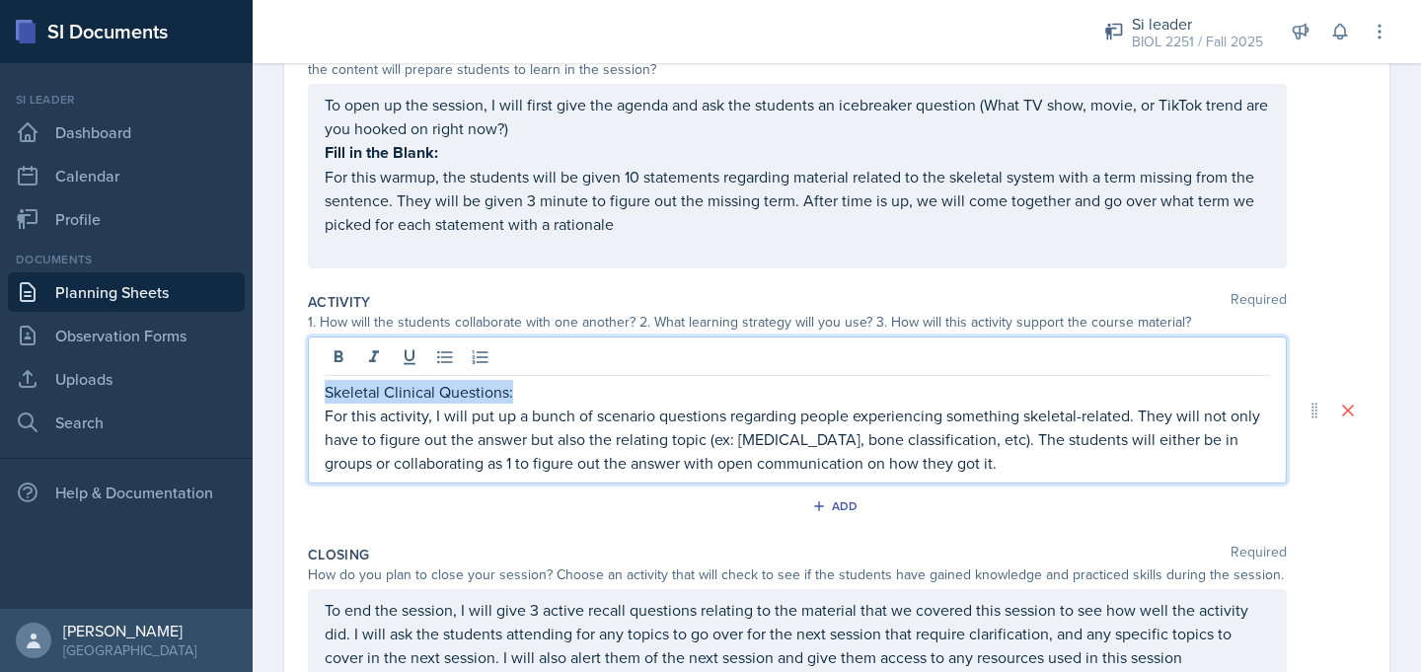
drag, startPoint x: 522, startPoint y: 388, endPoint x: 311, endPoint y: 395, distance: 211.3
click at [311, 395] on div "Skeletal Clinical Questions: For this activity, I will put up a bunch of scenar…" at bounding box center [797, 409] width 979 height 147
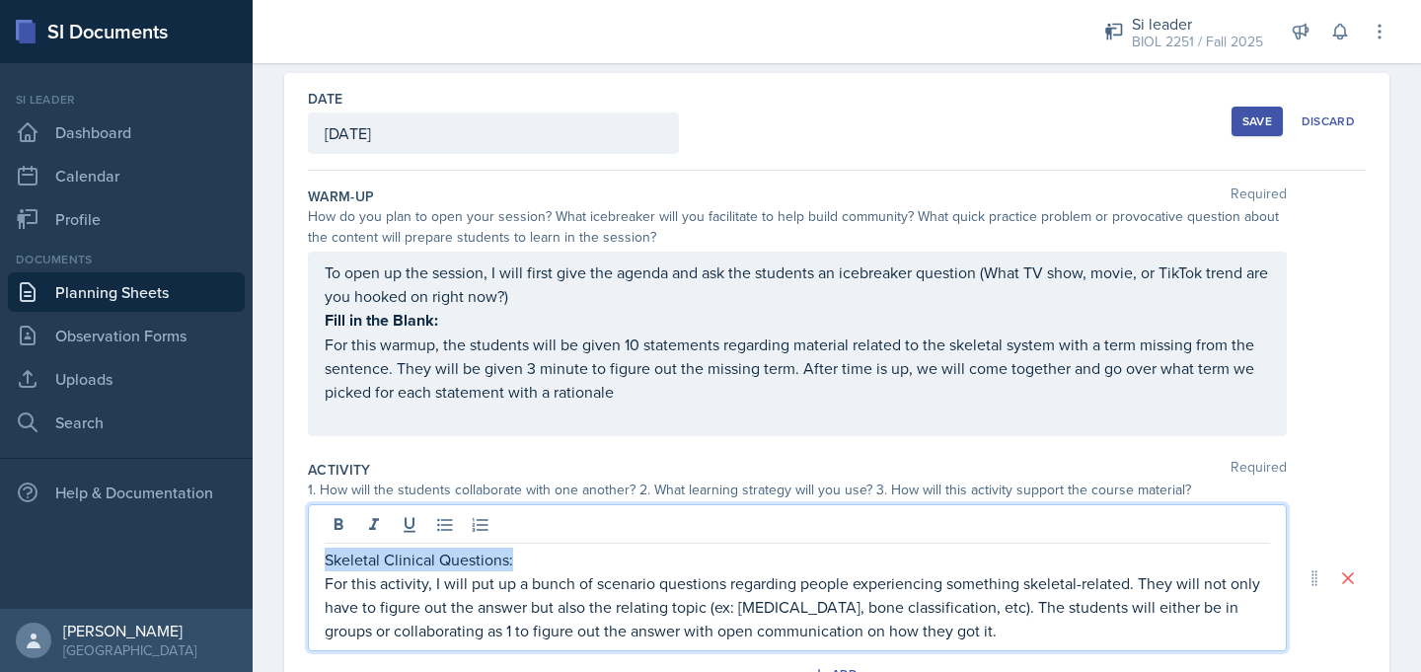
scroll to position [80, 0]
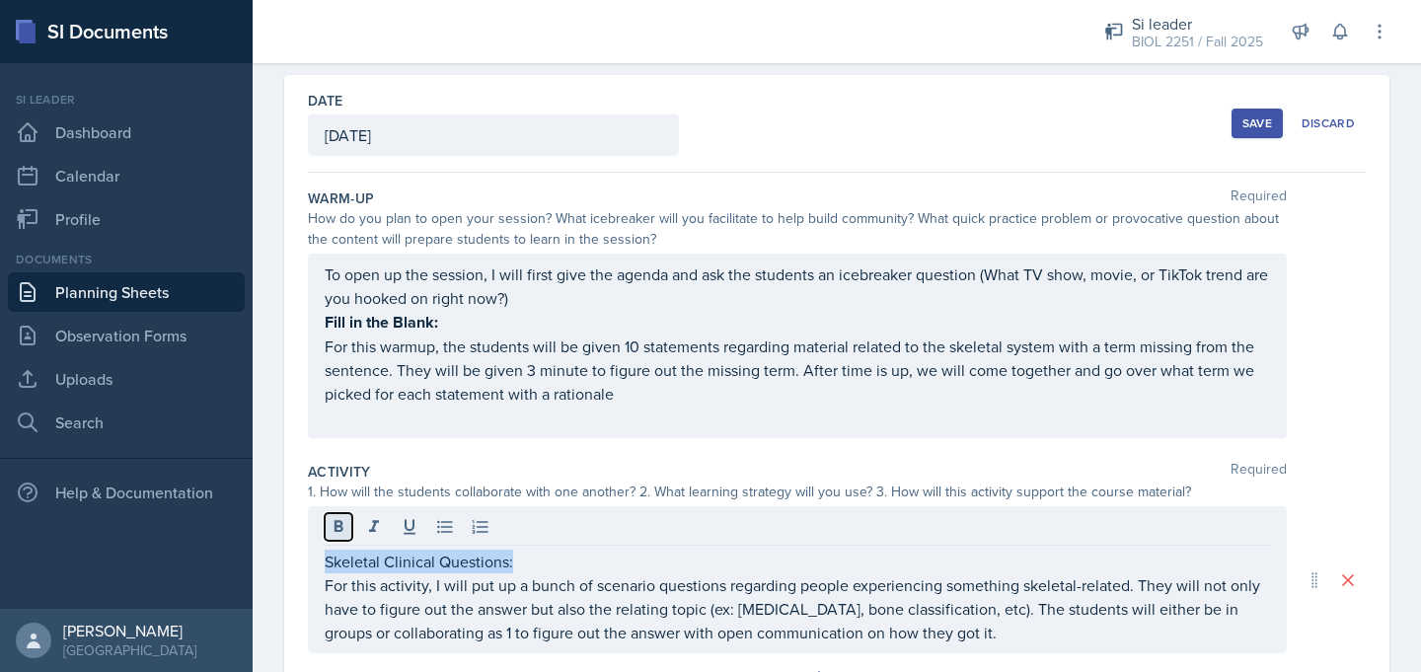
click at [346, 519] on icon at bounding box center [339, 527] width 20 height 20
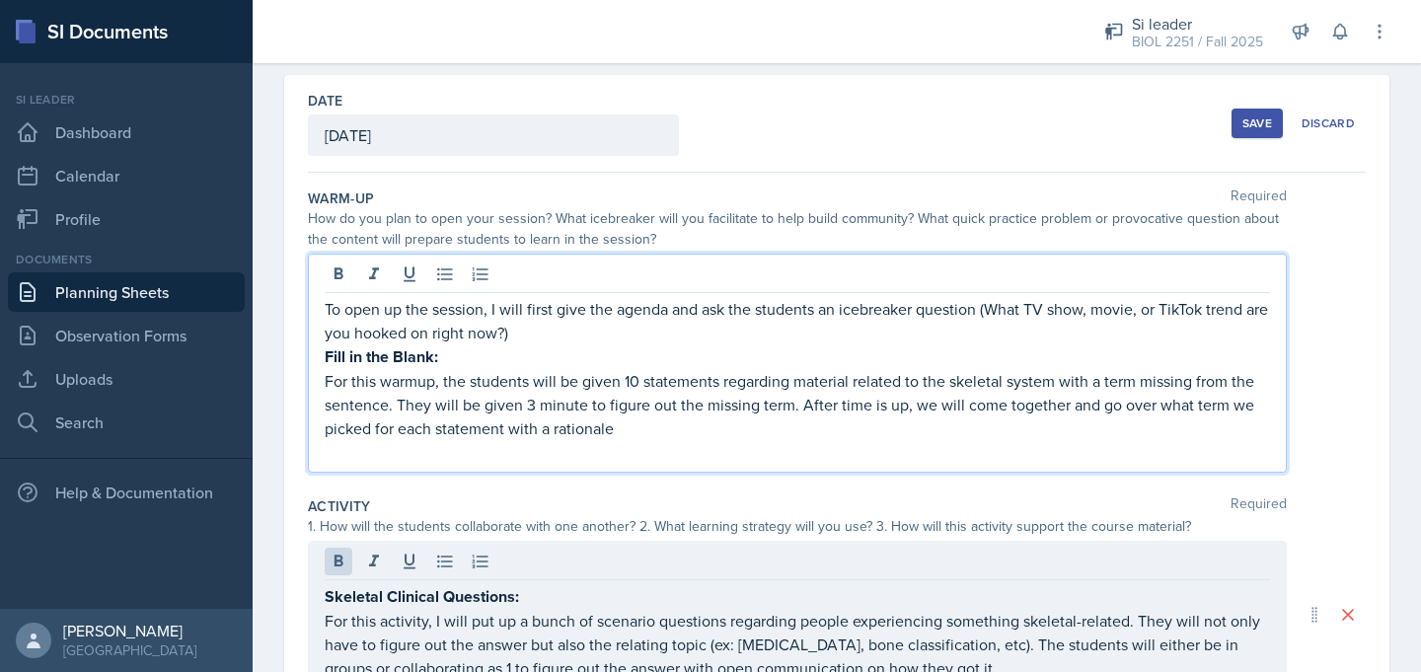
scroll to position [114, 0]
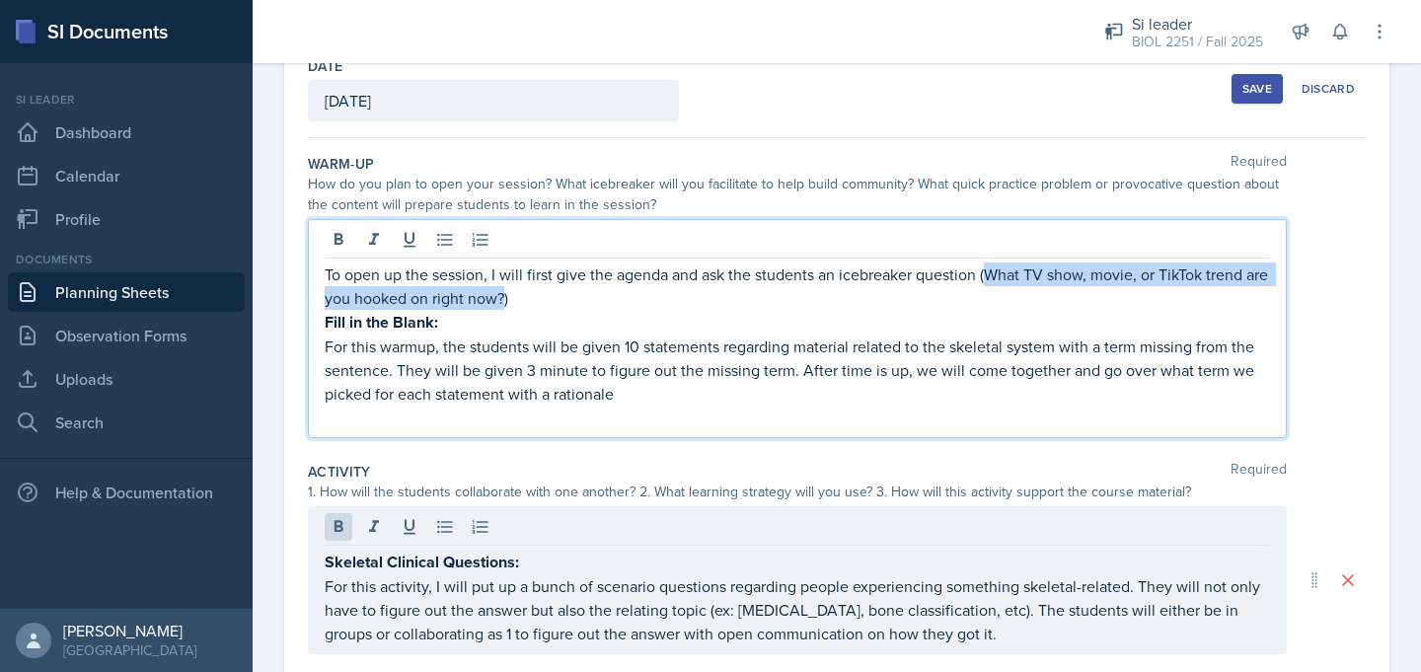
drag, startPoint x: 530, startPoint y: 301, endPoint x: 988, endPoint y: 279, distance: 458.4
click at [988, 279] on p "To open up the session, I will first give the agenda and ask the students an ic…" at bounding box center [797, 285] width 945 height 47
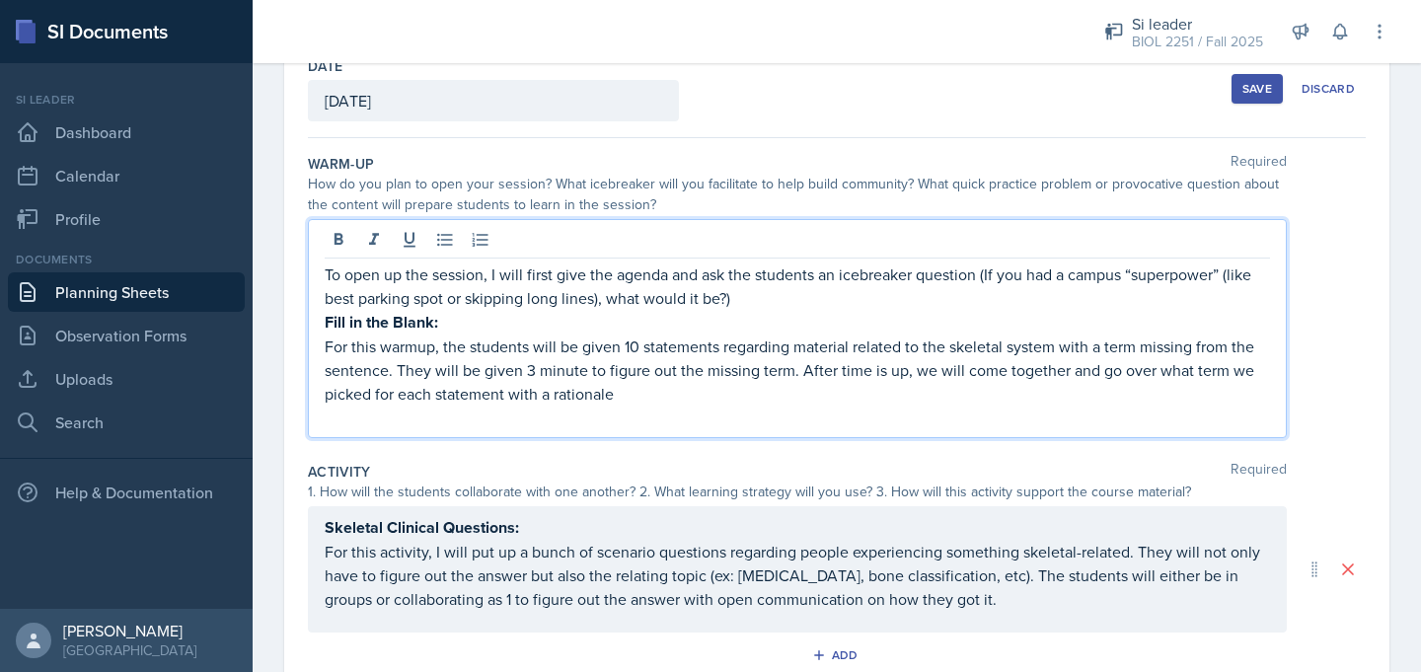
click at [605, 302] on p "To open up the session, I will first give the agenda and ask the students an ic…" at bounding box center [797, 285] width 945 height 47
click at [1253, 85] on div "Save" at bounding box center [1257, 89] width 30 height 16
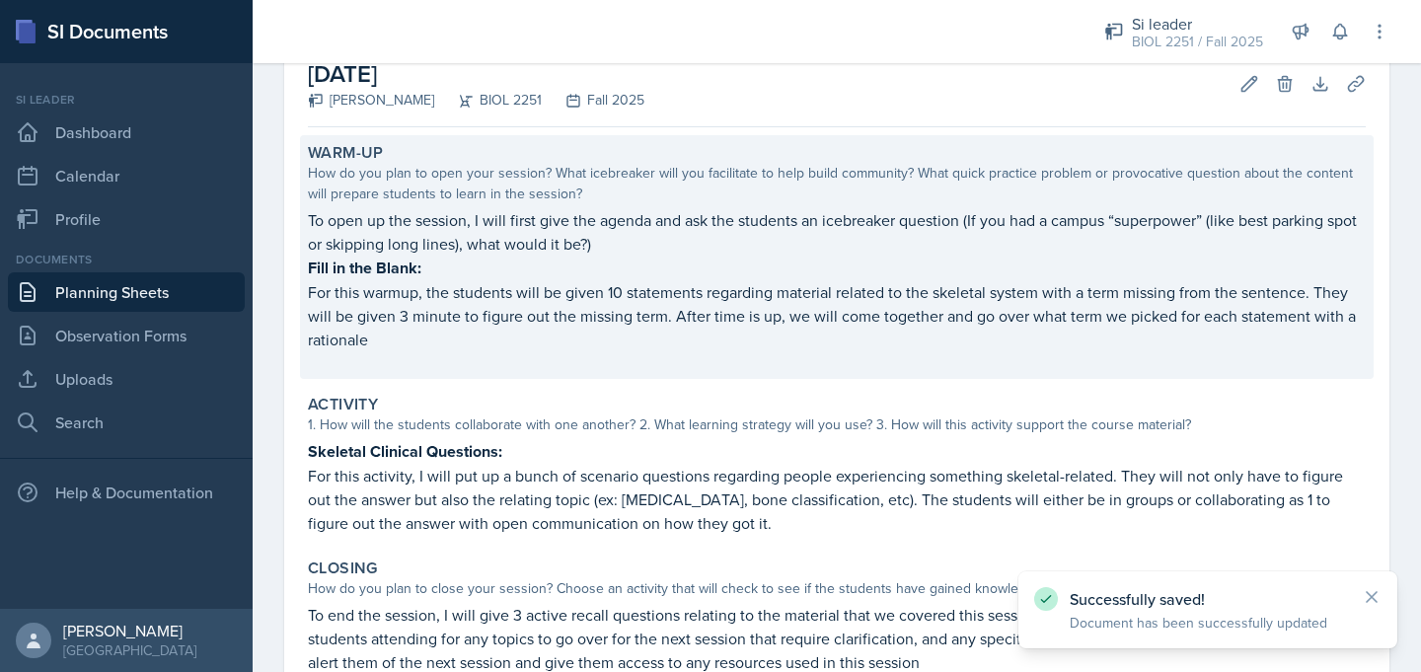
scroll to position [339, 0]
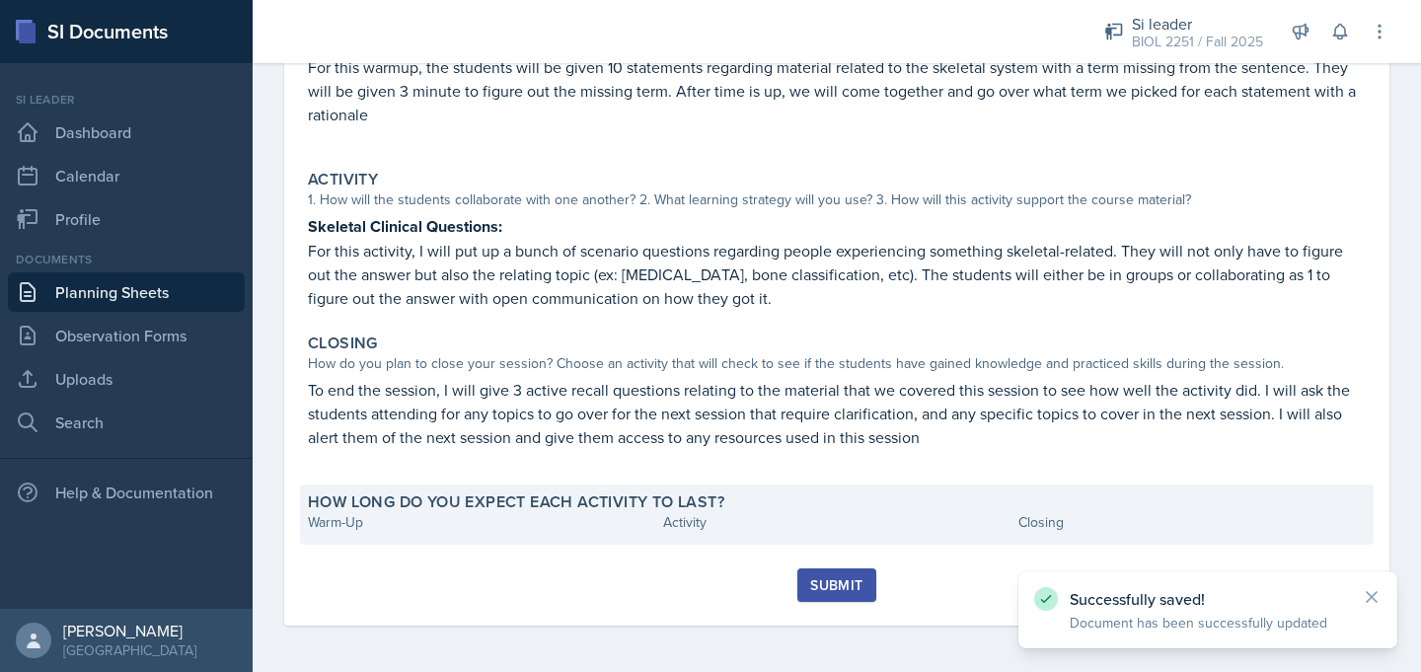
click at [660, 522] on div "Warm-Up Activity Closing" at bounding box center [837, 522] width 1058 height 21
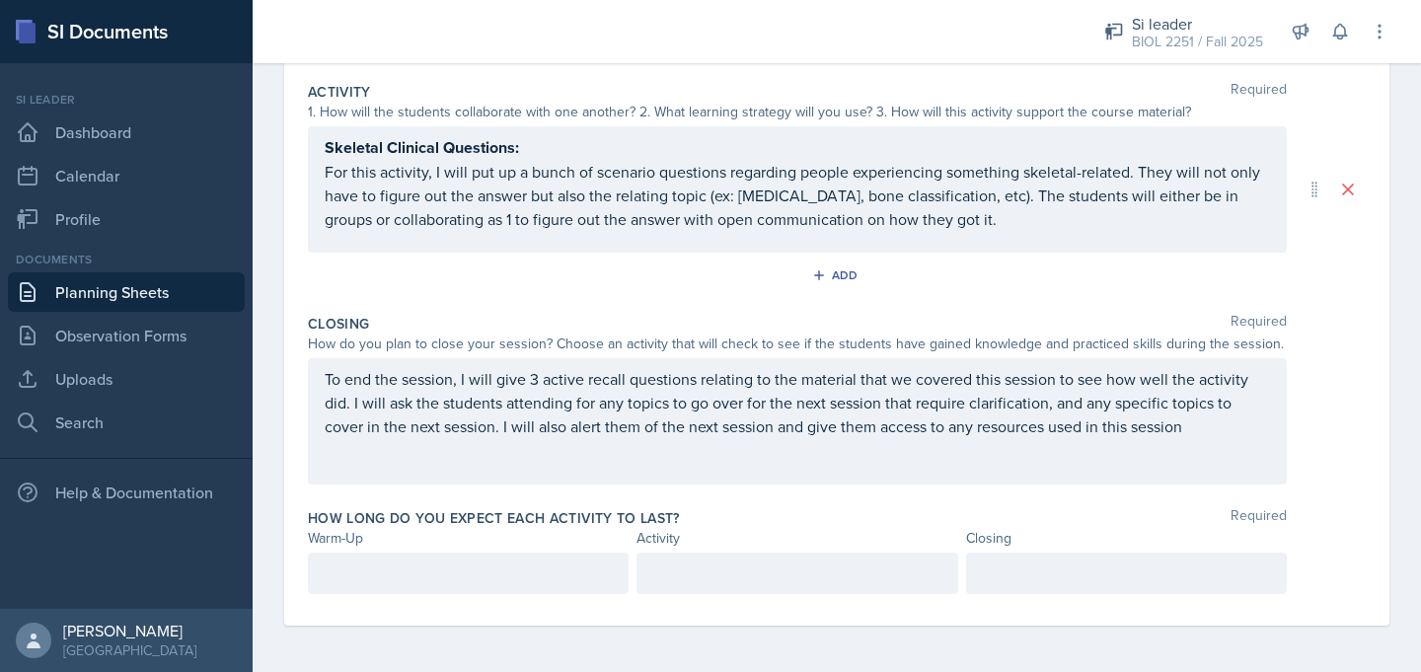
click at [401, 578] on p at bounding box center [468, 573] width 287 height 24
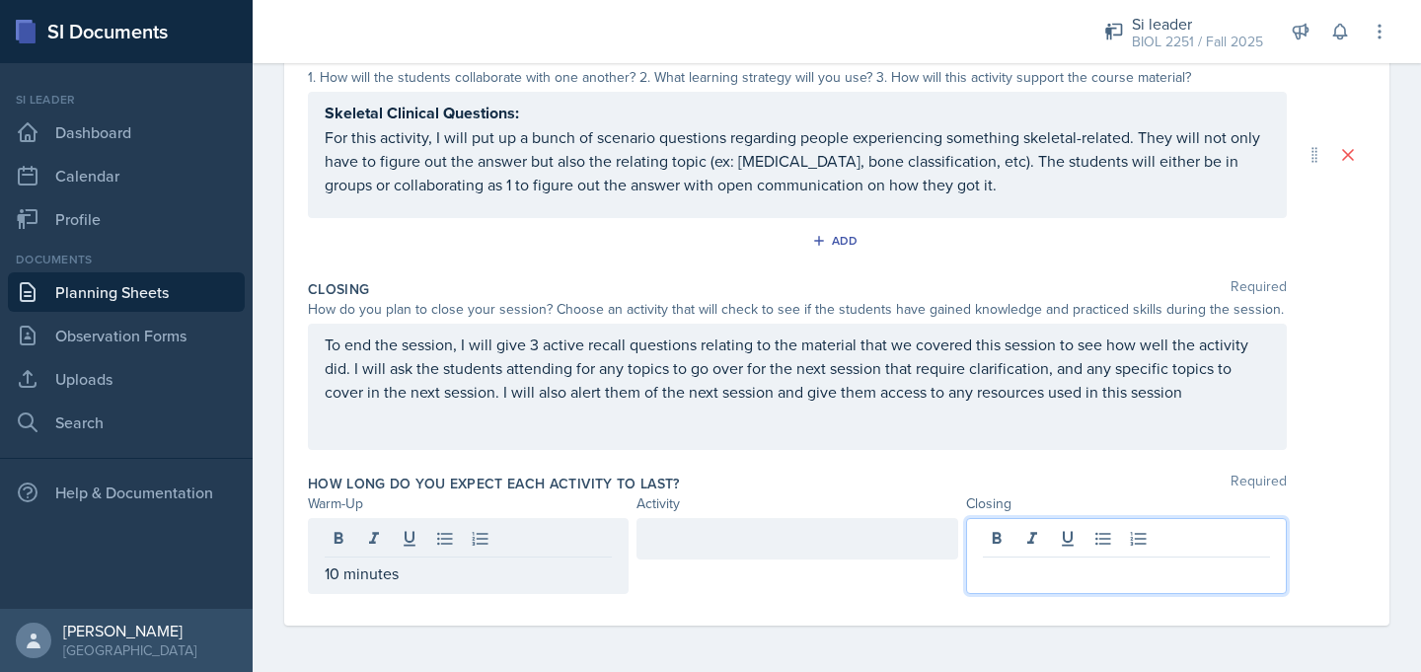
drag, startPoint x: 990, startPoint y: 538, endPoint x: 977, endPoint y: 538, distance: 12.8
click at [990, 538] on div at bounding box center [1126, 556] width 321 height 76
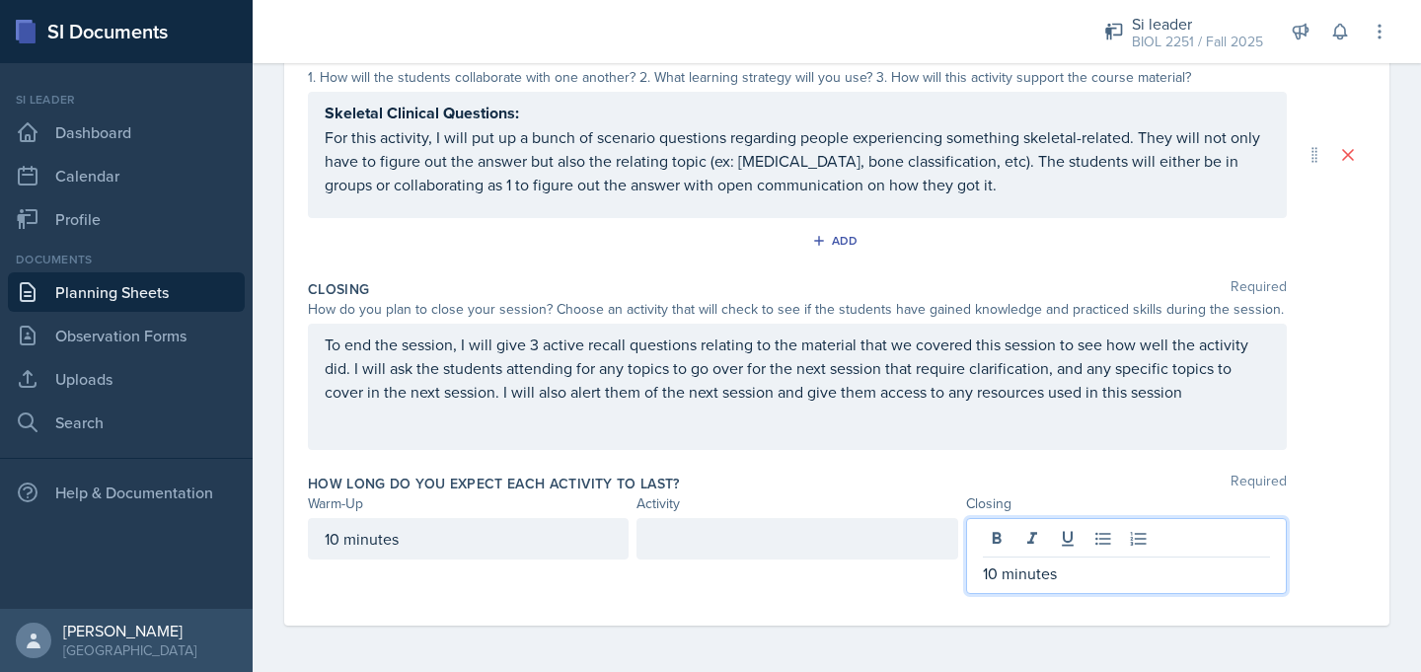
click at [698, 541] on div at bounding box center [796, 538] width 321 height 41
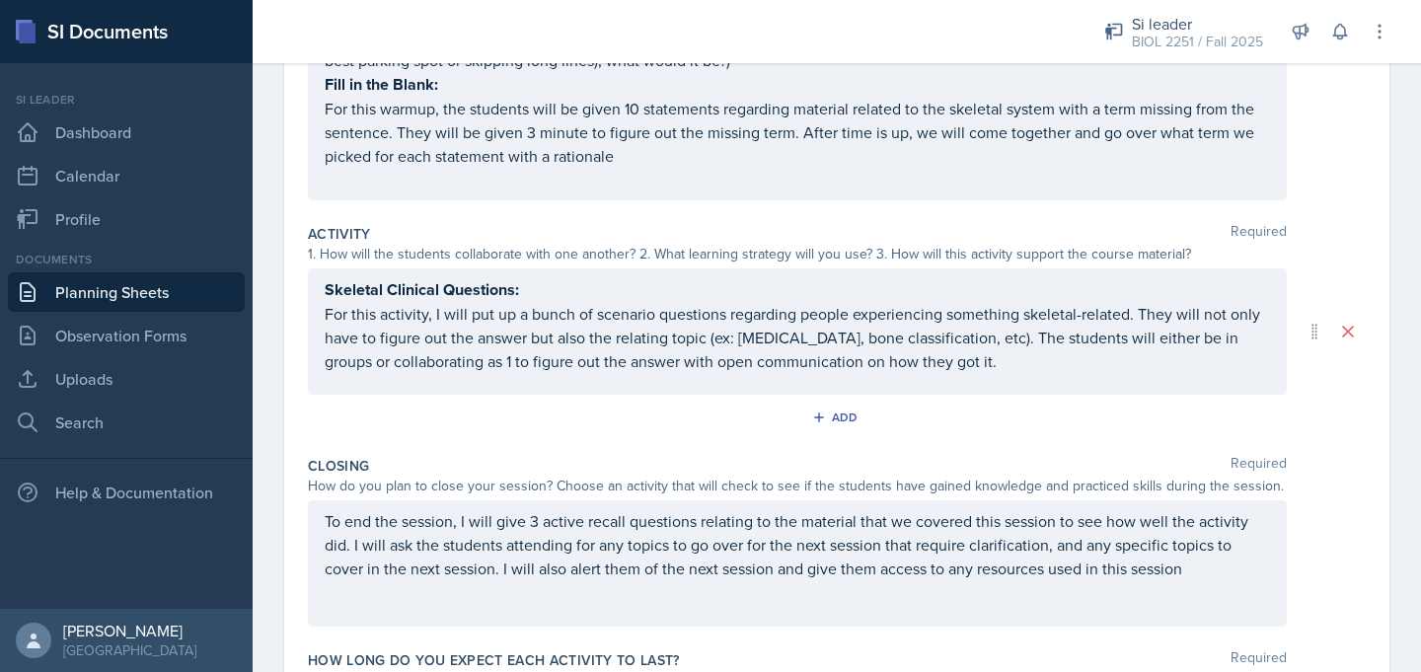
scroll to position [0, 0]
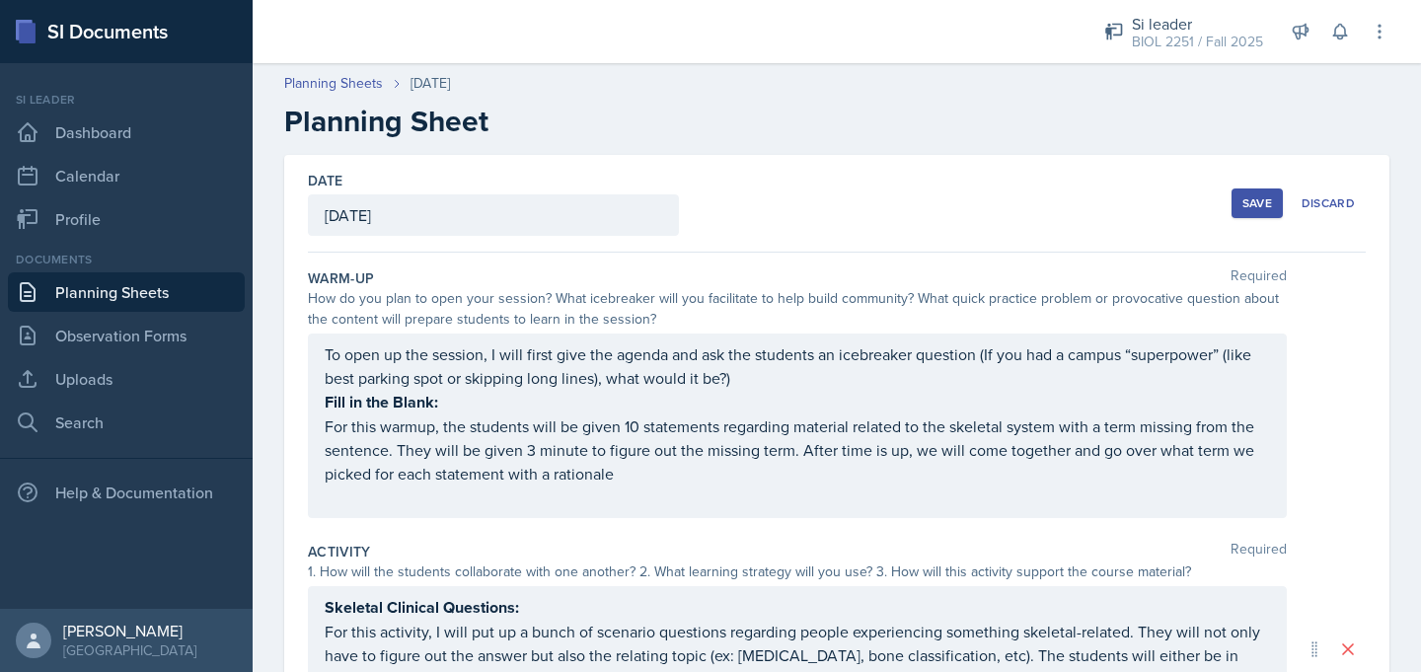
click at [1245, 212] on button "Save" at bounding box center [1256, 203] width 51 height 30
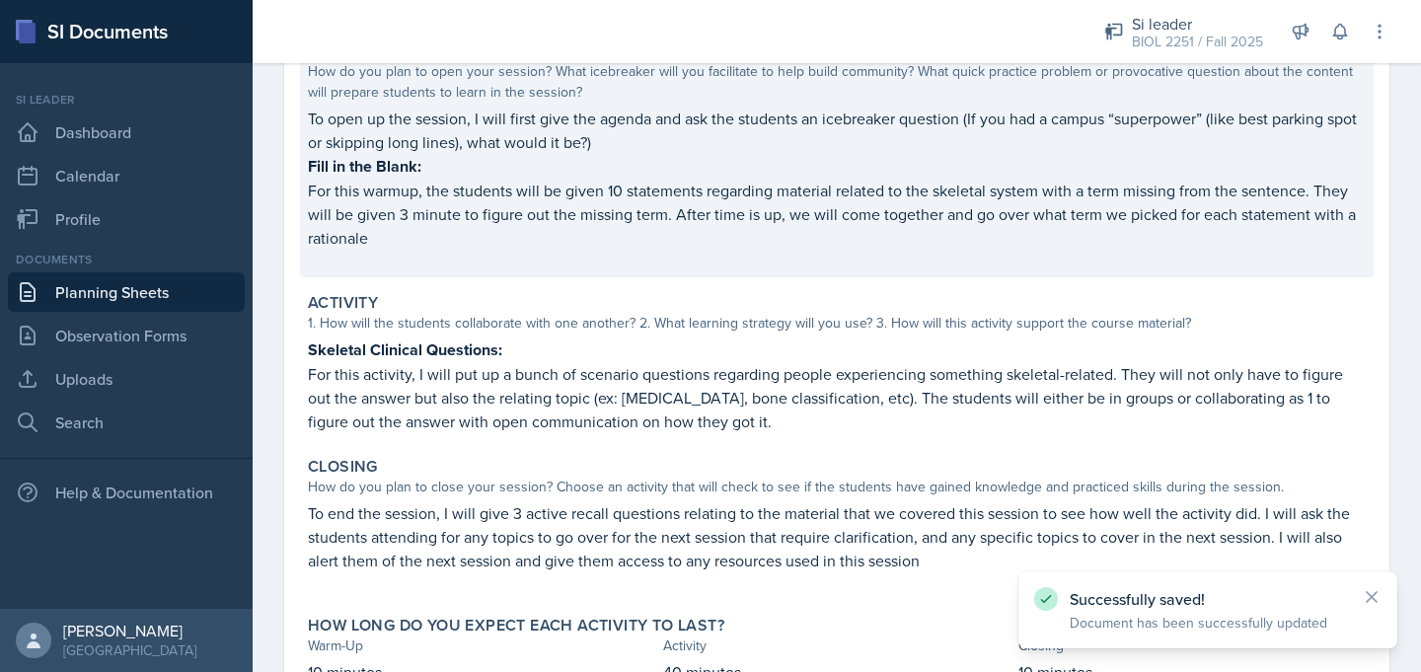
scroll to position [363, 0]
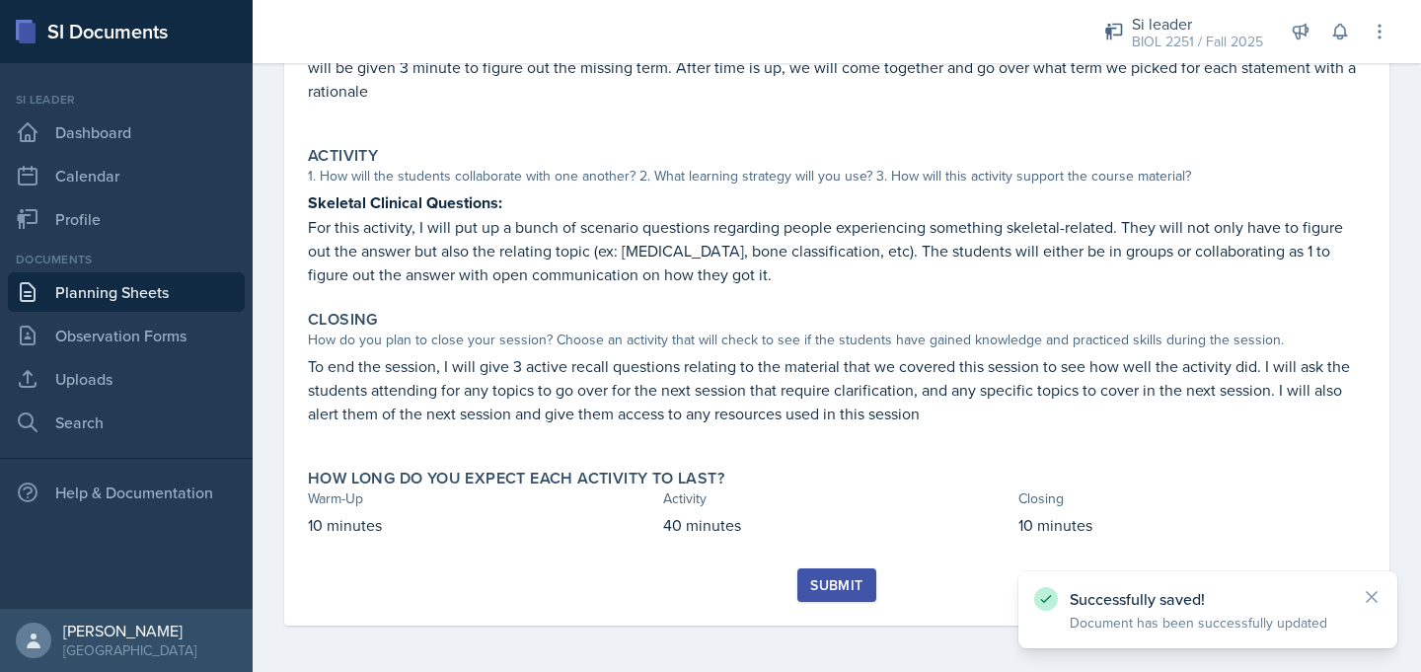
click at [834, 590] on div "Submit" at bounding box center [836, 585] width 52 height 16
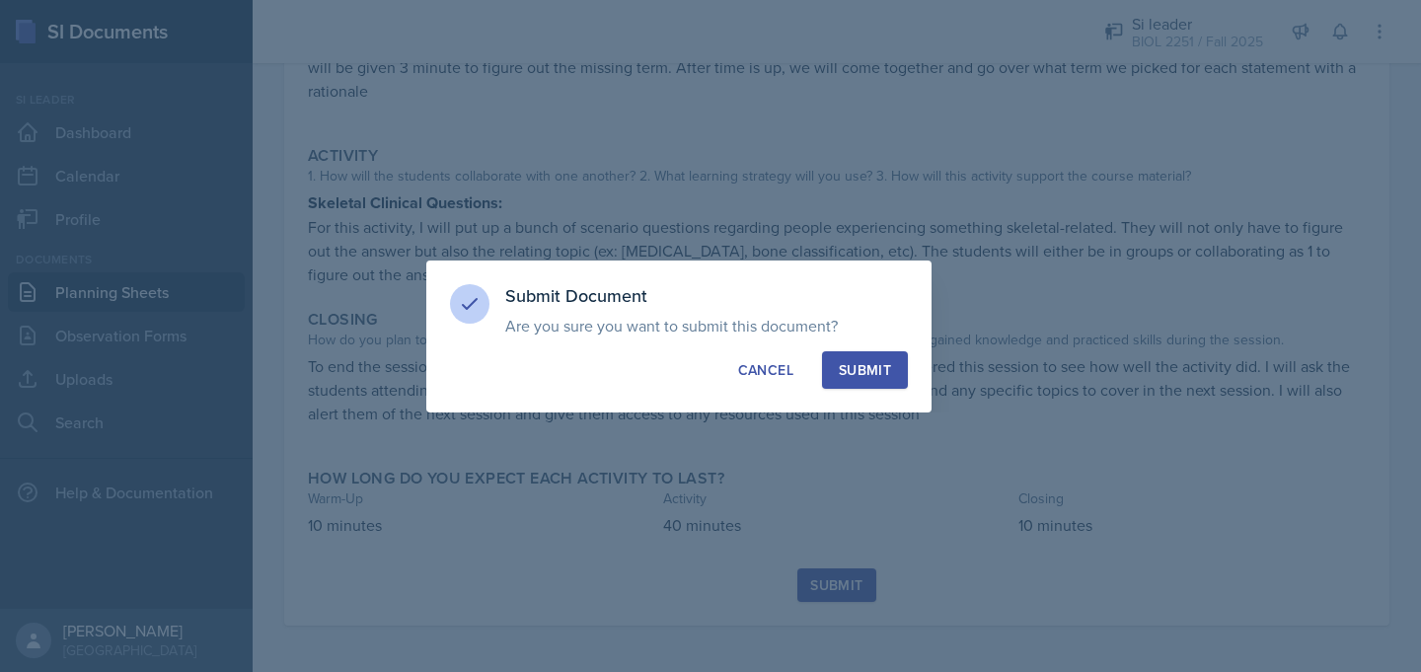
click at [845, 365] on div "Submit" at bounding box center [865, 370] width 52 height 20
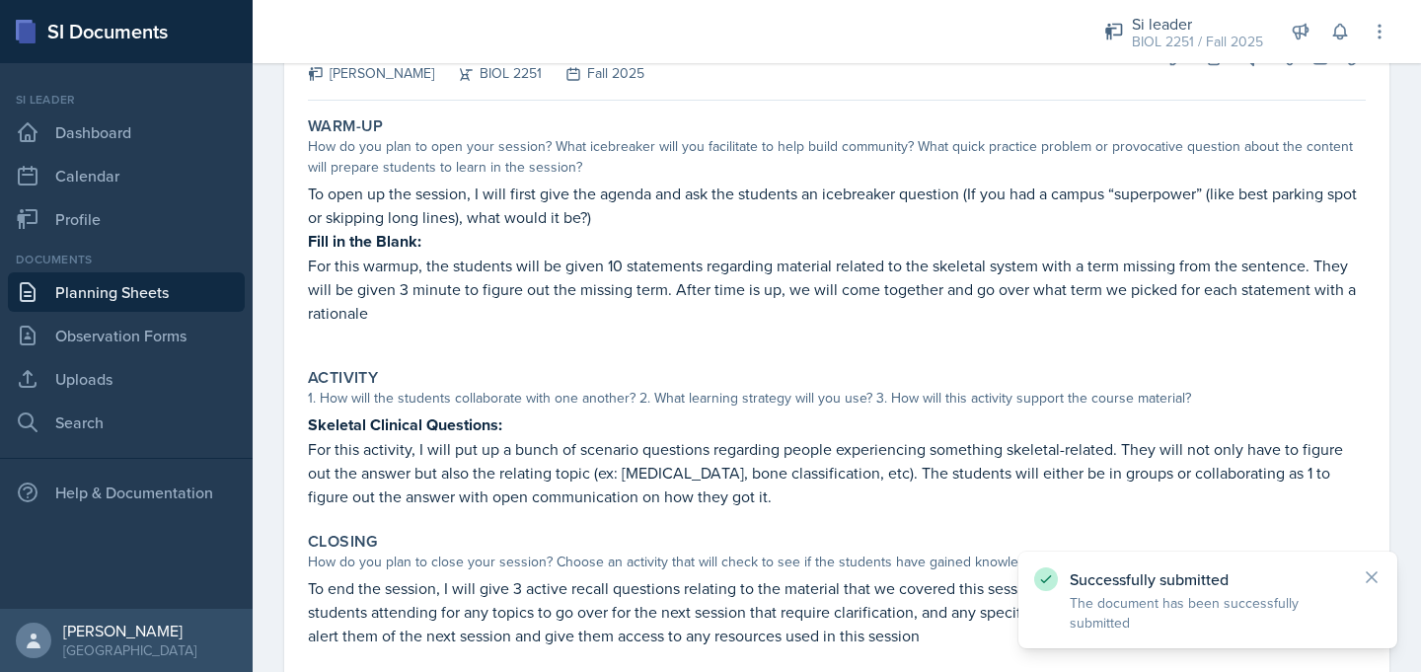
scroll to position [0, 0]
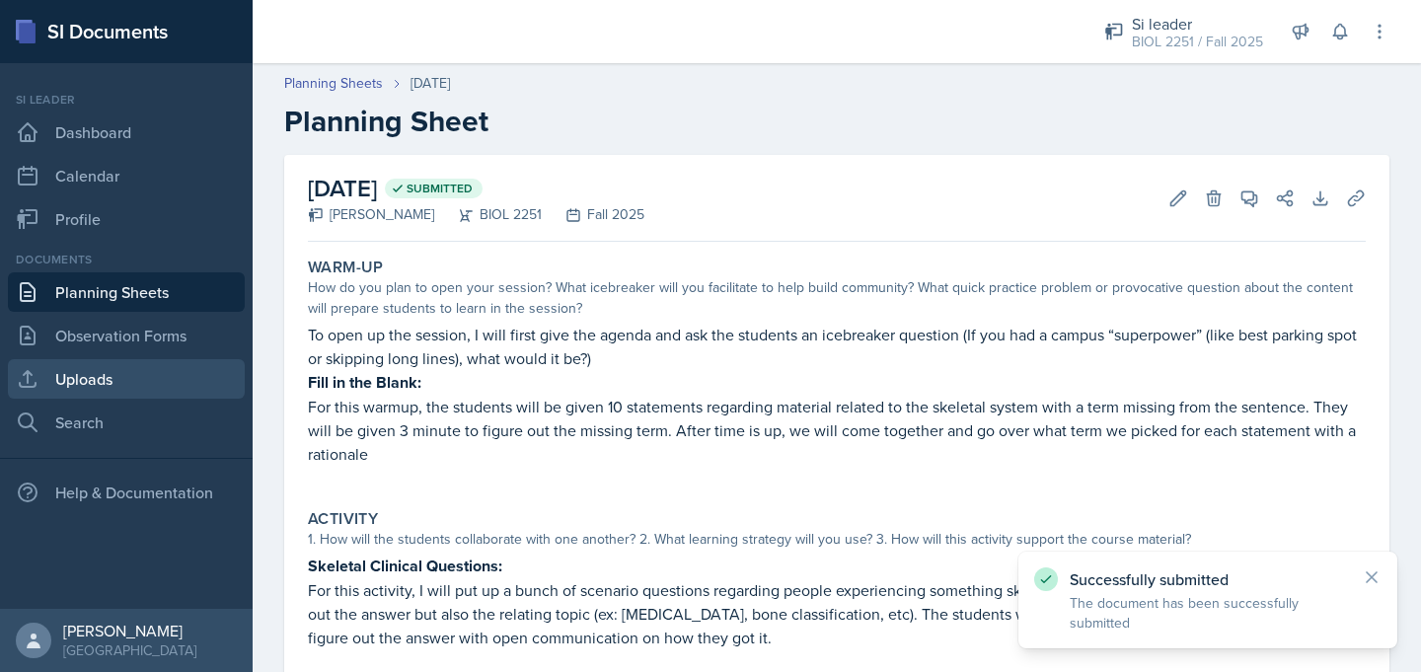
click at [94, 389] on link "Uploads" at bounding box center [126, 378] width 237 height 39
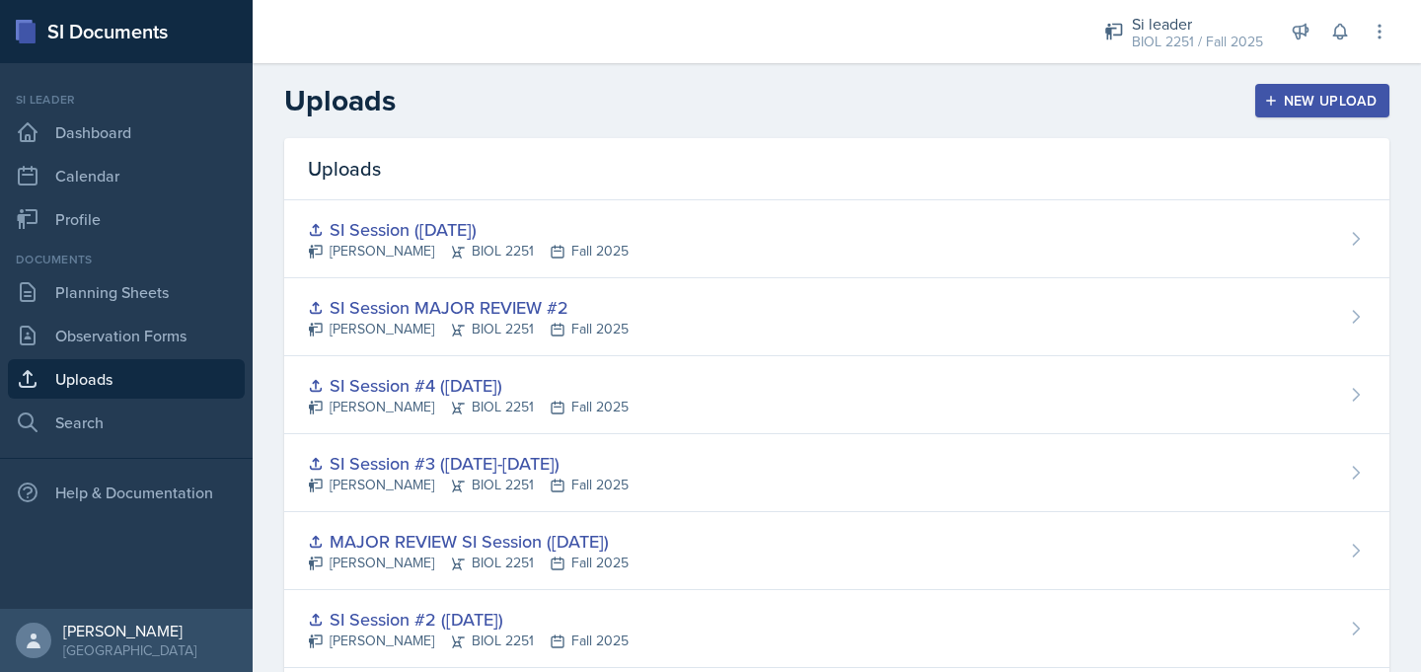
click at [1288, 106] on div "New Upload" at bounding box center [1323, 101] width 110 height 16
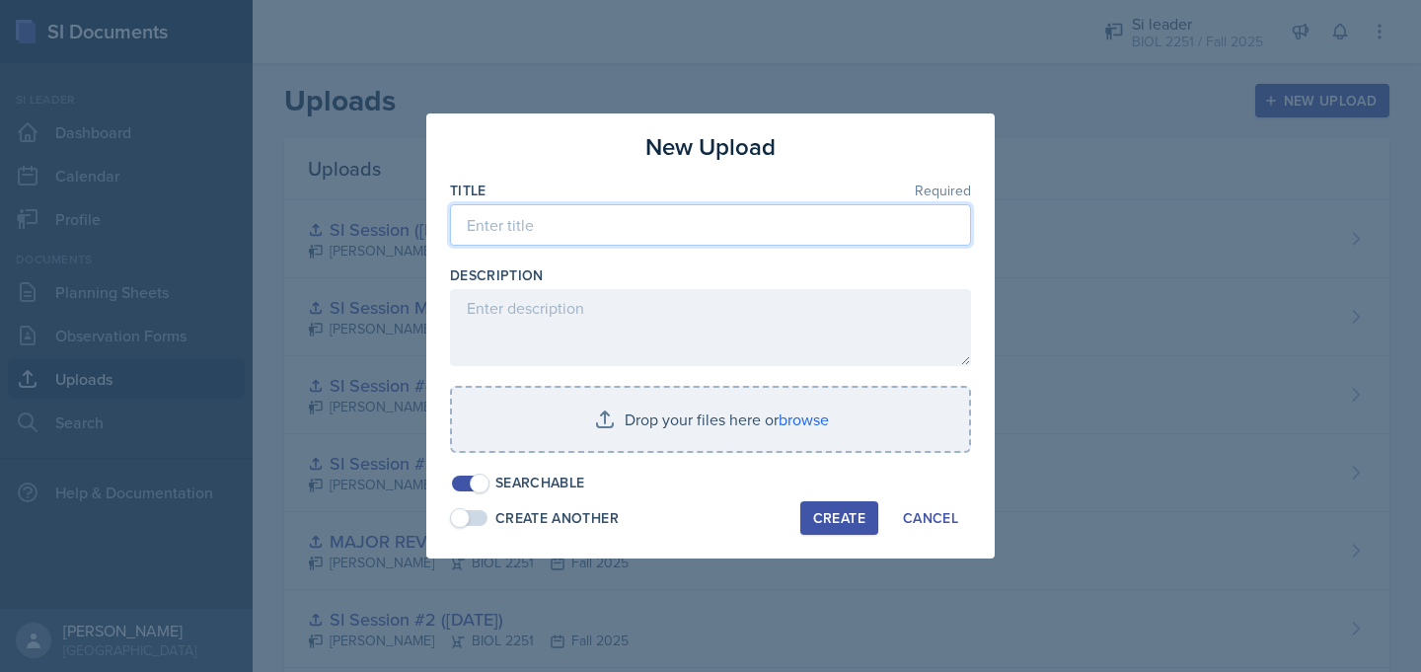
click at [810, 240] on input at bounding box center [710, 224] width 521 height 41
type input "B"
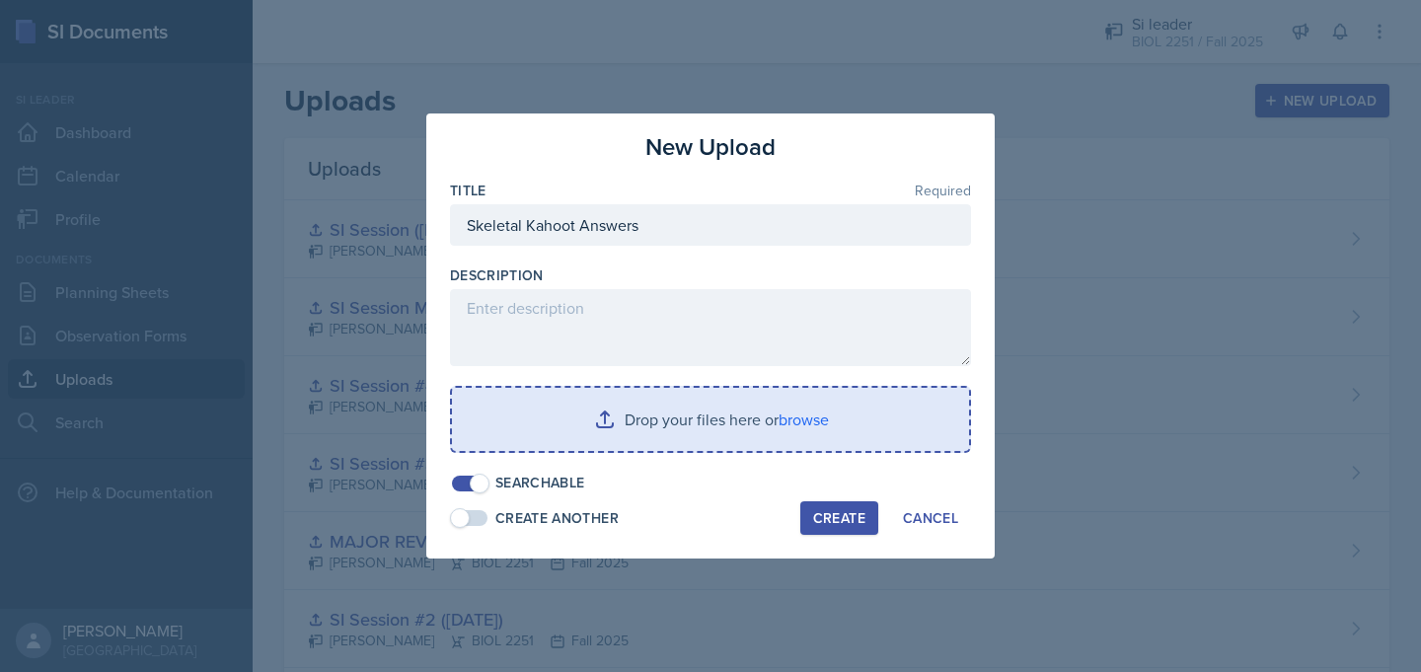
click at [697, 432] on input "file" at bounding box center [710, 419] width 517 height 63
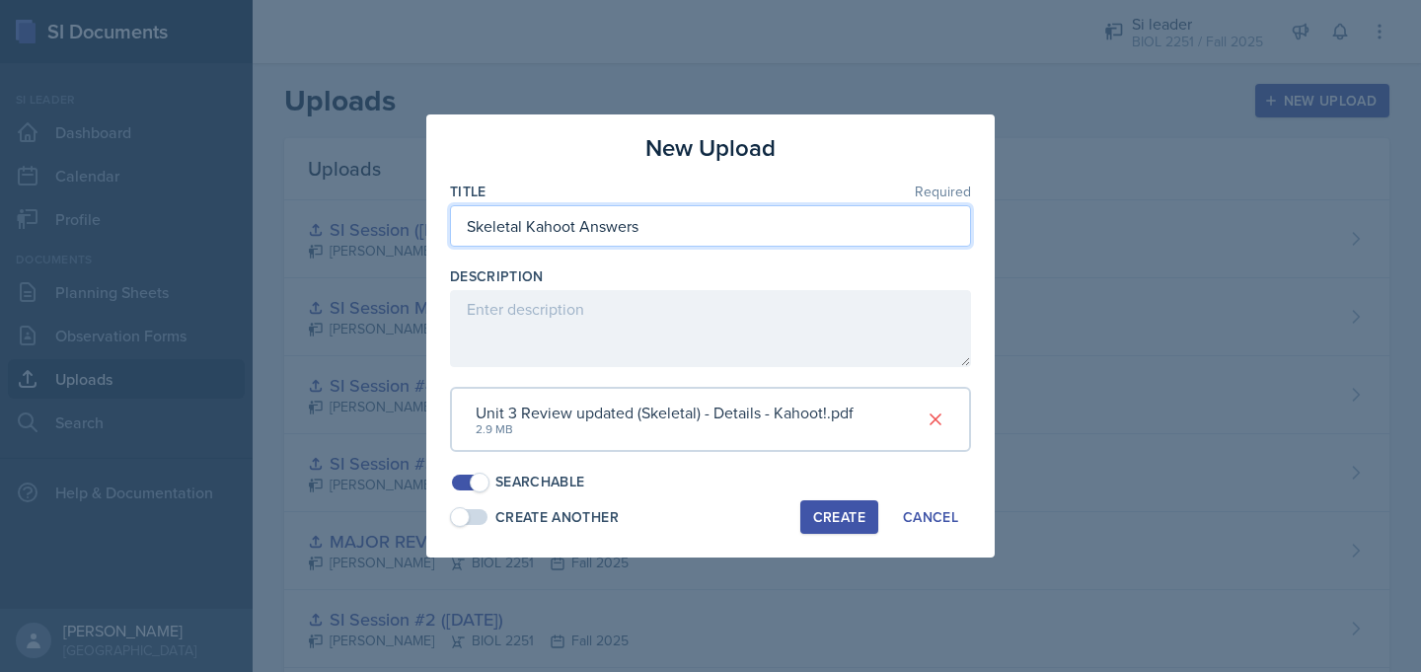
click at [581, 236] on input "Skeletal Kahoot Answers" at bounding box center [710, 225] width 521 height 41
type input "Skeletal Kahoot Questions and Answers"
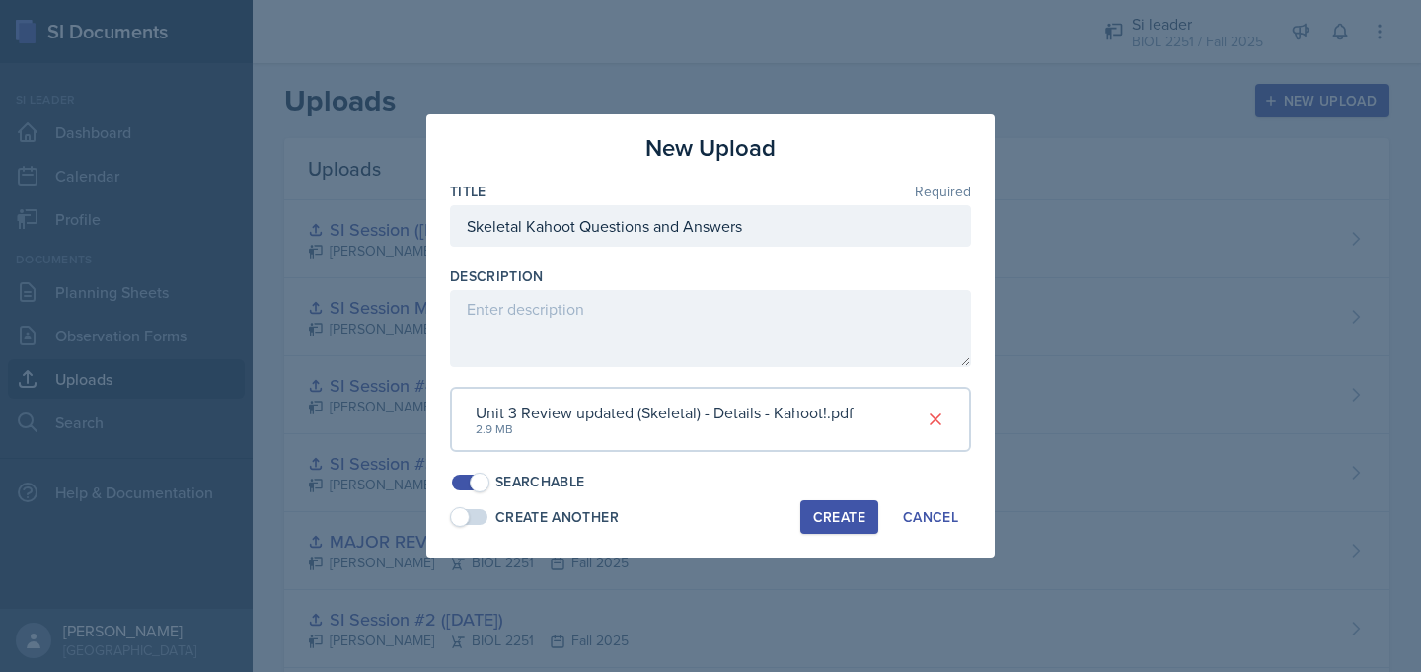
click at [810, 512] on button "Create" at bounding box center [839, 517] width 78 height 34
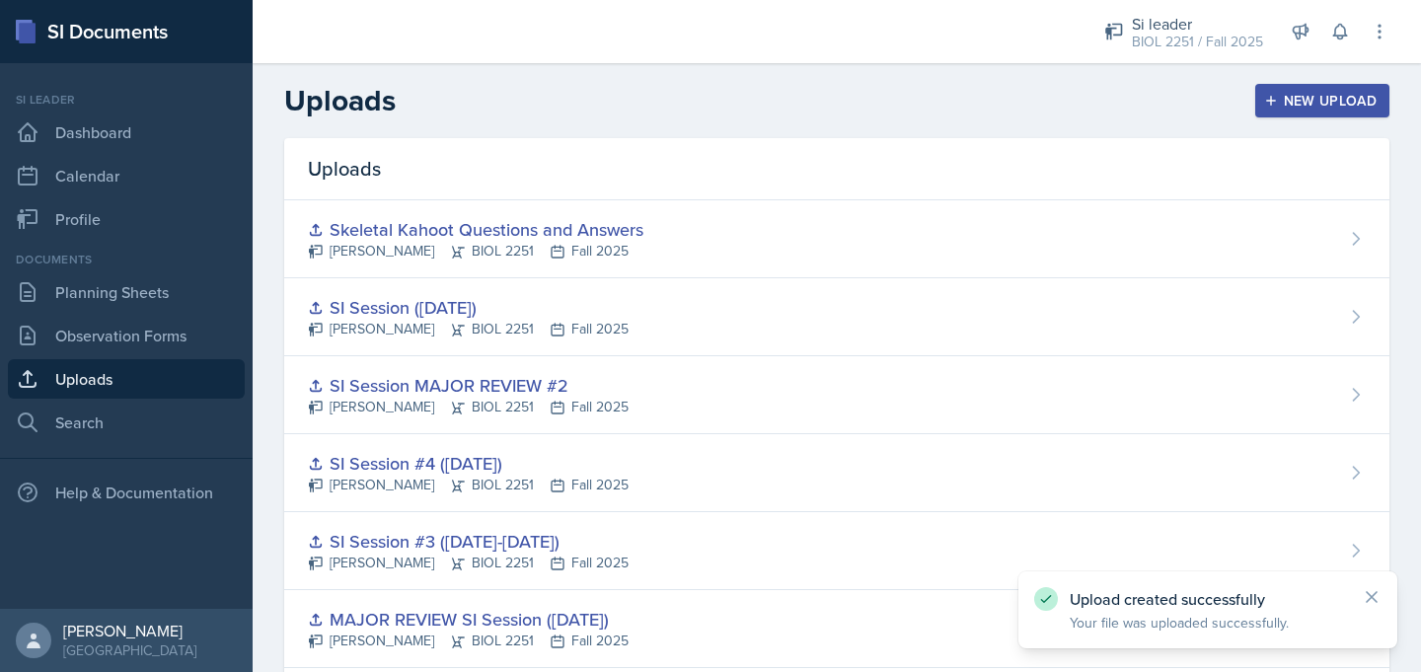
click at [1293, 105] on div "New Upload" at bounding box center [1323, 101] width 110 height 16
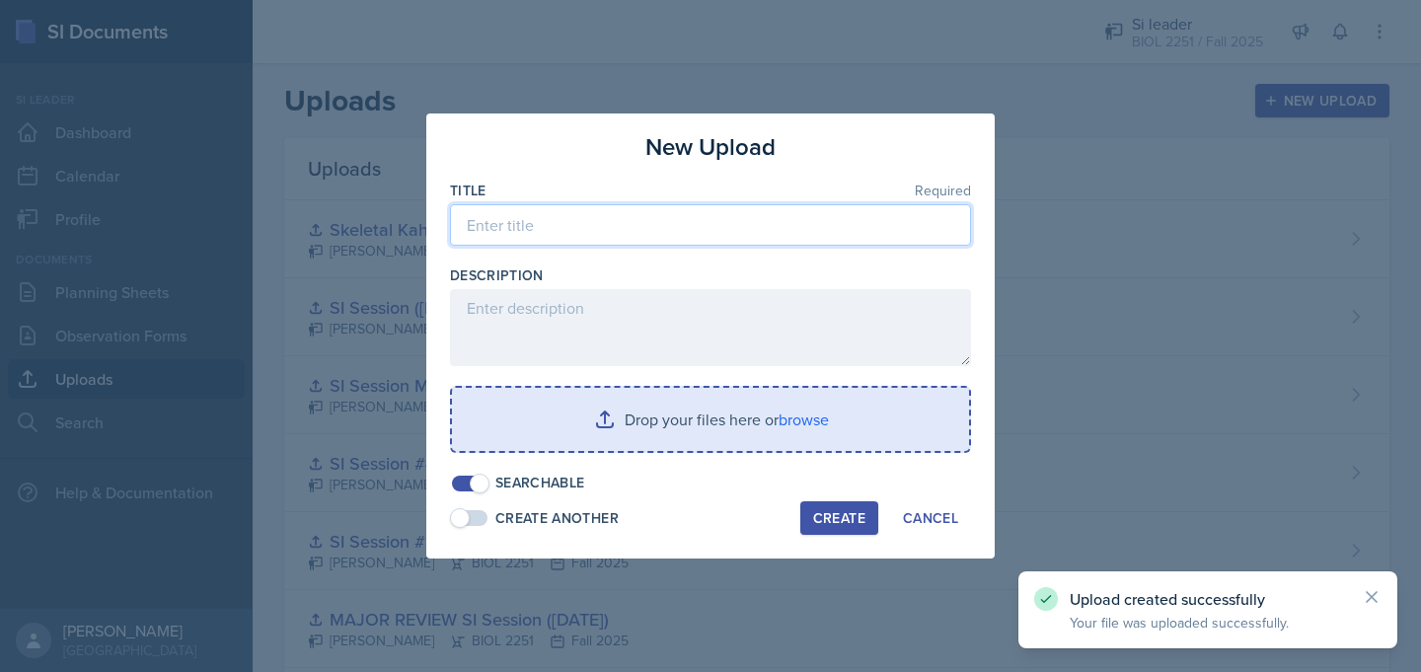
click at [925, 224] on input at bounding box center [710, 224] width 521 height 41
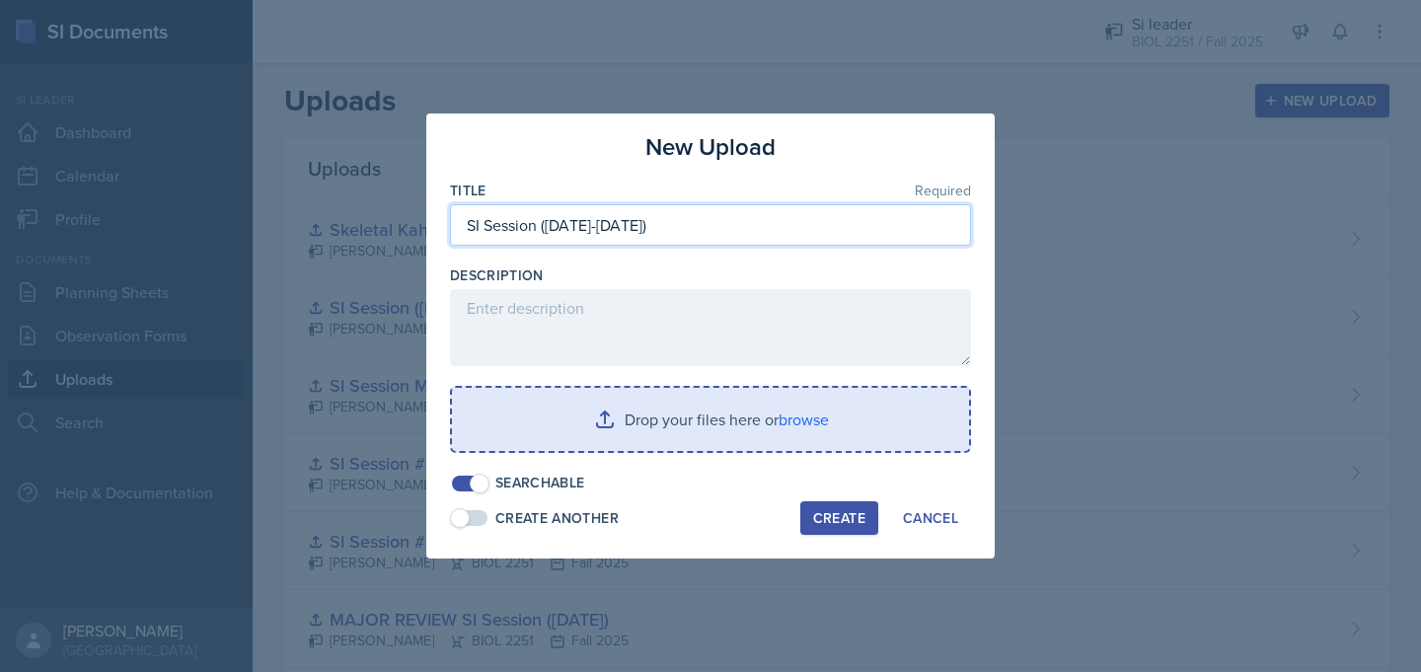
type input "SI Session ([DATE]-[DATE])"
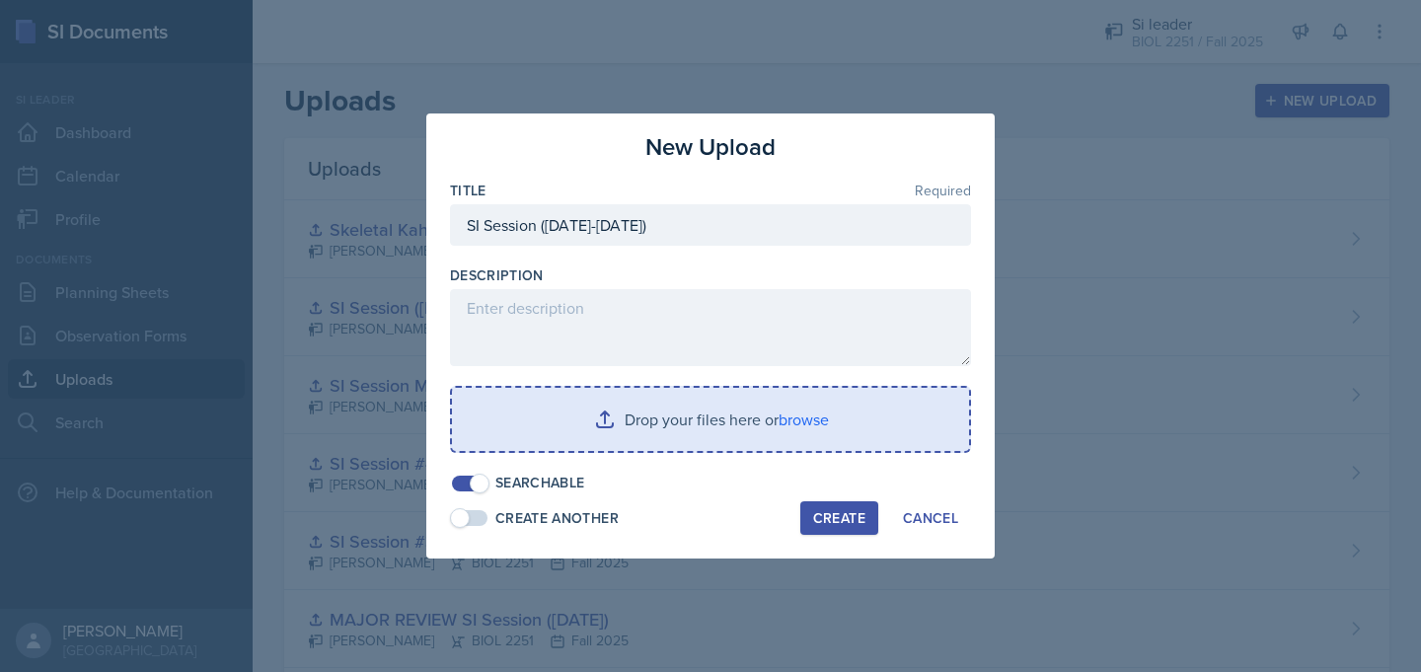
click at [851, 518] on div "Create" at bounding box center [839, 518] width 52 height 16
click at [788, 407] on input "file" at bounding box center [710, 419] width 517 height 63
click at [702, 404] on input "file" at bounding box center [710, 419] width 517 height 63
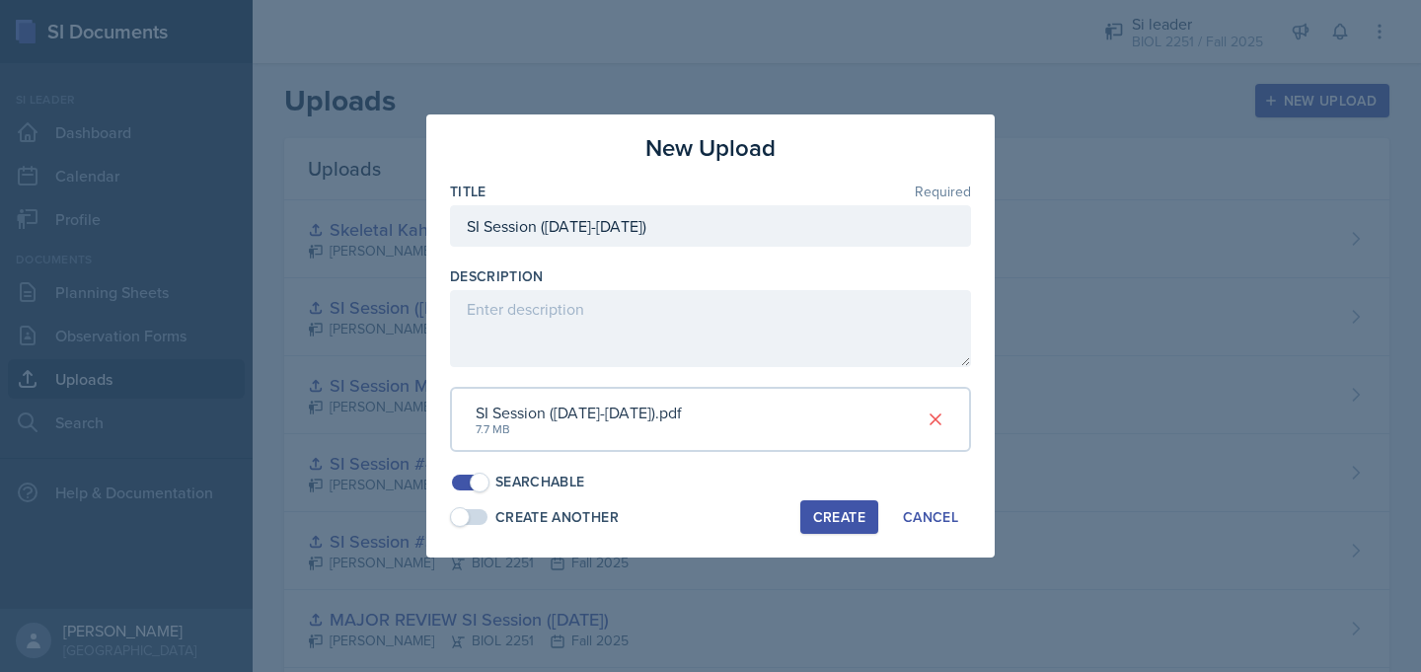
click at [837, 519] on div "Create" at bounding box center [839, 517] width 52 height 16
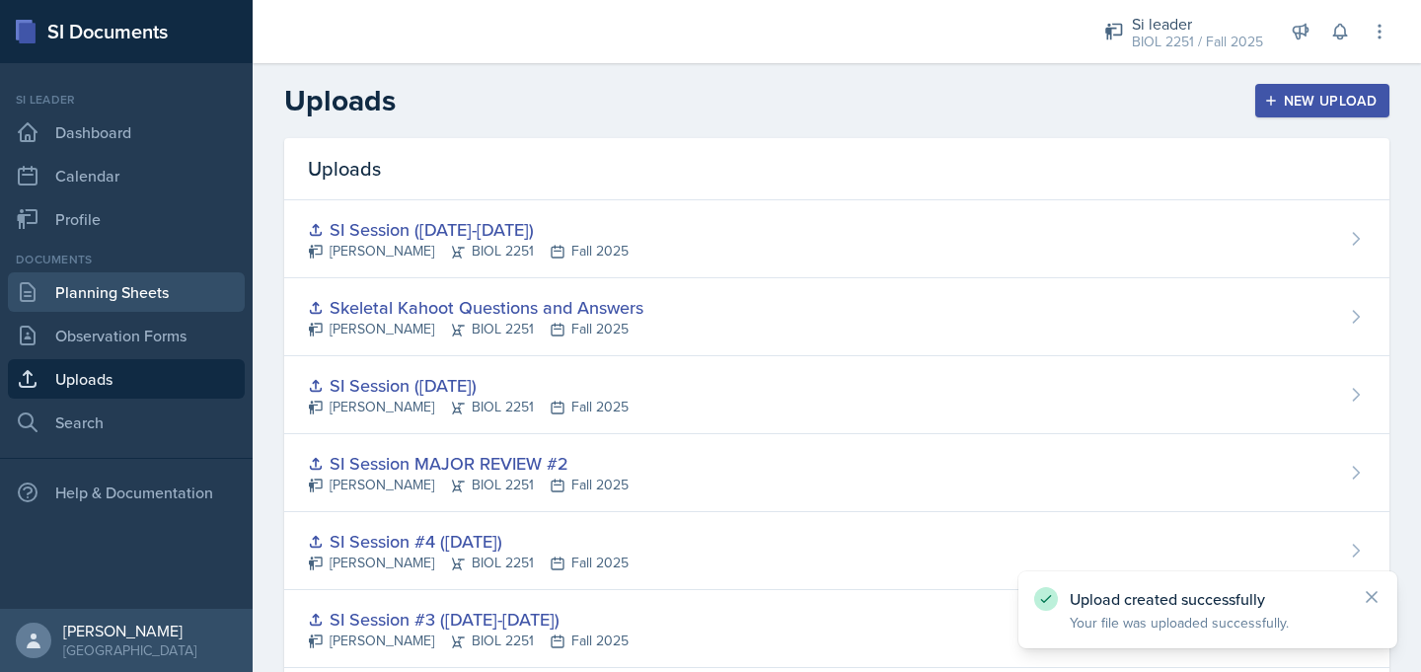
click at [180, 296] on link "Planning Sheets" at bounding box center [126, 291] width 237 height 39
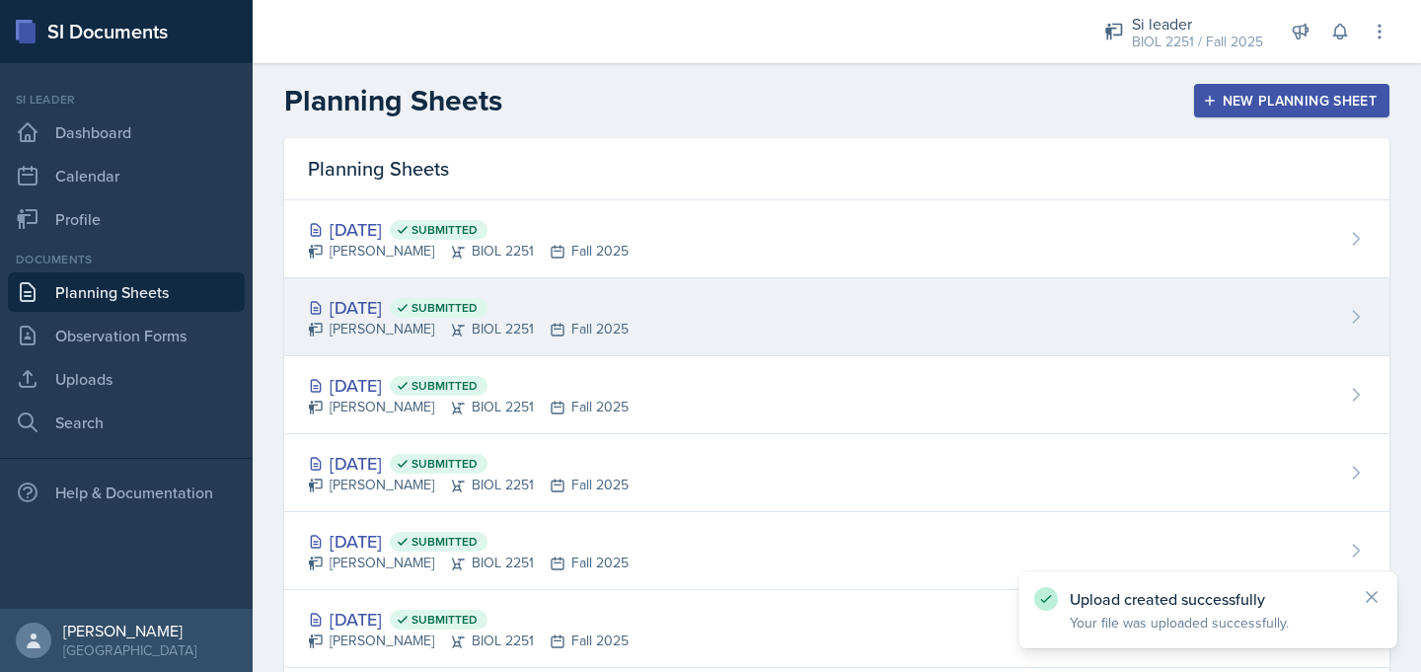
click at [420, 306] on div "[DATE] Submitted" at bounding box center [468, 307] width 321 height 27
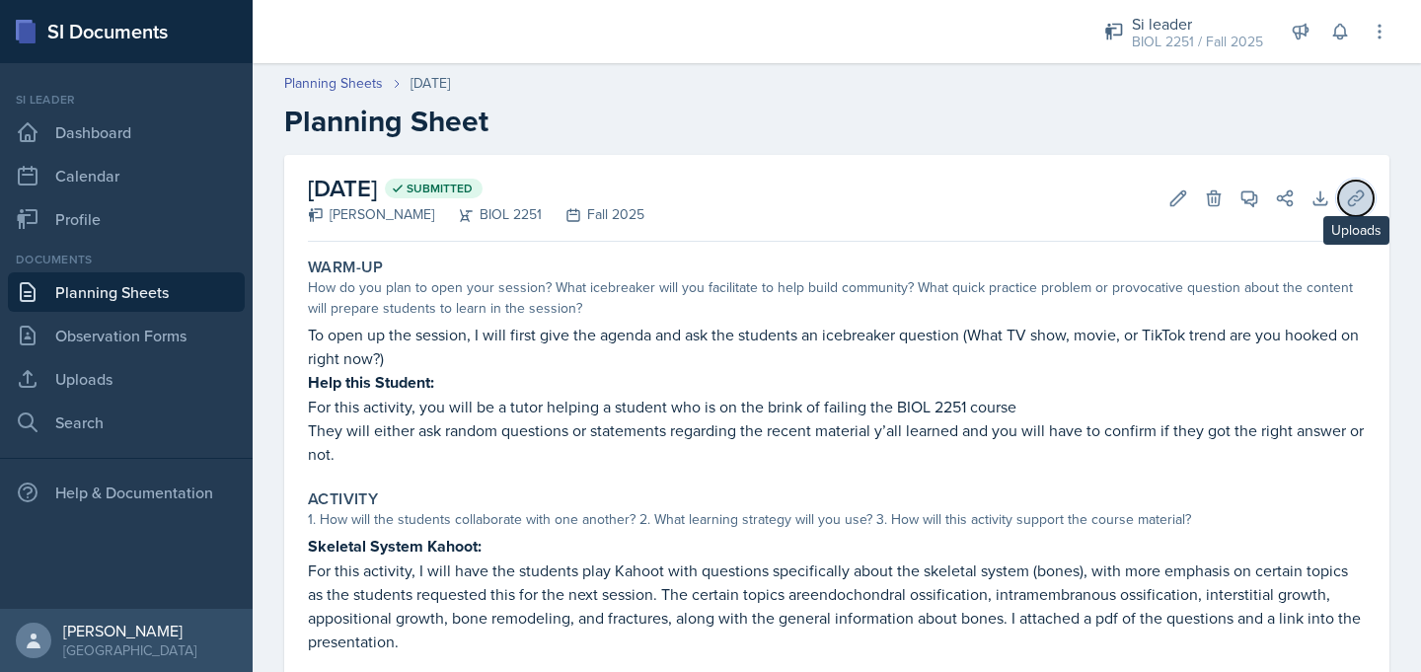
click at [1353, 210] on button "Uploads" at bounding box center [1356, 199] width 36 height 36
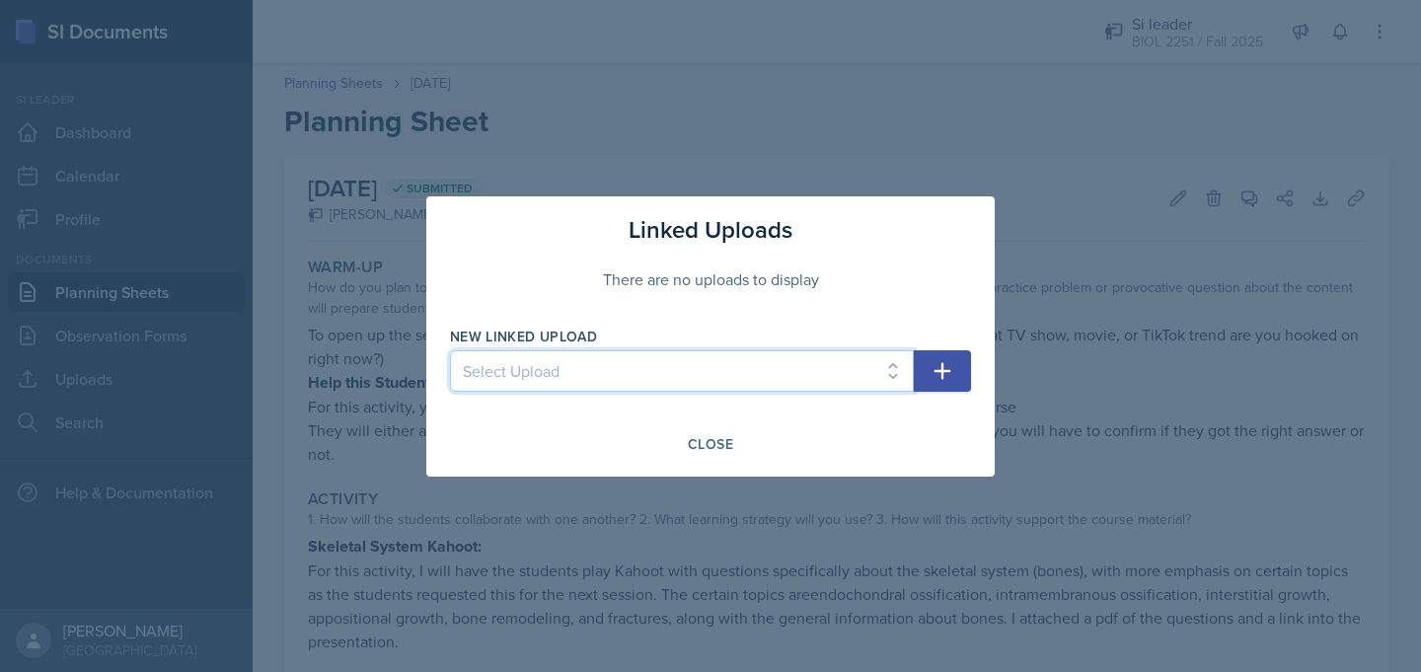
click at [886, 357] on select "Select Upload Mock Session ([DATE]) SI Session ([DATE]-[DATE]) SI Session #2 ([…" at bounding box center [682, 370] width 464 height 41
select select "07ec34eb-7b07-438e-85e5-69e3724cf2d0"
click at [450, 350] on select "Select Upload Mock Session ([DATE]) SI Session ([DATE]-[DATE]) SI Session #2 ([…" at bounding box center [682, 370] width 464 height 41
click at [940, 361] on icon "button" at bounding box center [942, 371] width 24 height 24
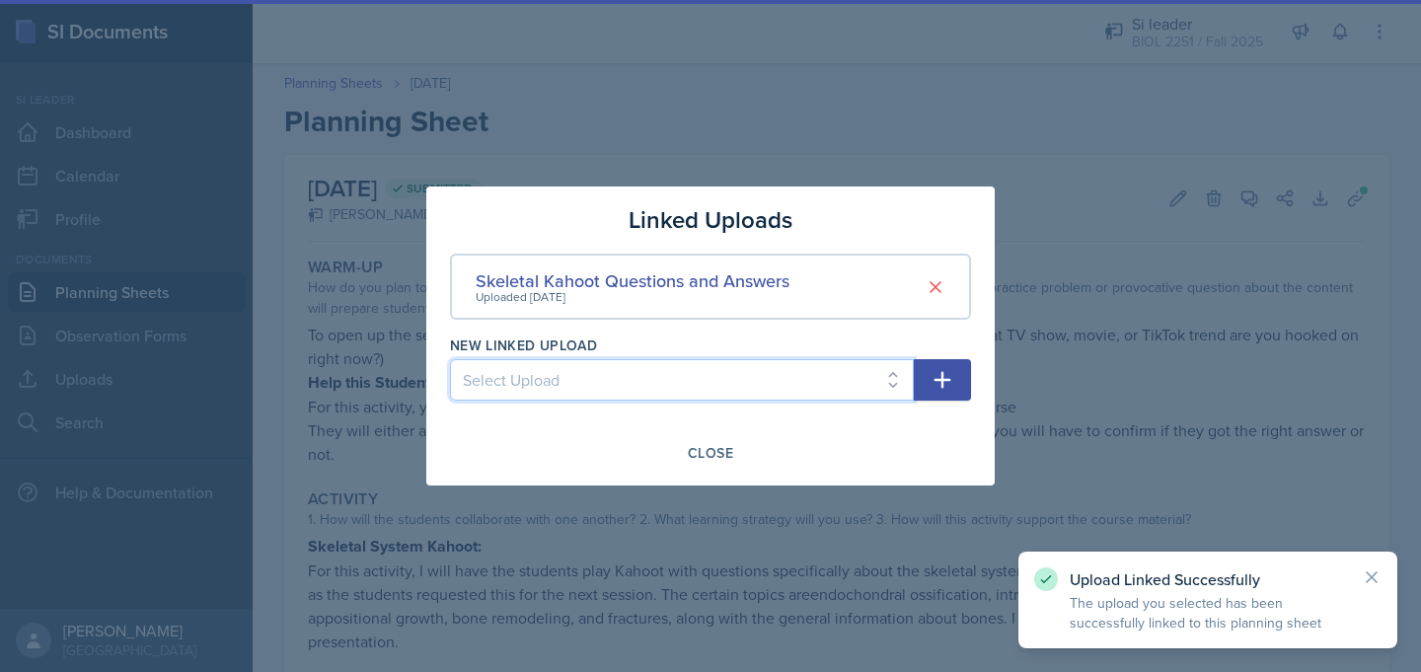
click at [892, 385] on select "Select Upload Mock Session ([DATE]) SI Session ([DATE]-[DATE]) SI Session #2 ([…" at bounding box center [682, 379] width 464 height 41
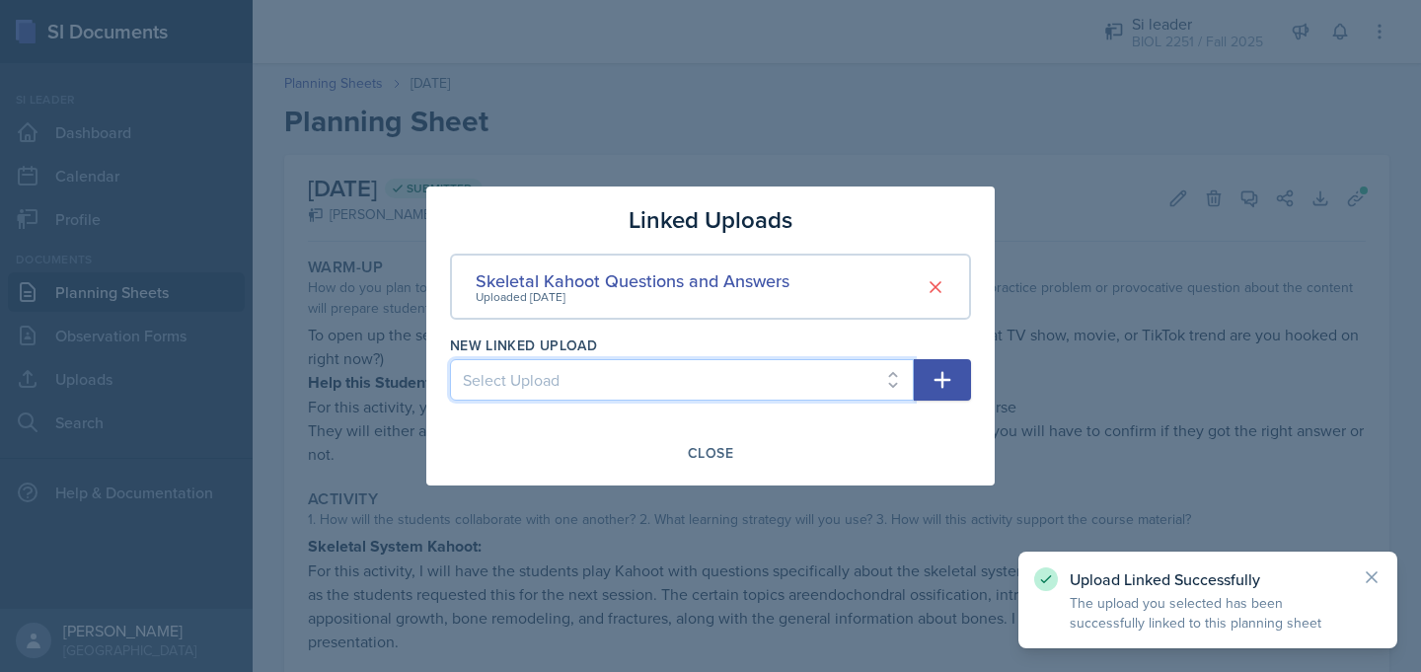
select select "ab9a52b3-ebbc-4264-9043-4cdd2bcf705f"
click at [450, 359] on select "Select Upload Mock Session ([DATE]) SI Session ([DATE]-[DATE]) SI Session #2 ([…" at bounding box center [682, 379] width 464 height 41
click at [936, 374] on icon "button" at bounding box center [942, 380] width 24 height 24
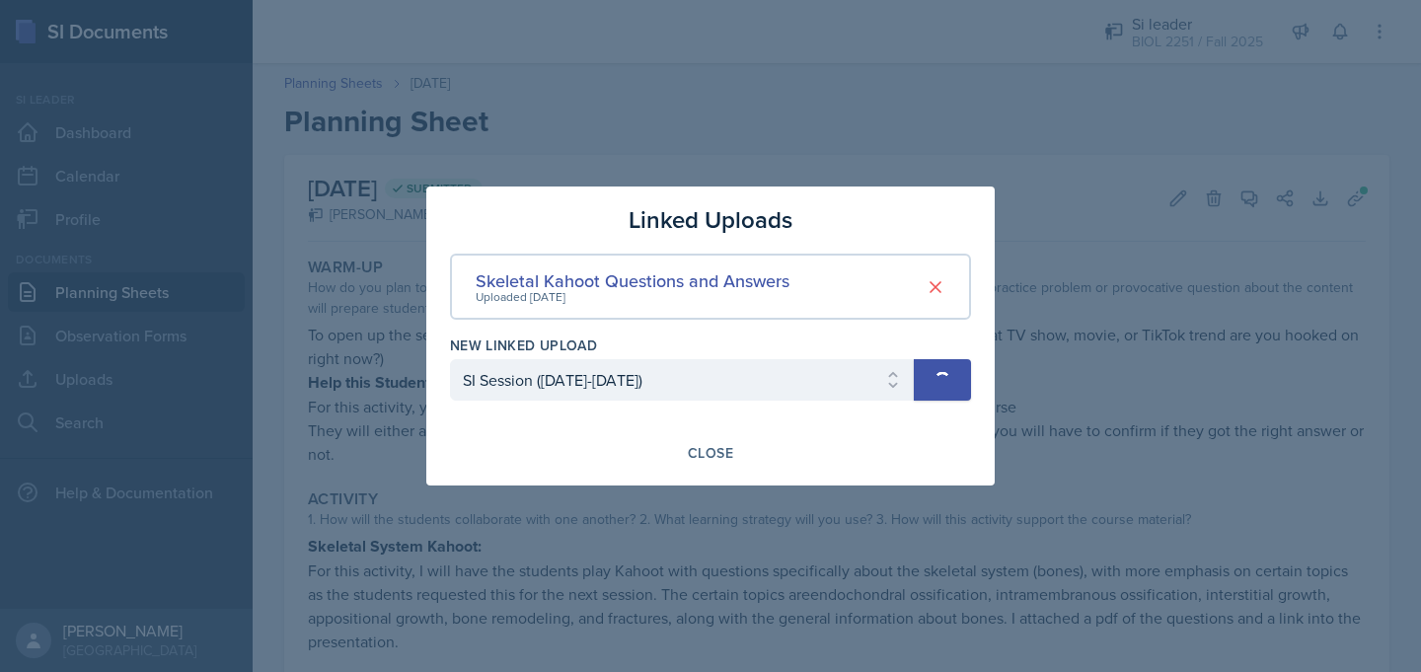
select select
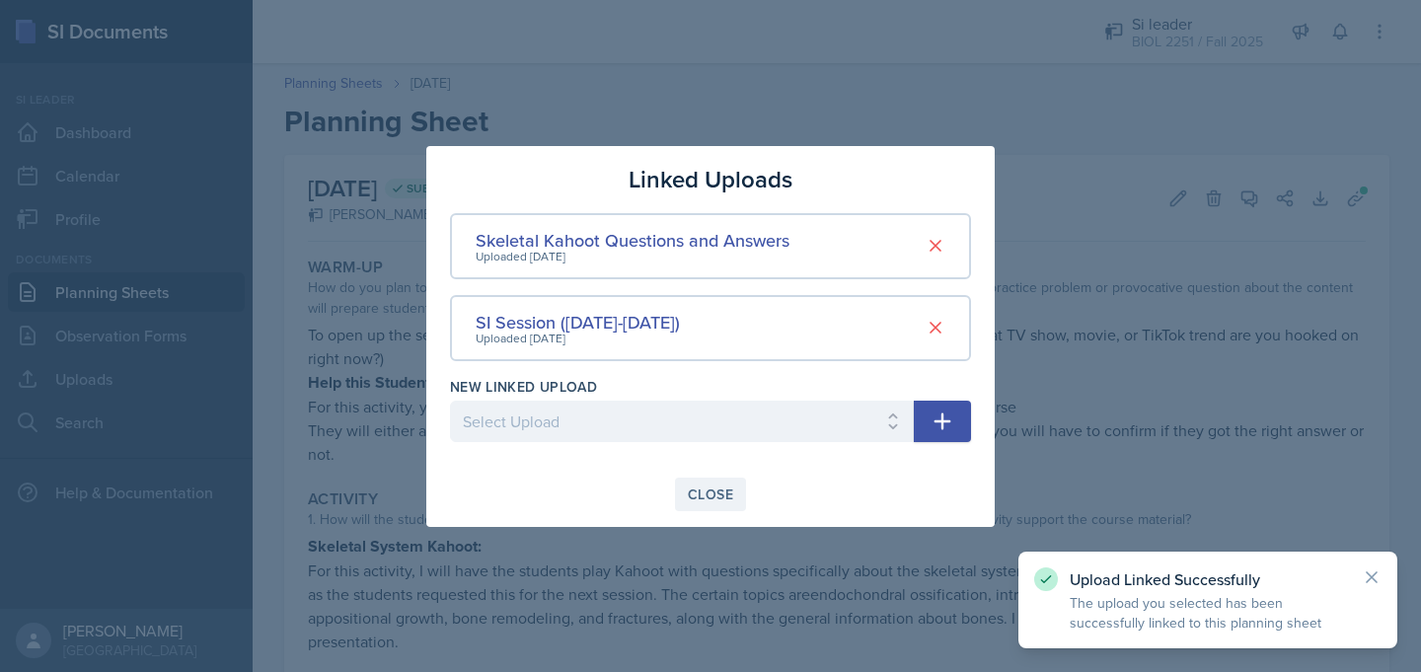
click at [723, 489] on div "Close" at bounding box center [710, 494] width 45 height 16
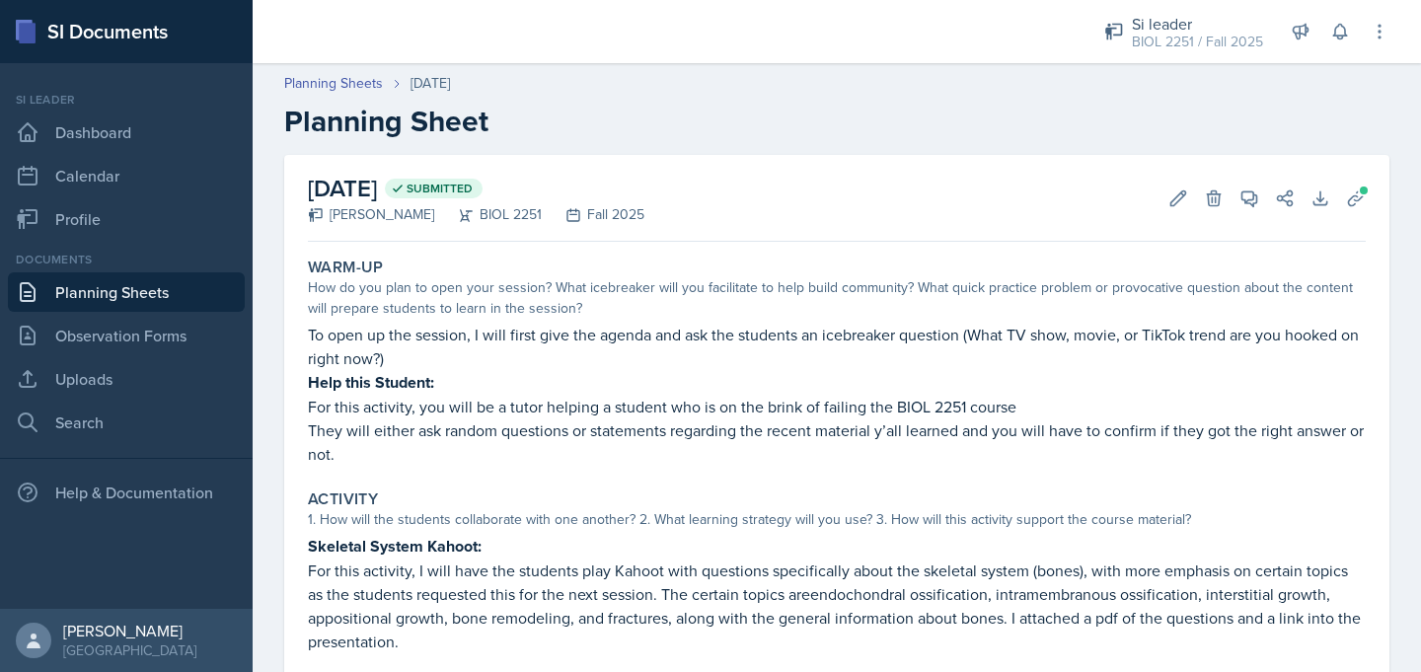
click at [170, 291] on link "Planning Sheets" at bounding box center [126, 291] width 237 height 39
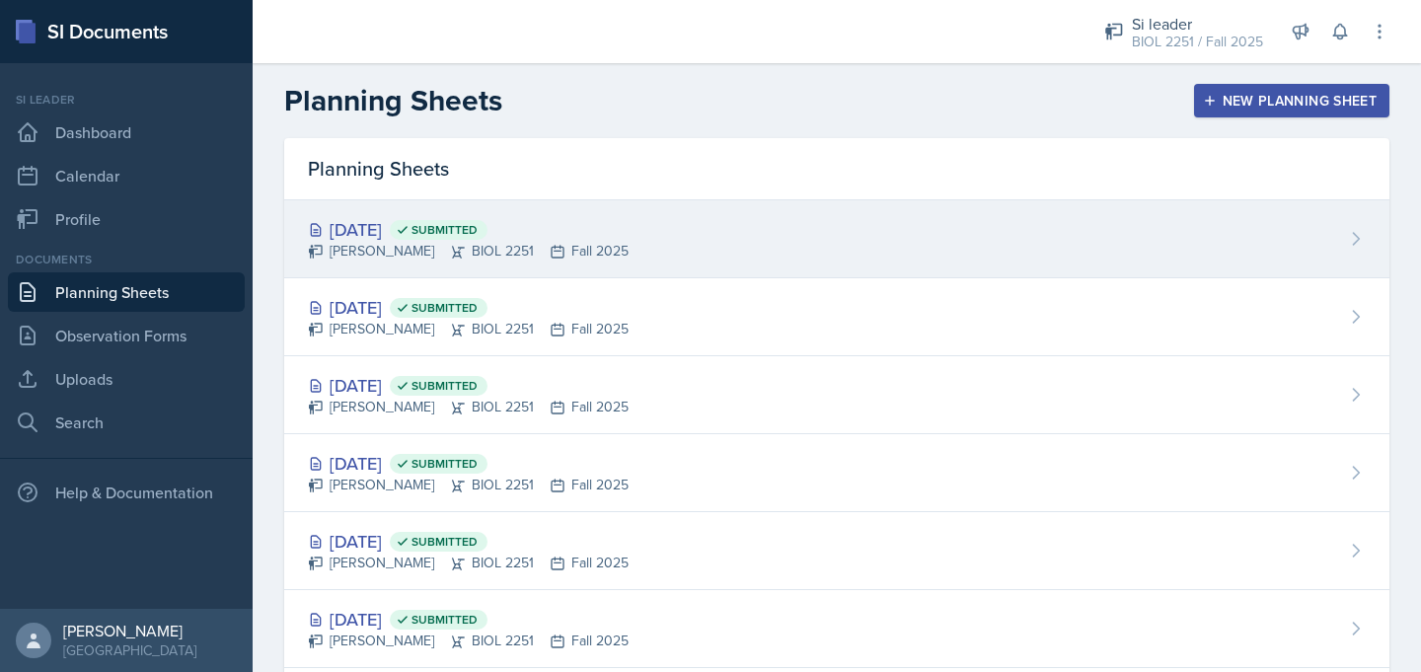
click at [409, 242] on div "[PERSON_NAME] BIOL 2251 Fall 2025" at bounding box center [468, 251] width 321 height 21
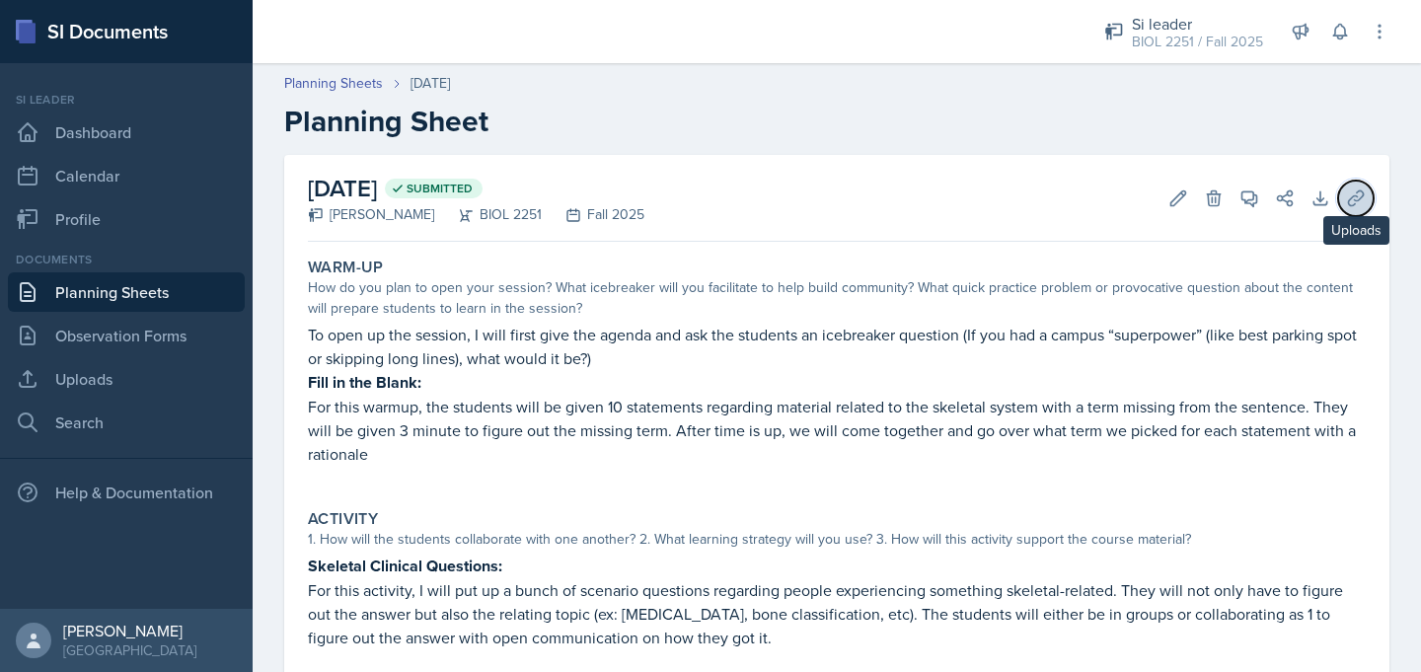
click at [1358, 195] on icon at bounding box center [1356, 198] width 20 height 20
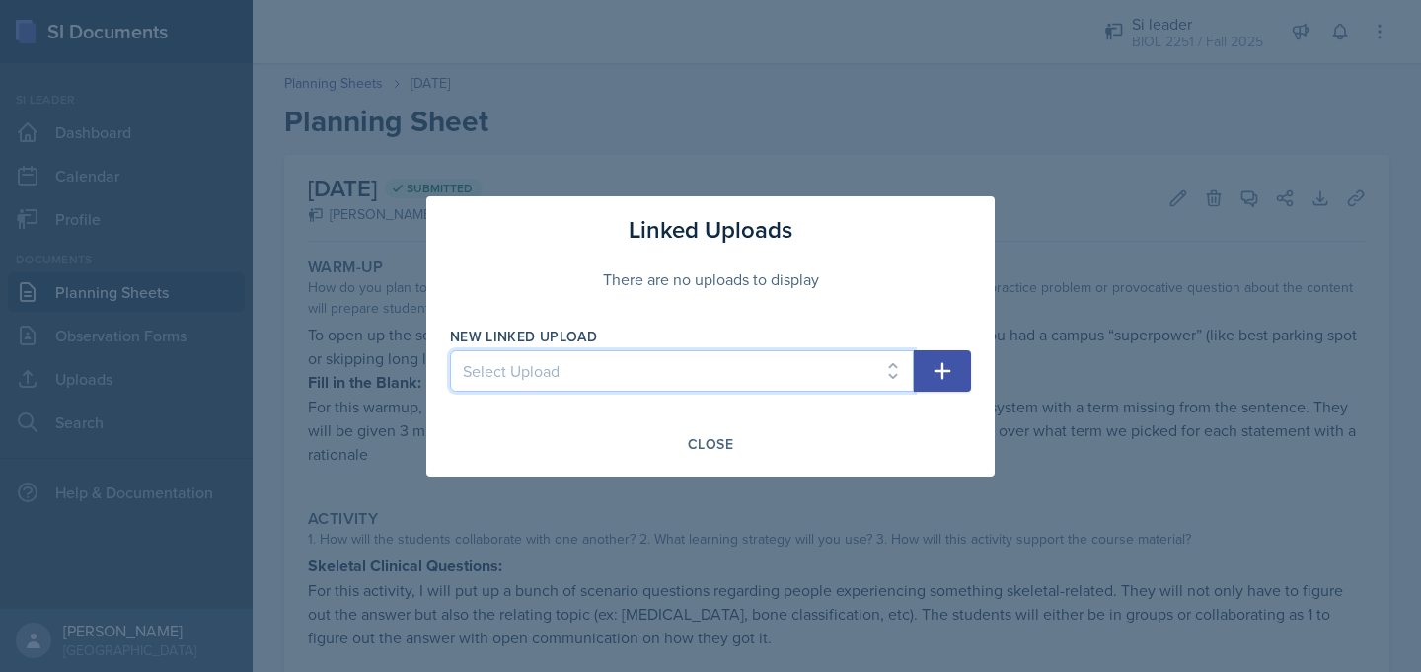
click at [901, 364] on select "Select Upload Mock Session ([DATE]) SI Session ([DATE]-[DATE]) SI Session #2 ([…" at bounding box center [682, 370] width 464 height 41
select select "ab9a52b3-ebbc-4264-9043-4cdd2bcf705f"
click at [450, 350] on select "Select Upload Mock Session ([DATE]) SI Session ([DATE]-[DATE]) SI Session #2 ([…" at bounding box center [682, 370] width 464 height 41
click at [940, 365] on icon "button" at bounding box center [942, 371] width 24 height 24
select select
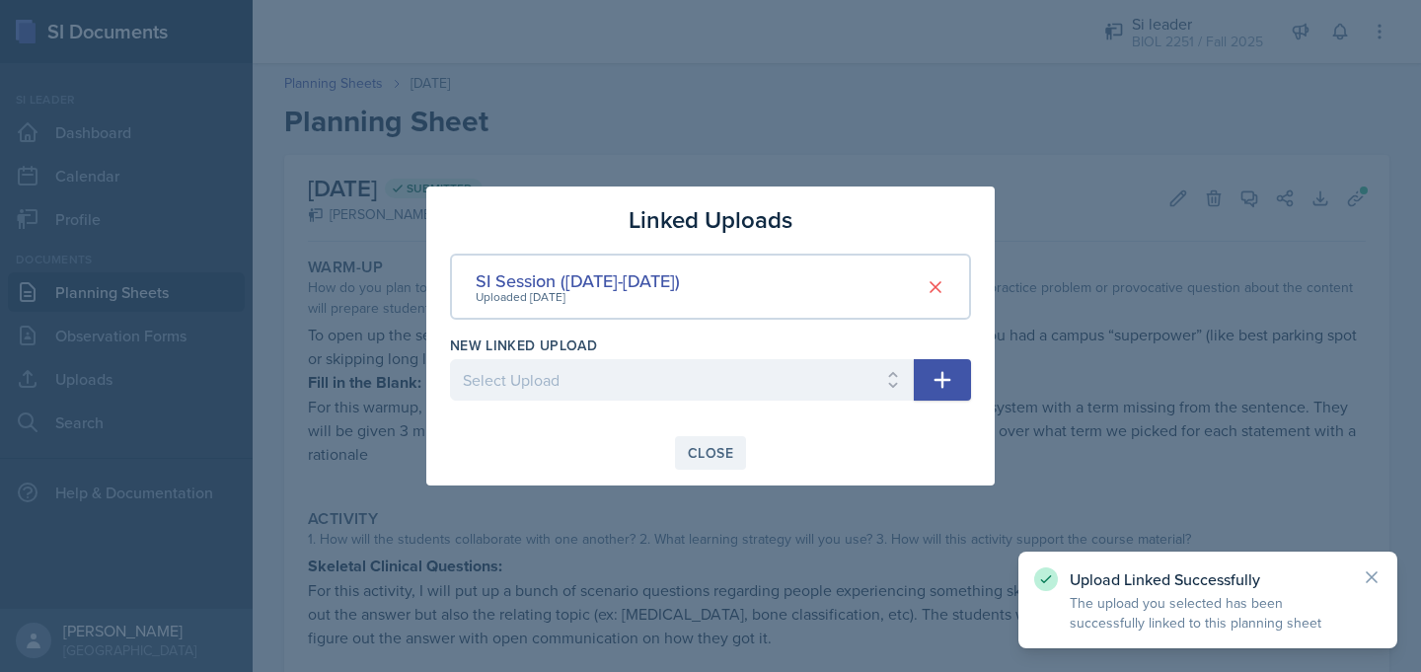
click at [721, 459] on div "Close" at bounding box center [710, 453] width 45 height 16
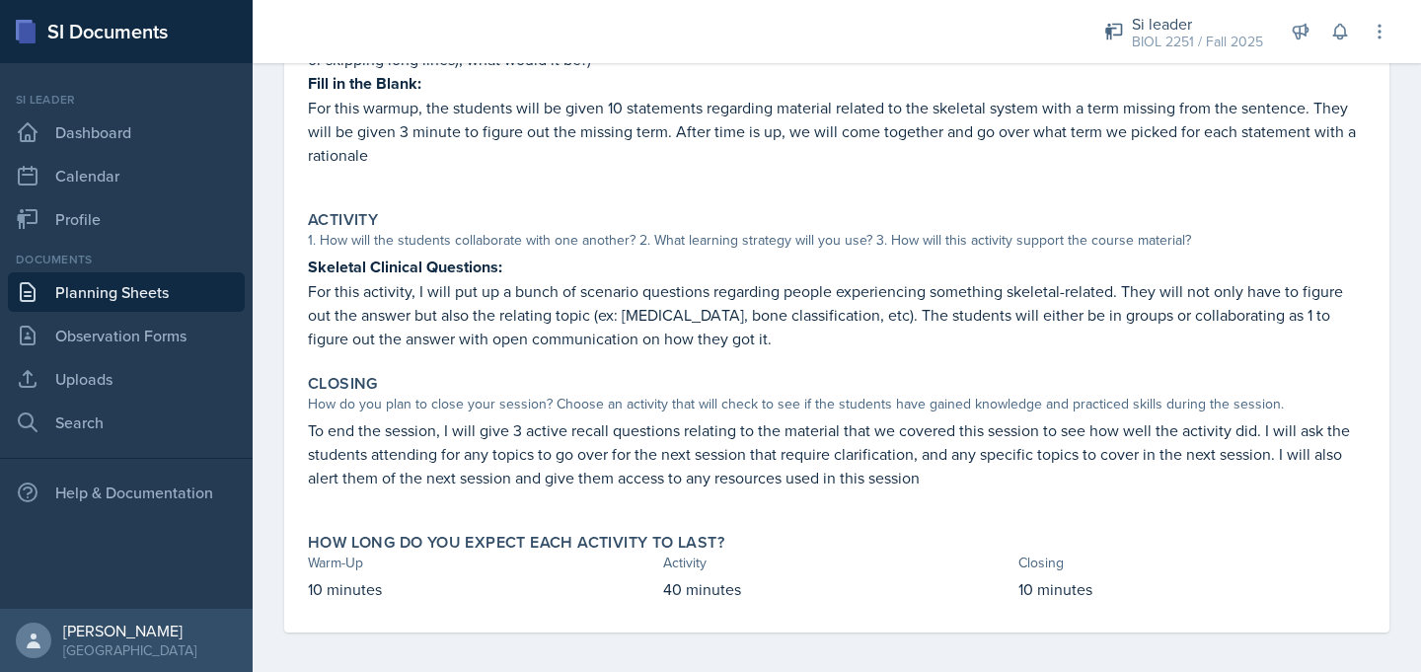
scroll to position [306, 0]
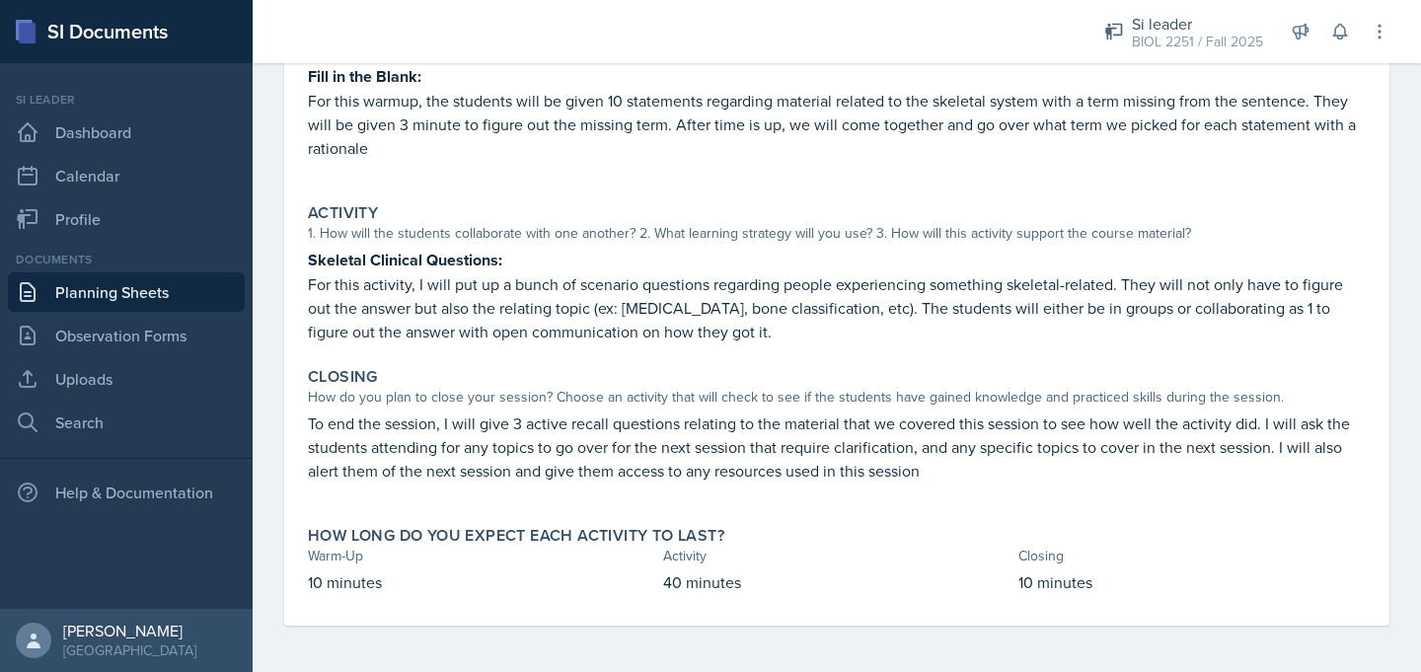
click at [122, 299] on link "Planning Sheets" at bounding box center [126, 291] width 237 height 39
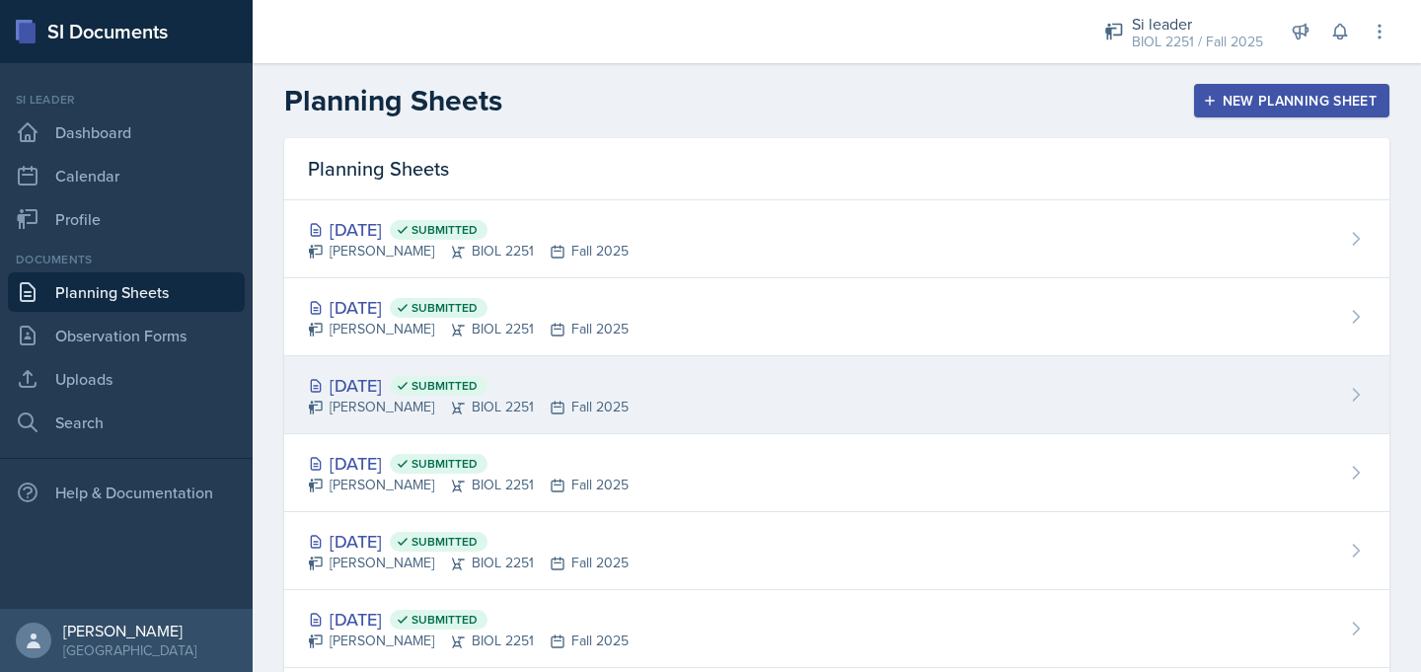
click at [416, 380] on div "[DATE] Submitted" at bounding box center [468, 385] width 321 height 27
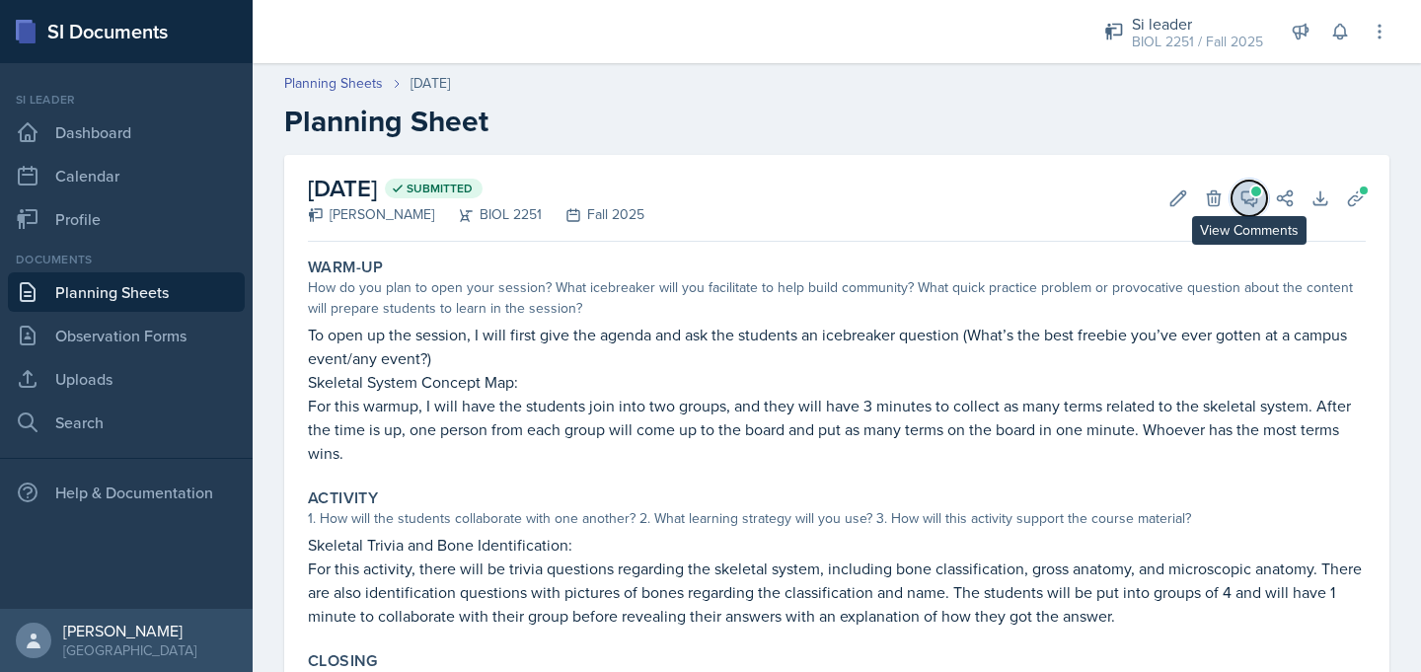
click at [1249, 199] on icon at bounding box center [1249, 198] width 15 height 15
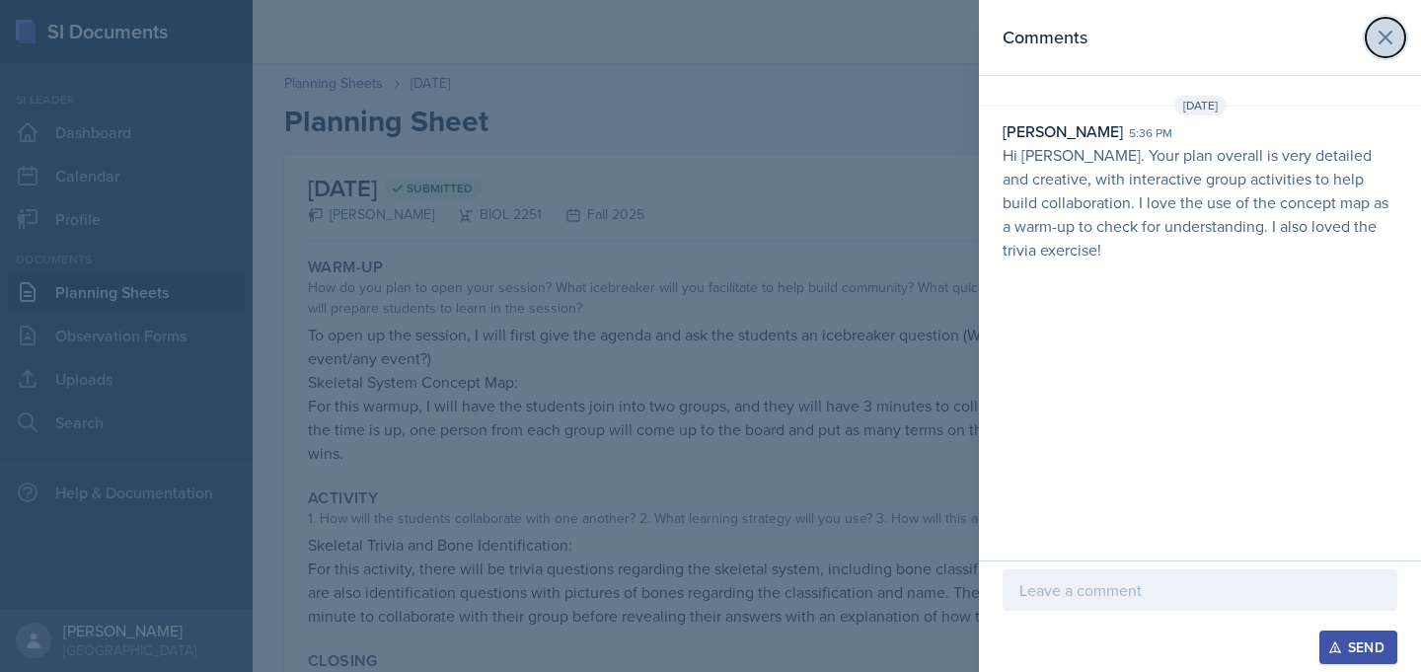
click at [1384, 48] on icon at bounding box center [1386, 38] width 24 height 24
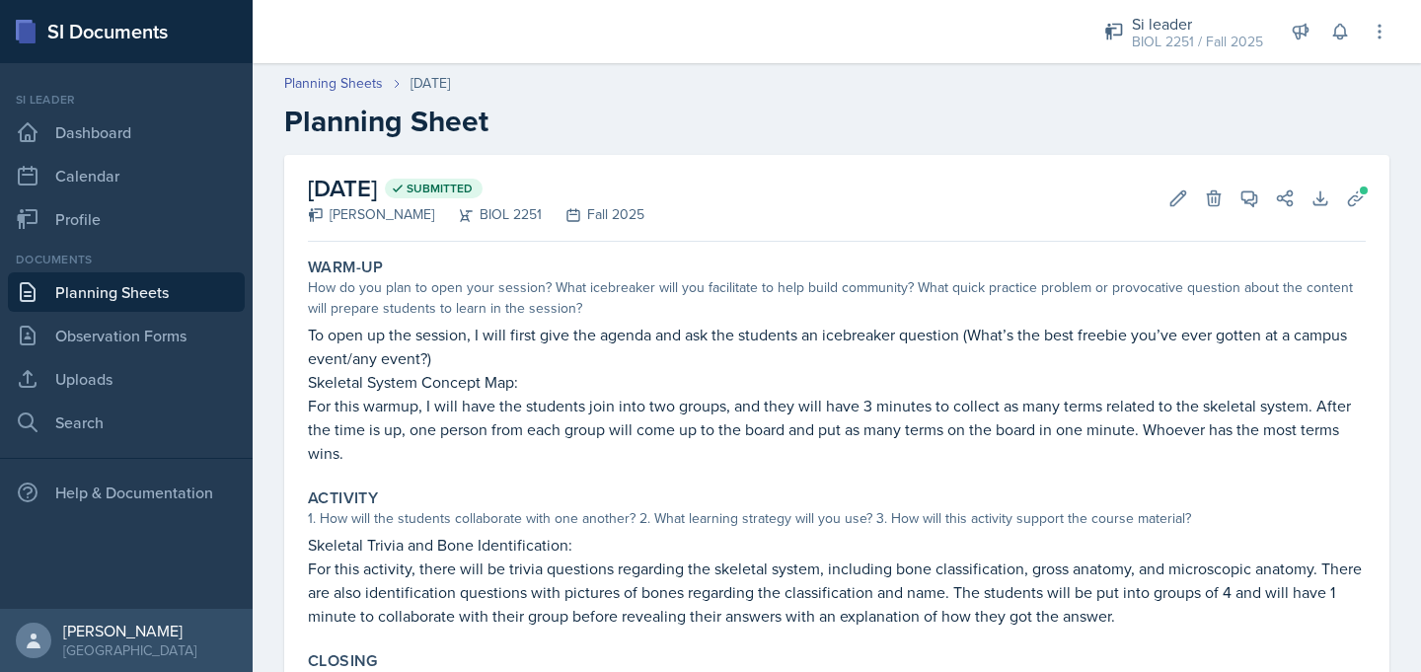
click at [195, 295] on link "Planning Sheets" at bounding box center [126, 291] width 237 height 39
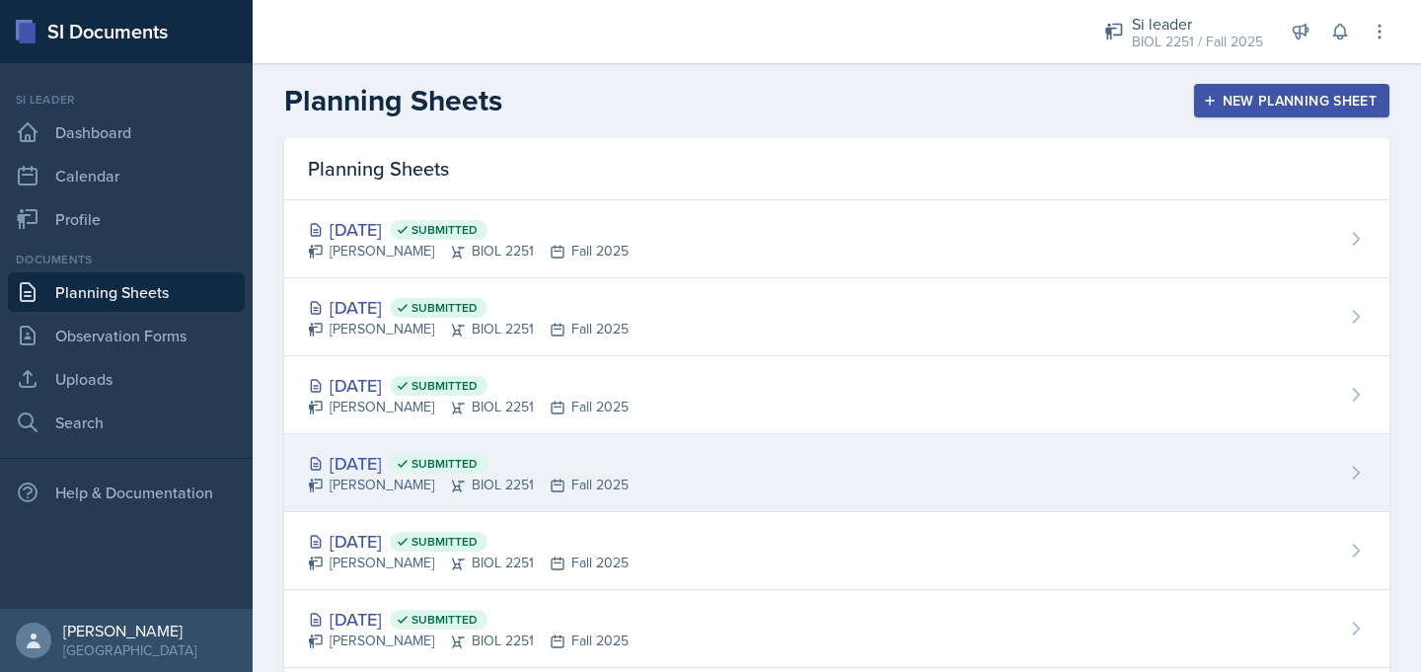
click at [351, 451] on div "[DATE] Submitted" at bounding box center [468, 463] width 321 height 27
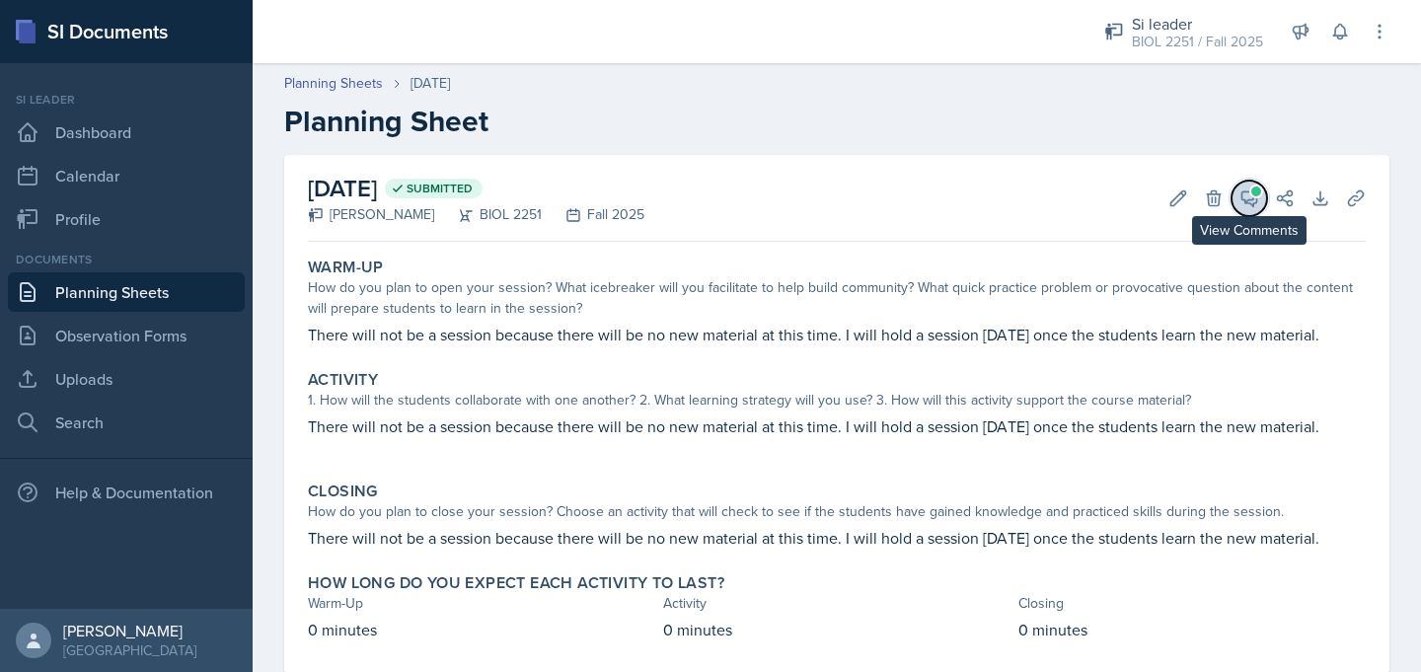
click at [1253, 192] on span at bounding box center [1256, 191] width 10 height 10
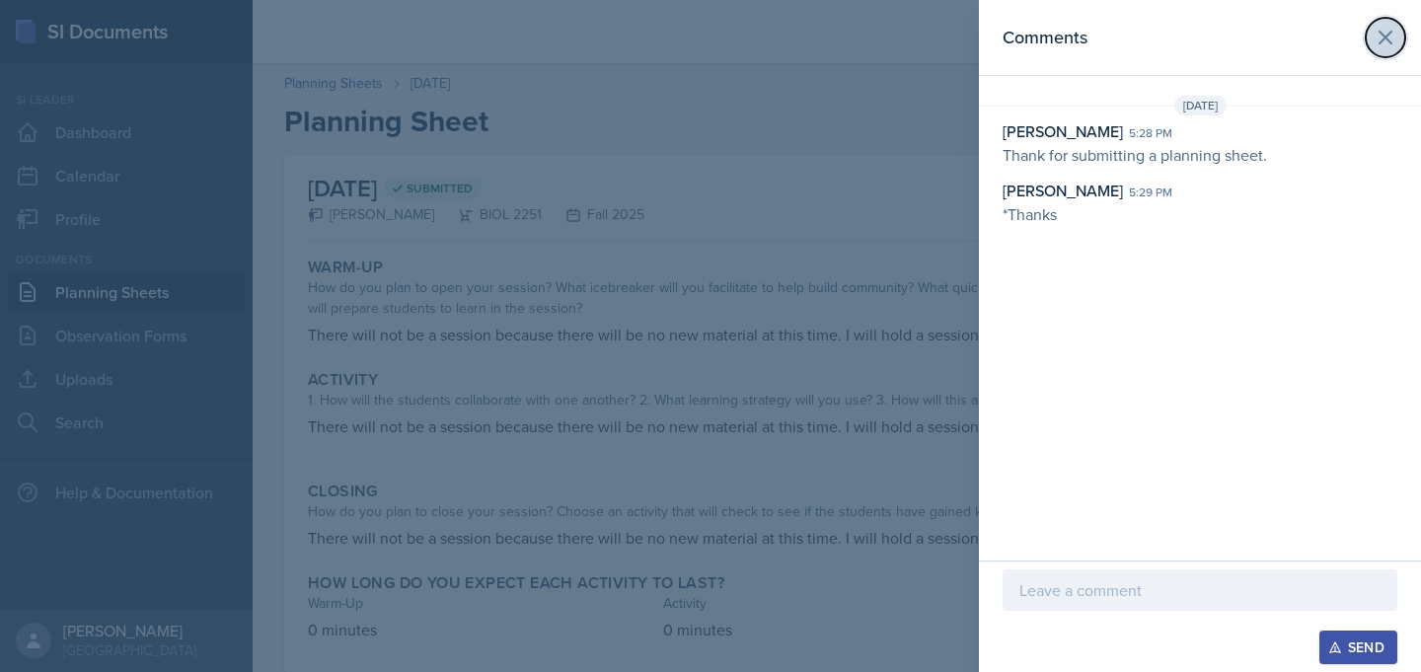
click at [1394, 32] on icon at bounding box center [1386, 38] width 24 height 24
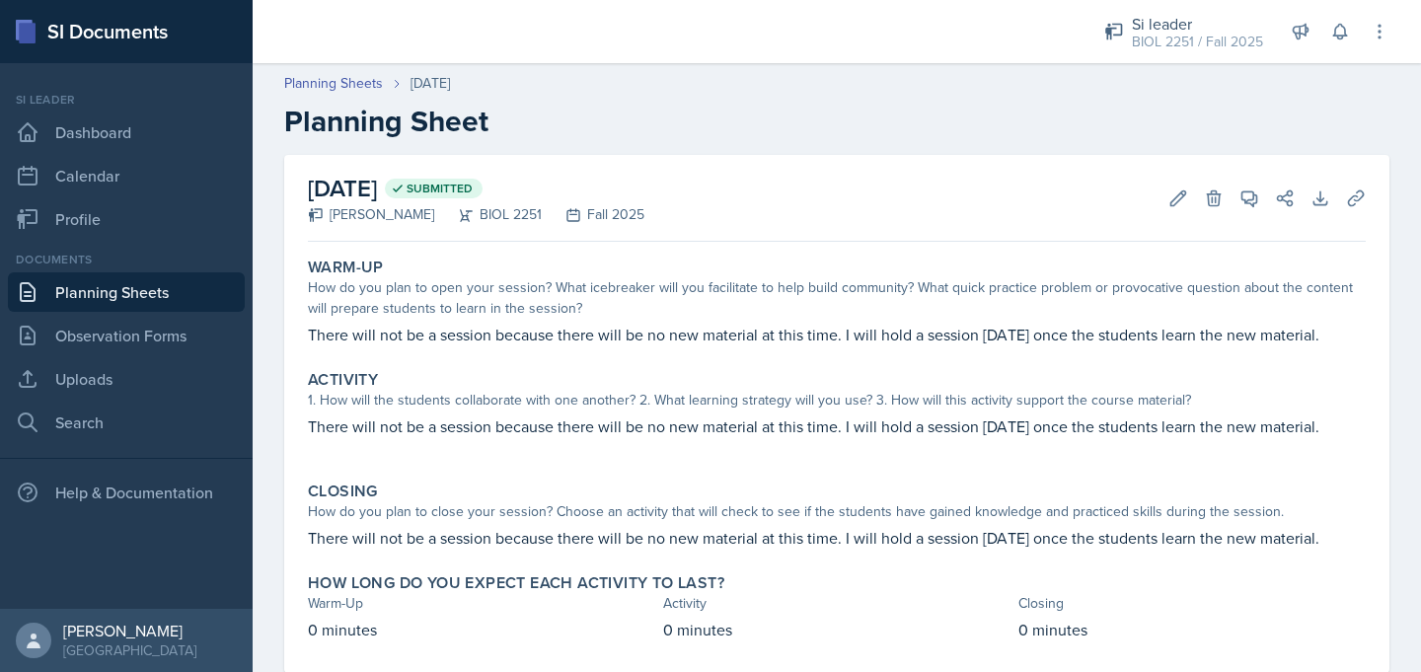
click at [169, 297] on link "Planning Sheets" at bounding box center [126, 291] width 237 height 39
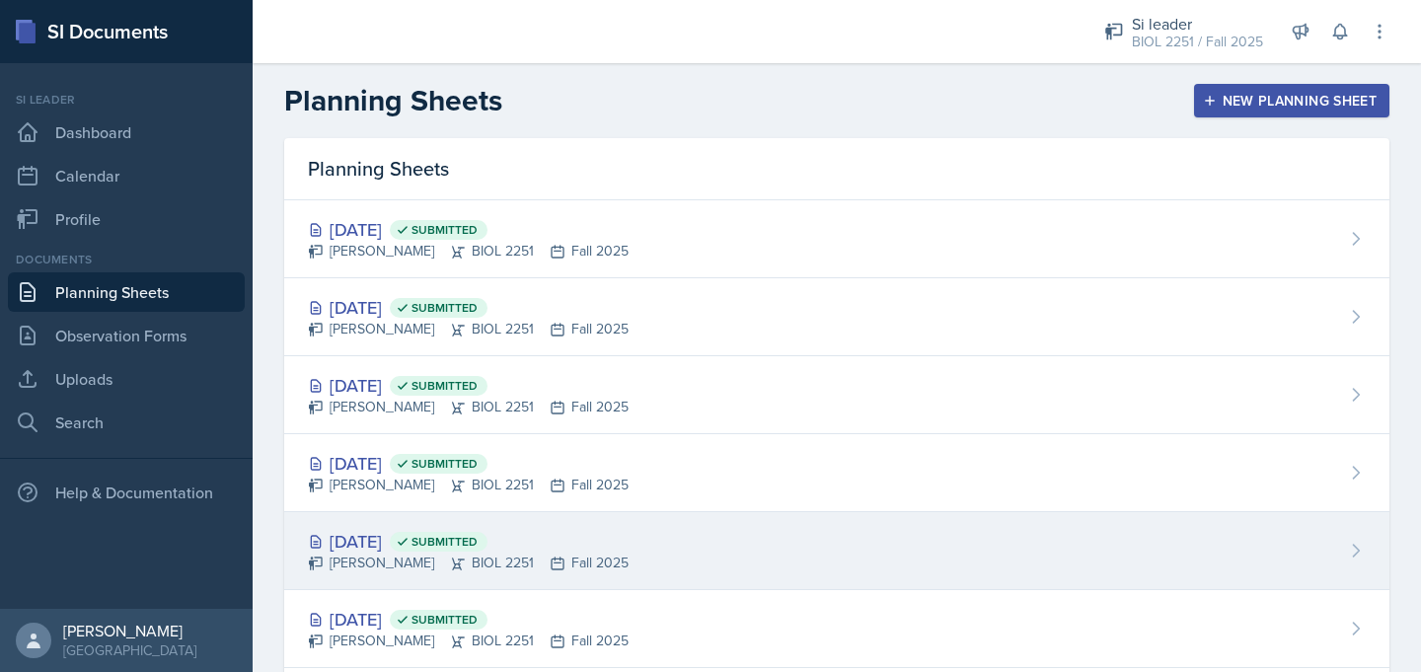
click at [374, 541] on div "[DATE] Submitted" at bounding box center [468, 541] width 321 height 27
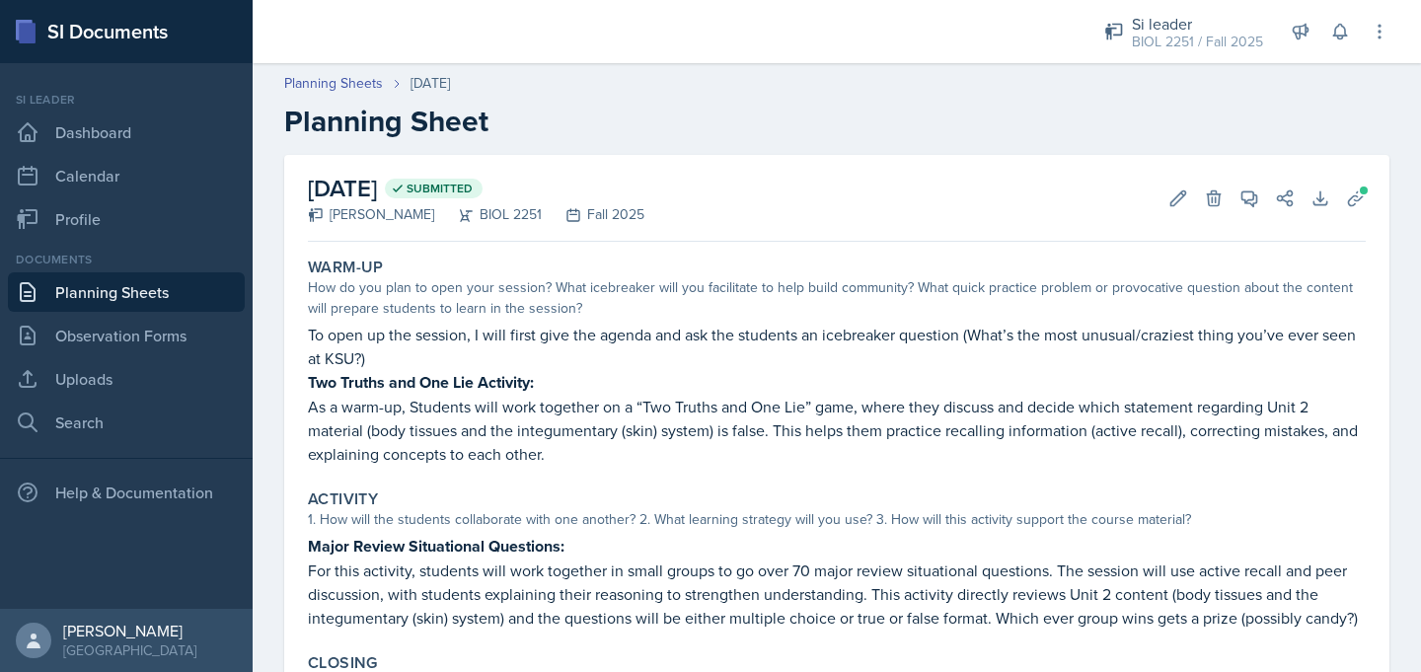
click at [210, 290] on link "Planning Sheets" at bounding box center [126, 291] width 237 height 39
